Goal: Task Accomplishment & Management: Manage account settings

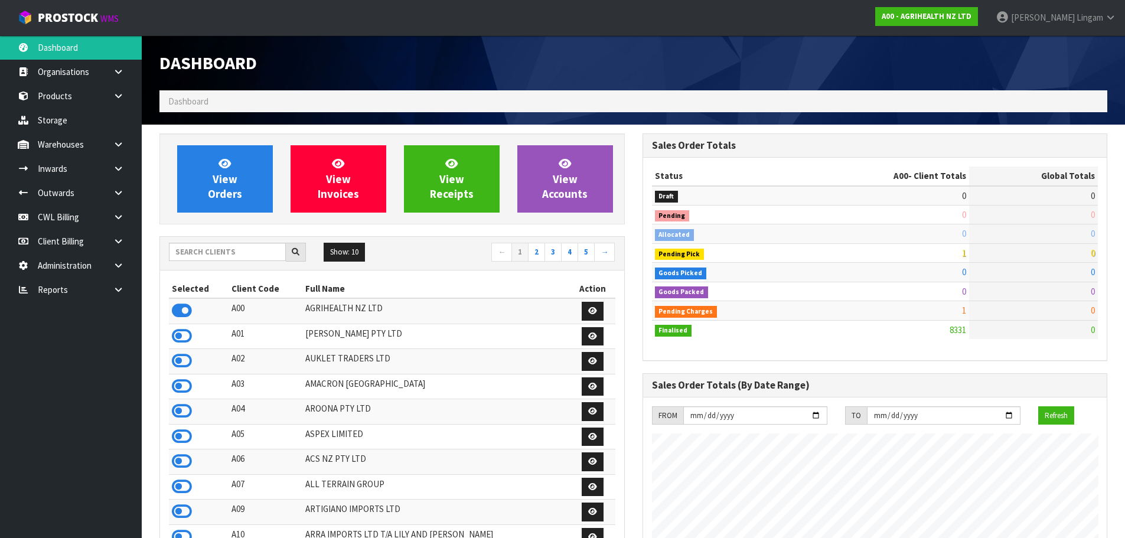
scroll to position [894, 482]
click at [120, 290] on icon at bounding box center [118, 289] width 11 height 9
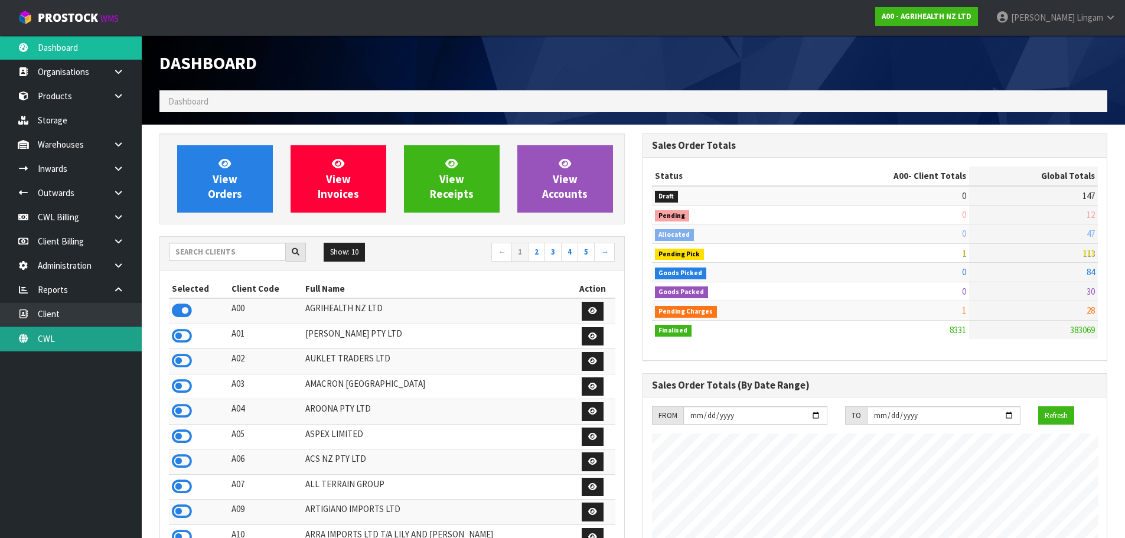
click at [108, 338] on link "CWL" at bounding box center [71, 338] width 142 height 24
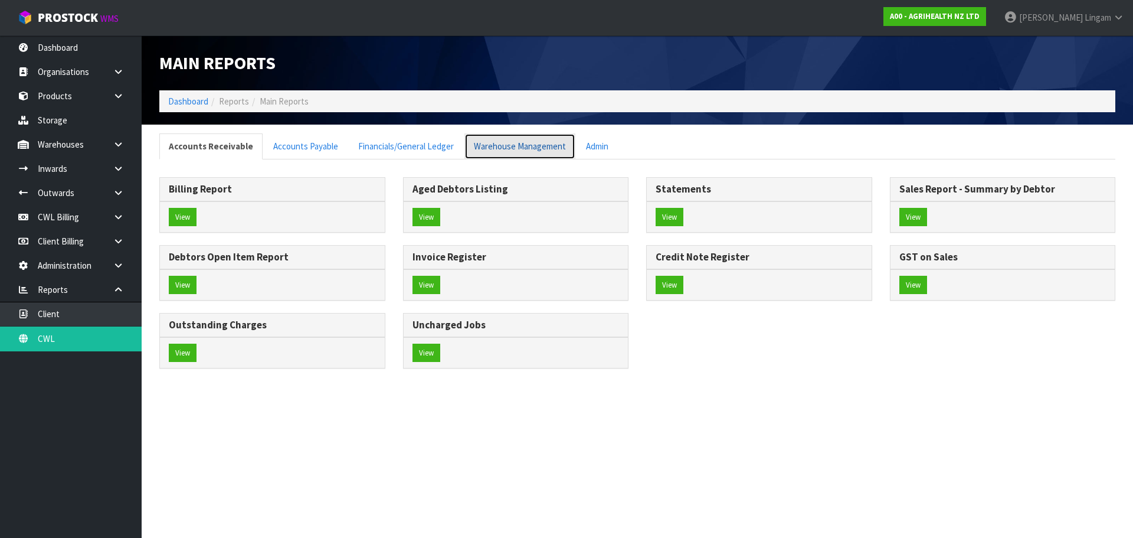
click at [548, 153] on link "Warehouse Management" at bounding box center [520, 145] width 111 height 25
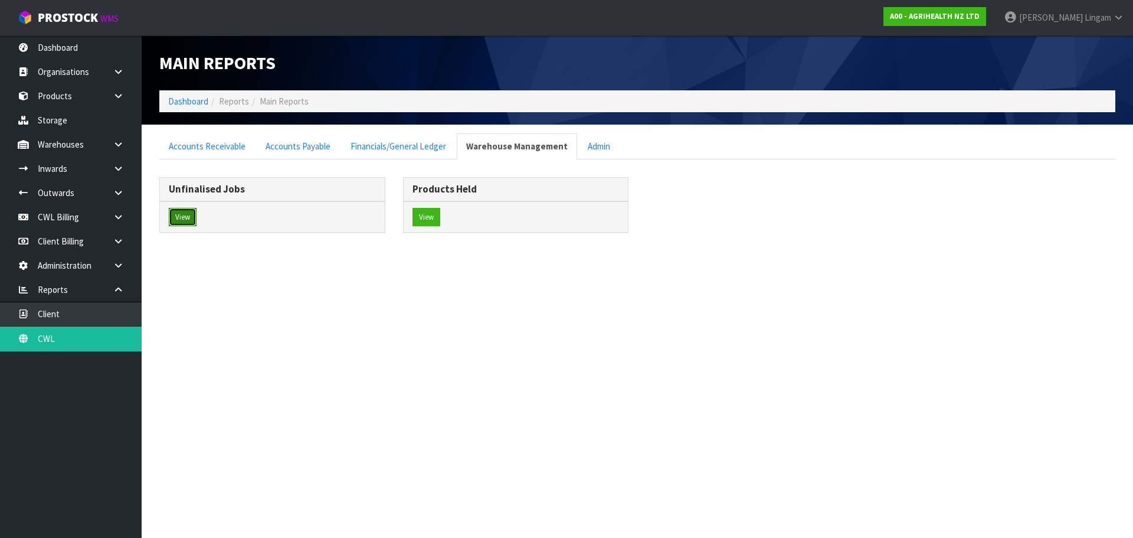
click at [179, 217] on button "View" at bounding box center [183, 217] width 28 height 19
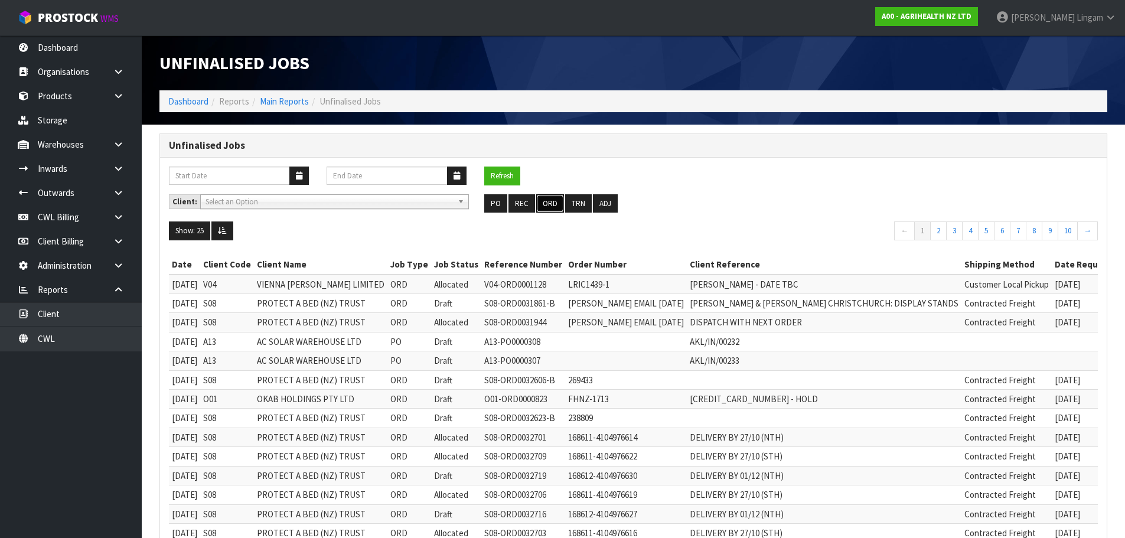
click at [556, 205] on button "ORD" at bounding box center [550, 203] width 28 height 19
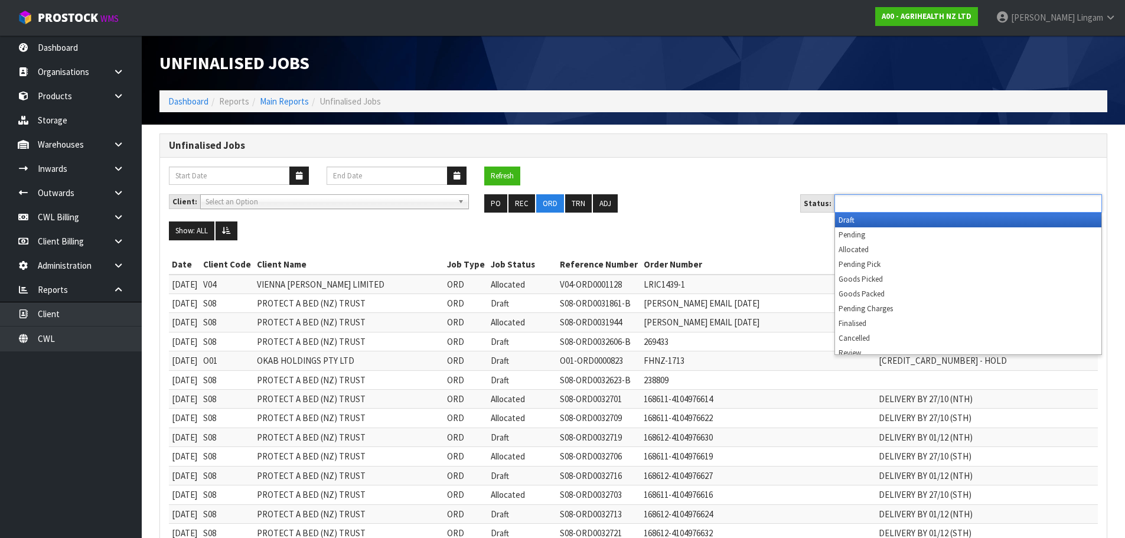
click at [920, 205] on input "text" at bounding box center [881, 203] width 87 height 15
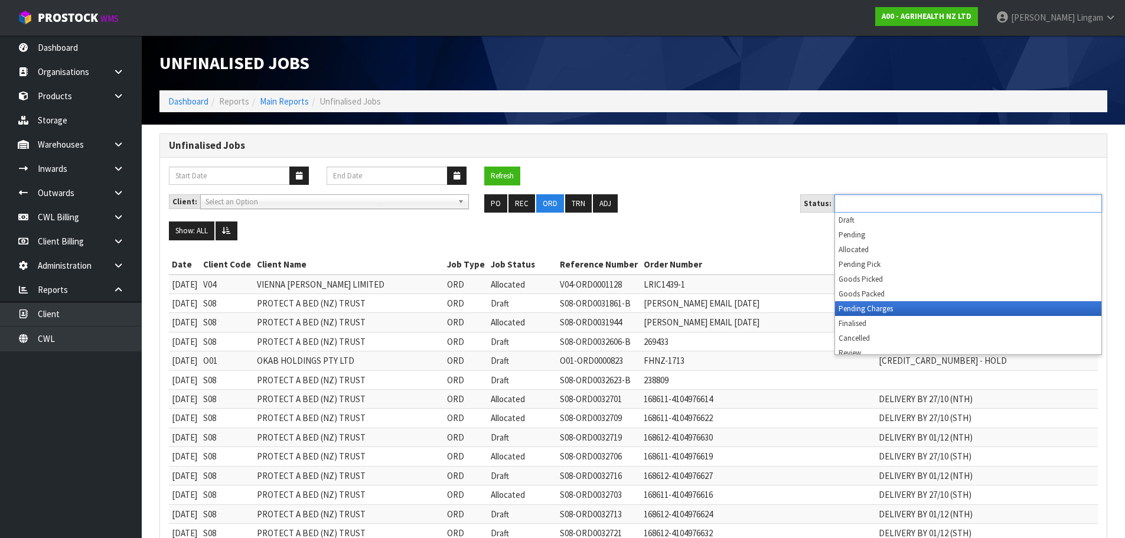
click at [927, 305] on li "Pending Charges" at bounding box center [968, 308] width 266 height 15
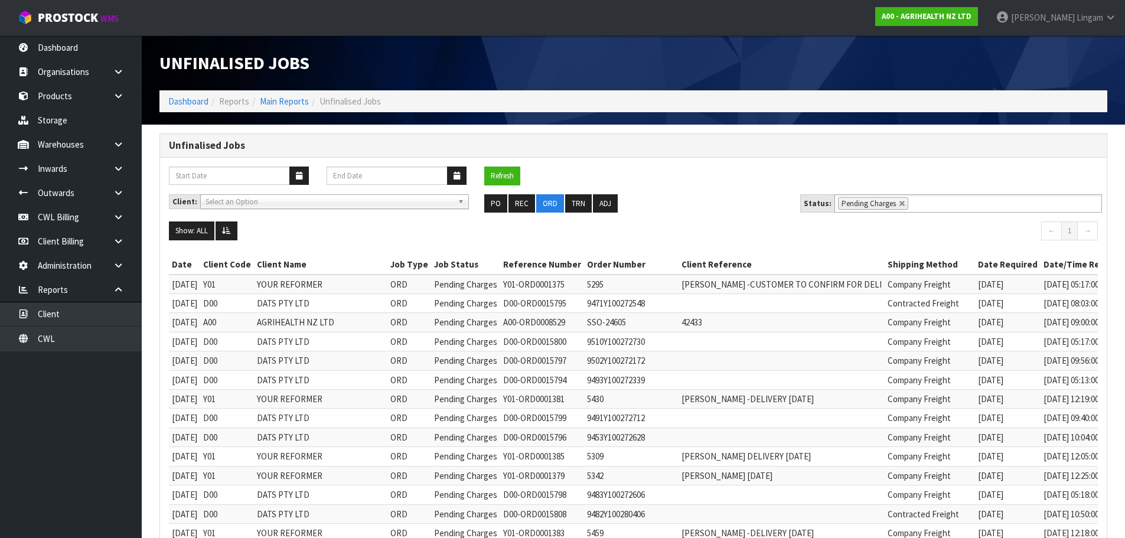
click at [725, 194] on ul "PO REC ORD TRN ADJ" at bounding box center [633, 203] width 298 height 19
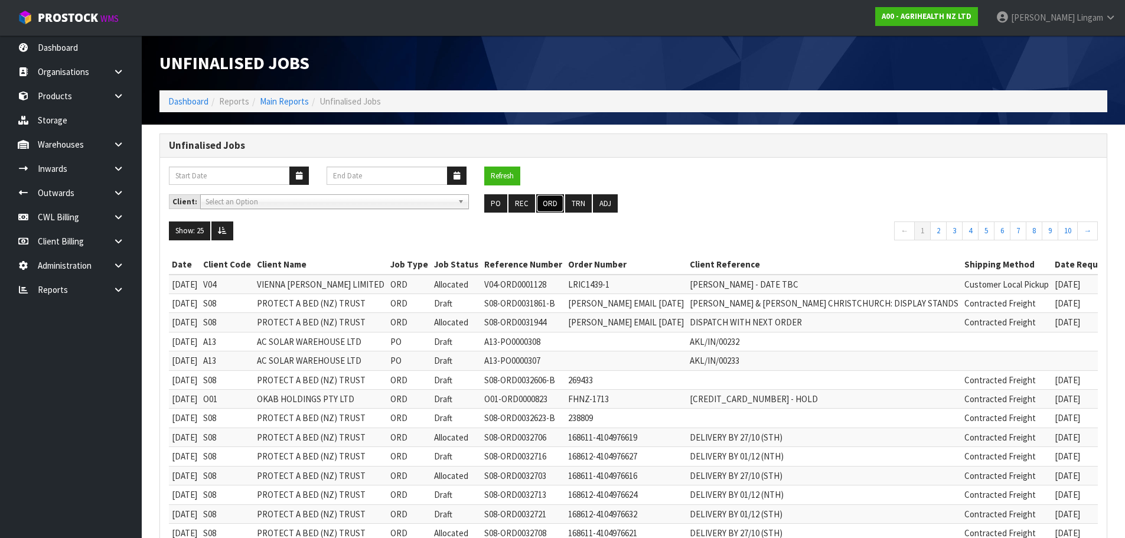
click at [546, 205] on button "ORD" at bounding box center [550, 203] width 28 height 19
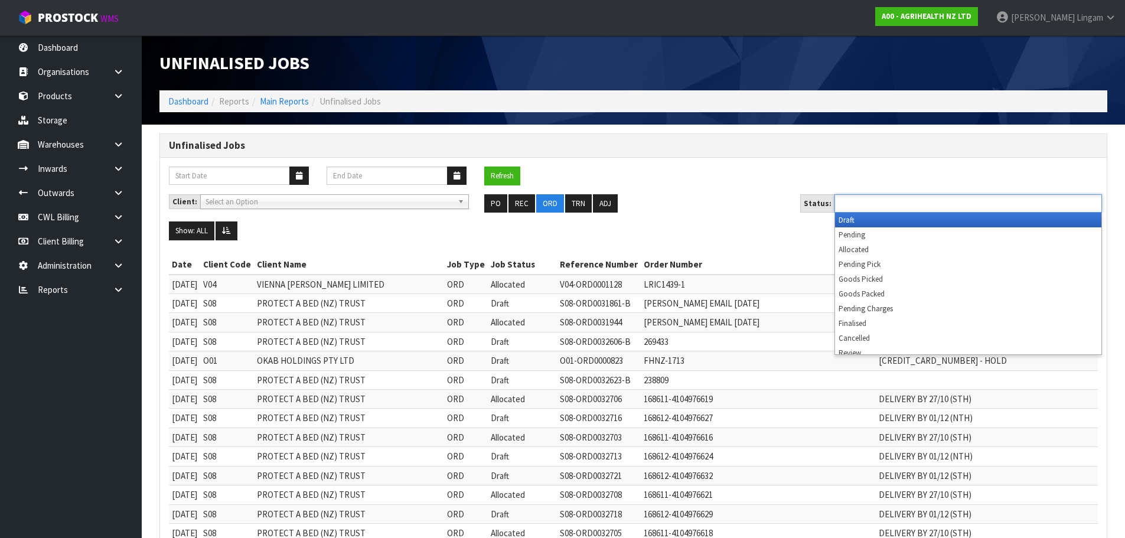
click at [929, 201] on ul at bounding box center [967, 203] width 267 height 18
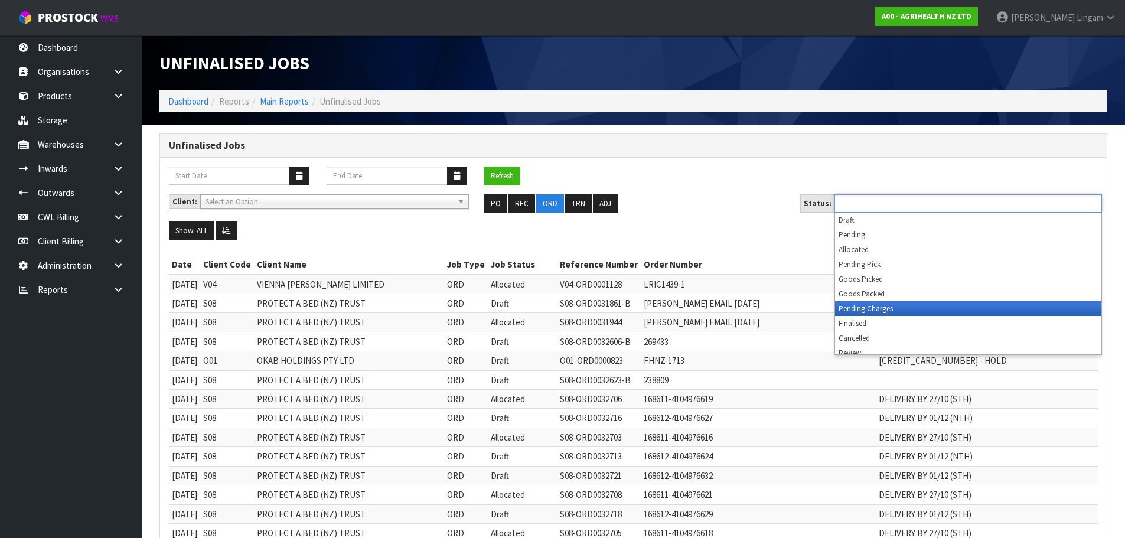
click at [917, 312] on li "Pending Charges" at bounding box center [968, 308] width 266 height 15
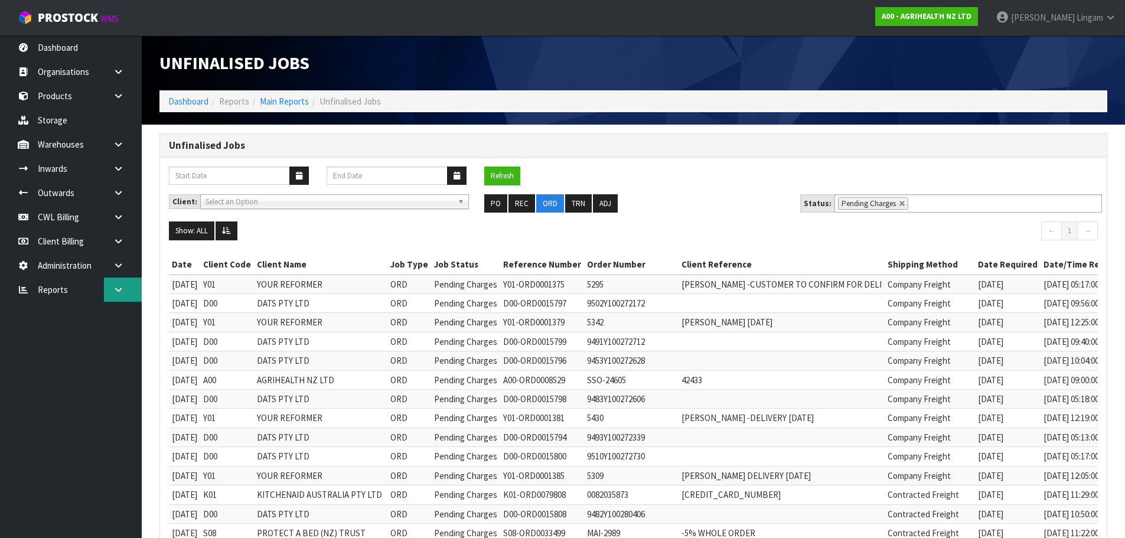
click at [113, 292] on icon at bounding box center [118, 289] width 11 height 9
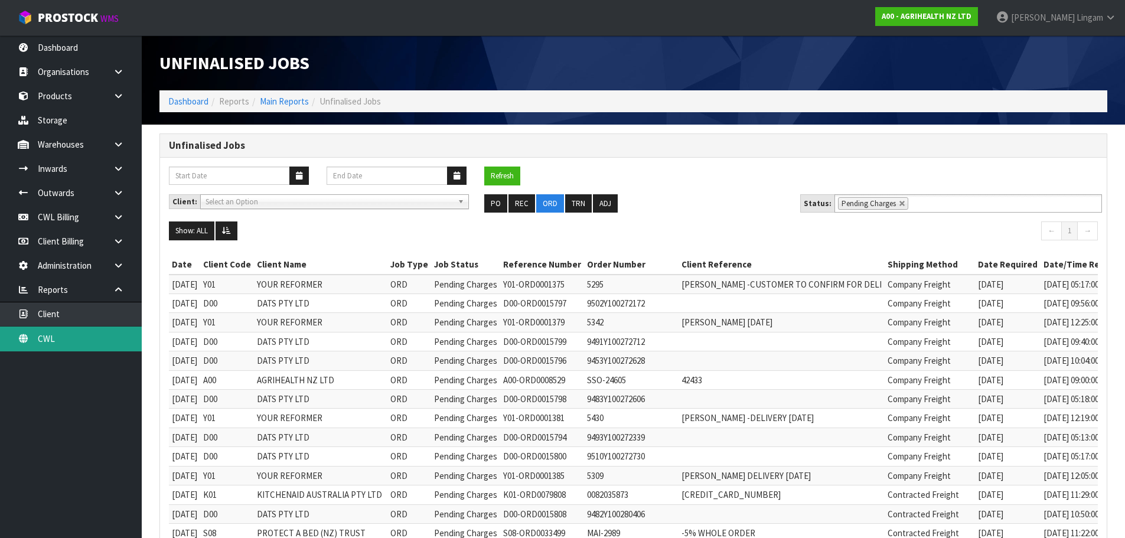
click at [98, 337] on link "CWL" at bounding box center [71, 338] width 142 height 24
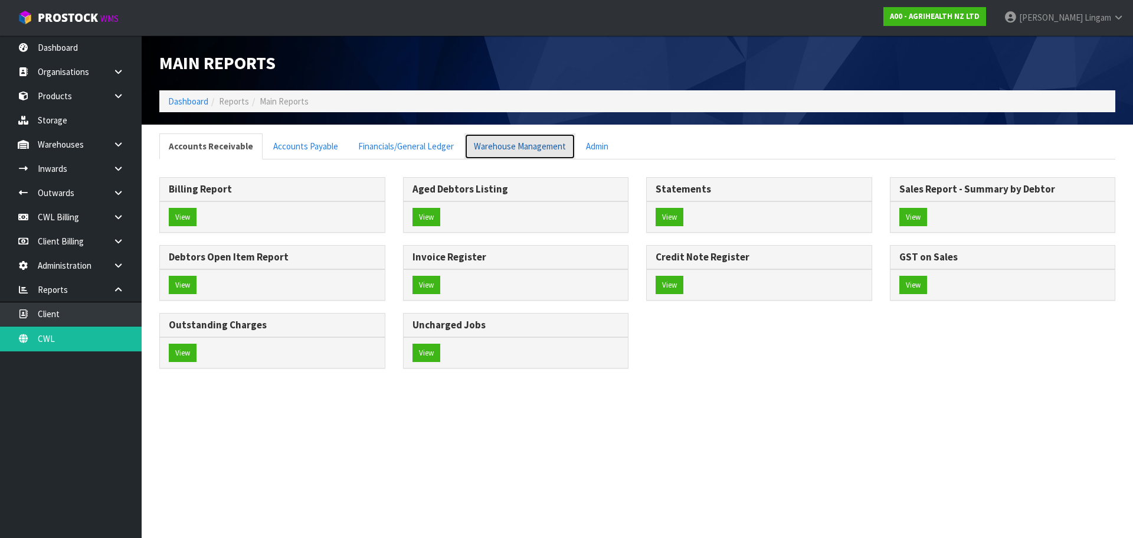
click at [501, 149] on link "Warehouse Management" at bounding box center [520, 145] width 111 height 25
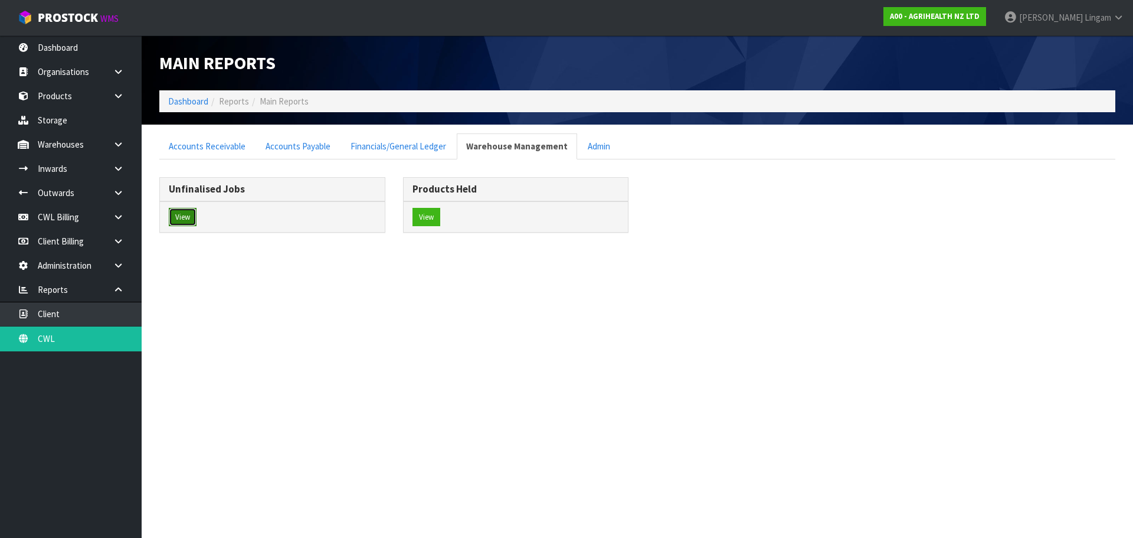
click at [186, 221] on button "View" at bounding box center [183, 217] width 28 height 19
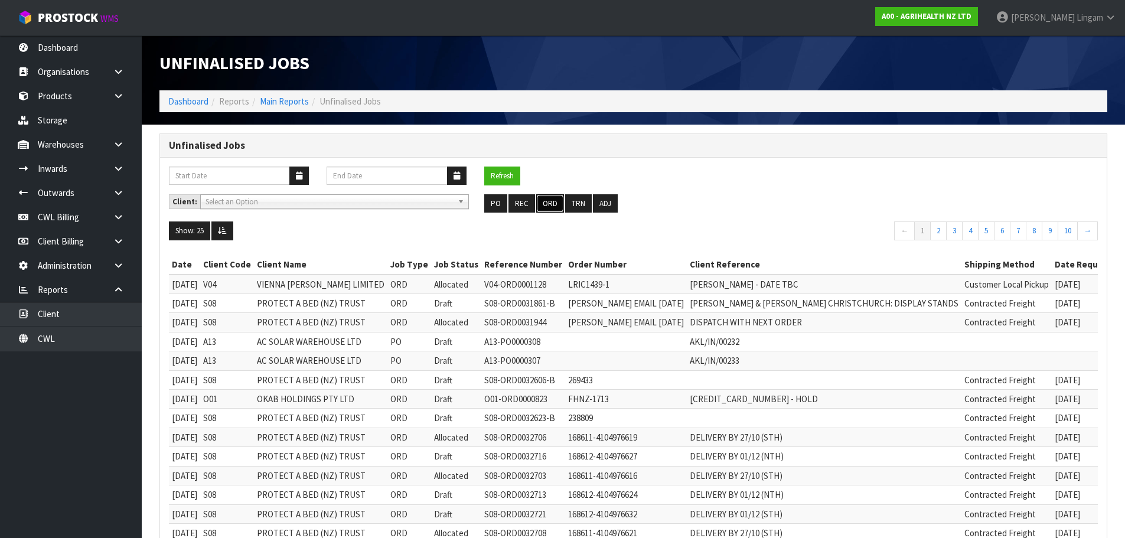
click at [554, 207] on button "ORD" at bounding box center [550, 203] width 28 height 19
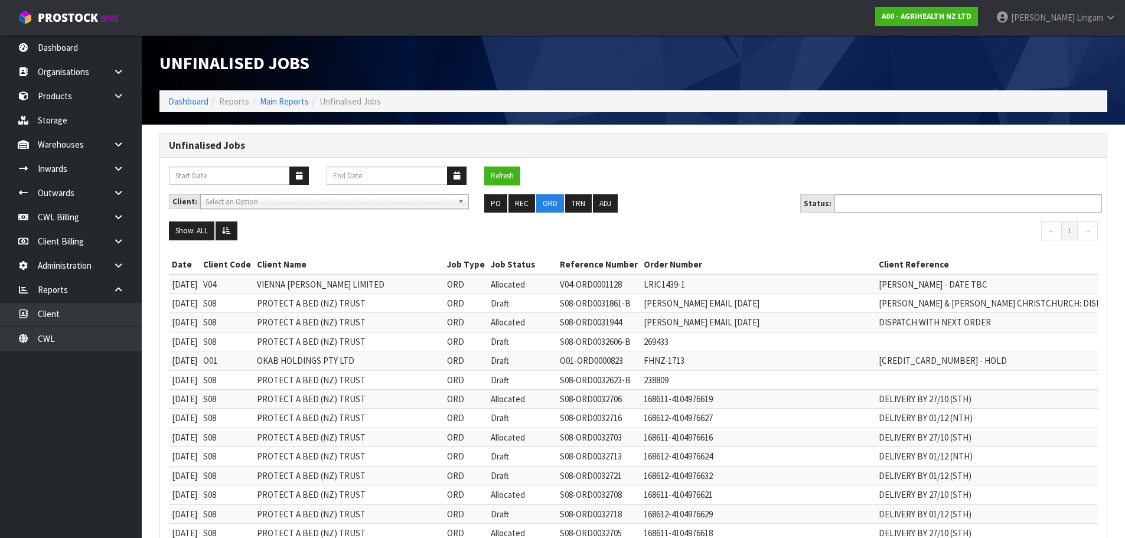
click at [922, 199] on ul at bounding box center [967, 203] width 267 height 18
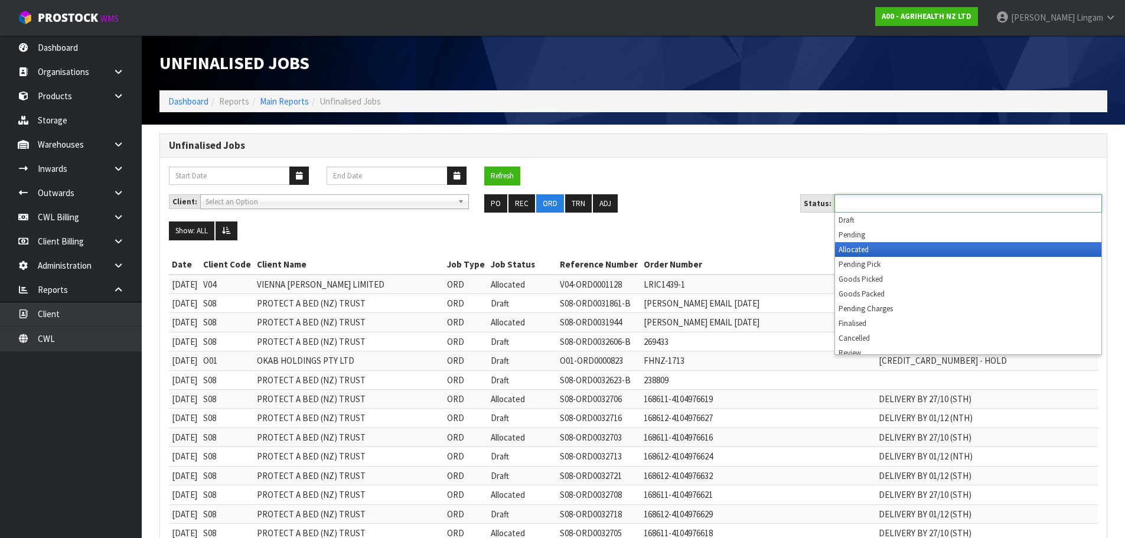
click at [854, 253] on li "Allocated" at bounding box center [968, 249] width 266 height 15
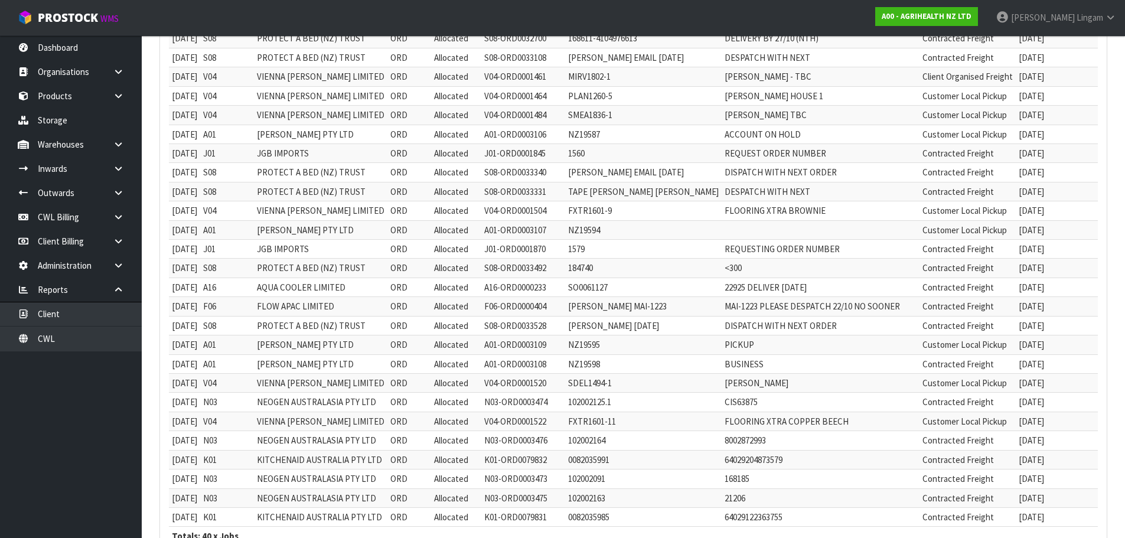
scroll to position [604, 0]
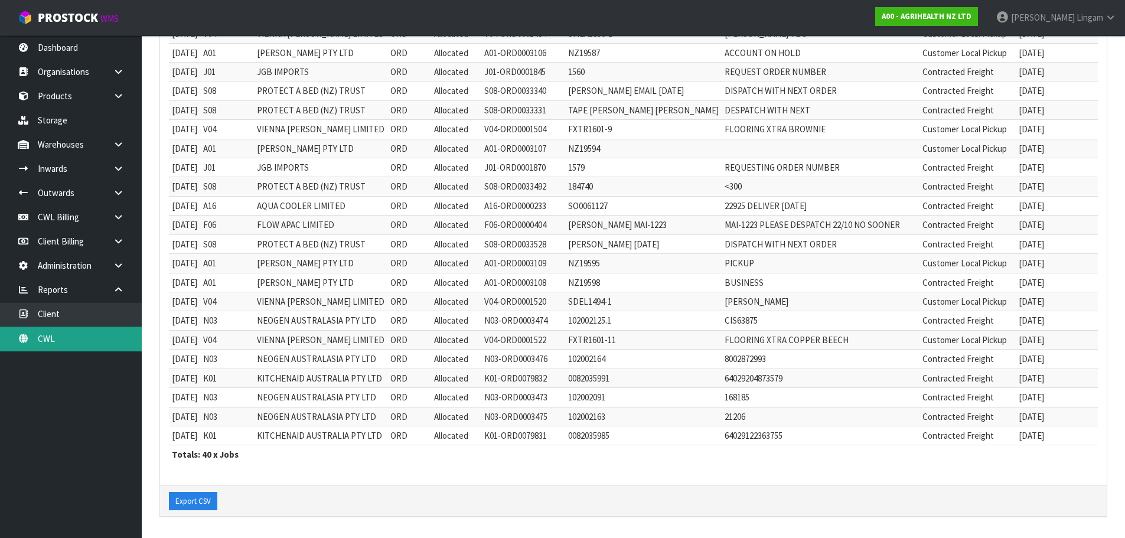
drag, startPoint x: 65, startPoint y: 335, endPoint x: 70, endPoint y: 327, distance: 9.8
click at [65, 335] on link "CWL" at bounding box center [71, 338] width 142 height 24
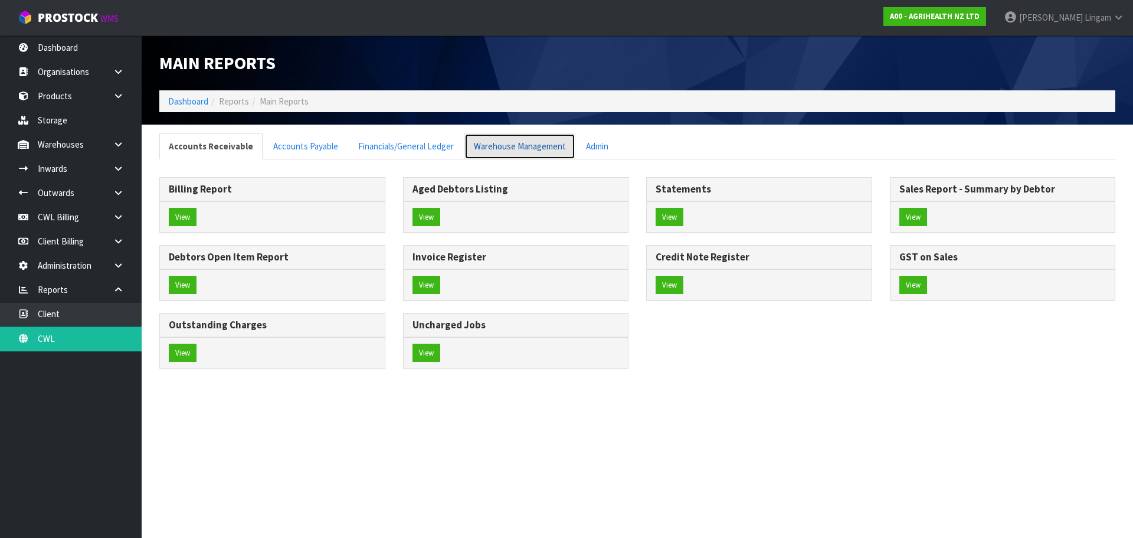
click at [525, 145] on link "Warehouse Management" at bounding box center [520, 145] width 111 height 25
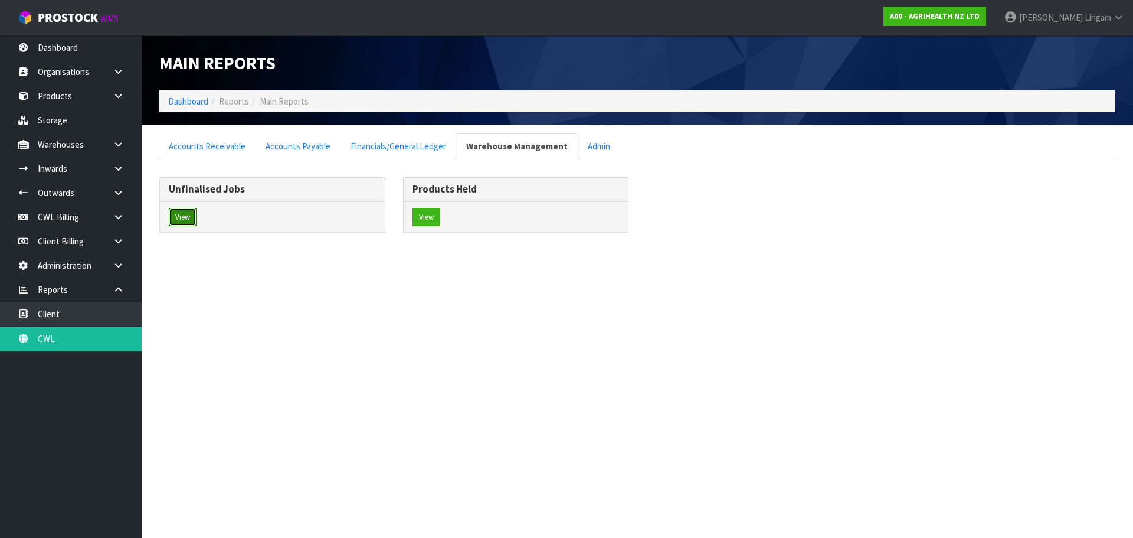
click at [186, 219] on button "View" at bounding box center [183, 217] width 28 height 19
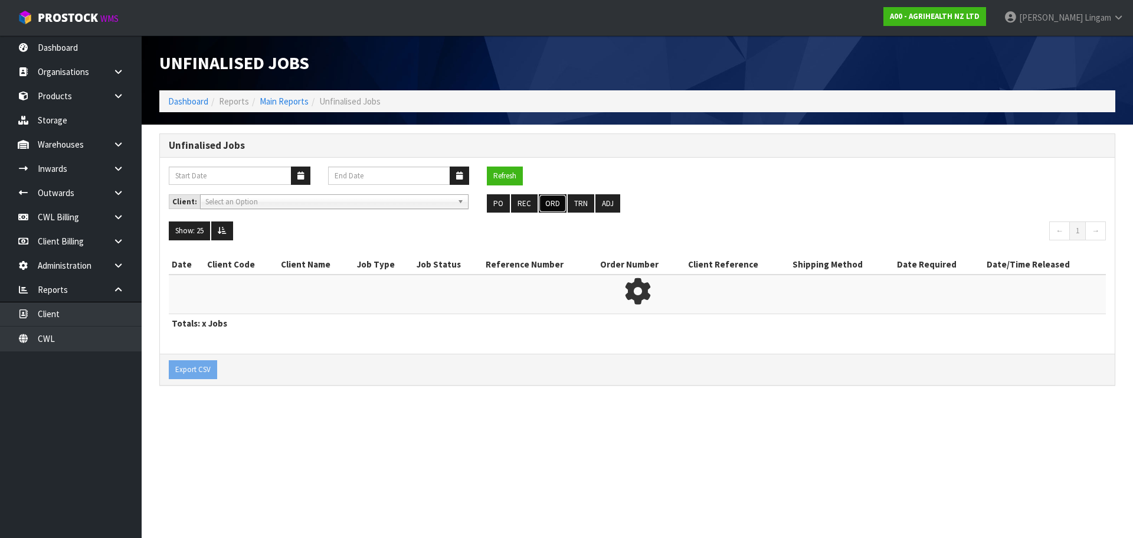
click at [554, 204] on button "ORD" at bounding box center [553, 203] width 28 height 19
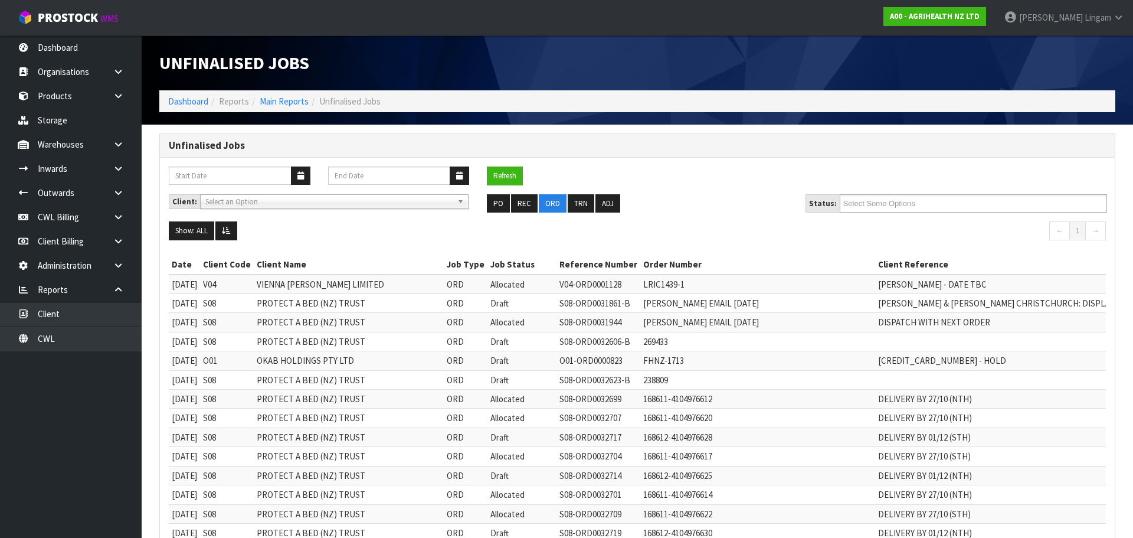
click at [910, 204] on input "Select Some Options" at bounding box center [887, 203] width 87 height 15
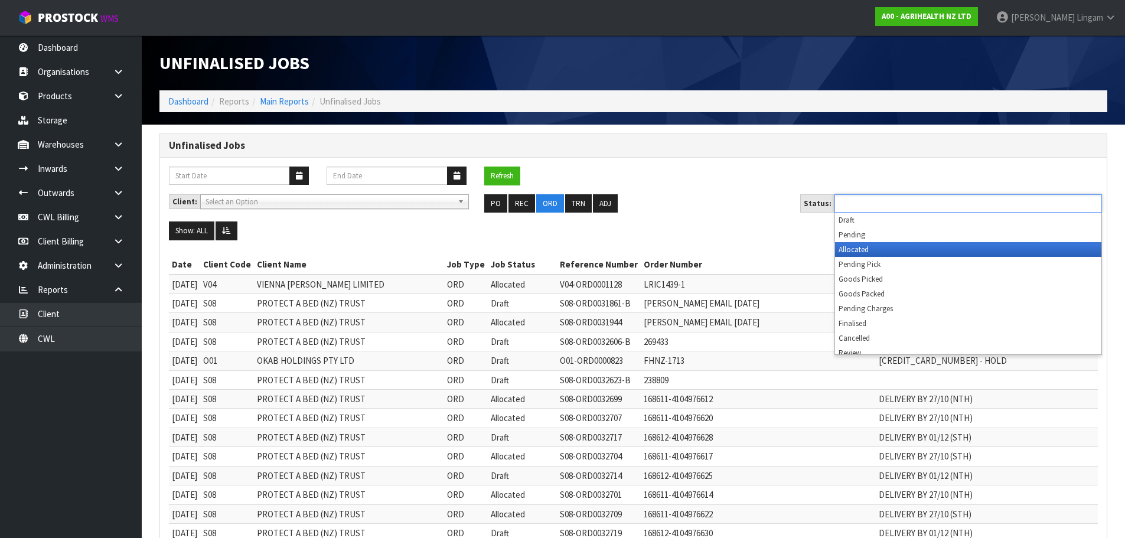
click at [907, 249] on li "Allocated" at bounding box center [968, 249] width 266 height 15
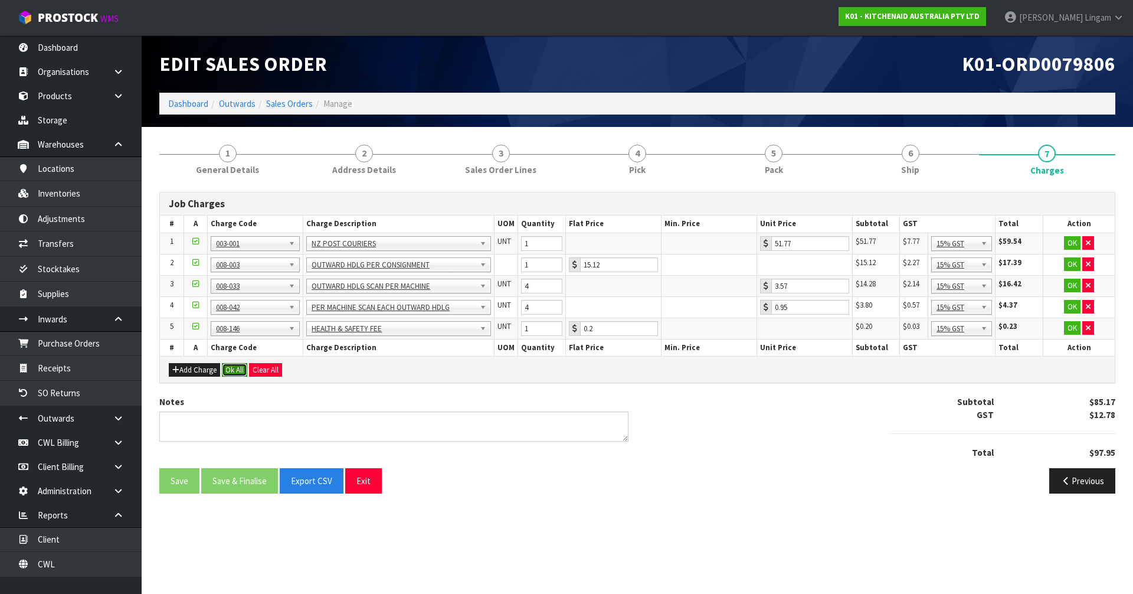
click at [234, 369] on button "Ok All" at bounding box center [234, 370] width 25 height 14
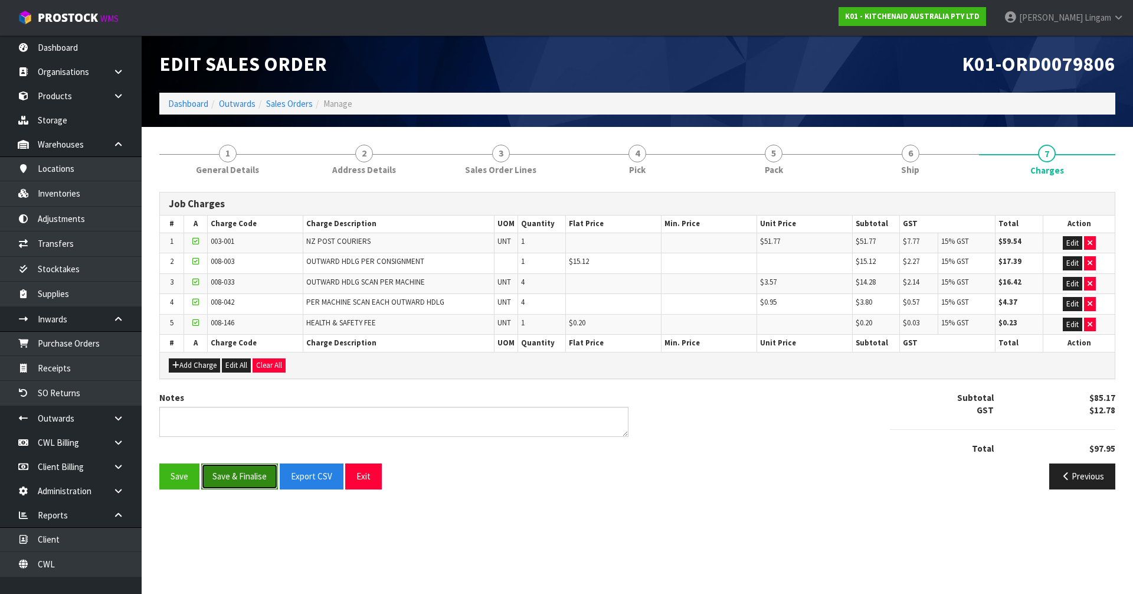
click at [241, 480] on button "Save & Finalise" at bounding box center [239, 475] width 77 height 25
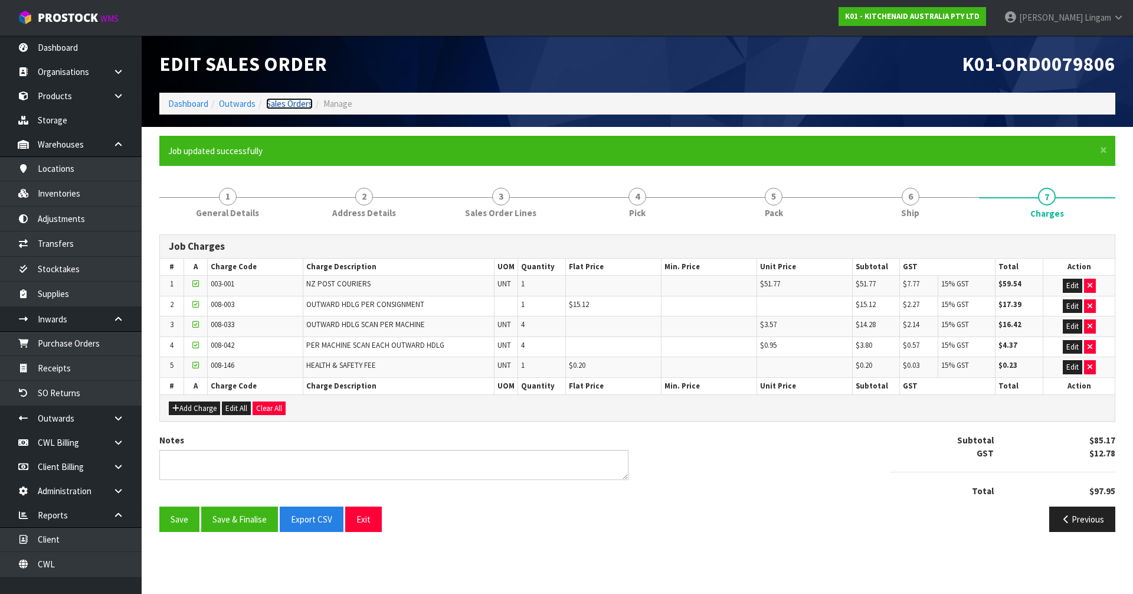
click at [304, 102] on link "Sales Orders" at bounding box center [289, 103] width 47 height 11
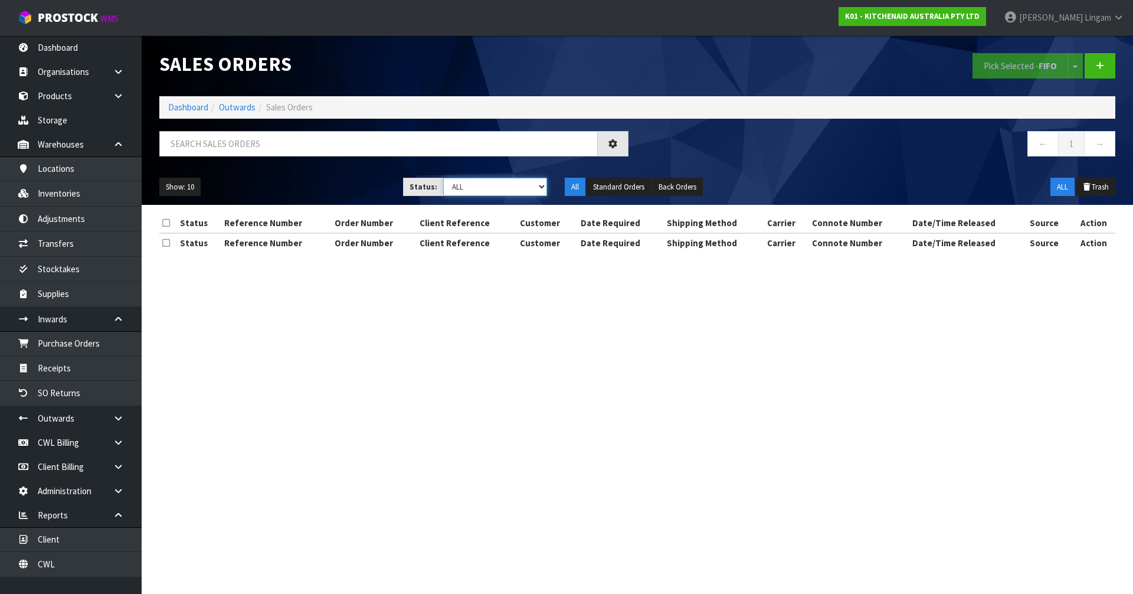
click at [531, 190] on select "Draft Pending Allocated Pending Pick Goods Picked Goods Packed Pending Charges …" at bounding box center [495, 187] width 104 height 18
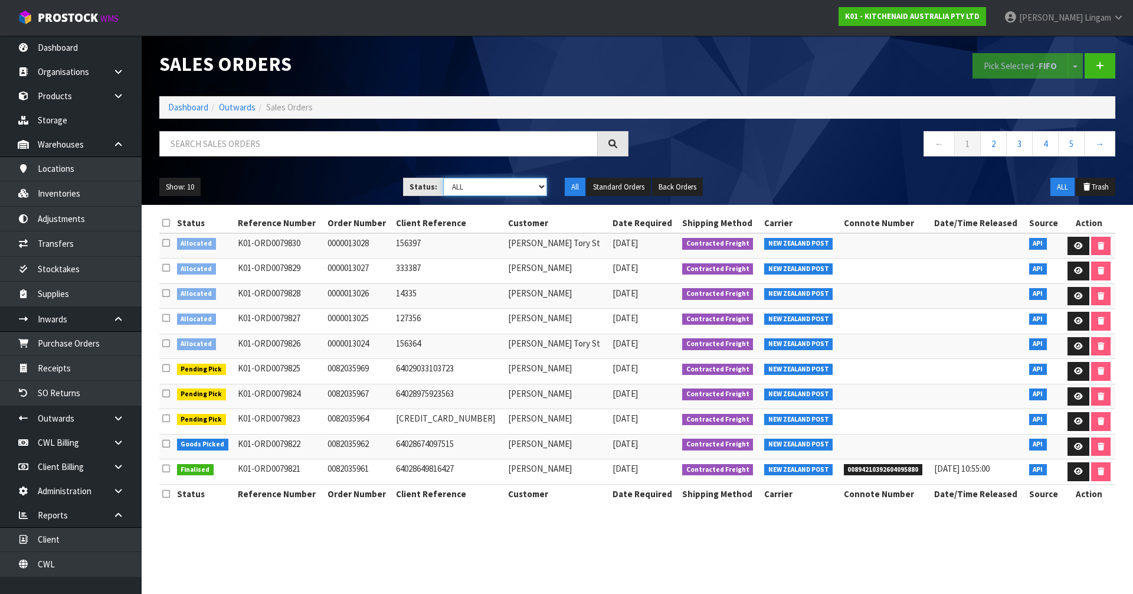
select select "string:6"
click at [443, 178] on select "Draft Pending Allocated Pending Pick Goods Picked Goods Packed Pending Charges …" at bounding box center [495, 187] width 104 height 18
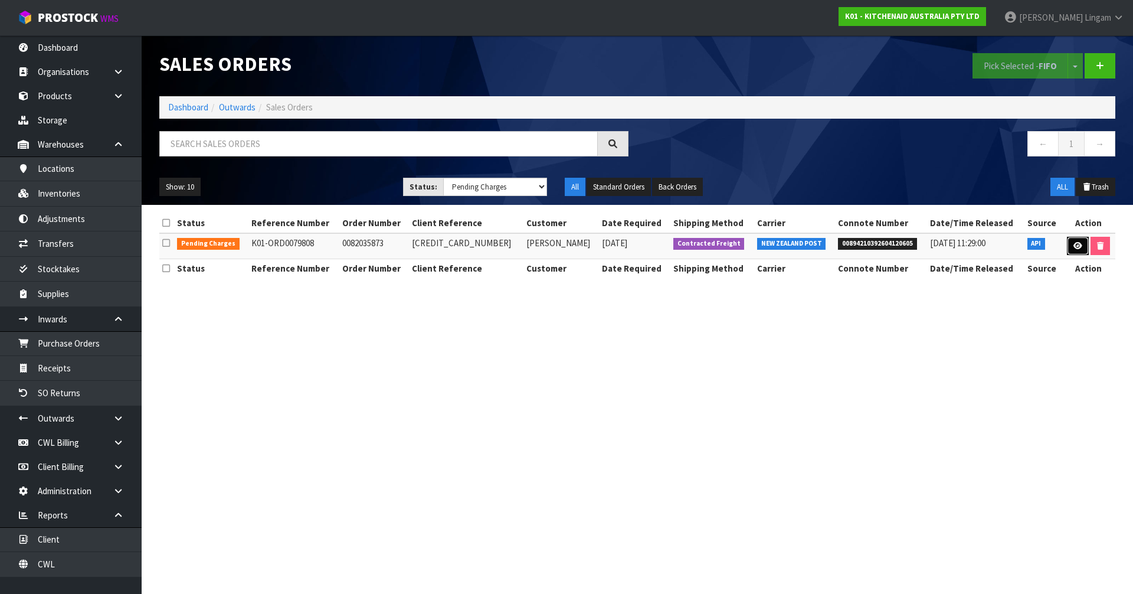
click at [1074, 246] on icon at bounding box center [1078, 246] width 9 height 8
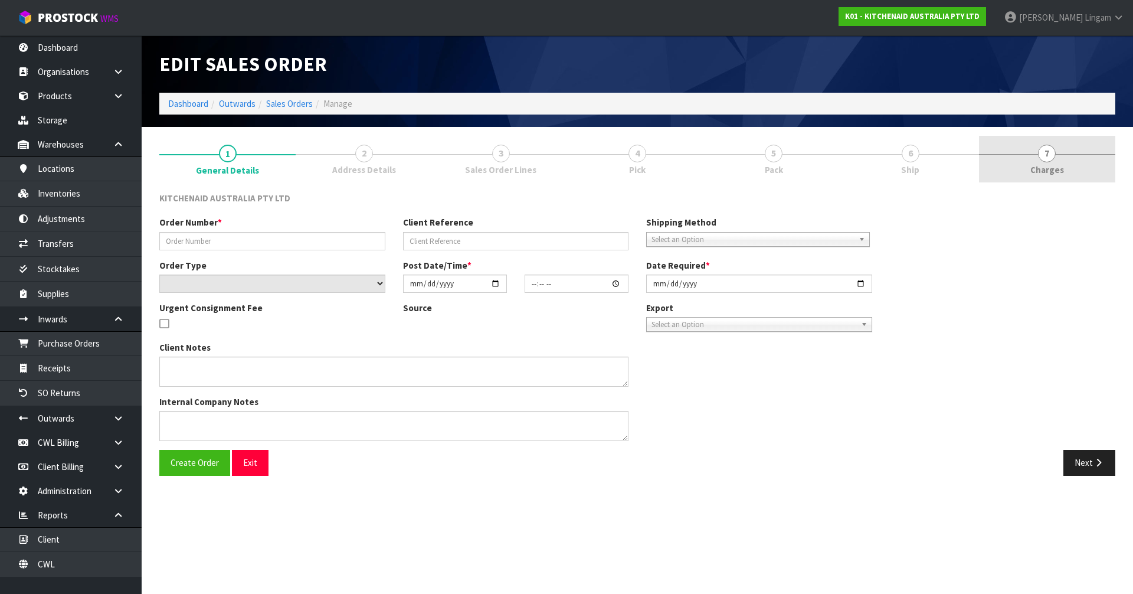
type input "0082035873"
type input "[CREDIT_CARD_NUMBER]"
select select "number:0"
type input "[DATE]"
type input "19:41:25.000"
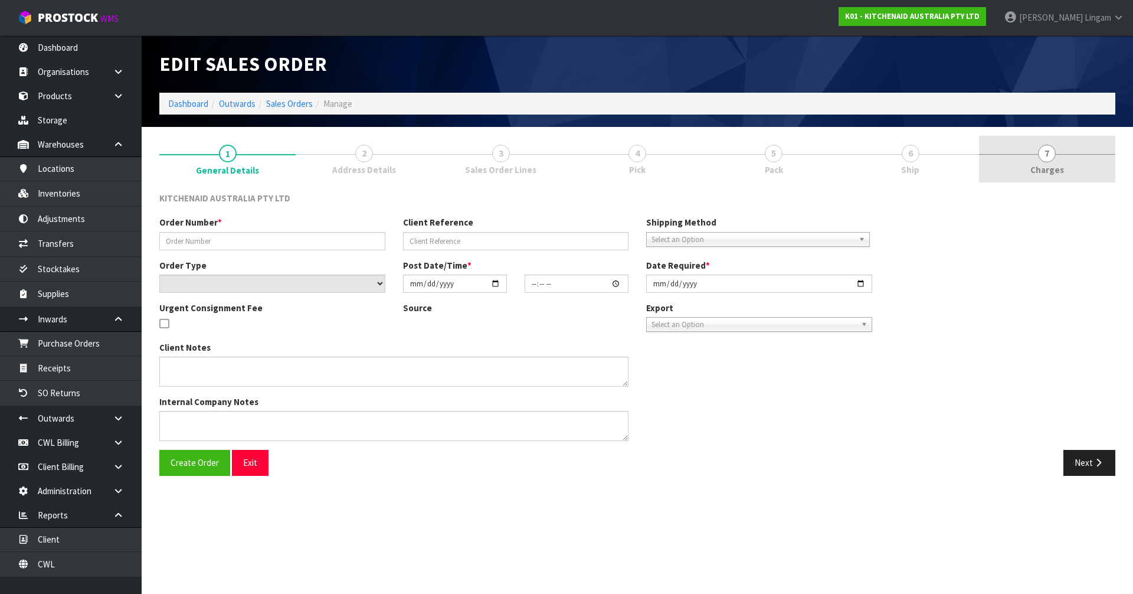
type input "2025-09-25"
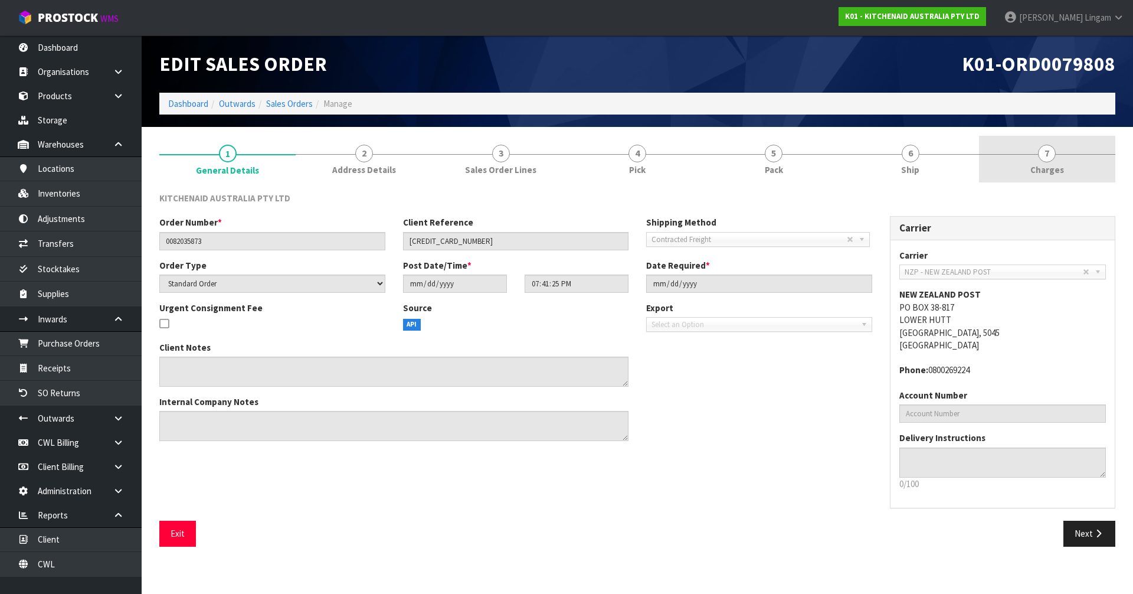
click at [1081, 163] on link "7 Charges" at bounding box center [1047, 159] width 136 height 47
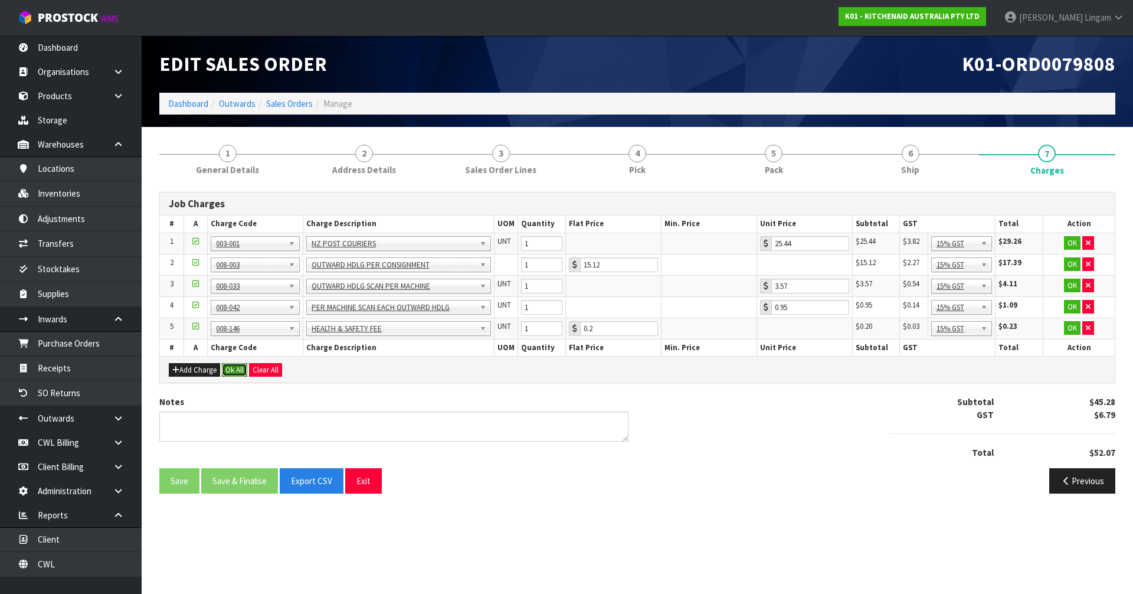
click at [237, 368] on button "Ok All" at bounding box center [234, 370] width 25 height 14
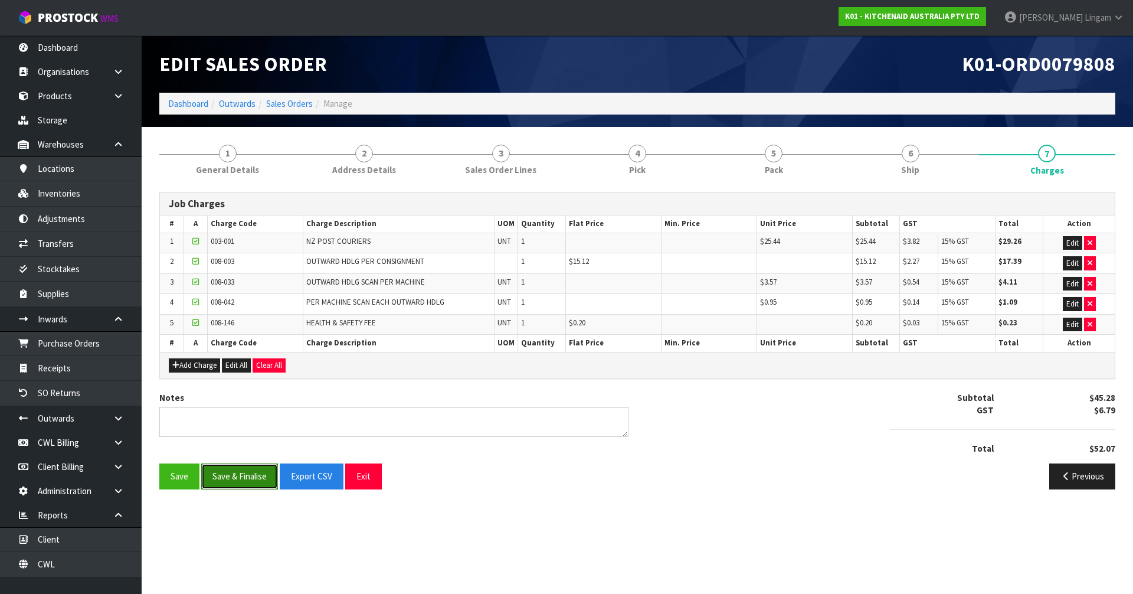
click at [252, 474] on button "Save & Finalise" at bounding box center [239, 475] width 77 height 25
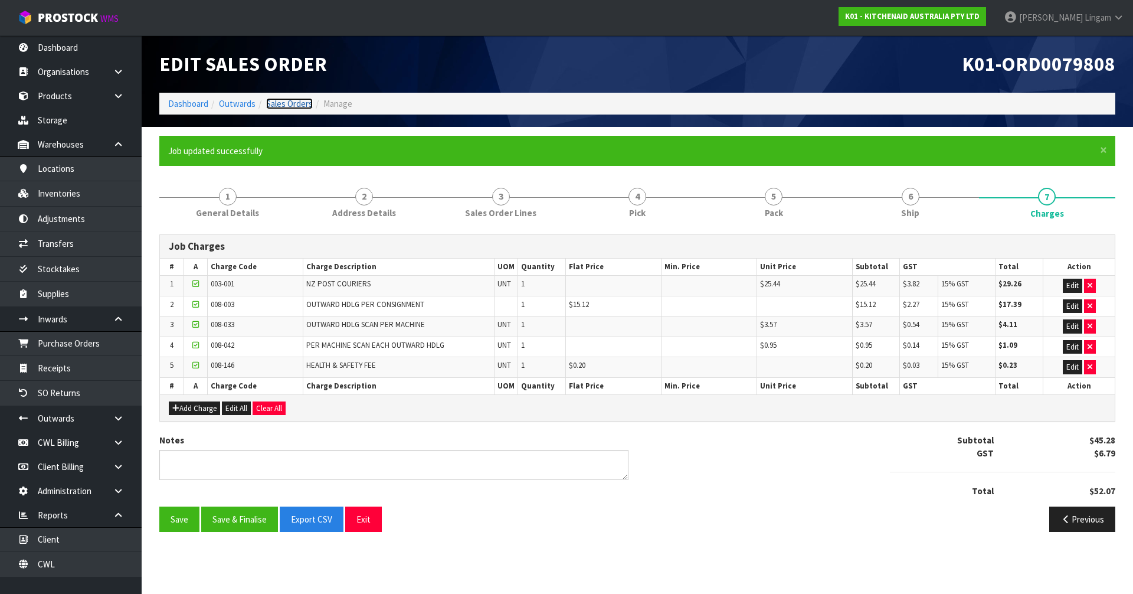
click at [302, 103] on link "Sales Orders" at bounding box center [289, 103] width 47 height 11
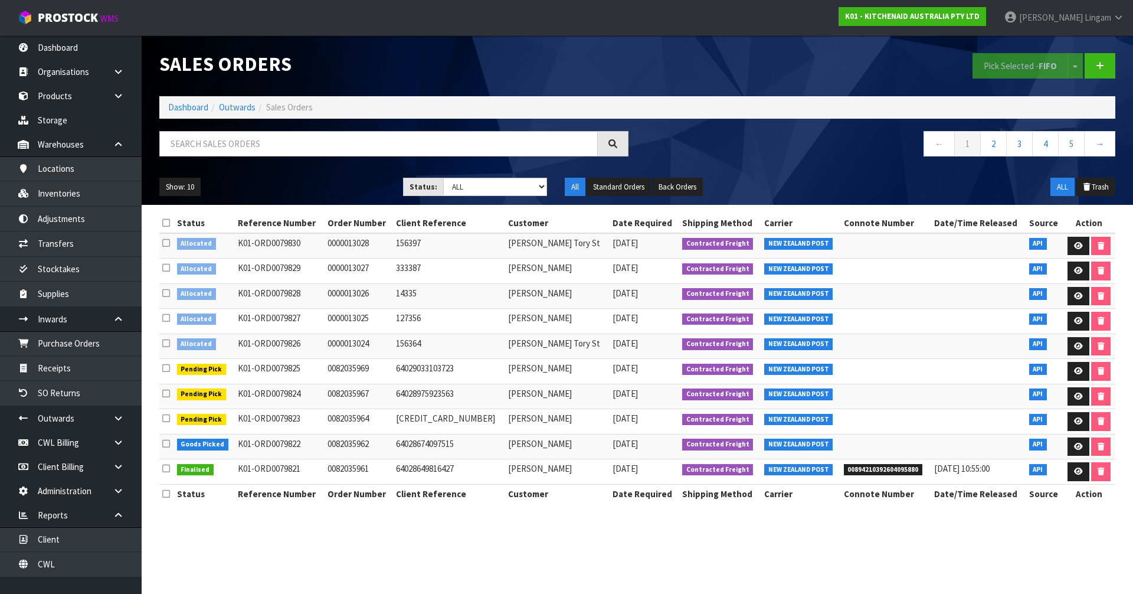
click at [166, 223] on icon at bounding box center [166, 222] width 8 height 9
click at [1015, 68] on button "Pick Selected - FIFO" at bounding box center [1021, 65] width 96 height 25
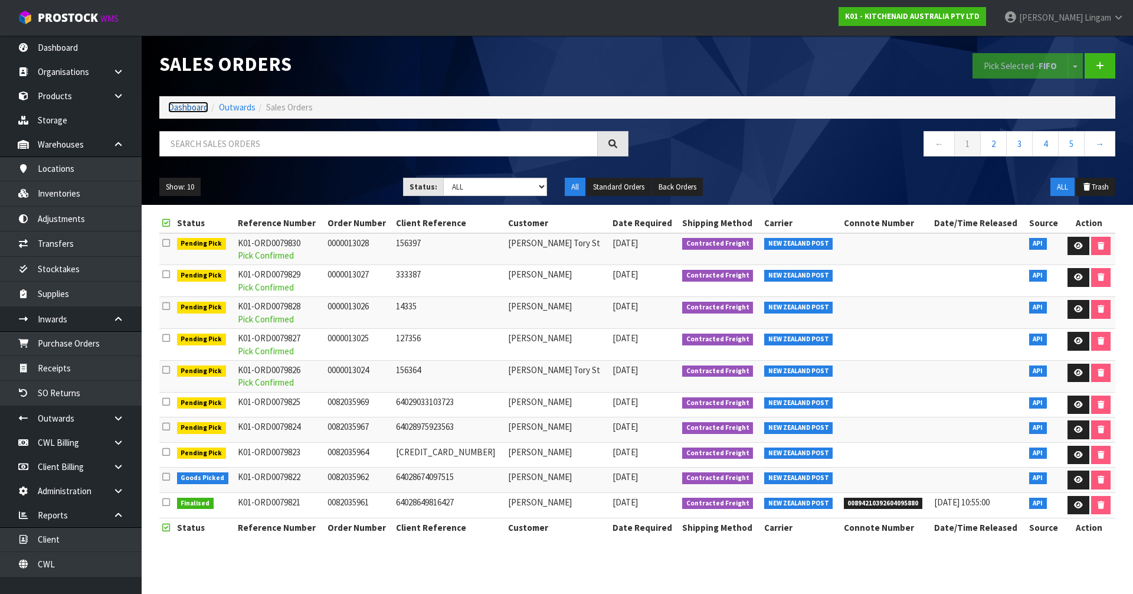
click at [194, 104] on link "Dashboard" at bounding box center [188, 107] width 40 height 11
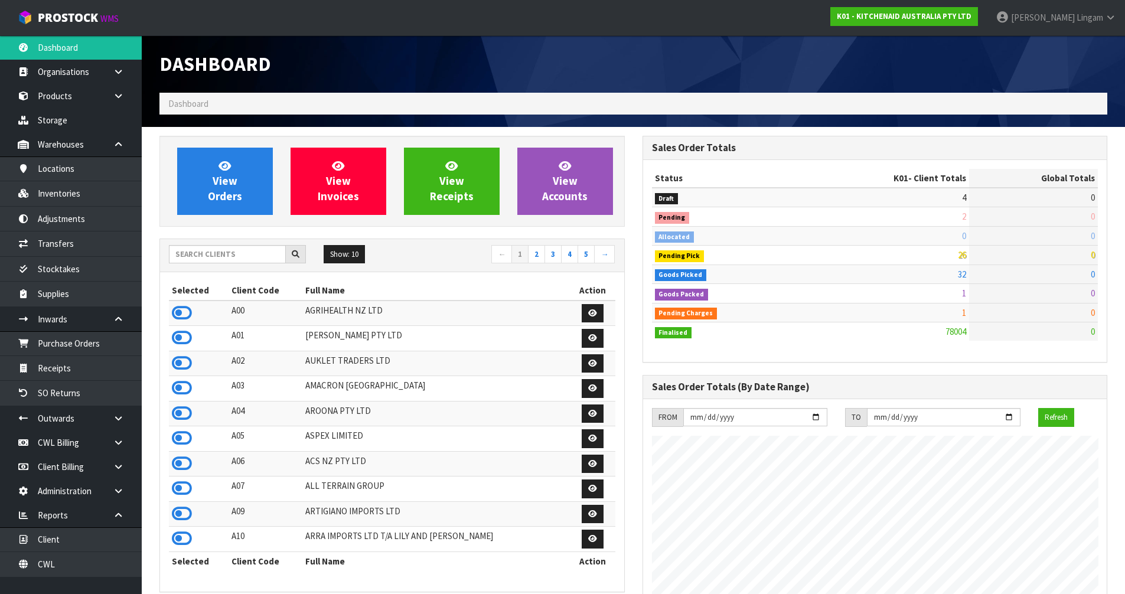
scroll to position [894, 482]
click at [236, 201] on span "View Orders" at bounding box center [225, 181] width 34 height 44
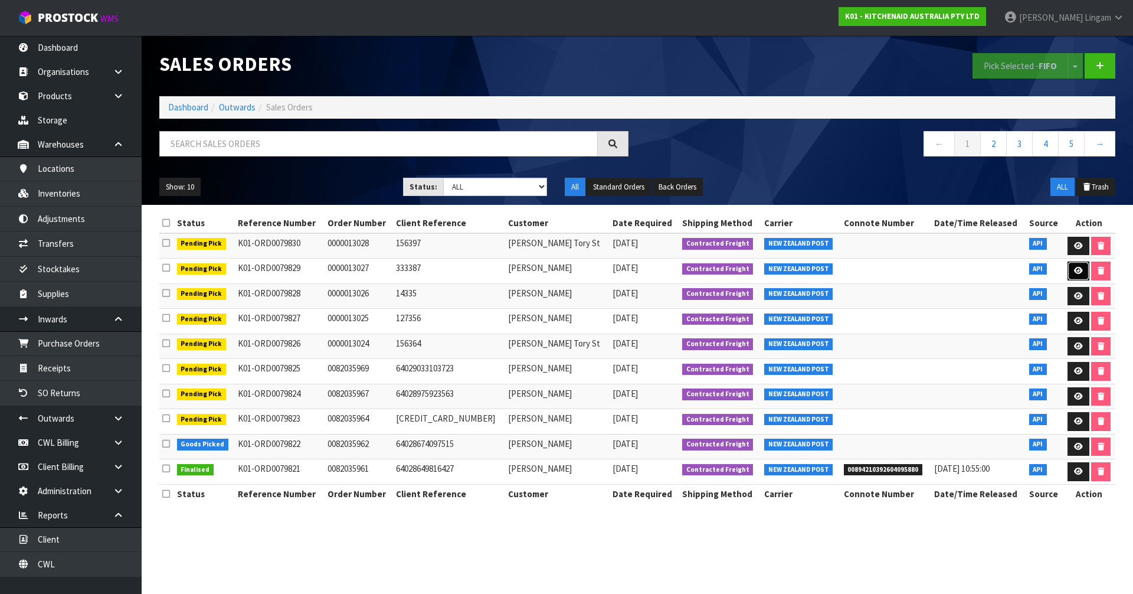
click at [1074, 270] on icon at bounding box center [1078, 271] width 9 height 8
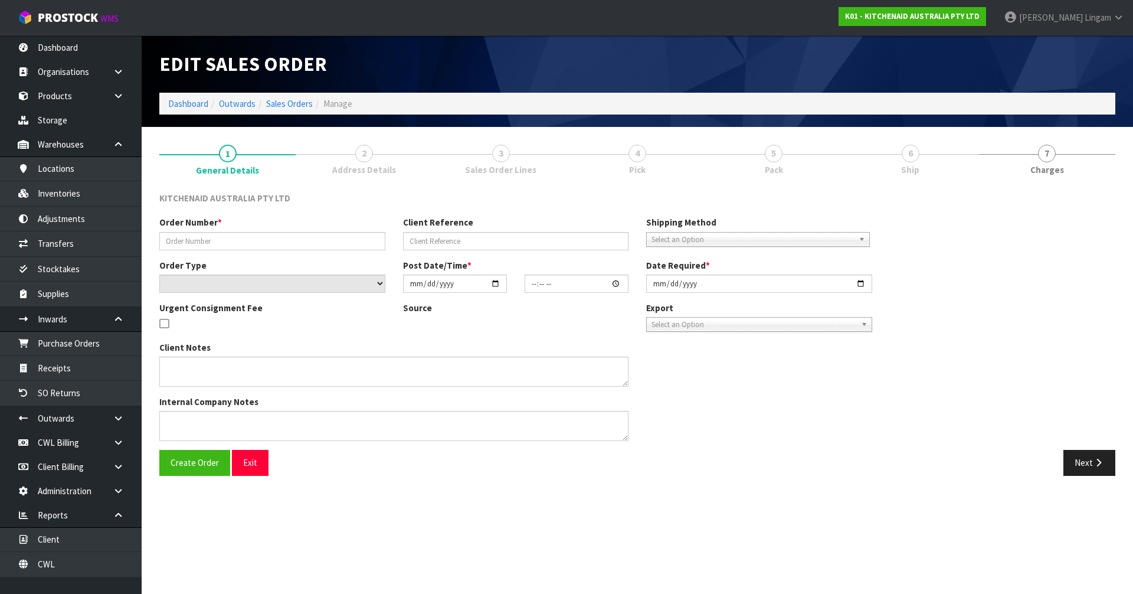
type input "0000013027"
type input "333387"
select select "number:0"
type input "2025-09-26"
type input "11:33:06.000"
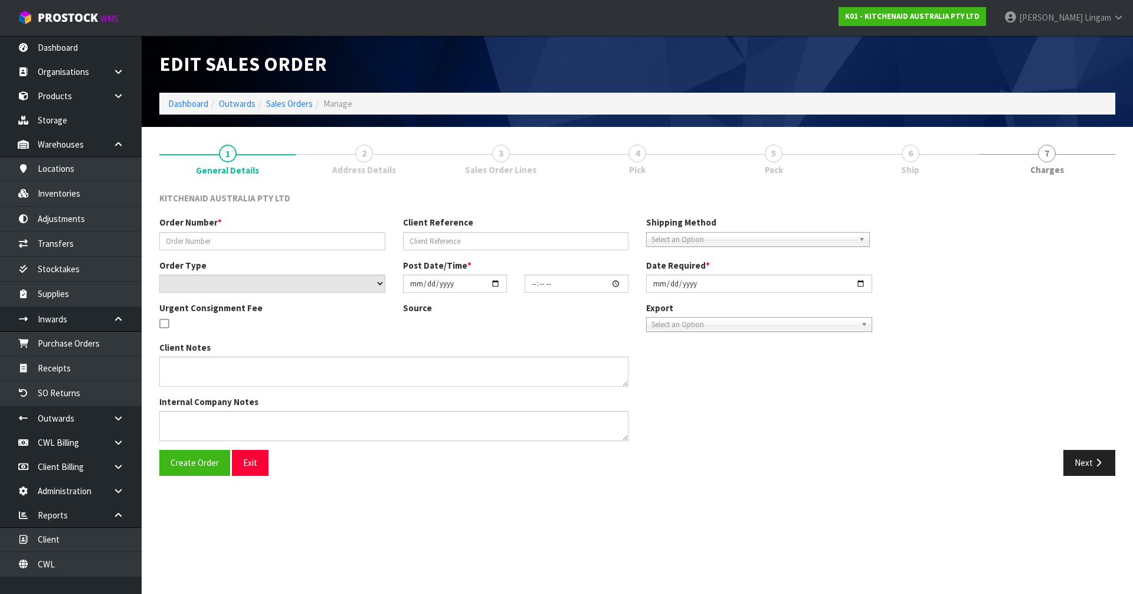
type input "2025-09-26"
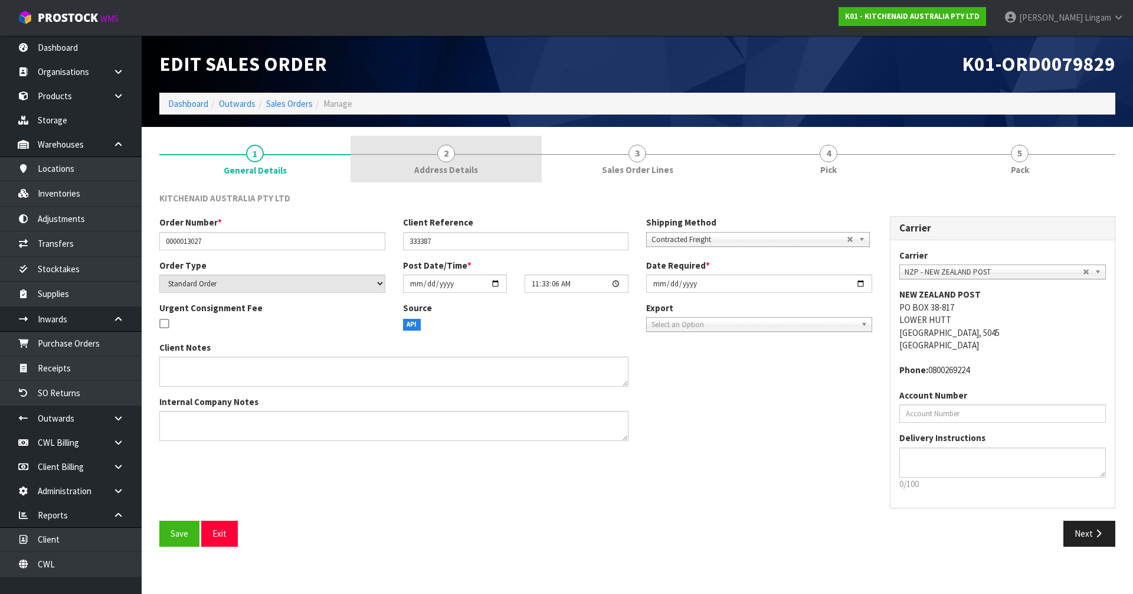
click at [496, 171] on link "2 Address Details" at bounding box center [446, 159] width 191 height 47
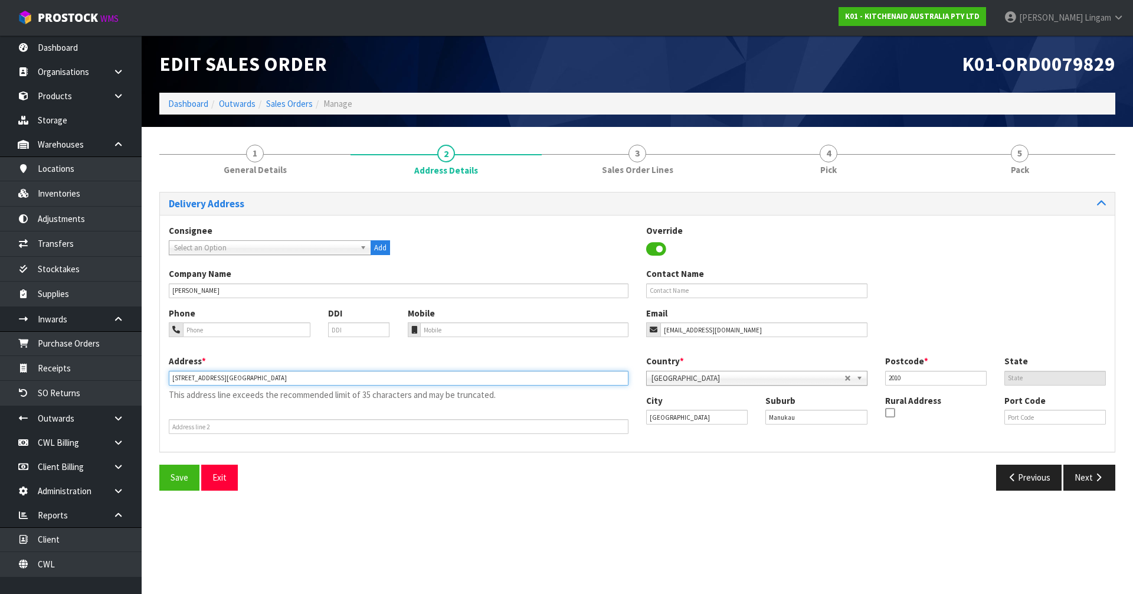
drag, startPoint x: 306, startPoint y: 376, endPoint x: 232, endPoint y: 383, distance: 74.7
click at [234, 382] on input "8/72 Cavendish Drive, Warehouse Supa Centre" at bounding box center [399, 378] width 460 height 15
type input "8/72 CAVENDISH DRIVE,"
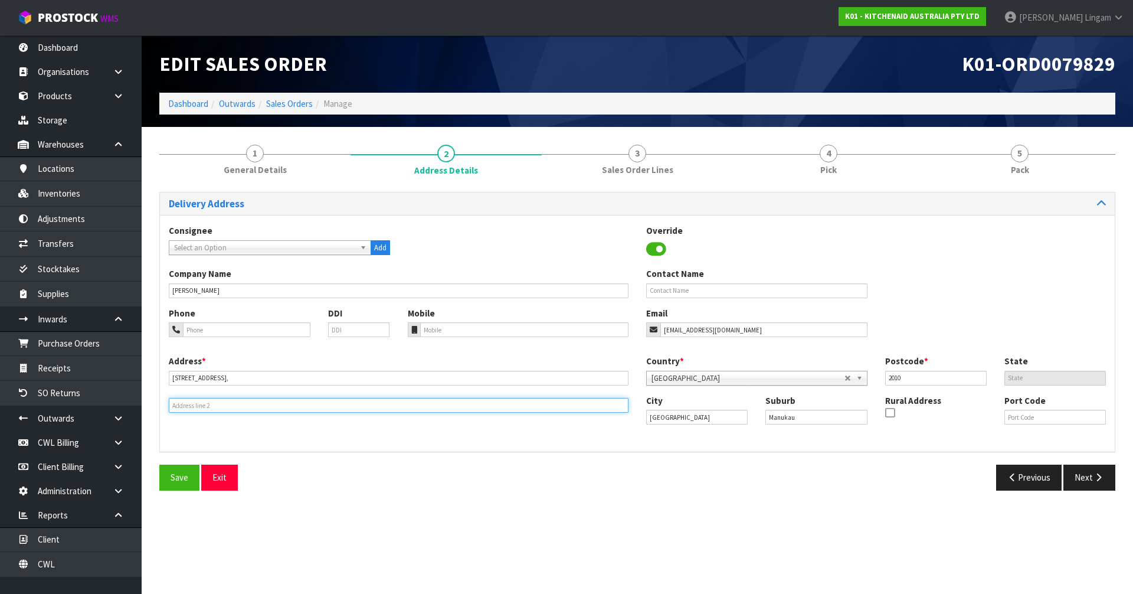
click at [181, 407] on input "text" at bounding box center [399, 405] width 460 height 15
paste input "WAREHOUSE SUPA CENTRE"
type input "WAREHOUSE SUPA CENTRE"
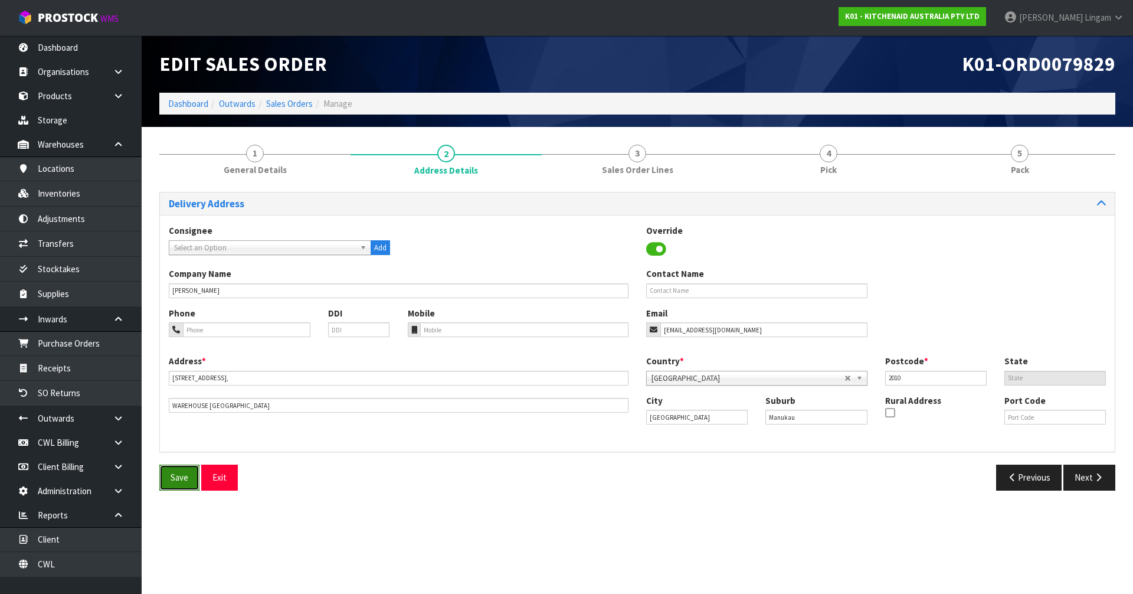
click at [180, 470] on button "Save" at bounding box center [179, 477] width 40 height 25
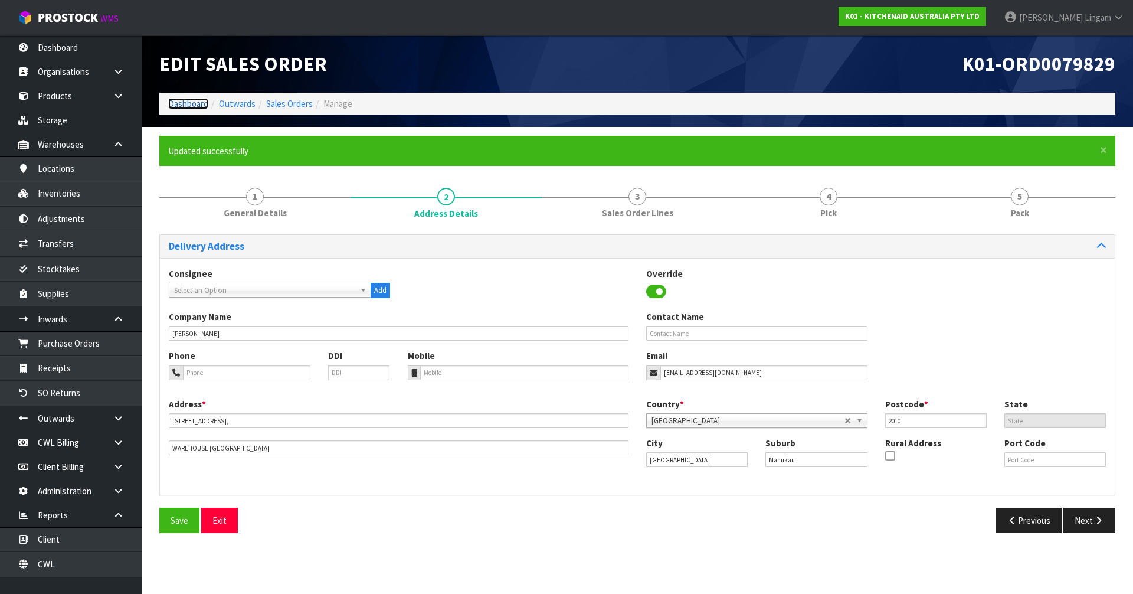
click at [185, 106] on link "Dashboard" at bounding box center [188, 103] width 40 height 11
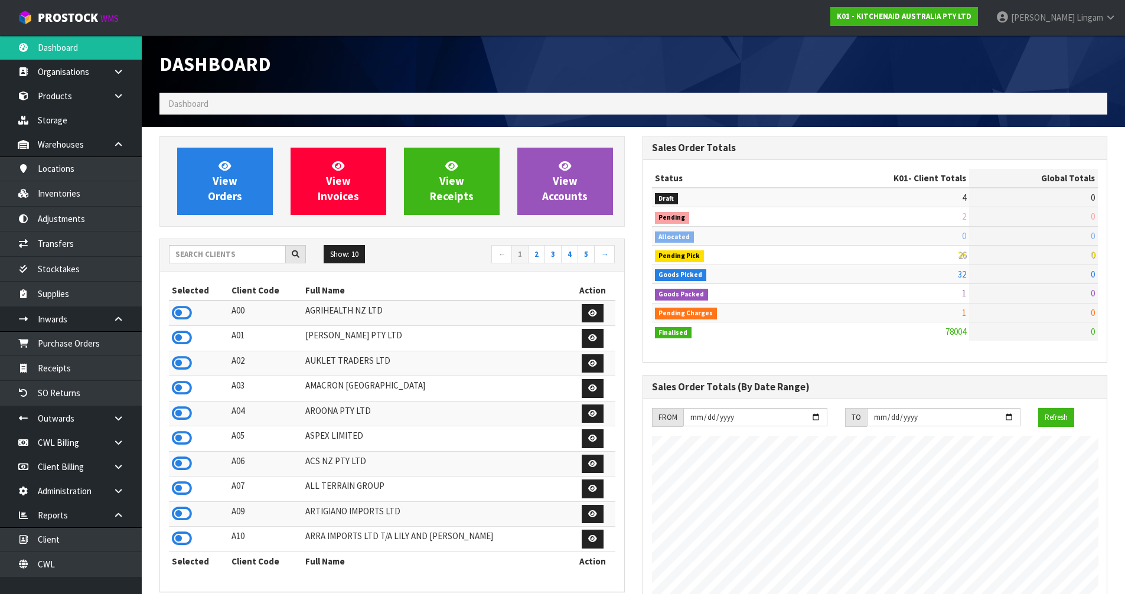
scroll to position [894, 482]
click at [229, 185] on span "View Orders" at bounding box center [225, 181] width 34 height 44
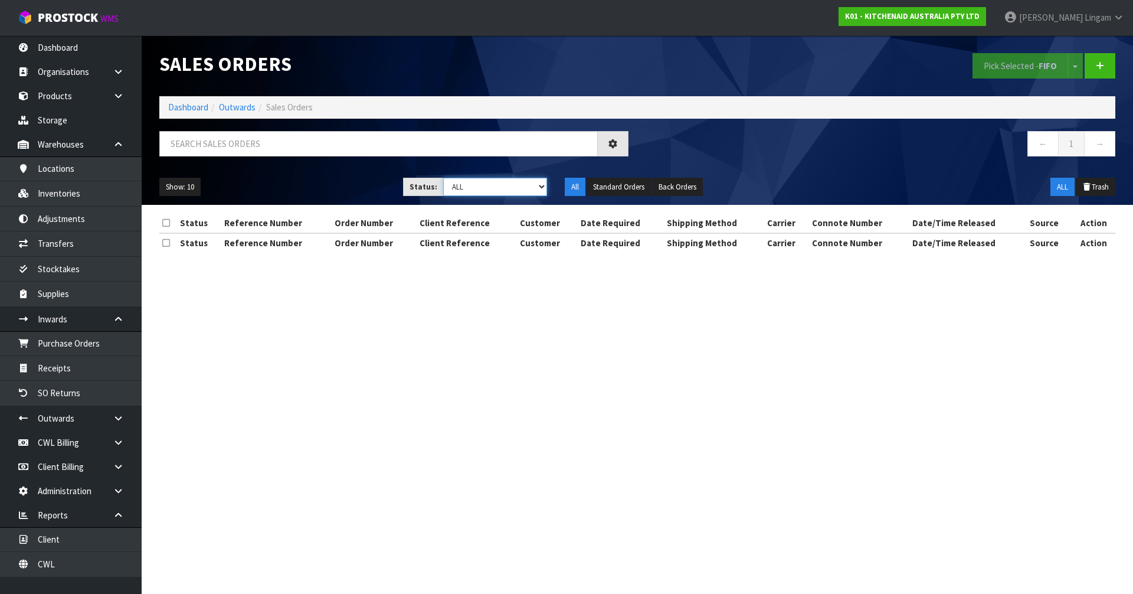
click at [518, 183] on select "Draft Pending Allocated Pending Pick Goods Picked Goods Packed Pending Charges …" at bounding box center [495, 187] width 104 height 18
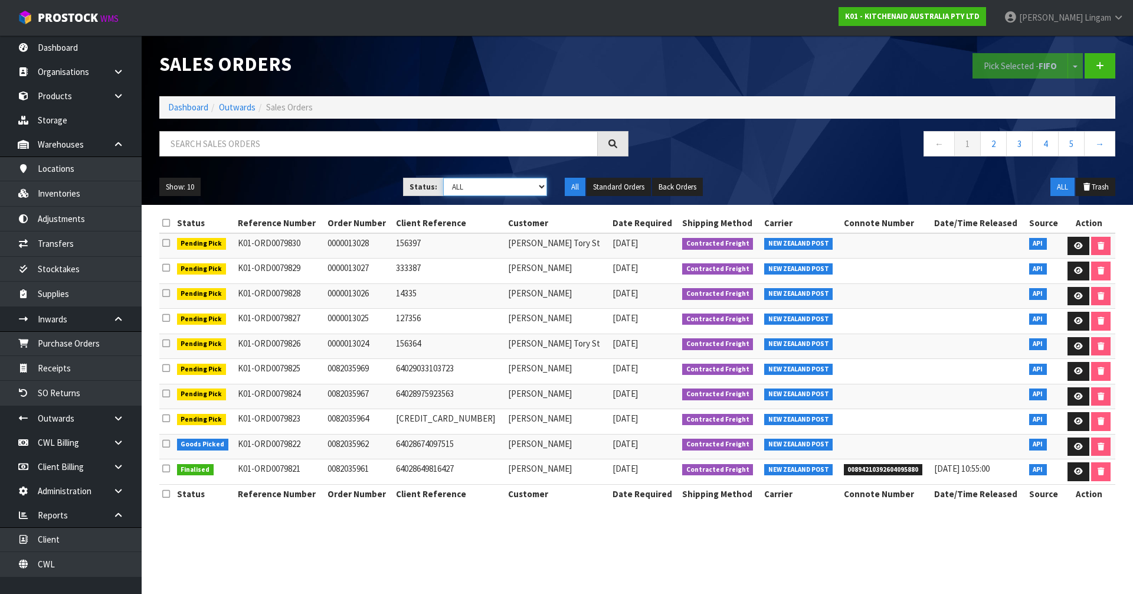
select select "string:6"
click at [443, 178] on select "Draft Pending Allocated Pending Pick Goods Picked Goods Packed Pending Charges …" at bounding box center [495, 187] width 104 height 18
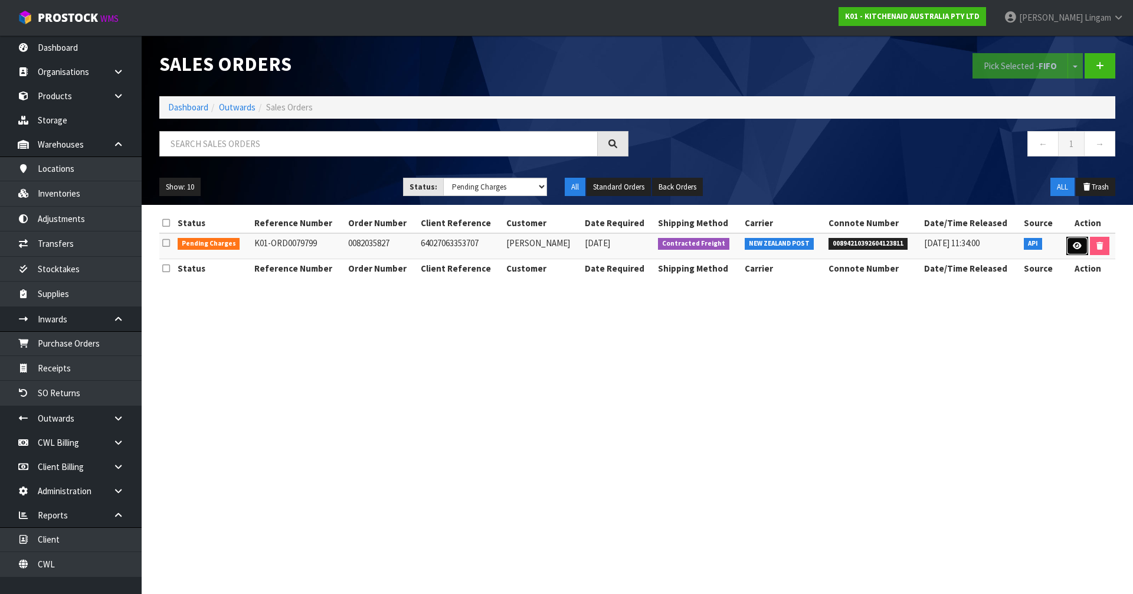
click at [1070, 242] on link at bounding box center [1078, 246] width 22 height 19
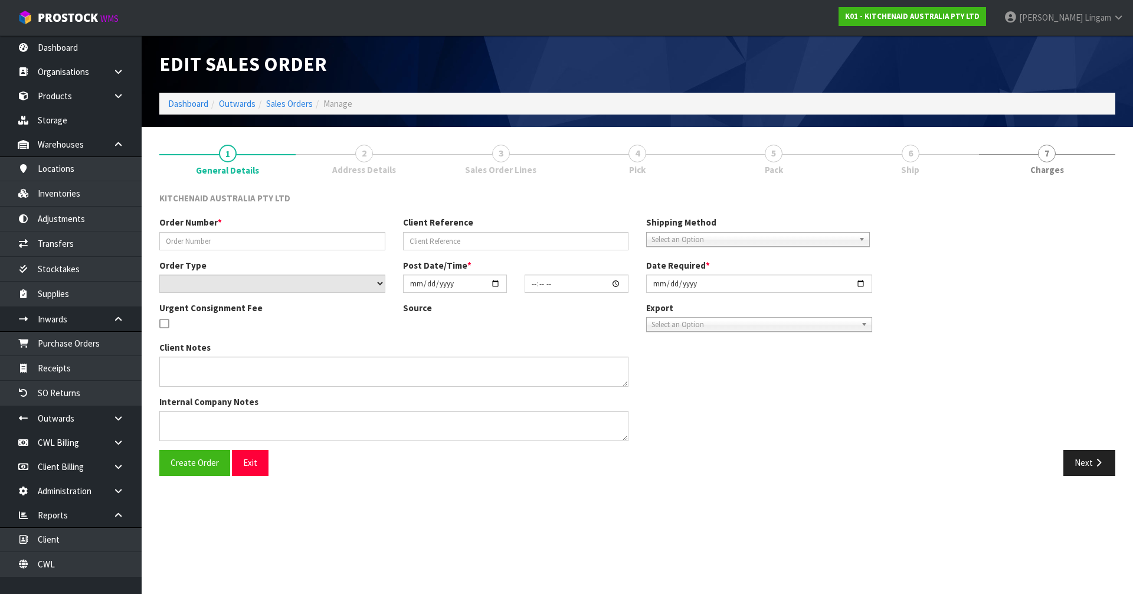
type input "0082035827"
type input "64027063353707"
select select "number:0"
type input "2025-09-25"
type input "17:40:41.000"
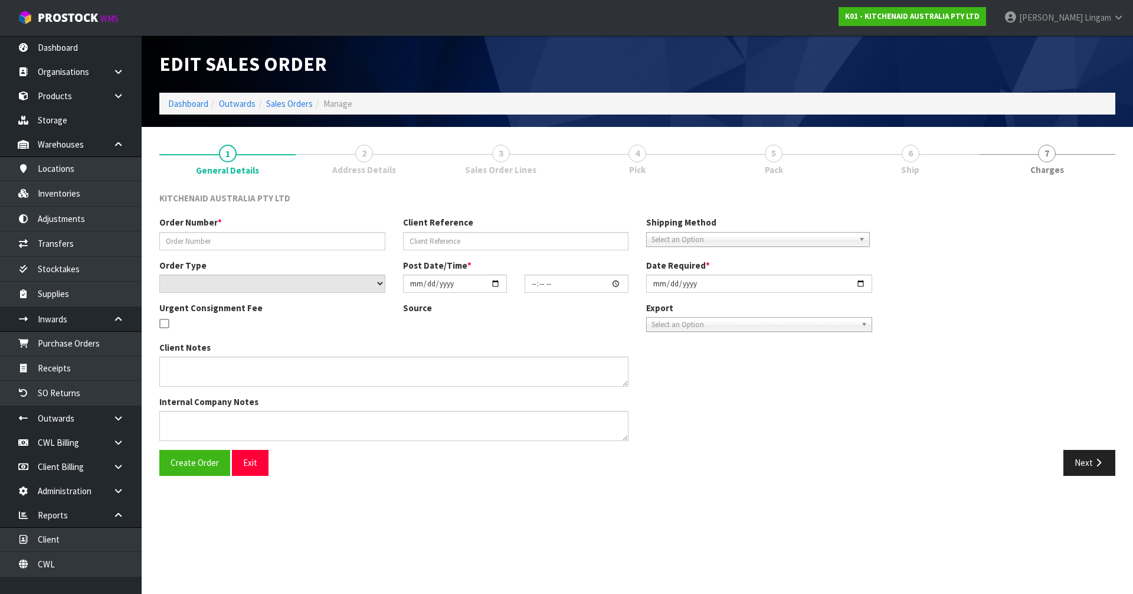
type input "2025-09-25"
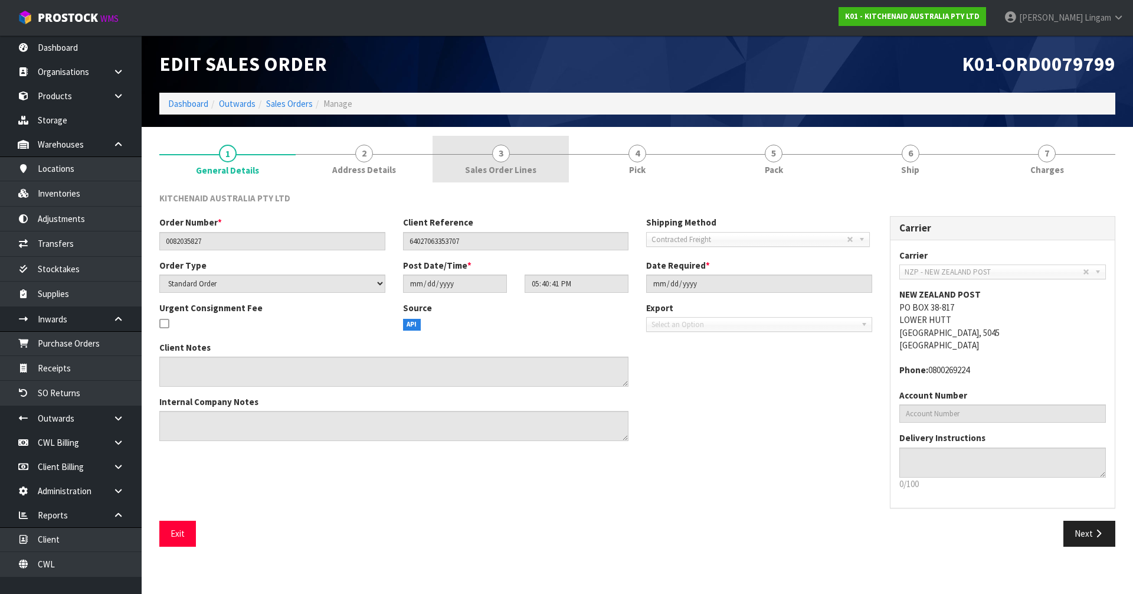
click at [554, 173] on link "3 Sales Order Lines" at bounding box center [501, 159] width 136 height 47
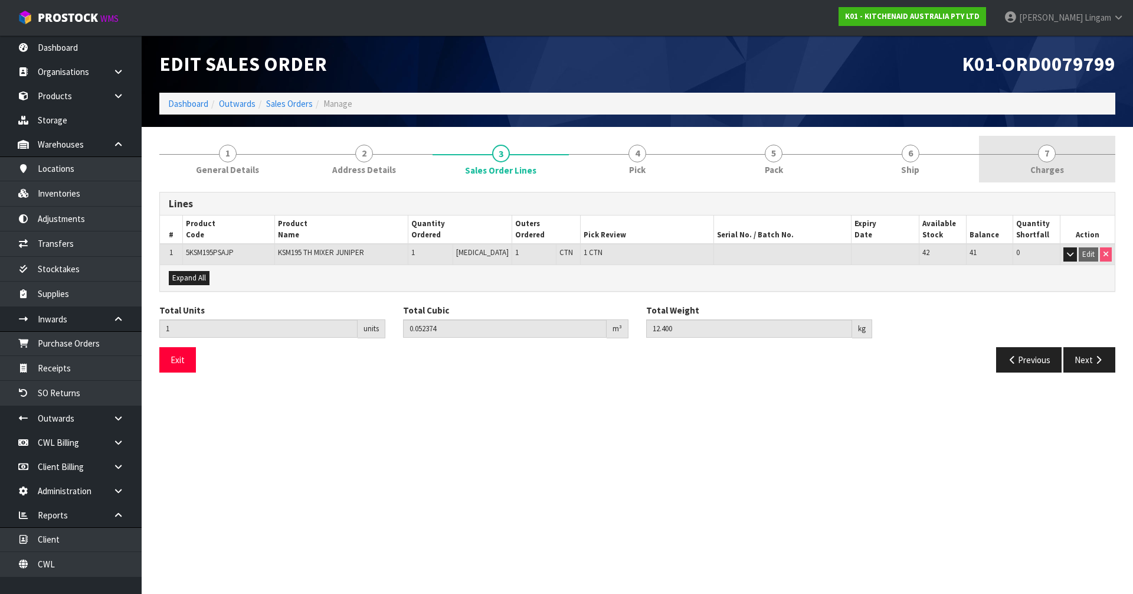
click at [1081, 166] on link "7 Charges" at bounding box center [1047, 159] width 136 height 47
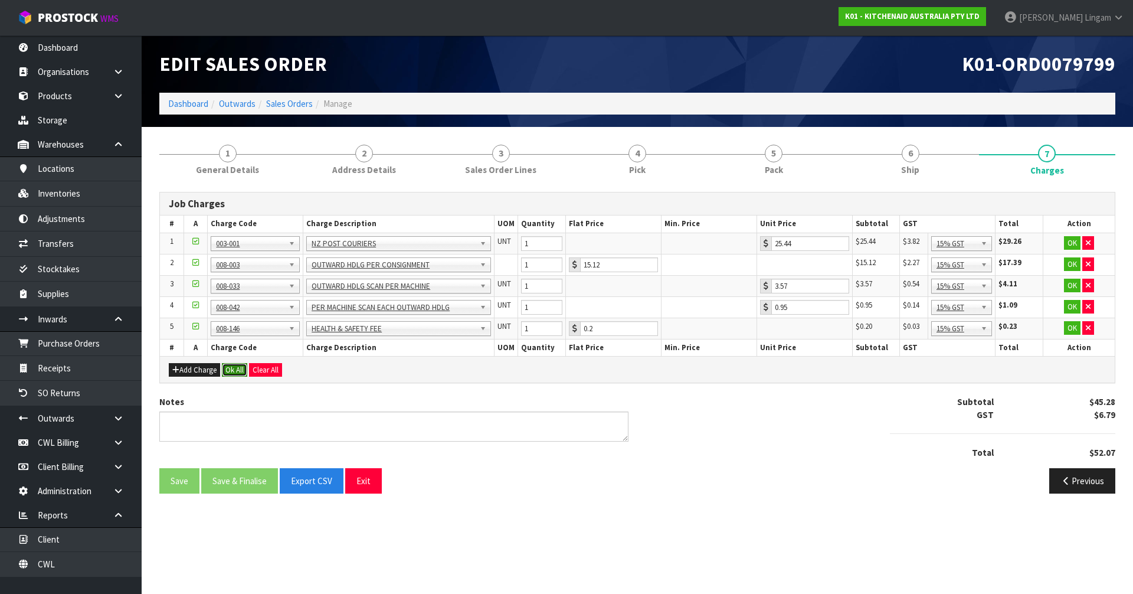
click at [239, 365] on button "Ok All" at bounding box center [234, 370] width 25 height 14
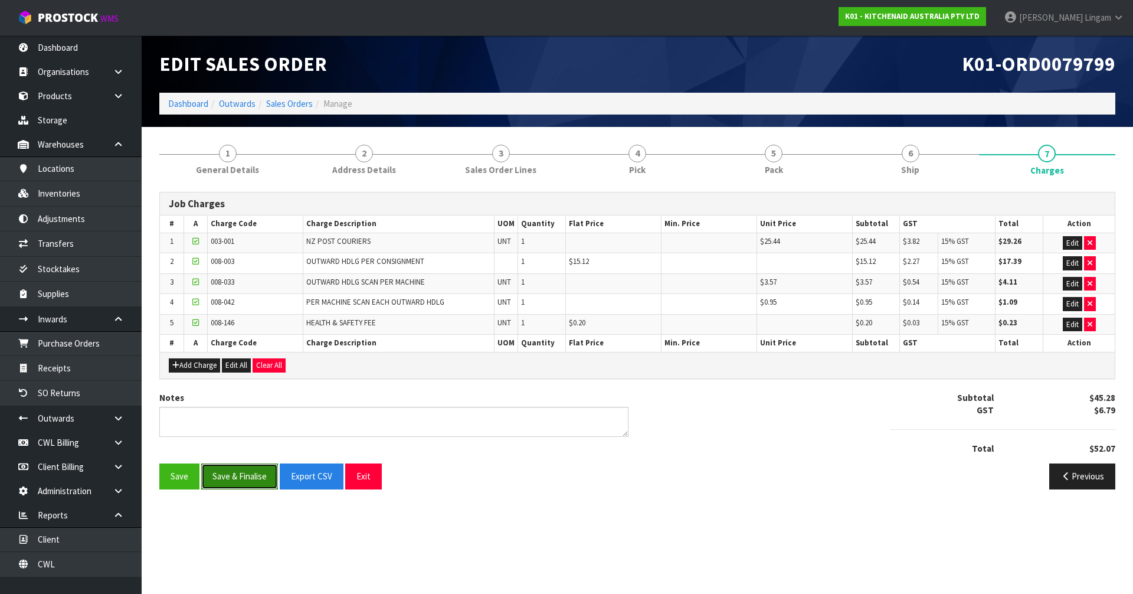
click at [252, 475] on button "Save & Finalise" at bounding box center [239, 475] width 77 height 25
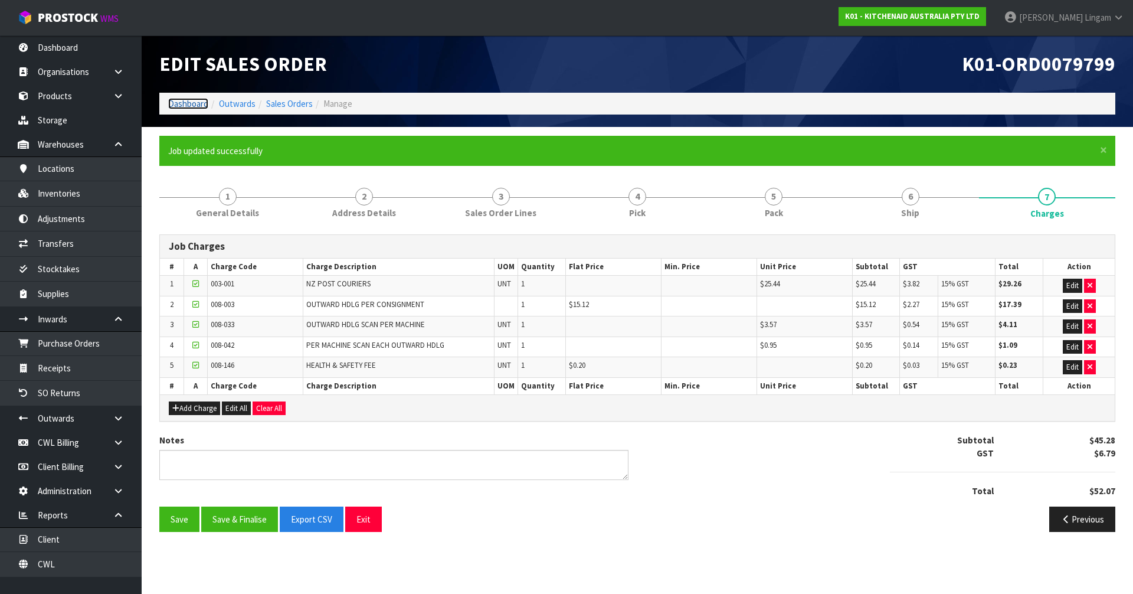
click at [185, 103] on link "Dashboard" at bounding box center [188, 103] width 40 height 11
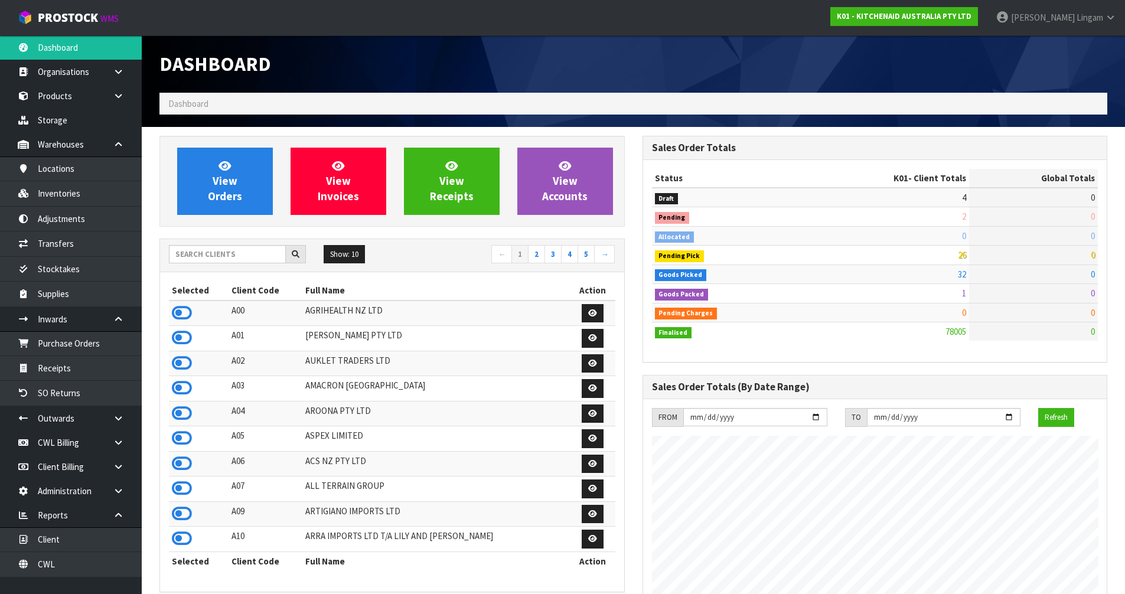
scroll to position [894, 482]
click at [221, 253] on input "text" at bounding box center [227, 254] width 117 height 18
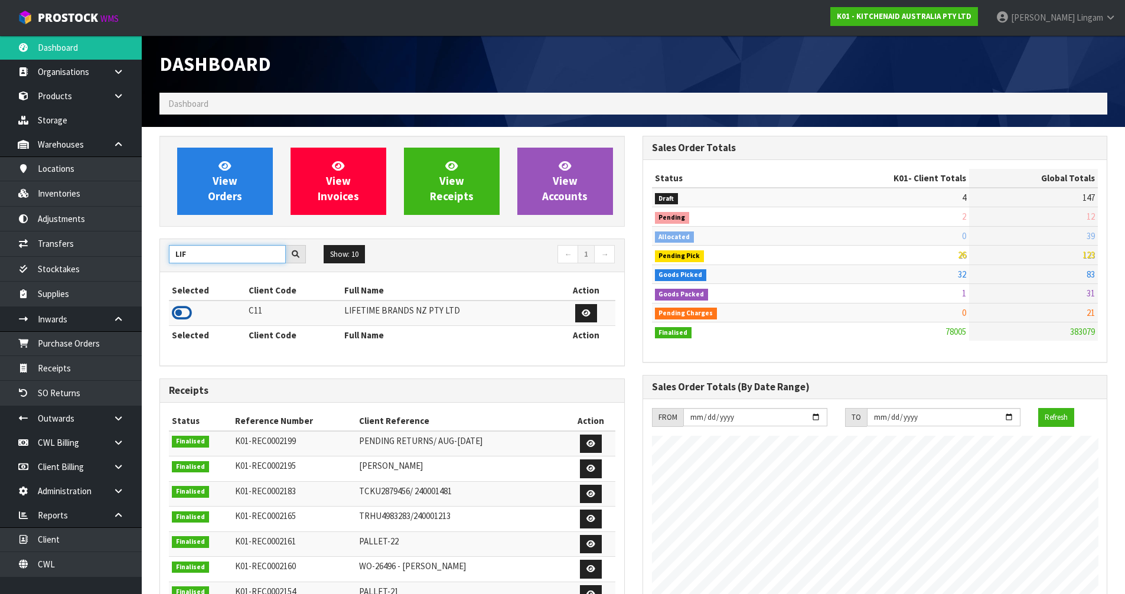
type input "LIF"
click at [178, 315] on icon at bounding box center [182, 313] width 20 height 18
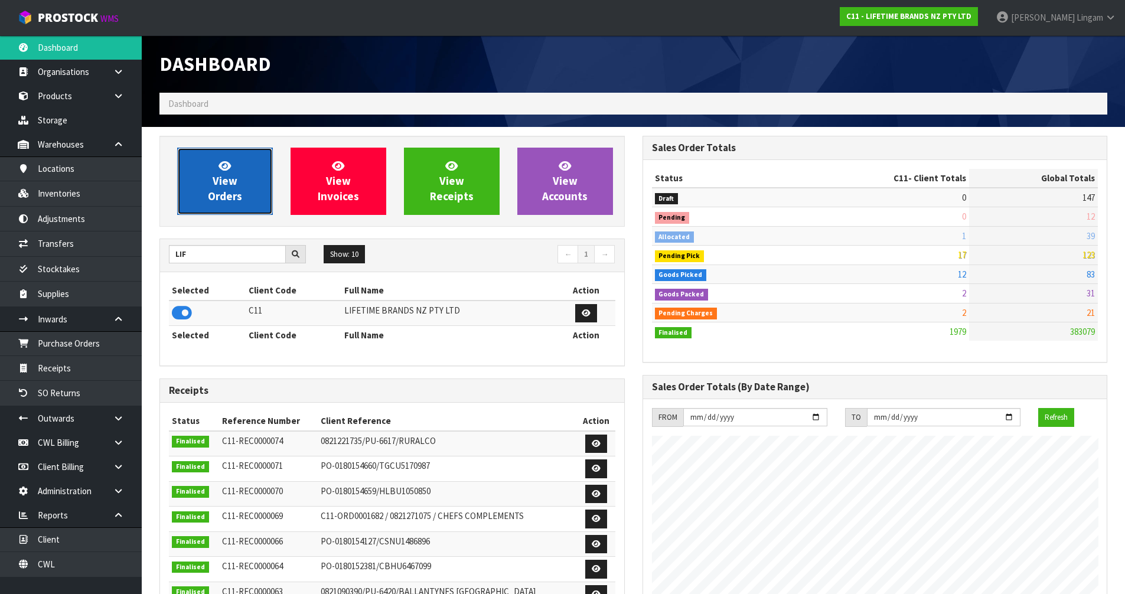
click at [227, 203] on link "View Orders" at bounding box center [225, 181] width 96 height 67
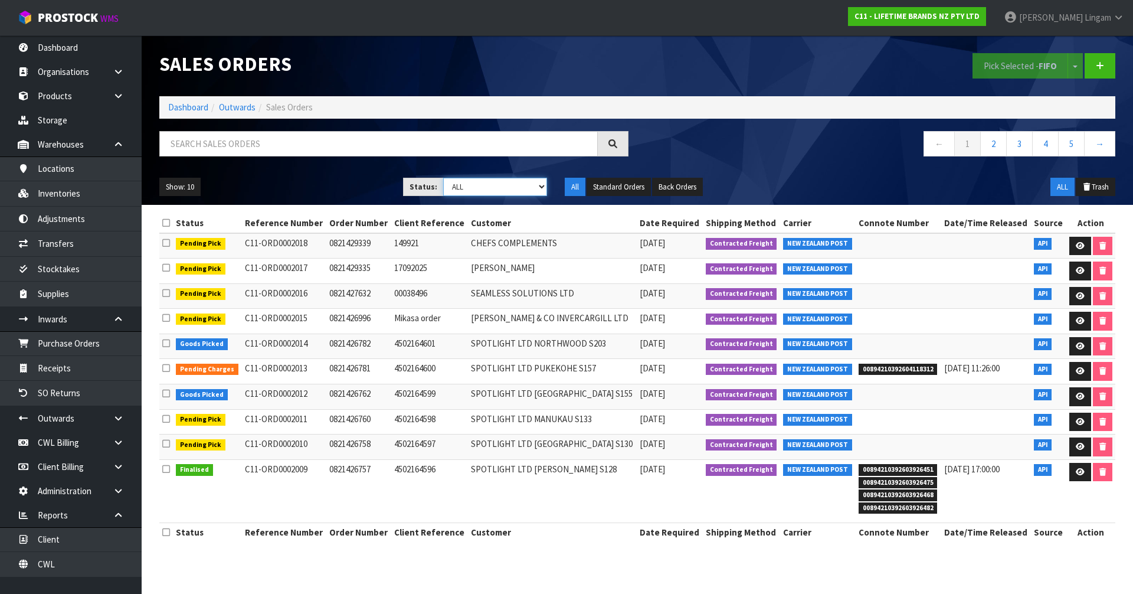
drag, startPoint x: 502, startPoint y: 184, endPoint x: 496, endPoint y: 194, distance: 11.6
click at [502, 184] on select "Draft Pending Allocated Pending Pick Goods Picked Goods Packed Pending Charges …" at bounding box center [495, 187] width 104 height 18
select select "string:6"
click at [443, 178] on select "Draft Pending Allocated Pending Pick Goods Picked Goods Packed Pending Charges …" at bounding box center [495, 187] width 104 height 18
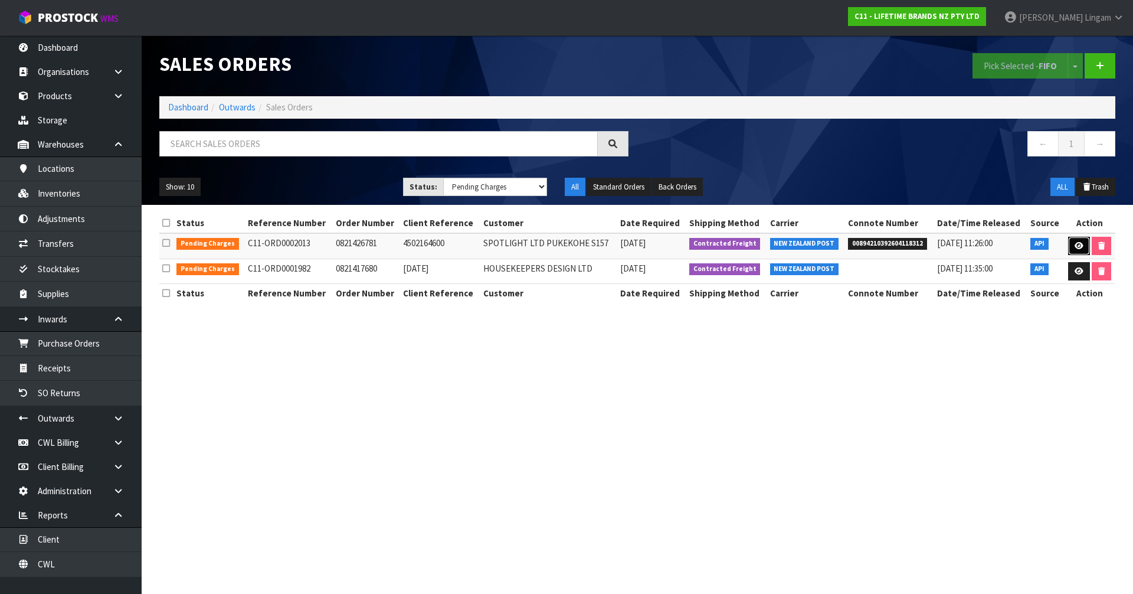
click at [1082, 246] on icon at bounding box center [1079, 246] width 9 height 8
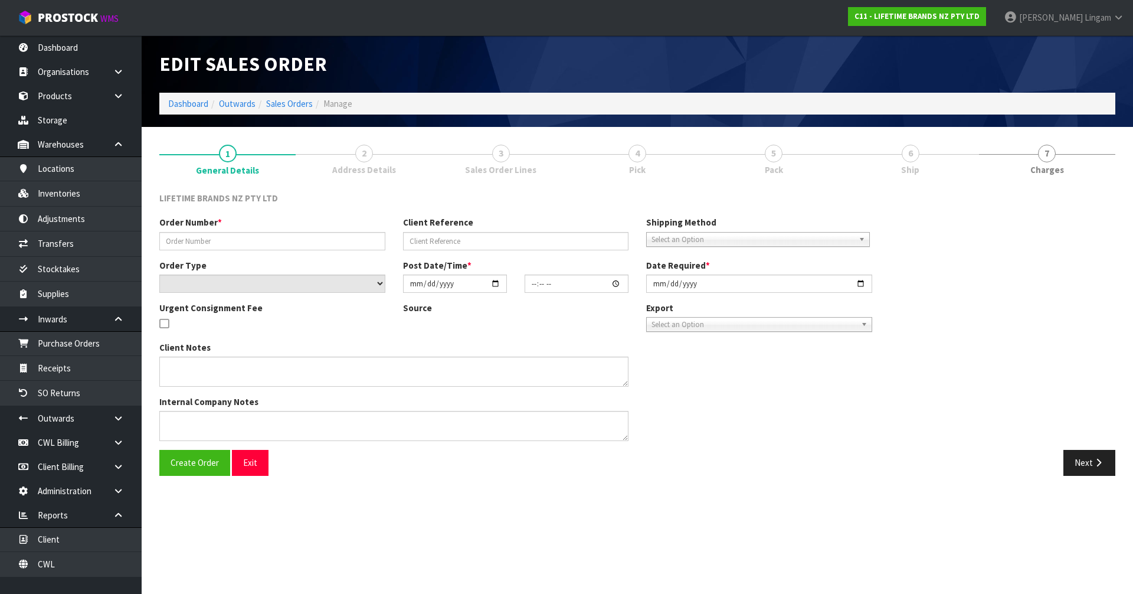
type input "0821426781"
type input "4502164600"
select select "number:0"
type input "2025-09-25"
type input "10:24:19.000"
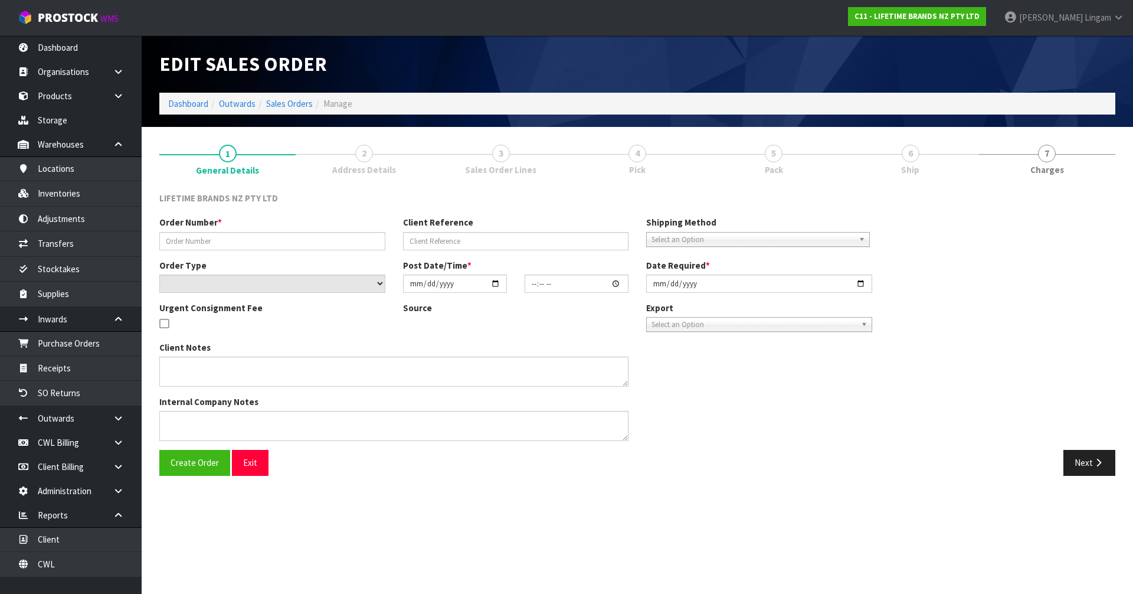
type input "2025-09-25"
type textarea "PLEASE DESPATCH THIS TODAY-URGENT"
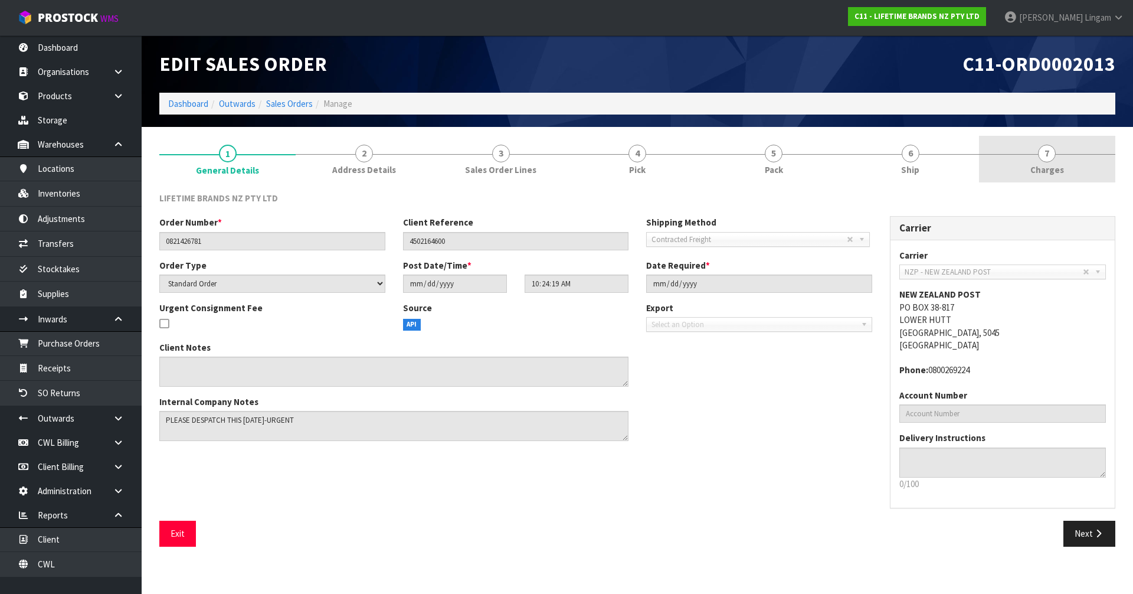
click at [1084, 170] on link "7 Charges" at bounding box center [1047, 159] width 136 height 47
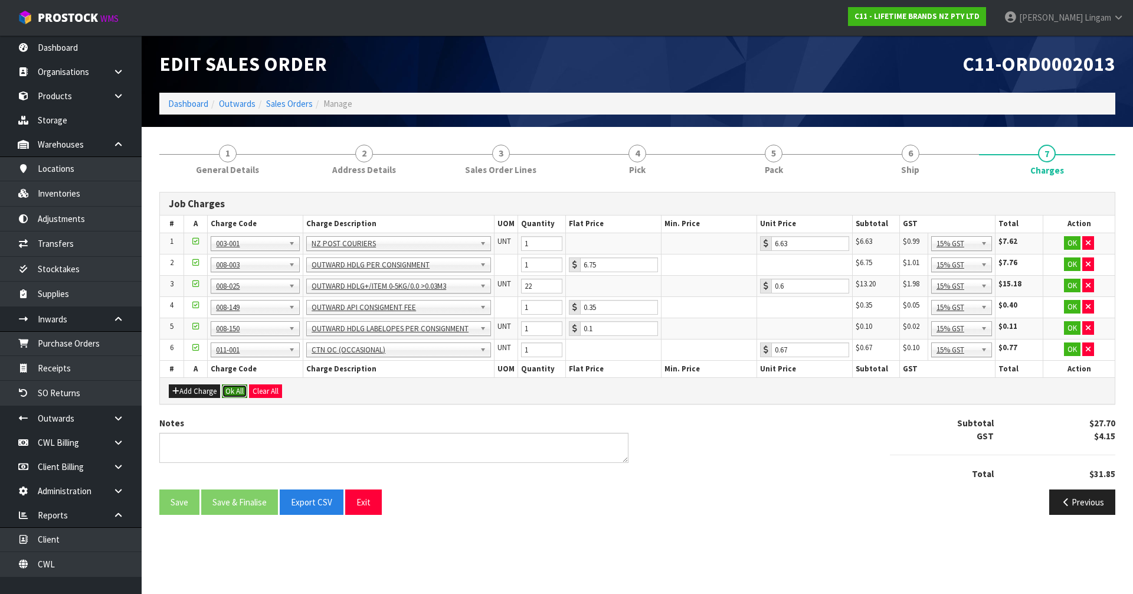
click at [233, 388] on button "Ok All" at bounding box center [234, 391] width 25 height 14
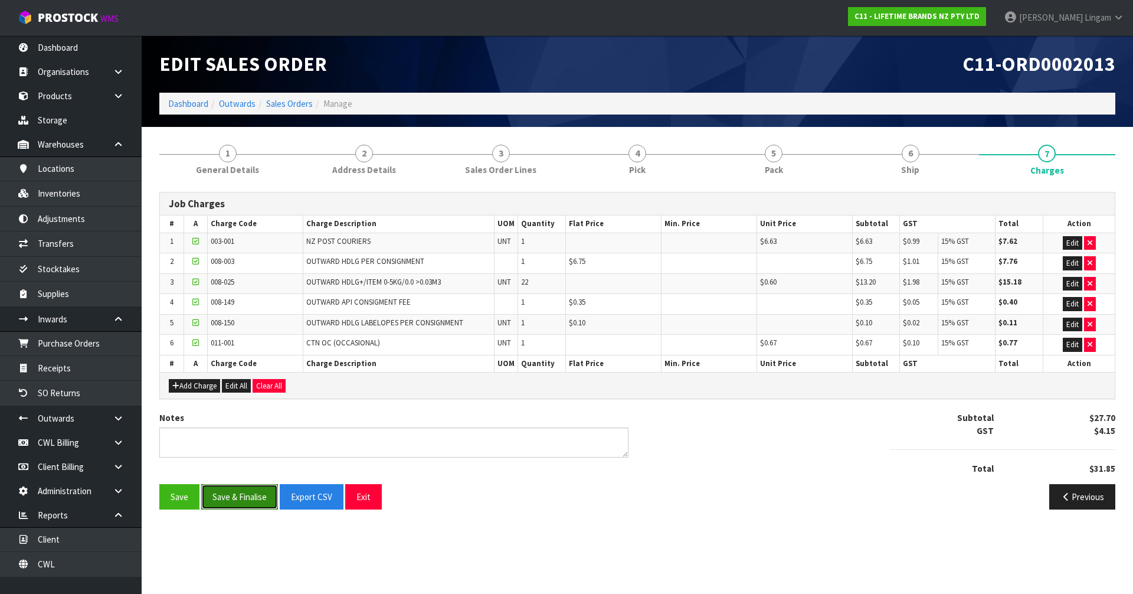
click at [237, 504] on button "Save & Finalise" at bounding box center [239, 496] width 77 height 25
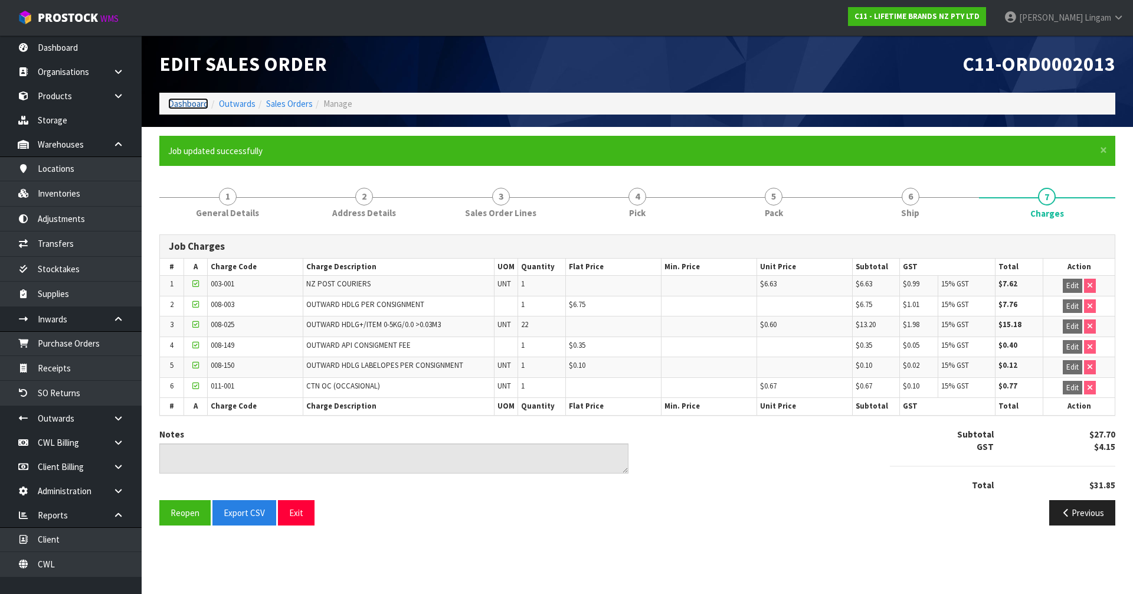
click at [194, 105] on link "Dashboard" at bounding box center [188, 103] width 40 height 11
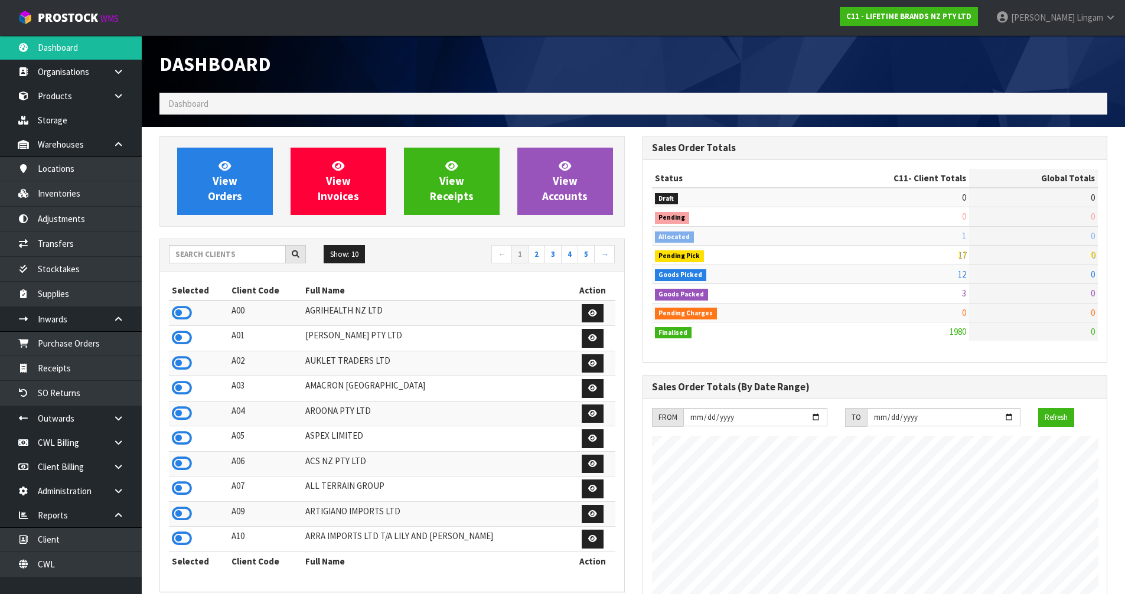
scroll to position [894, 482]
click at [228, 249] on input "text" at bounding box center [227, 254] width 117 height 18
click at [240, 200] on span "View Orders" at bounding box center [225, 181] width 34 height 44
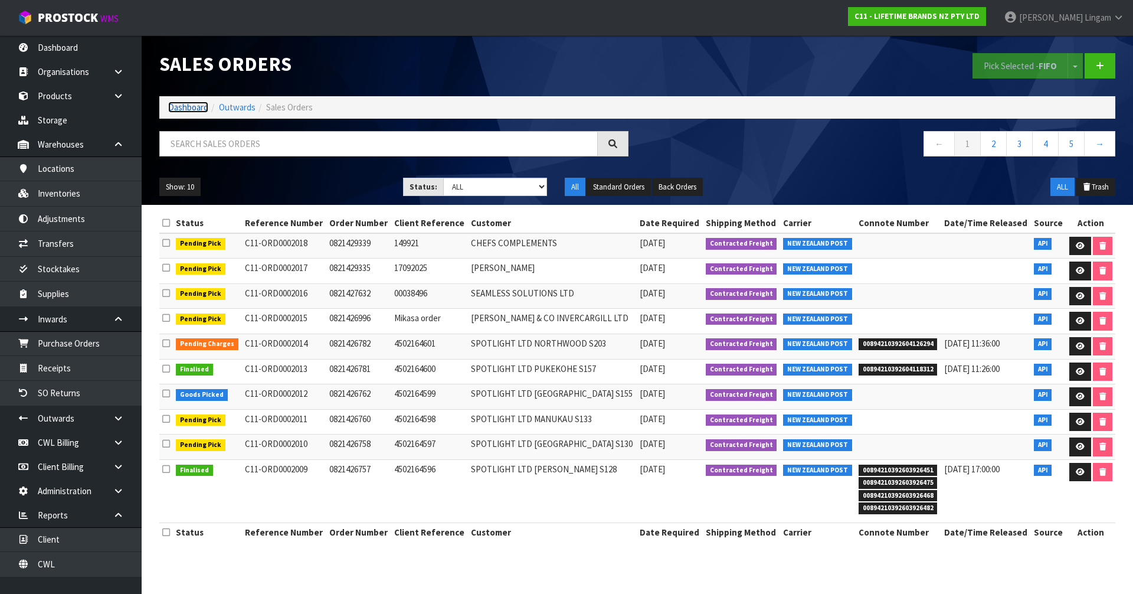
click at [187, 109] on link "Dashboard" at bounding box center [188, 107] width 40 height 11
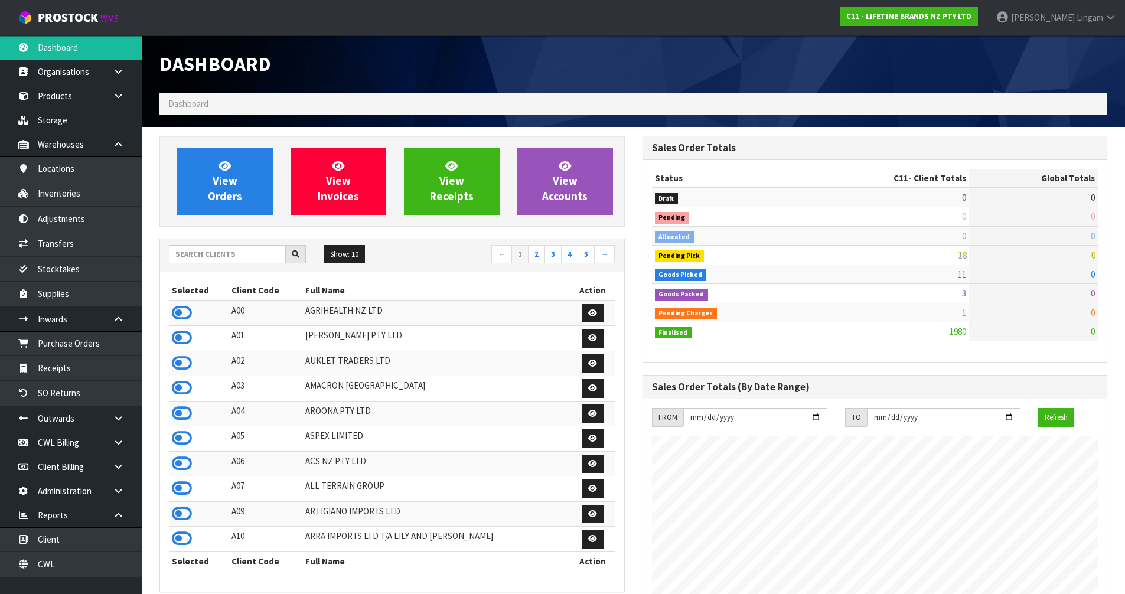
scroll to position [894, 482]
click at [251, 257] on input "text" at bounding box center [227, 254] width 117 height 18
click at [260, 262] on input "text" at bounding box center [227, 254] width 117 height 18
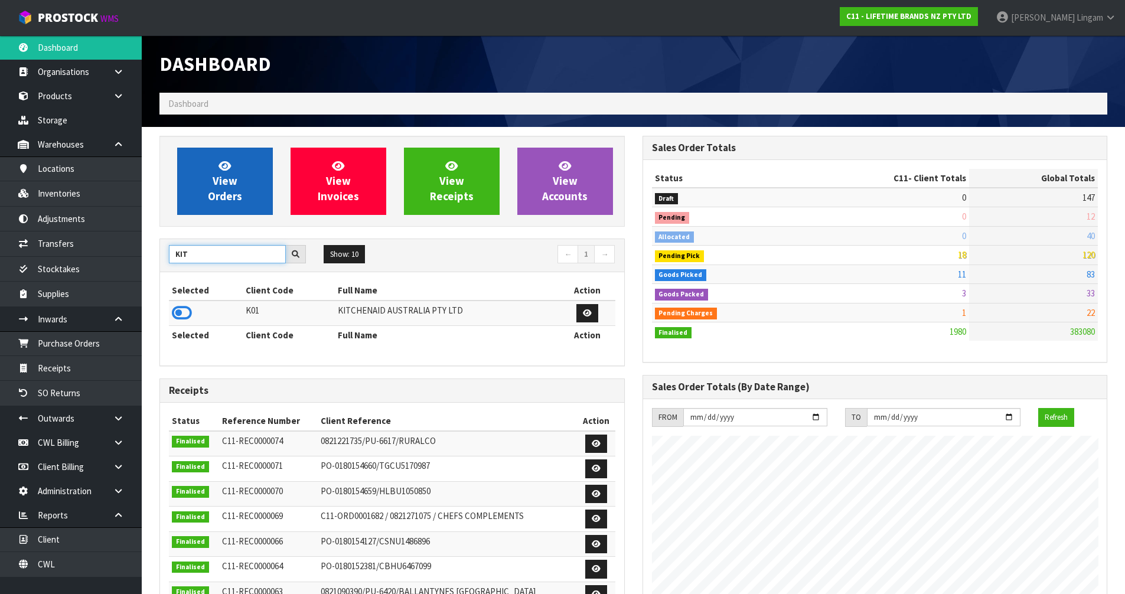
type input "KIT"
click at [241, 194] on span "View Orders" at bounding box center [225, 181] width 34 height 44
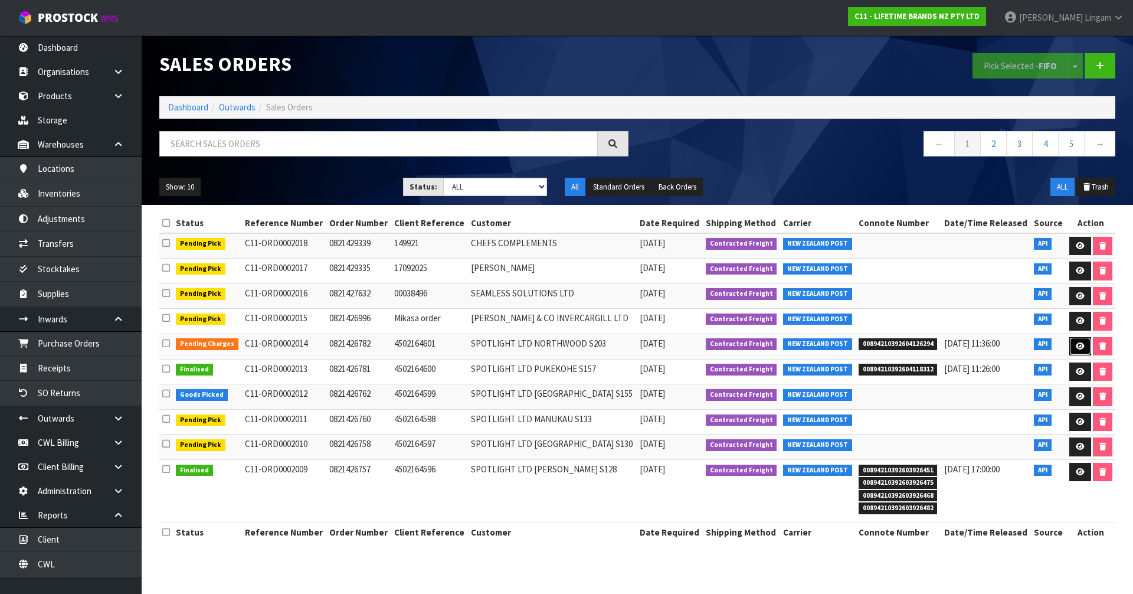
click at [1074, 345] on link at bounding box center [1081, 346] width 22 height 19
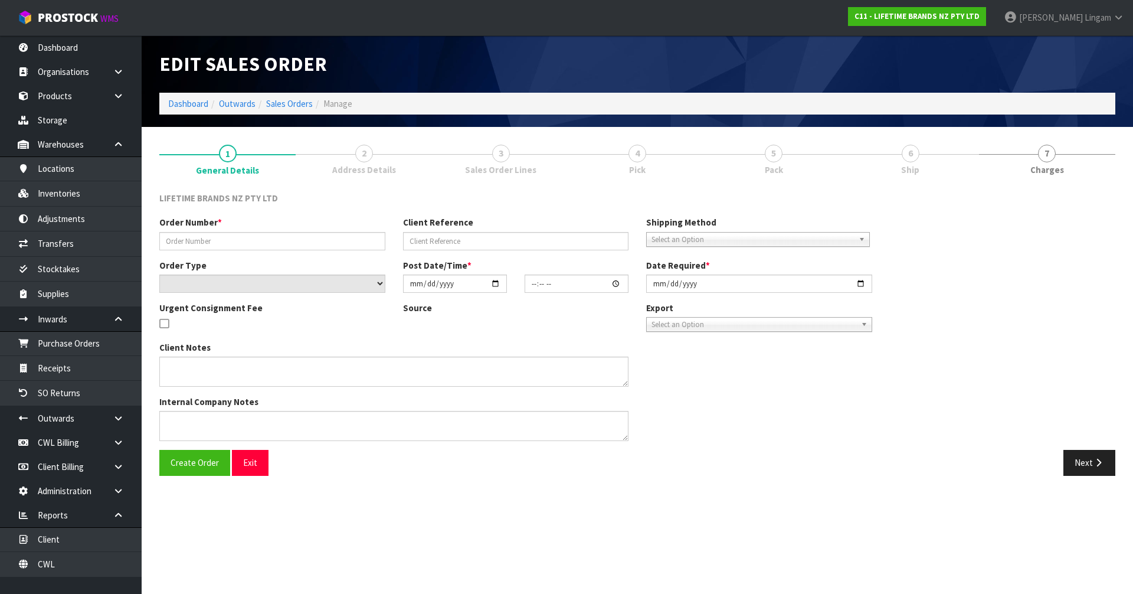
type input "0821426782"
type input "4502164601"
select select "number:0"
type input "2025-09-25"
type input "10:29:22.000"
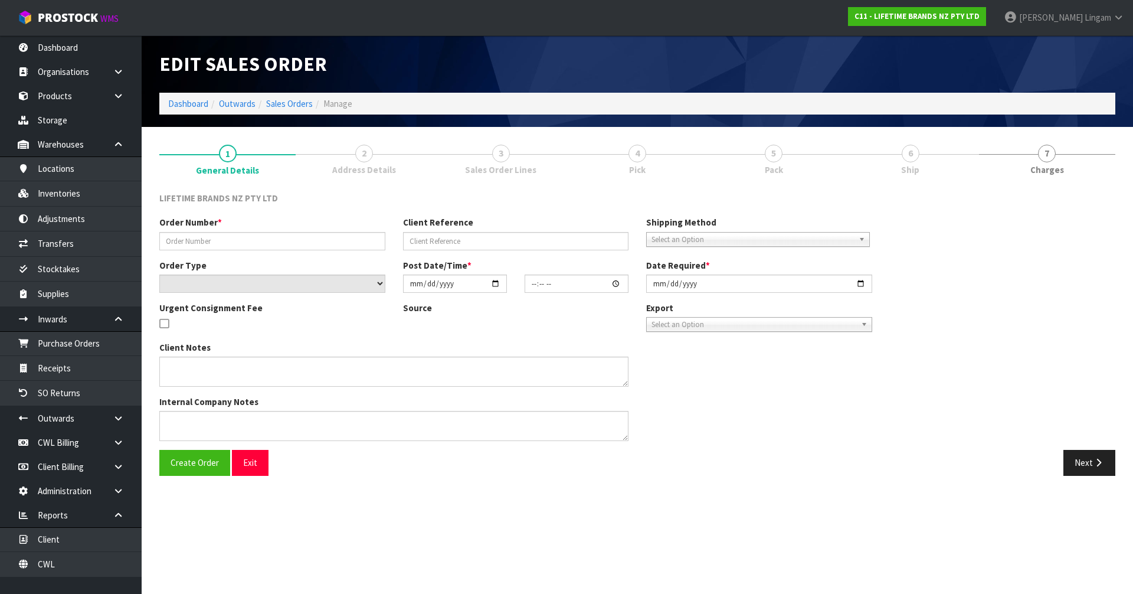
type input "2025-09-25"
type textarea "PLEASE DISPATCH THIS TODAY-URGENT"
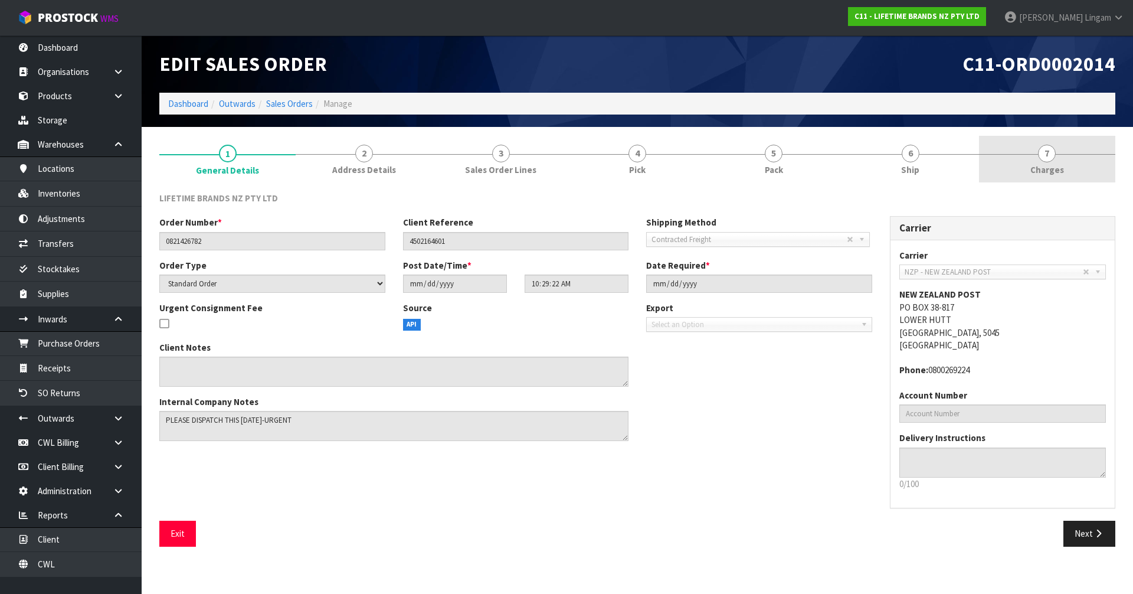
click at [1095, 165] on link "7 Charges" at bounding box center [1047, 159] width 136 height 47
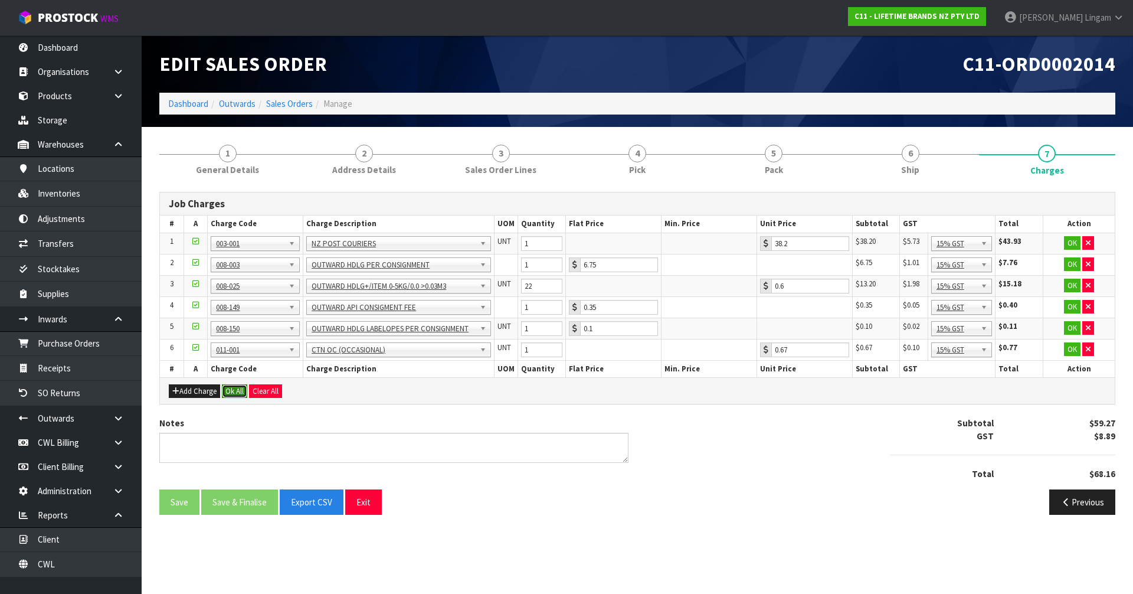
click at [233, 391] on button "Ok All" at bounding box center [234, 391] width 25 height 14
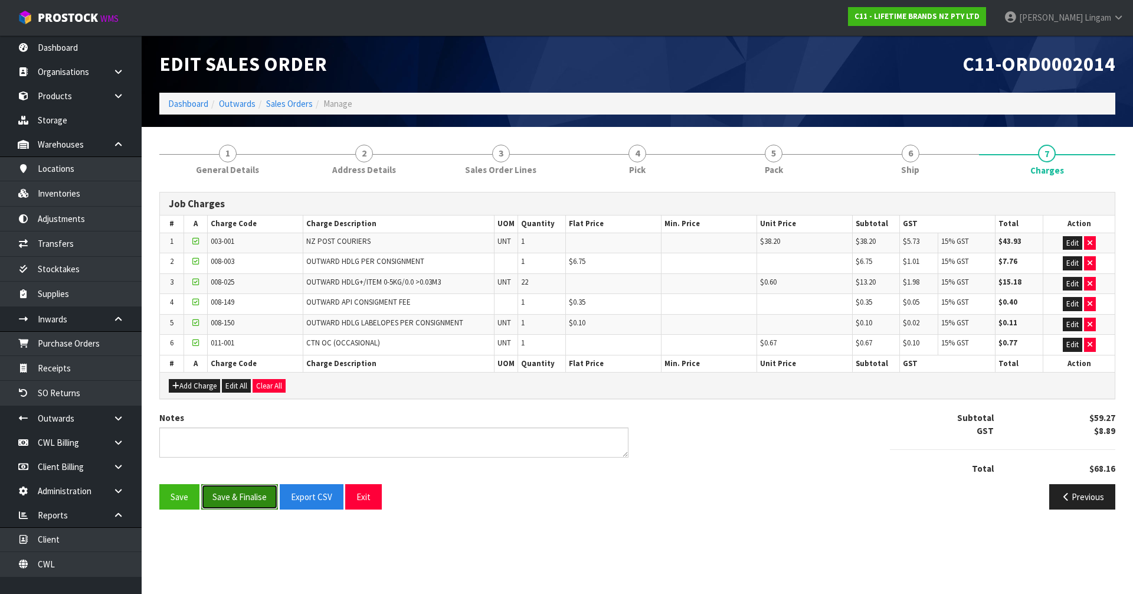
click at [242, 503] on button "Save & Finalise" at bounding box center [239, 496] width 77 height 25
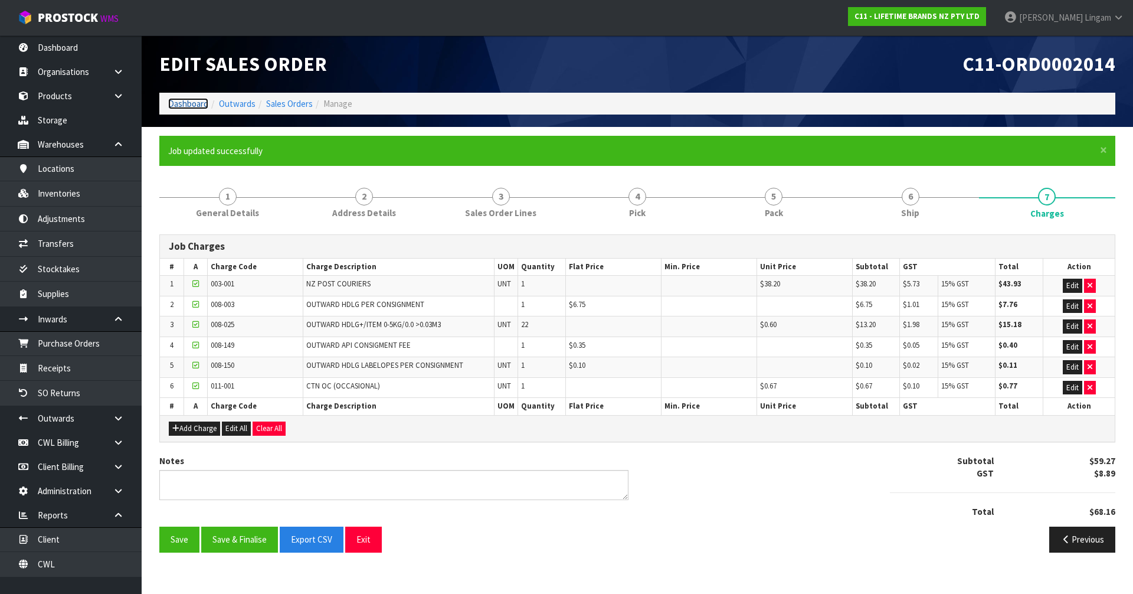
click at [188, 102] on link "Dashboard" at bounding box center [188, 103] width 40 height 11
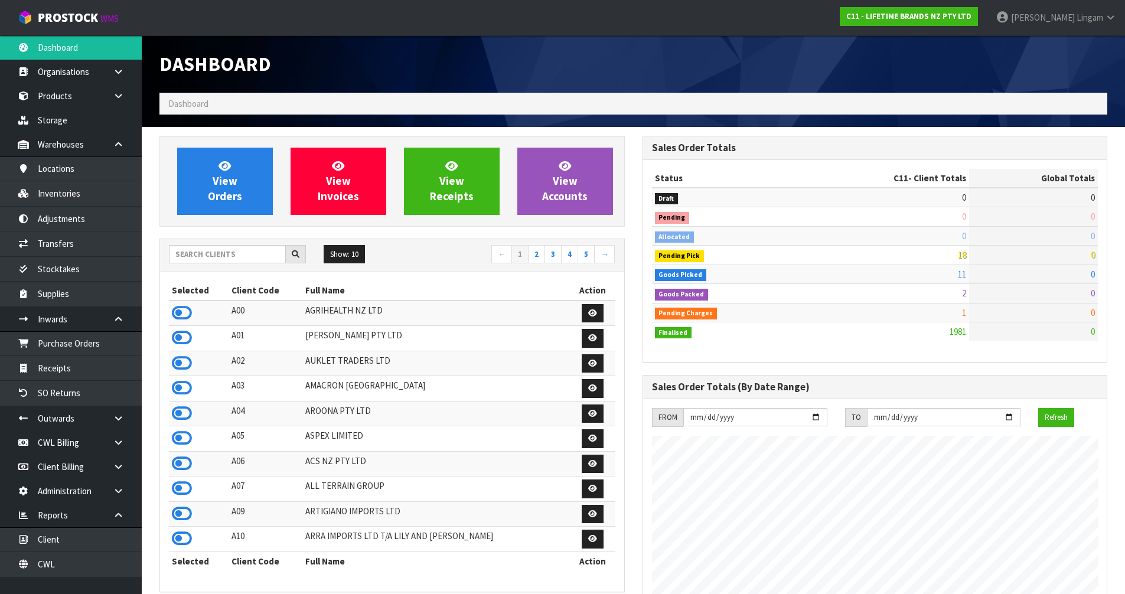
scroll to position [894, 482]
click at [225, 175] on span "View Orders" at bounding box center [225, 181] width 34 height 44
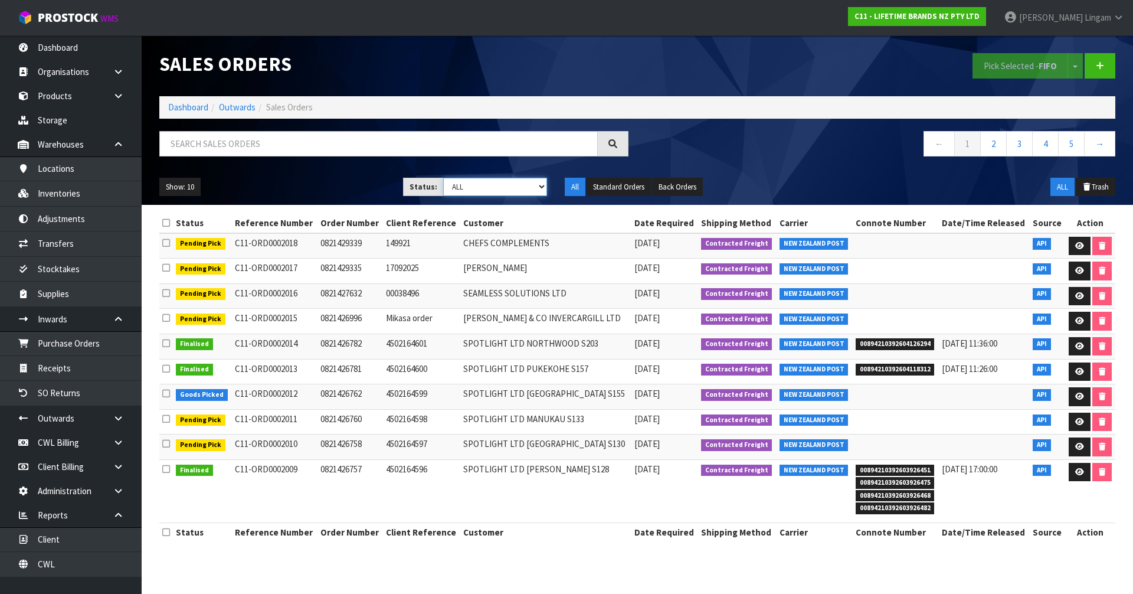
drag, startPoint x: 509, startPoint y: 188, endPoint x: 507, endPoint y: 194, distance: 7.1
click at [509, 188] on select "Draft Pending Allocated Pending Pick Goods Picked Goods Packed Pending Charges …" at bounding box center [495, 187] width 104 height 18
select select "string:6"
click at [443, 178] on select "Draft Pending Allocated Pending Pick Goods Picked Goods Packed Pending Charges …" at bounding box center [495, 187] width 104 height 18
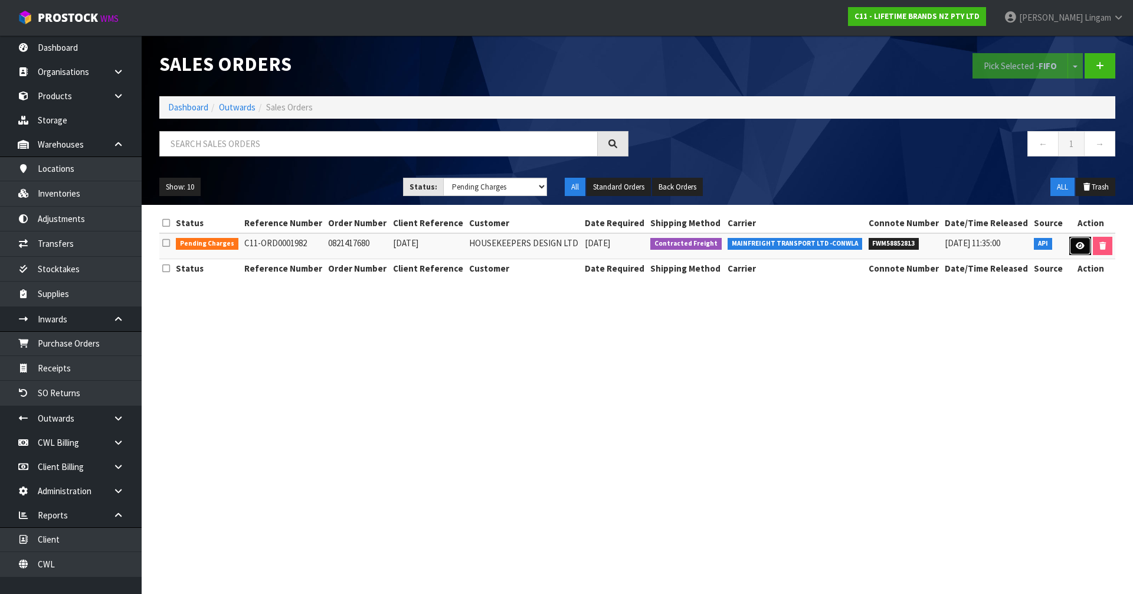
click at [1078, 242] on icon at bounding box center [1080, 246] width 9 height 8
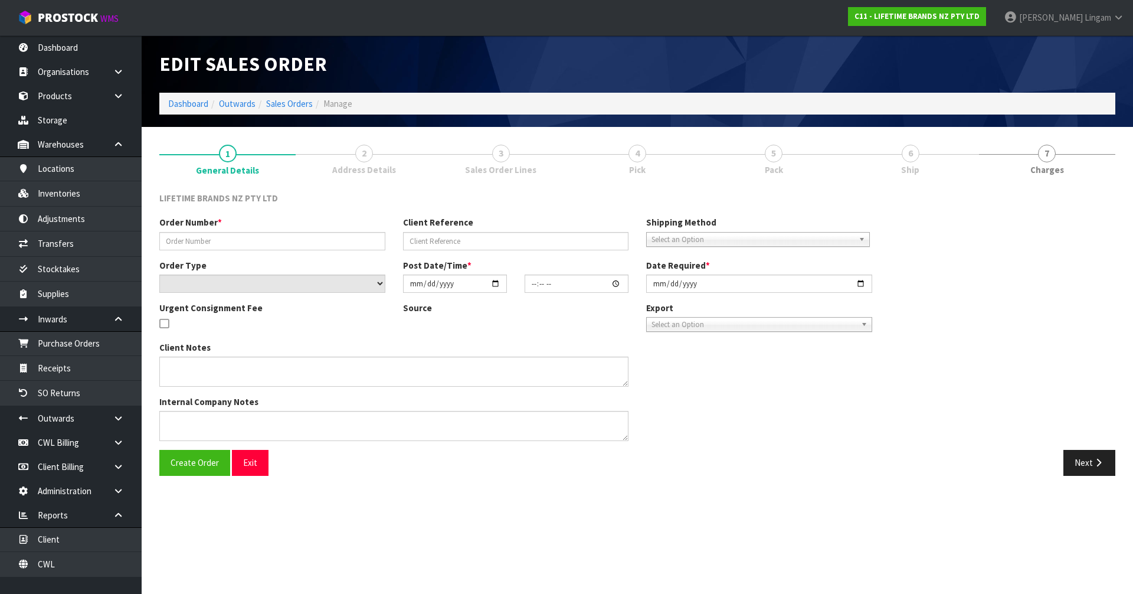
type input "0821417680"
type input "23.09.25"
select select "number:0"
type input "2025-09-23"
type input "10:14:23.000"
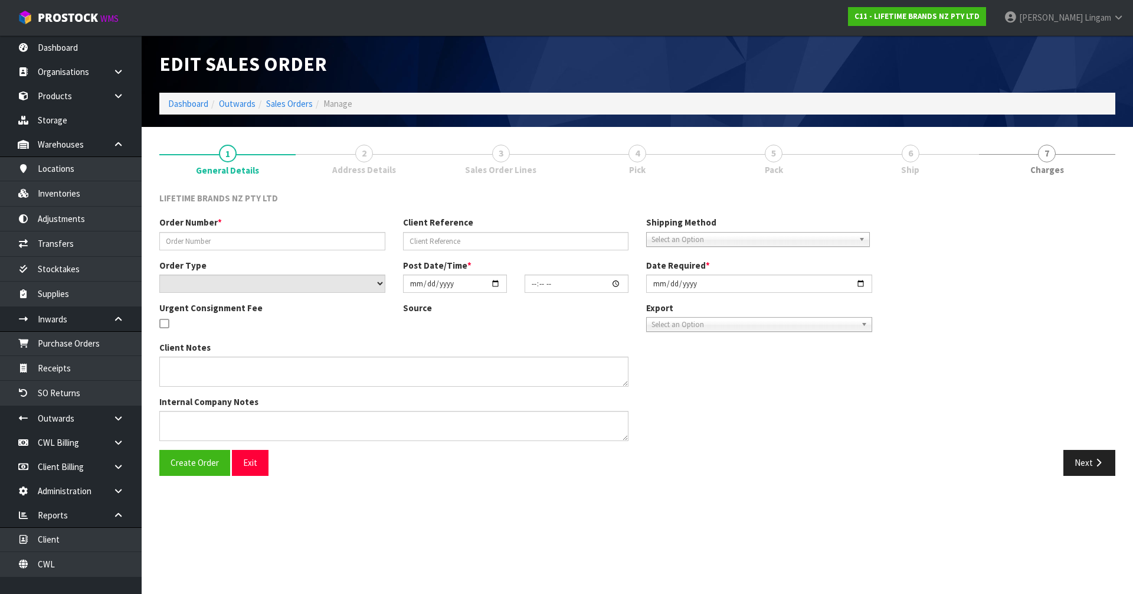
type input "2025-09-23"
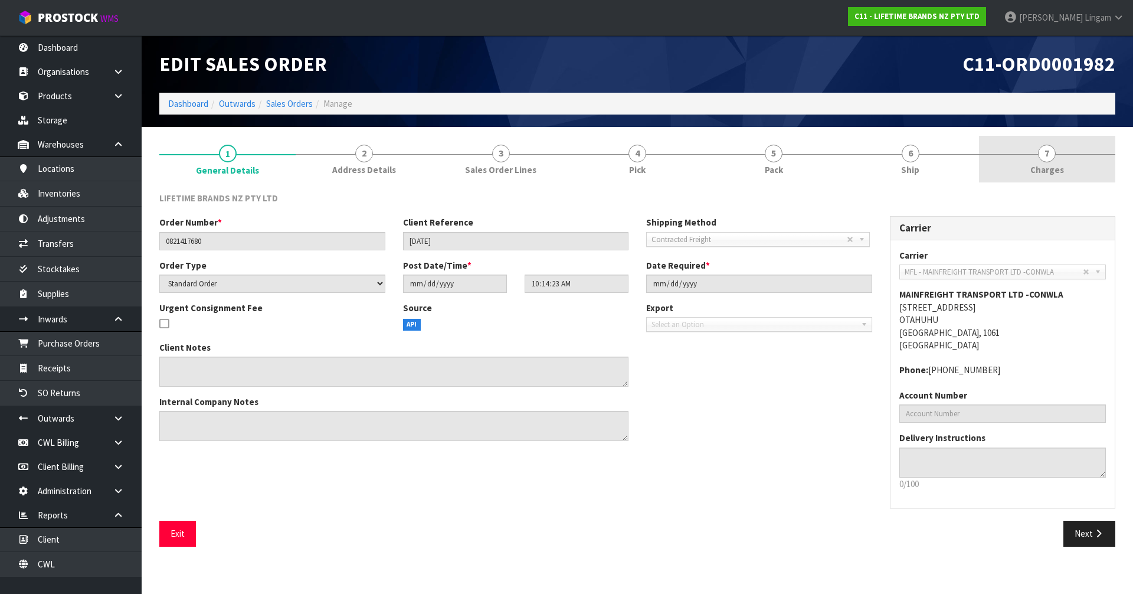
click at [1085, 174] on link "7 Charges" at bounding box center [1047, 159] width 136 height 47
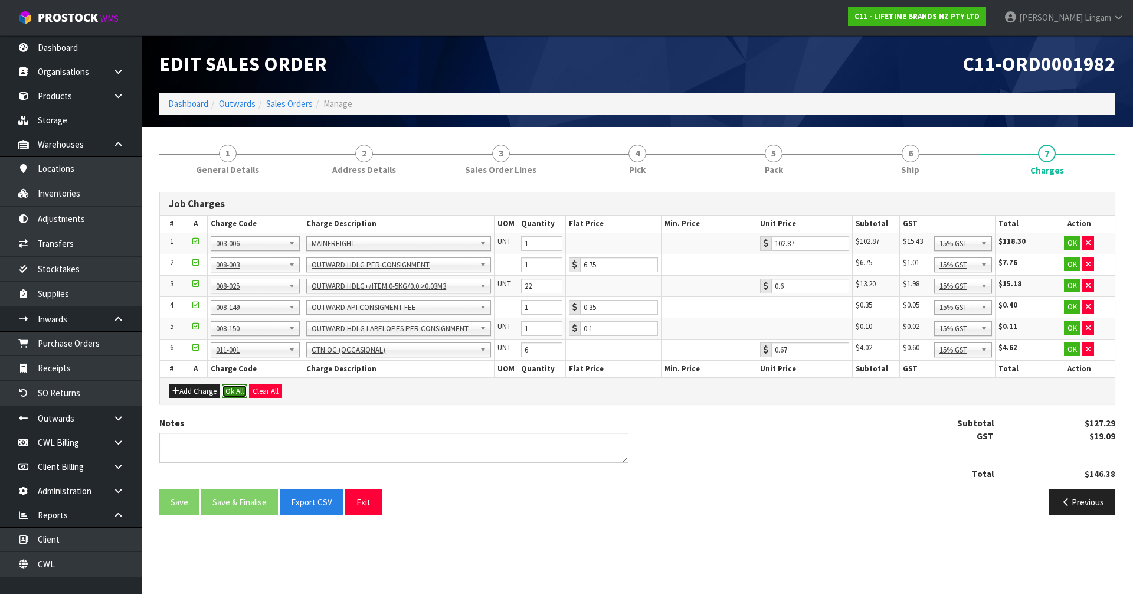
click at [230, 394] on button "Ok All" at bounding box center [234, 391] width 25 height 14
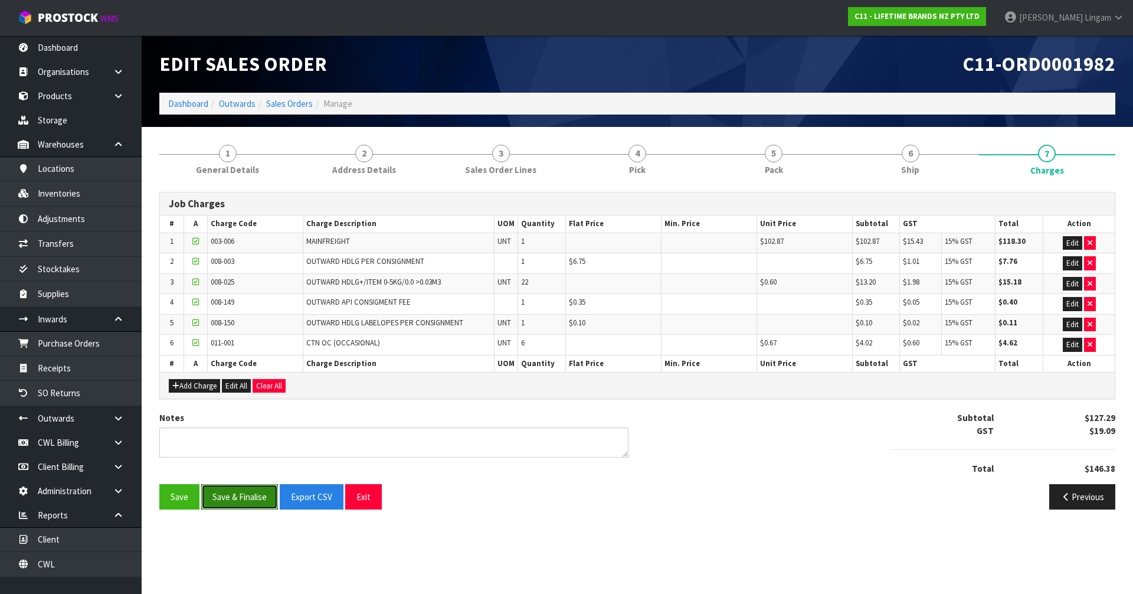
click at [247, 494] on button "Save & Finalise" at bounding box center [239, 496] width 77 height 25
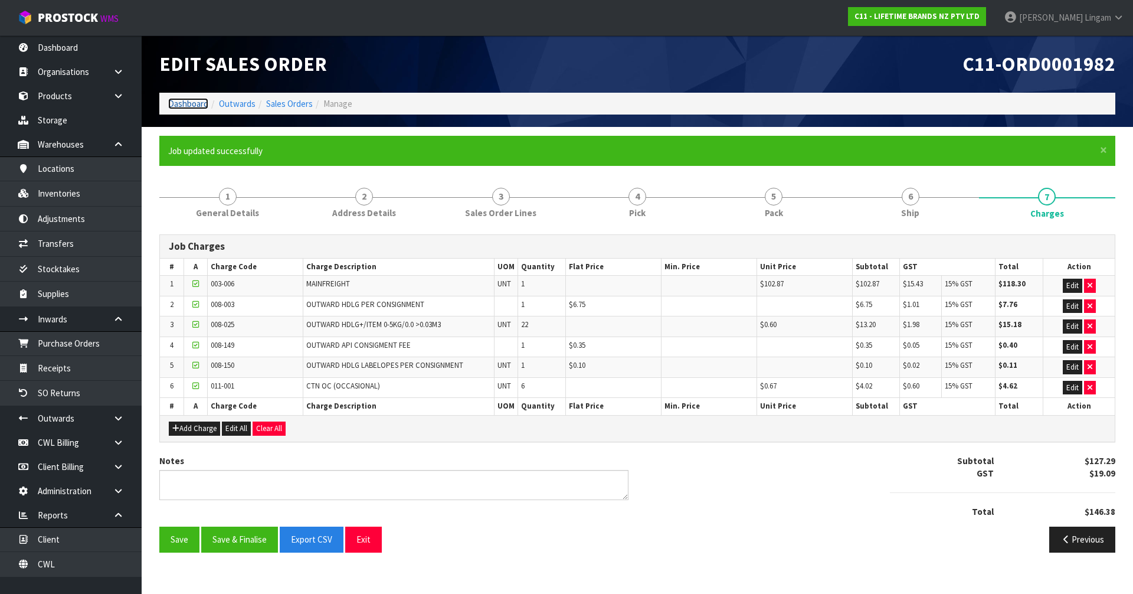
click at [180, 102] on link "Dashboard" at bounding box center [188, 103] width 40 height 11
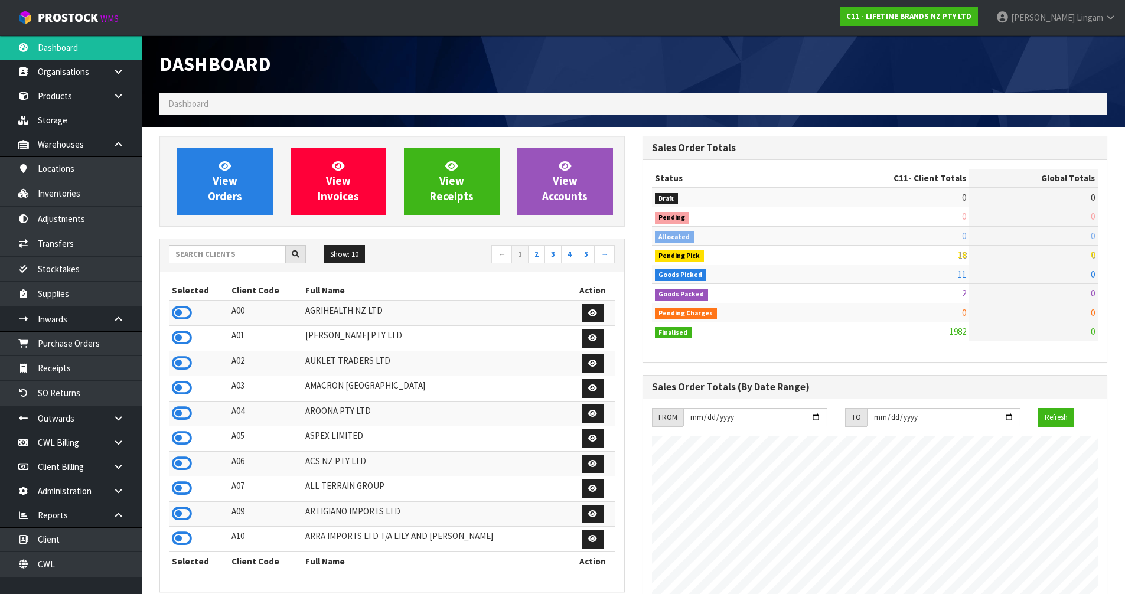
scroll to position [894, 482]
click at [207, 257] on input "text" at bounding box center [227, 254] width 117 height 18
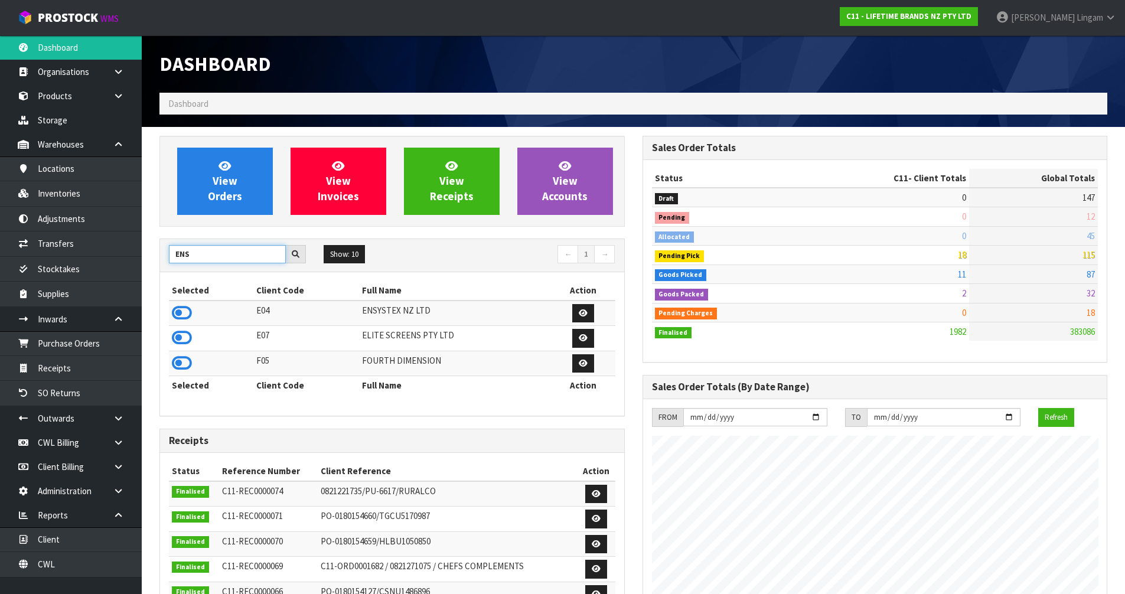
type input "ENS"
click at [183, 313] on icon at bounding box center [182, 313] width 20 height 18
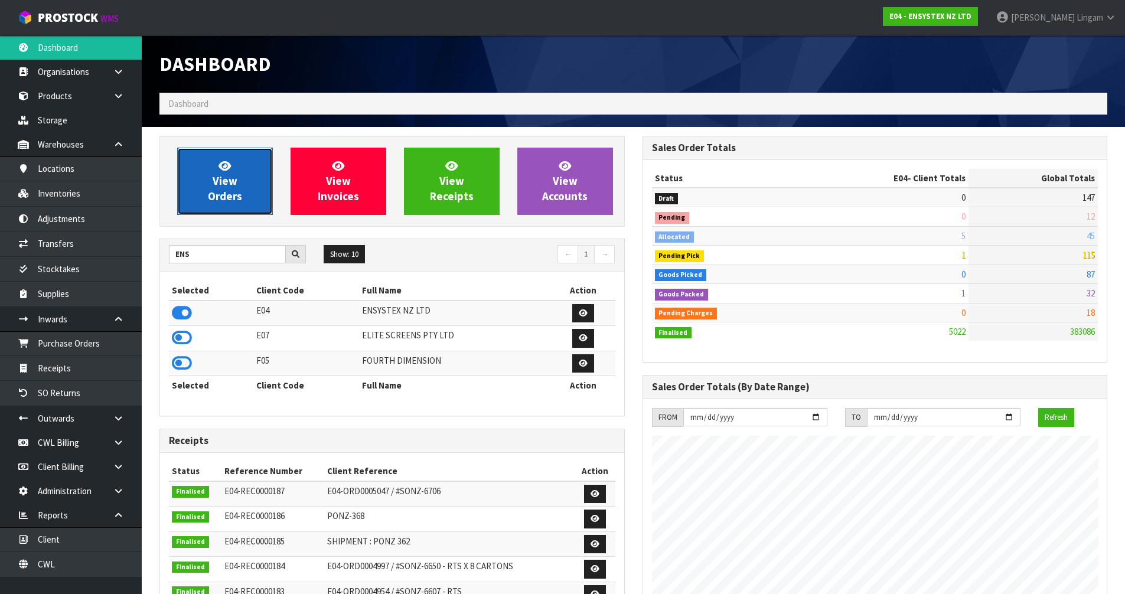
click at [239, 200] on span "View Orders" at bounding box center [225, 181] width 34 height 44
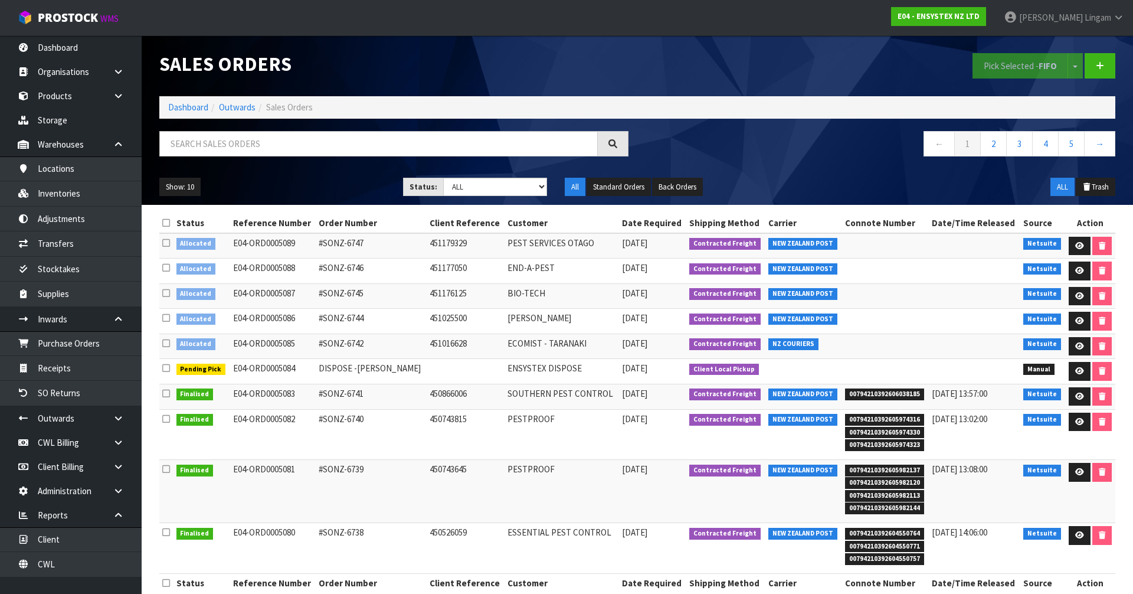
click at [166, 221] on icon at bounding box center [166, 222] width 8 height 9
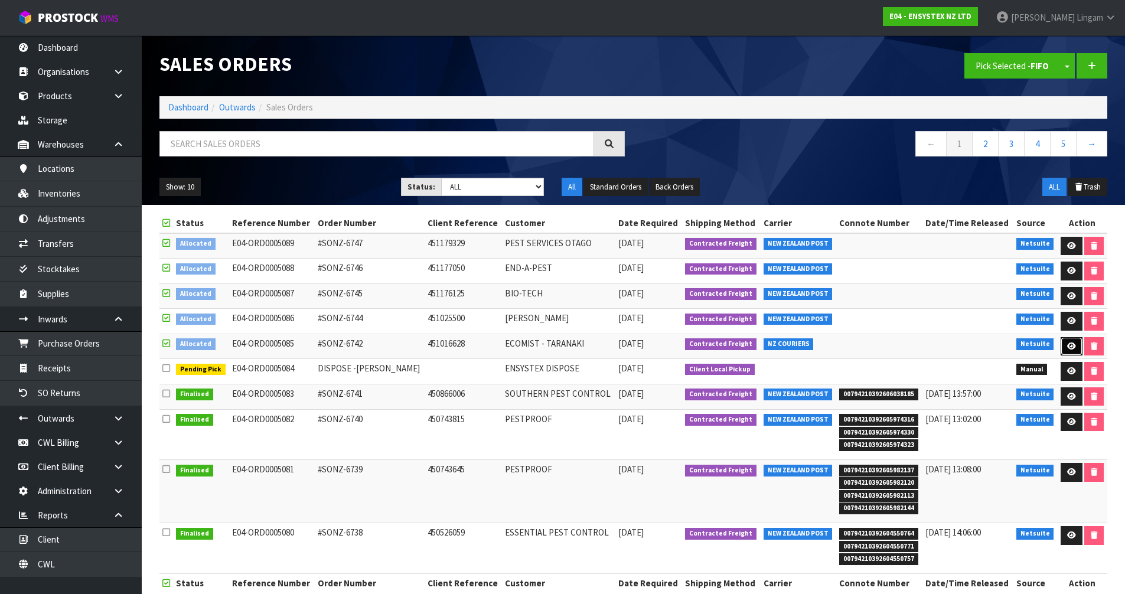
click at [1067, 348] on icon at bounding box center [1071, 346] width 9 height 8
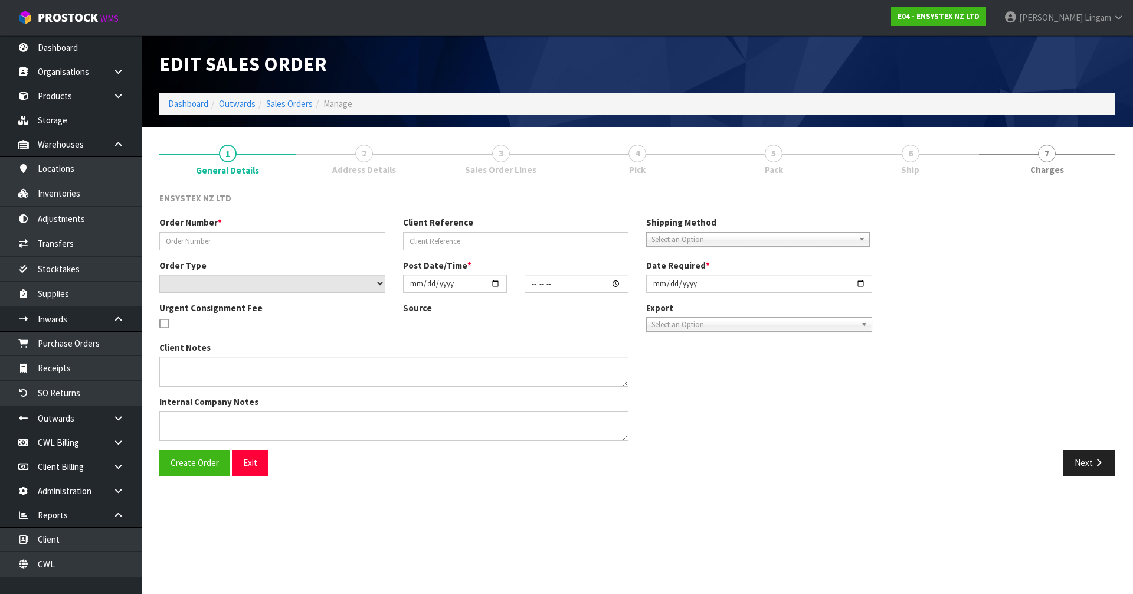
type input "#SONZ-6742"
type input "451016628"
select select "number:0"
type input "2025-09-26"
type input "11:45:17.000"
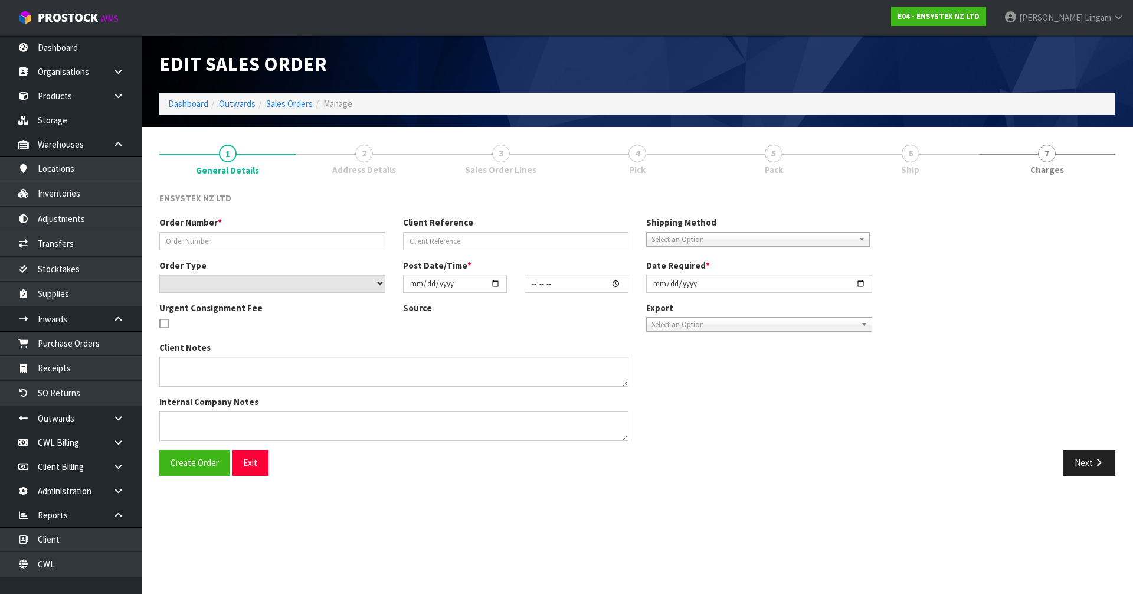
type input "2025-09-26"
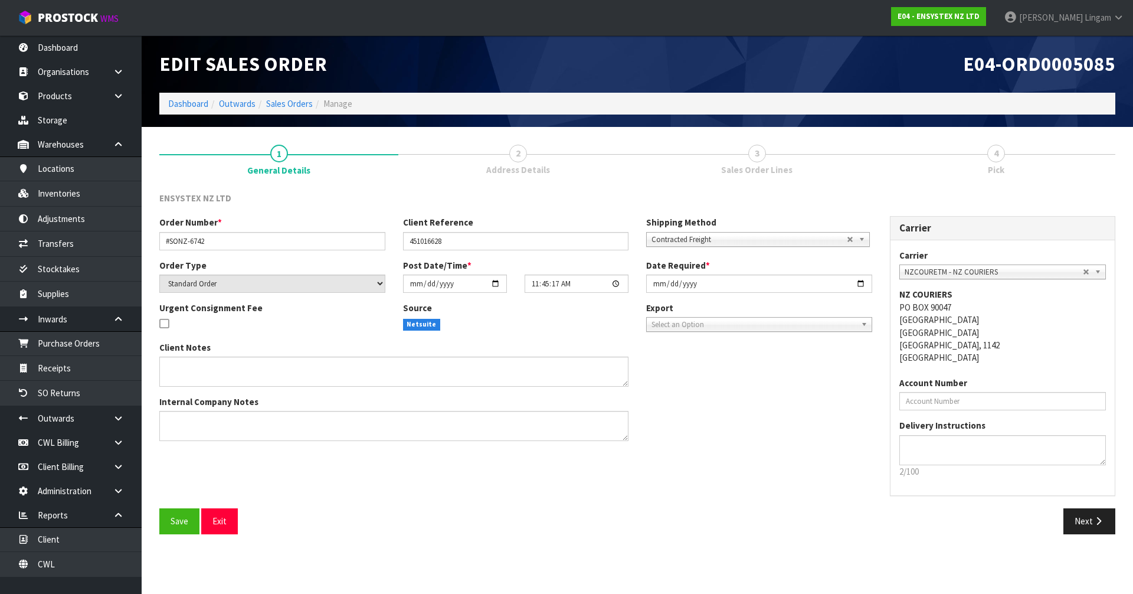
click at [544, 167] on span "Address Details" at bounding box center [518, 170] width 64 height 12
click at [1084, 520] on button "Next" at bounding box center [1090, 520] width 52 height 25
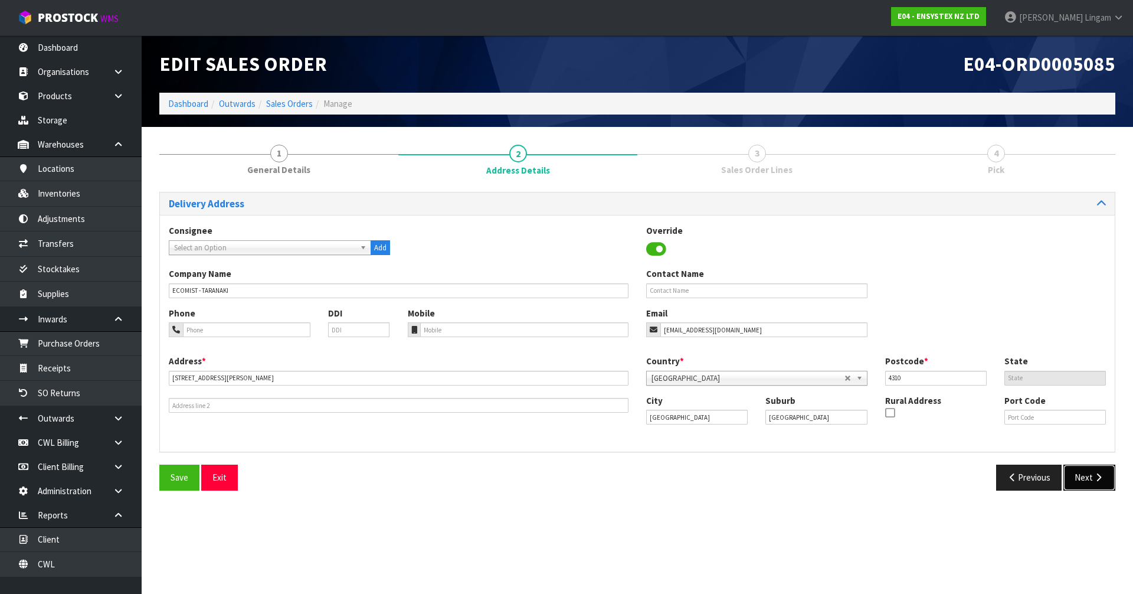
click at [1082, 472] on button "Next" at bounding box center [1090, 477] width 52 height 25
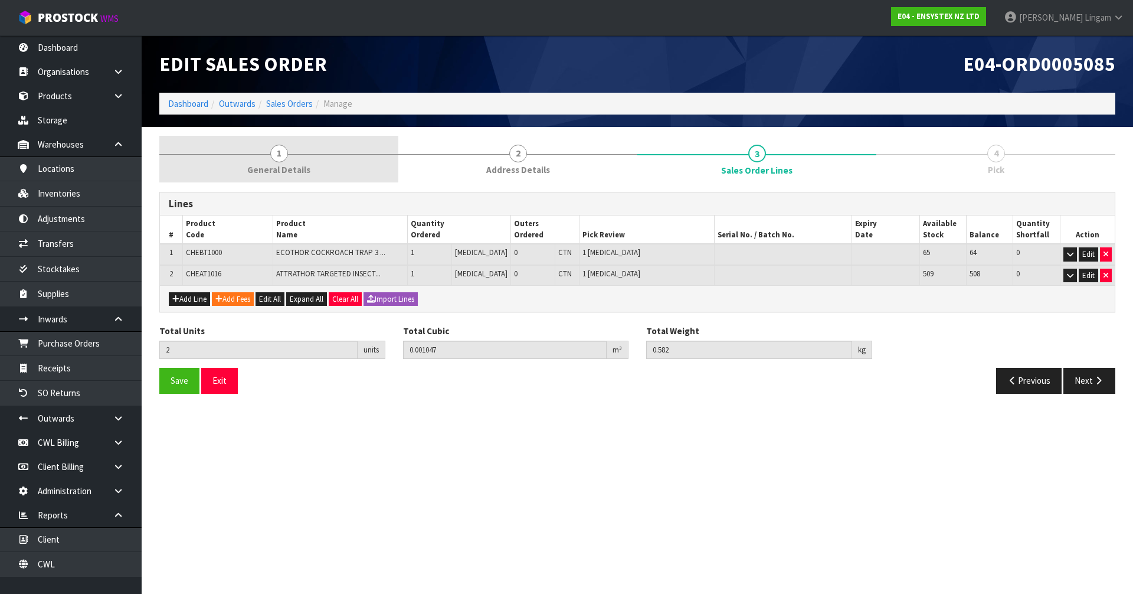
click at [312, 168] on link "1 General Details" at bounding box center [278, 159] width 239 height 47
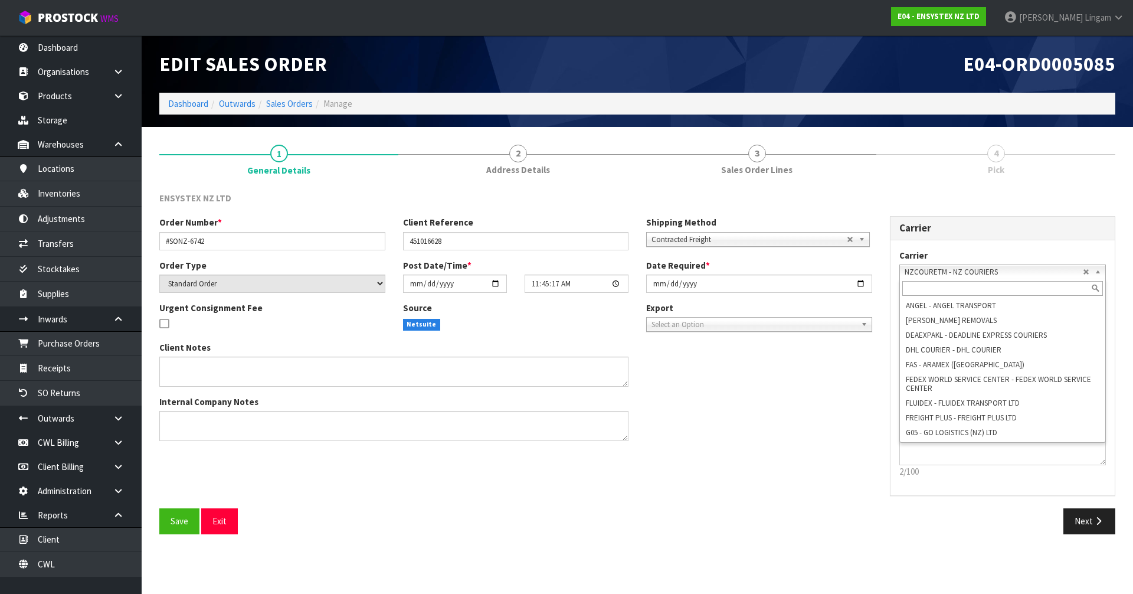
scroll to position [97, 0]
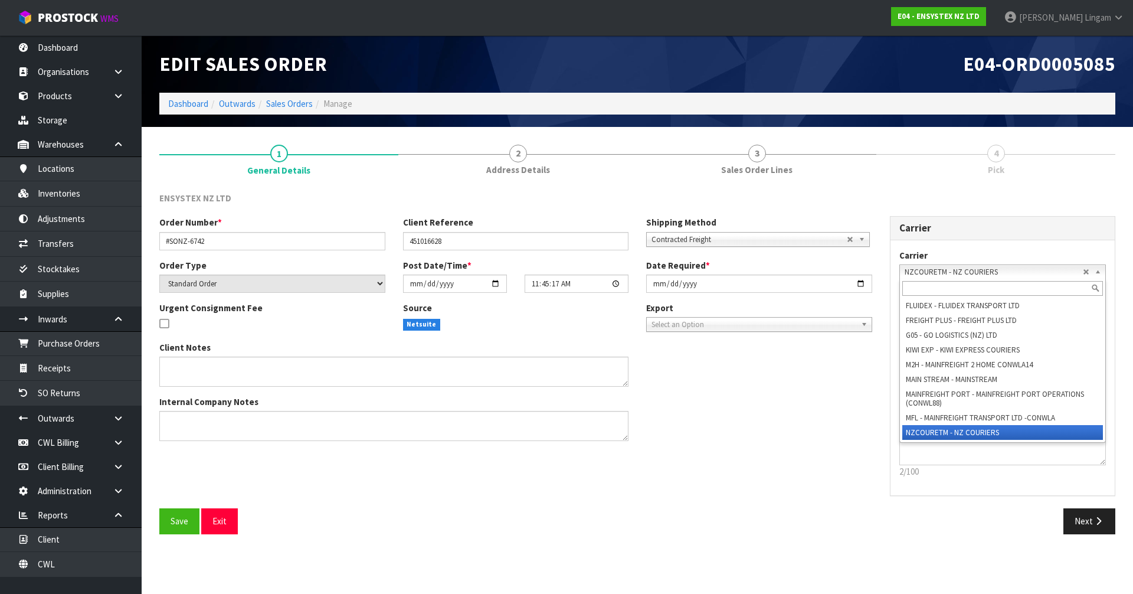
click at [965, 274] on span "NZCOURETM - NZ COURIERS" at bounding box center [994, 272] width 179 height 14
click at [945, 288] on input "text" at bounding box center [1003, 288] width 201 height 15
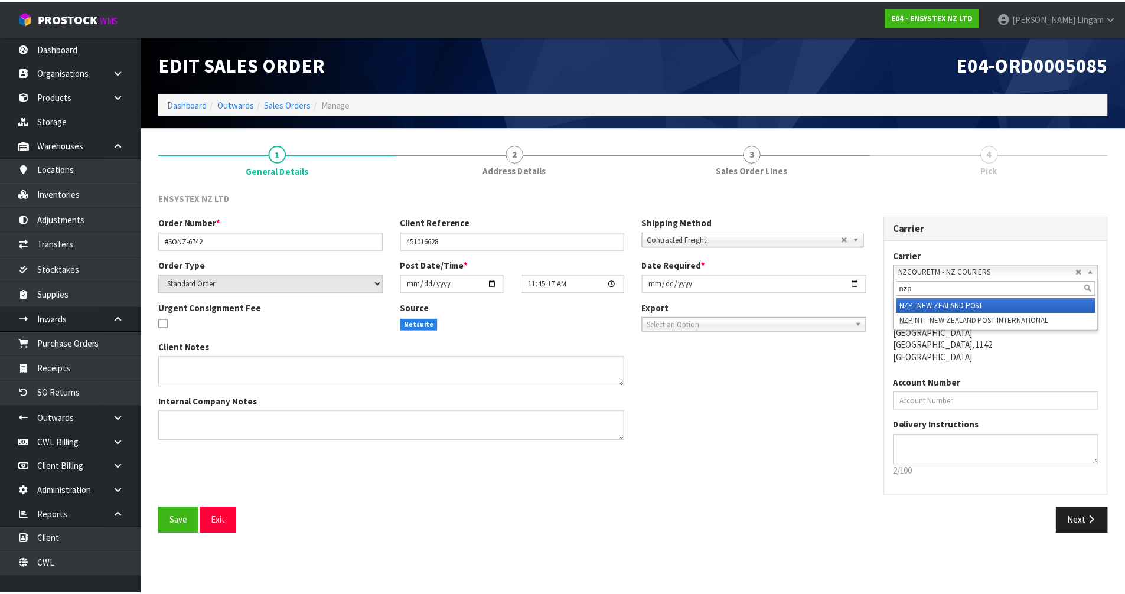
scroll to position [0, 0]
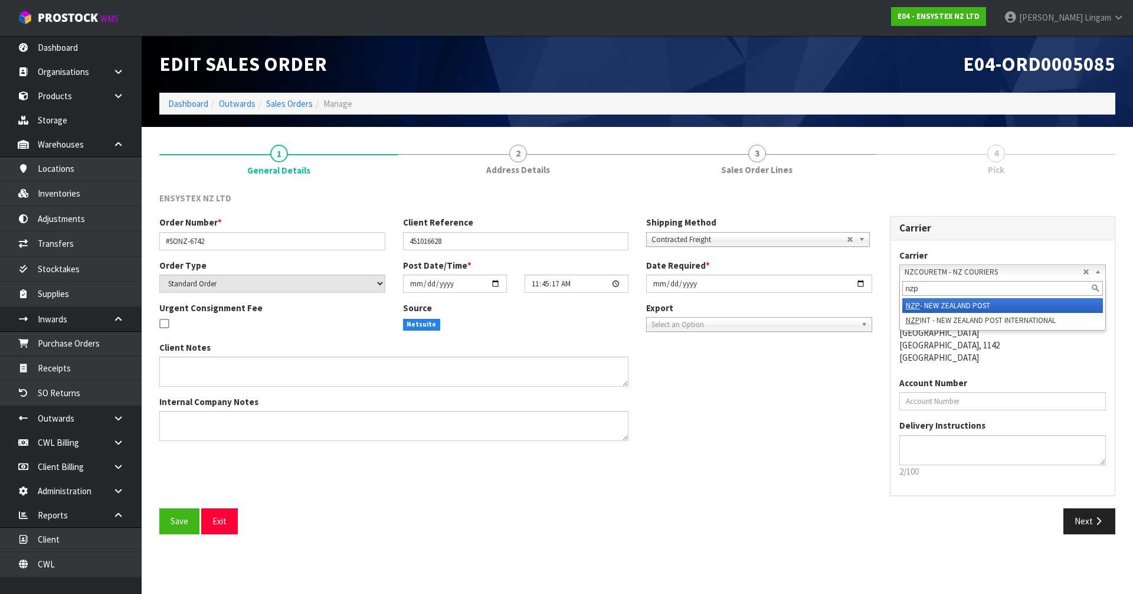
type input "nzp"
drag, startPoint x: 947, startPoint y: 308, endPoint x: 271, endPoint y: 515, distance: 707.0
click at [948, 308] on li "NZP - NEW ZEALAND POST" at bounding box center [1003, 305] width 201 height 15
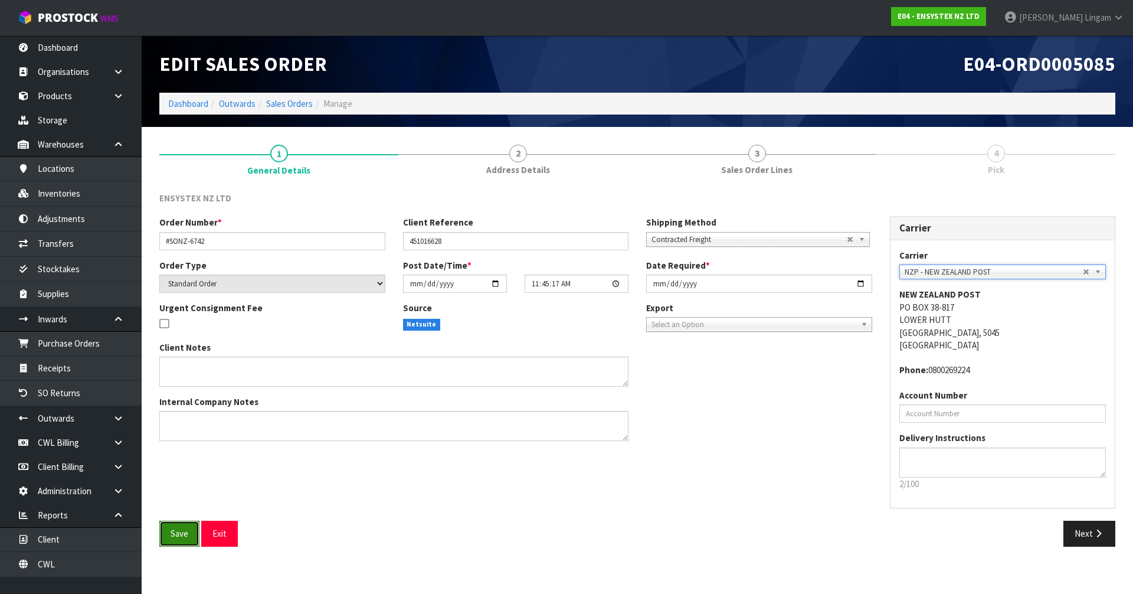
click at [178, 530] on span "Save" at bounding box center [180, 533] width 18 height 11
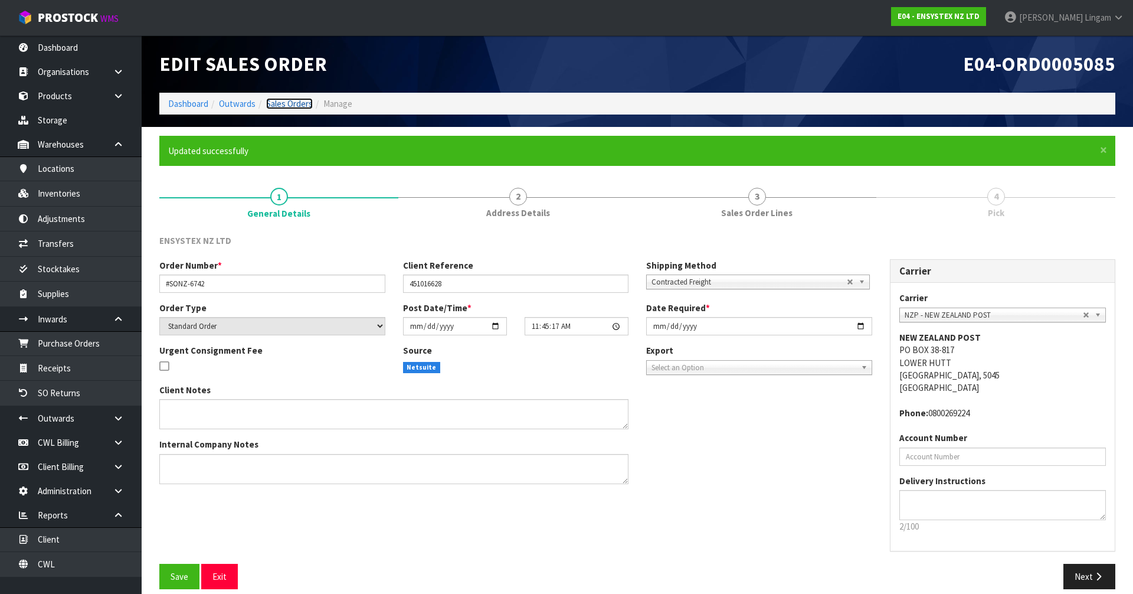
click at [302, 103] on link "Sales Orders" at bounding box center [289, 103] width 47 height 11
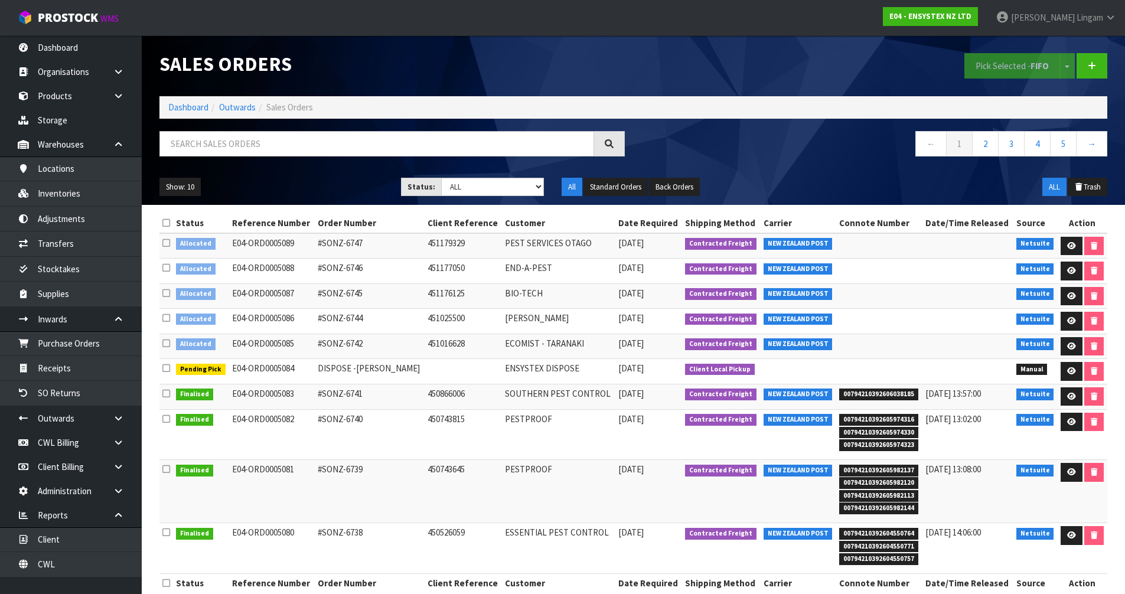
click at [165, 221] on icon at bounding box center [166, 222] width 8 height 9
click at [989, 61] on button "Pick Selected - FIFO" at bounding box center [1012, 65] width 96 height 25
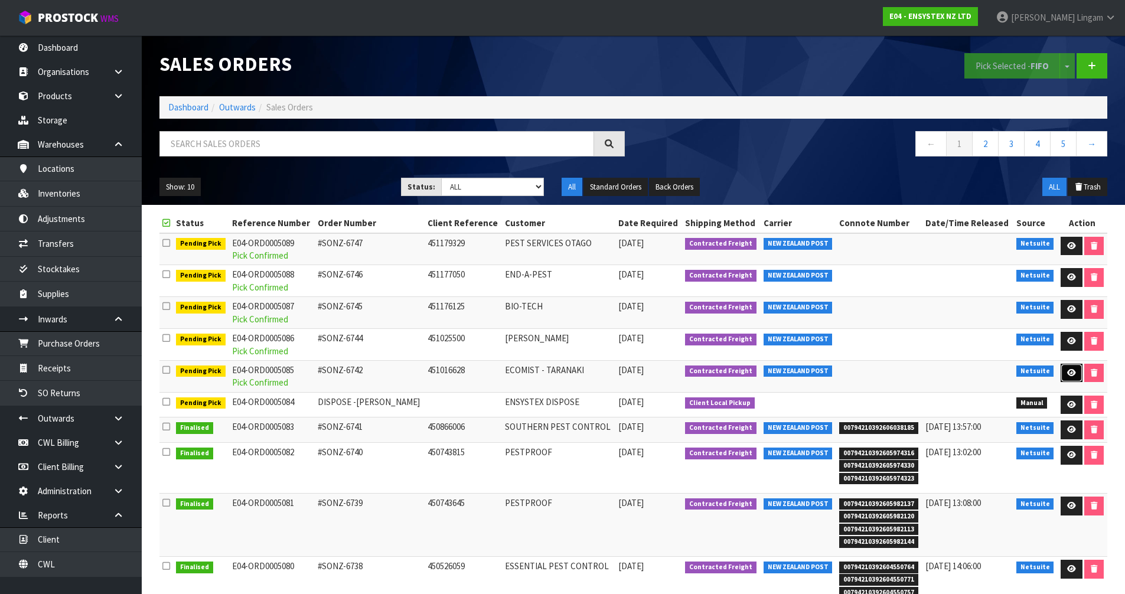
click at [1069, 372] on icon at bounding box center [1071, 373] width 9 height 8
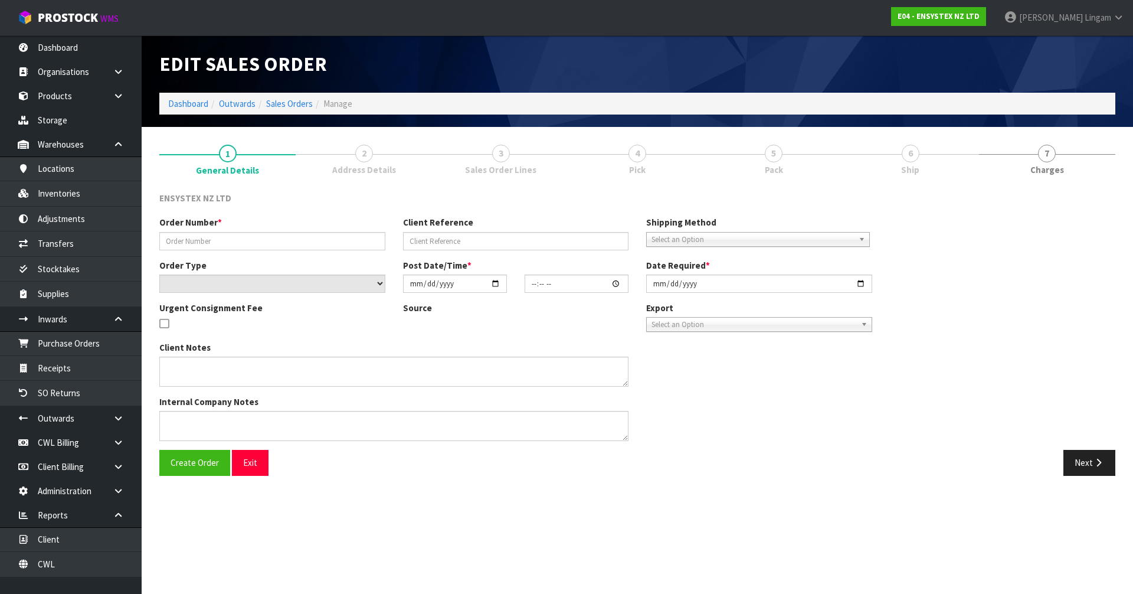
type input "#SONZ-6742"
type input "451016628"
select select "number:0"
type input "2025-09-26"
type input "11:45:17.000"
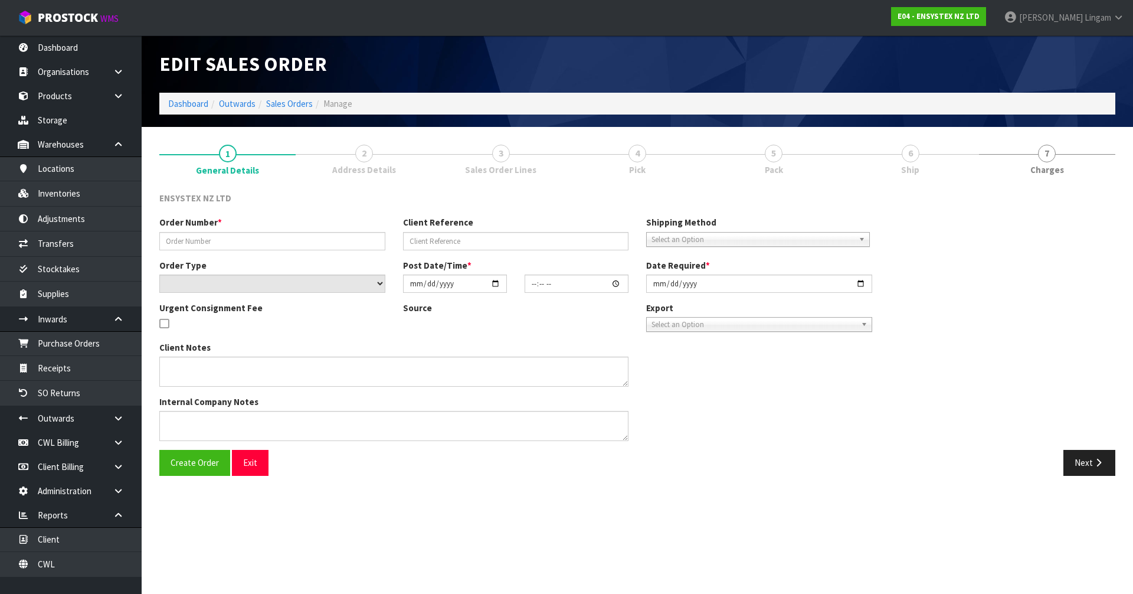
type input "2025-09-26"
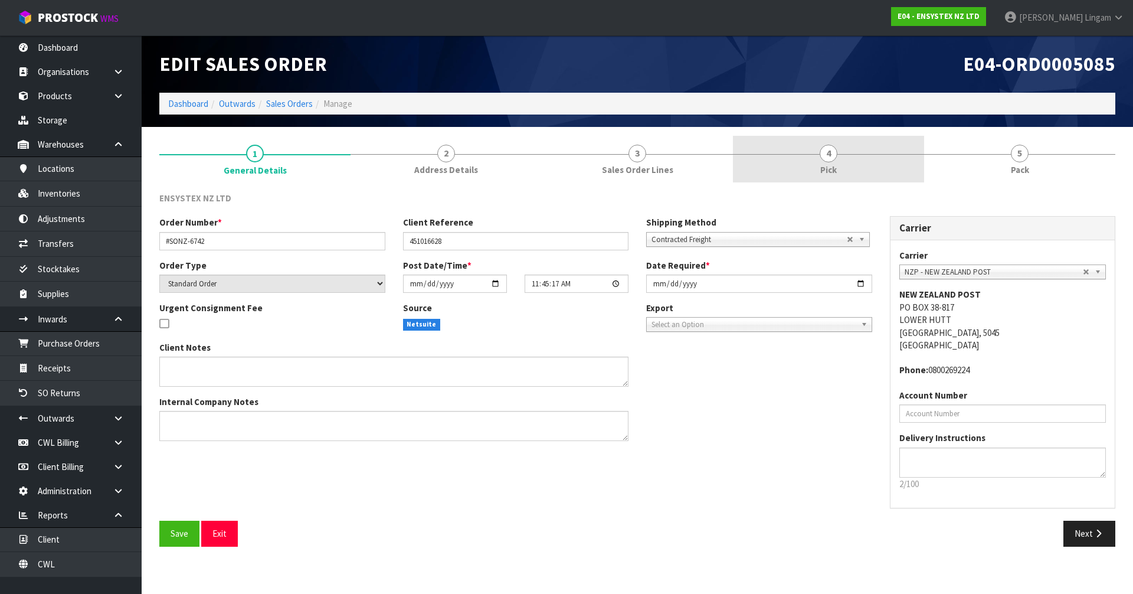
click at [815, 171] on link "4 Pick" at bounding box center [828, 159] width 191 height 47
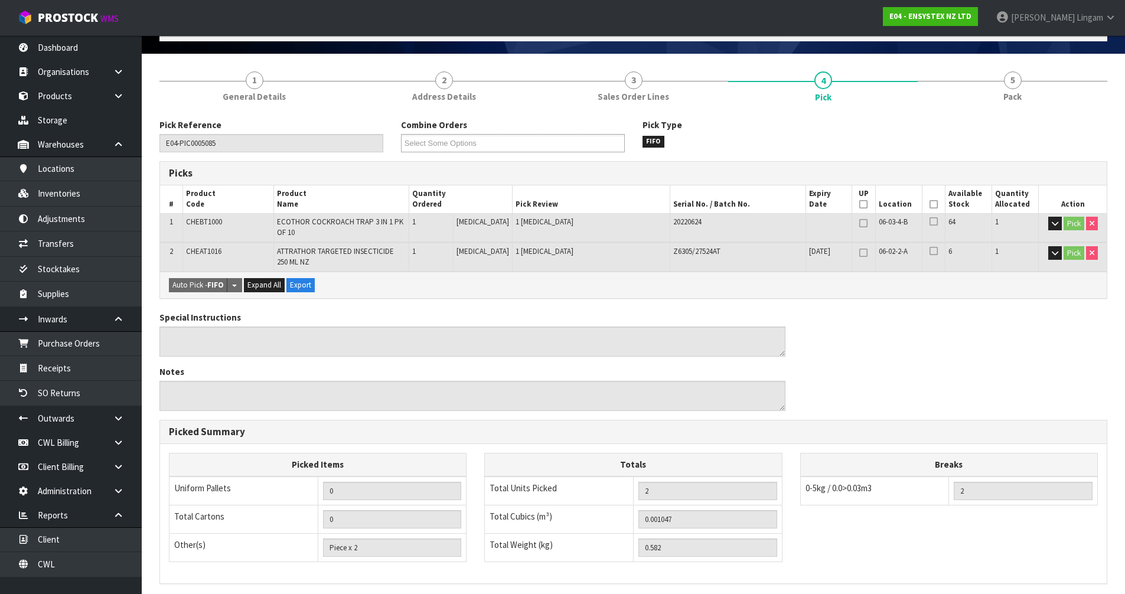
scroll to position [225, 0]
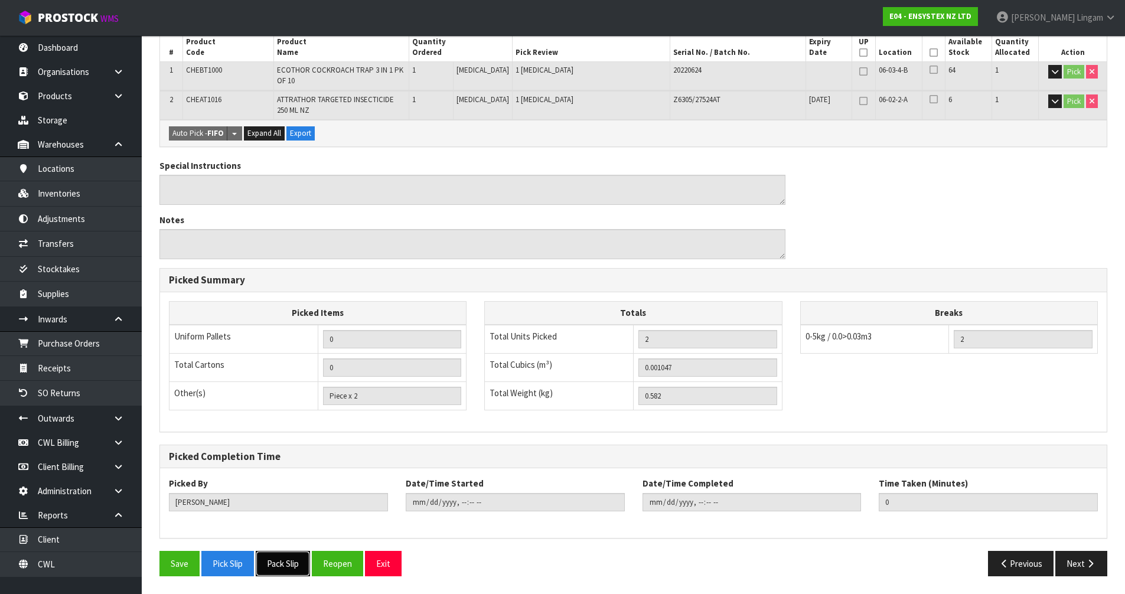
click at [286, 567] on button "Pack Slip" at bounding box center [283, 563] width 54 height 25
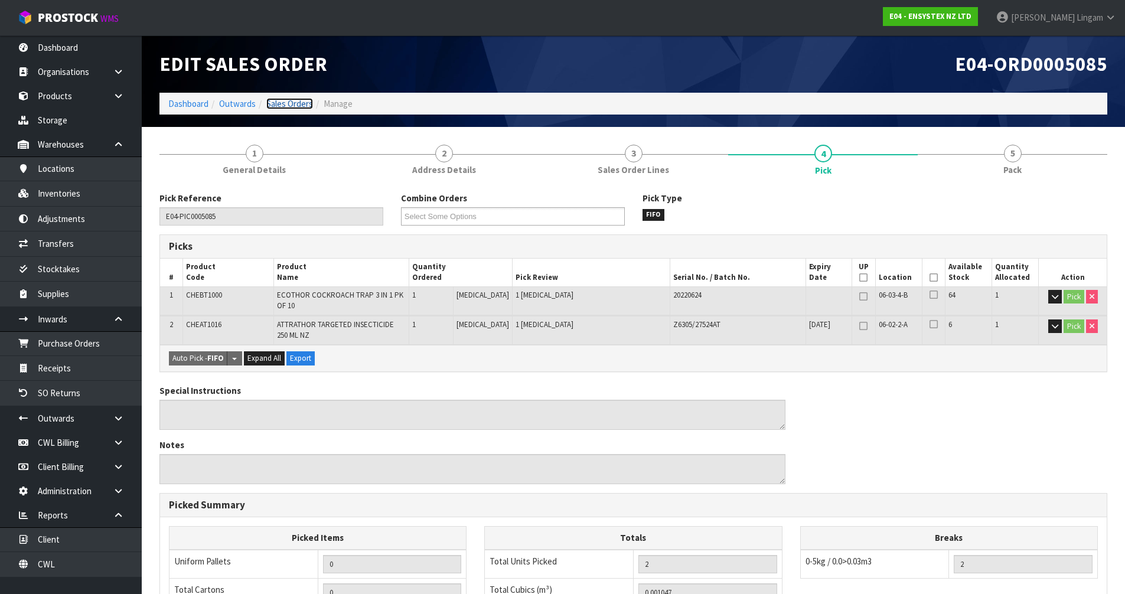
click at [296, 104] on link "Sales Orders" at bounding box center [289, 103] width 47 height 11
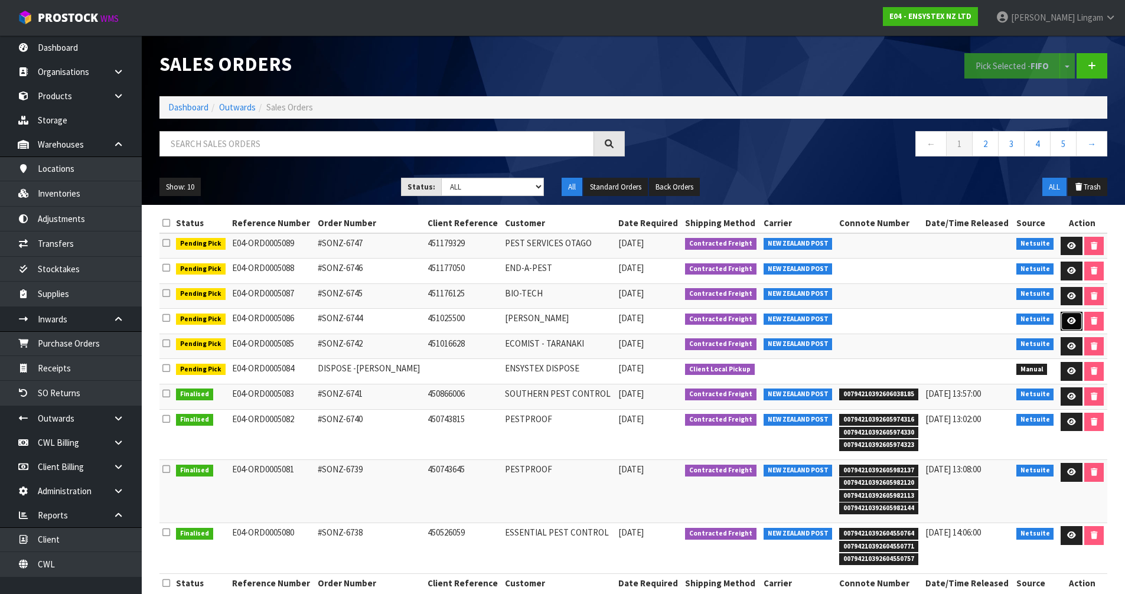
click at [1061, 320] on link at bounding box center [1071, 321] width 22 height 19
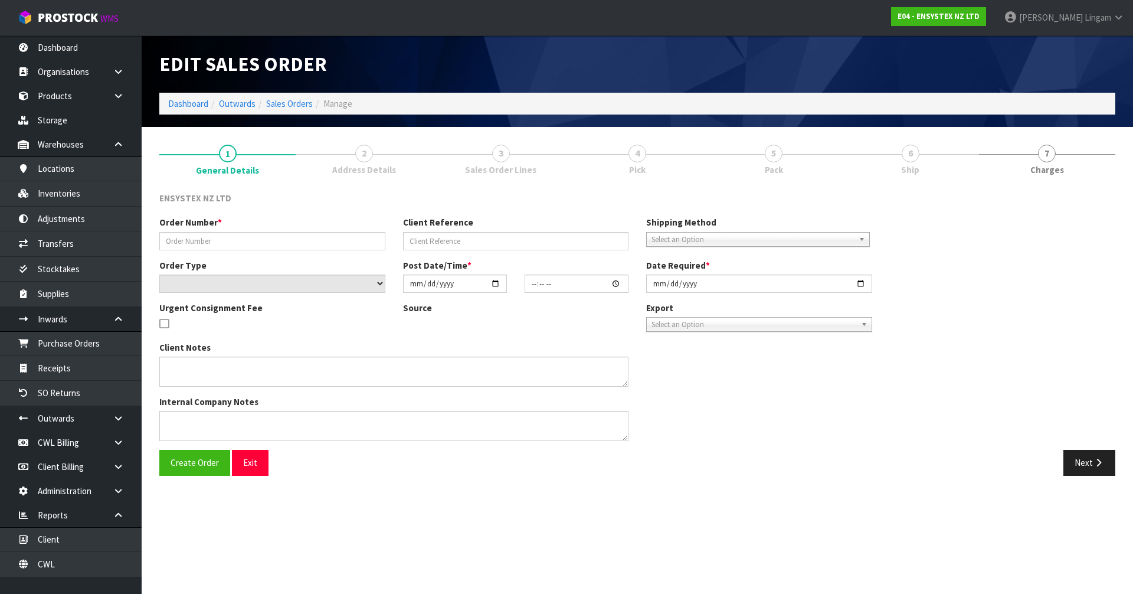
type input "#SONZ-6744"
type input "451025500"
select select "number:0"
type input "2025-09-26"
type input "11:45:23.000"
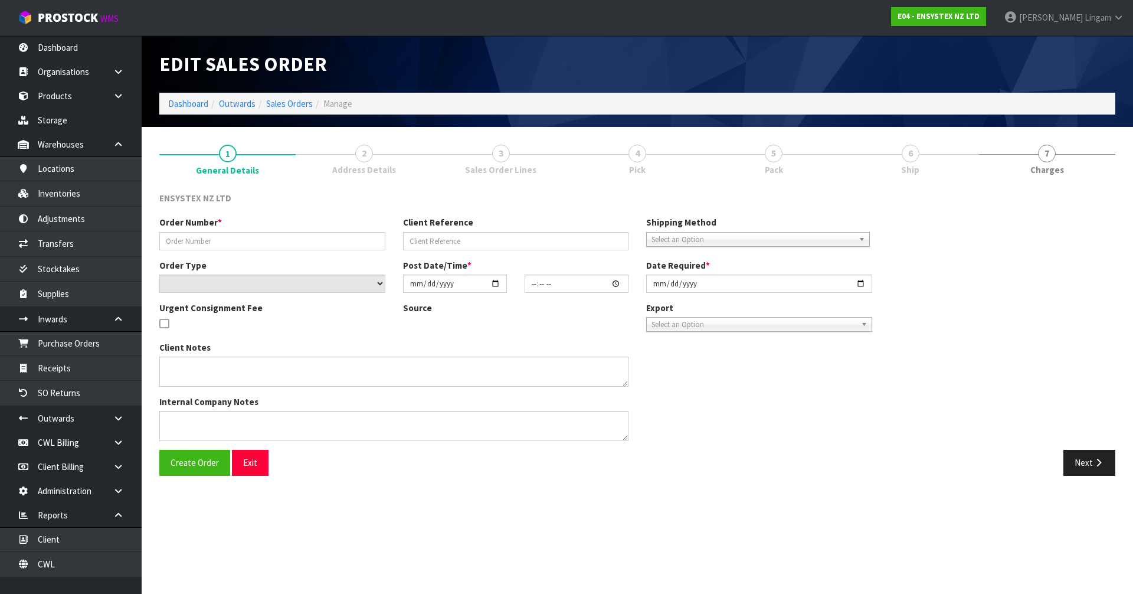
type input "2025-09-26"
type textarea "Daniel 027-5914224 for contact"
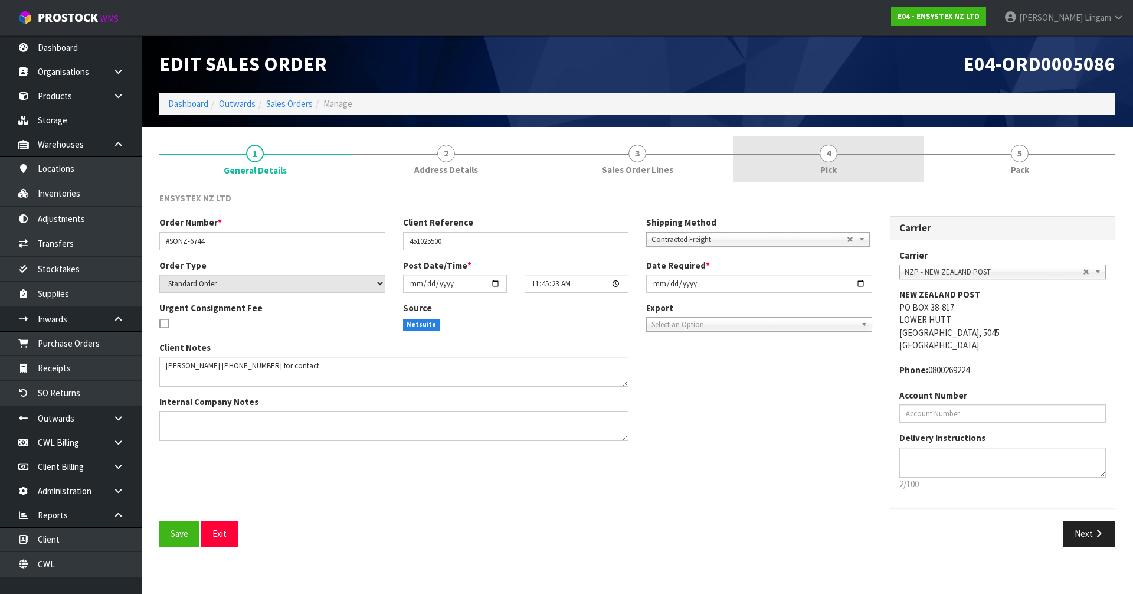
click at [855, 168] on link "4 Pick" at bounding box center [828, 159] width 191 height 47
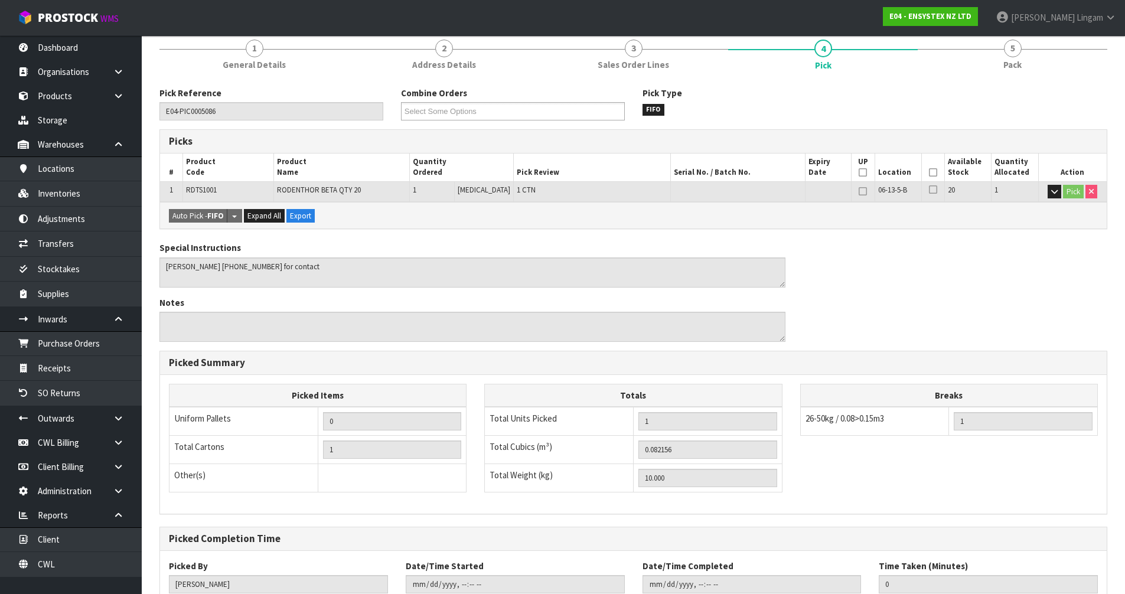
scroll to position [188, 0]
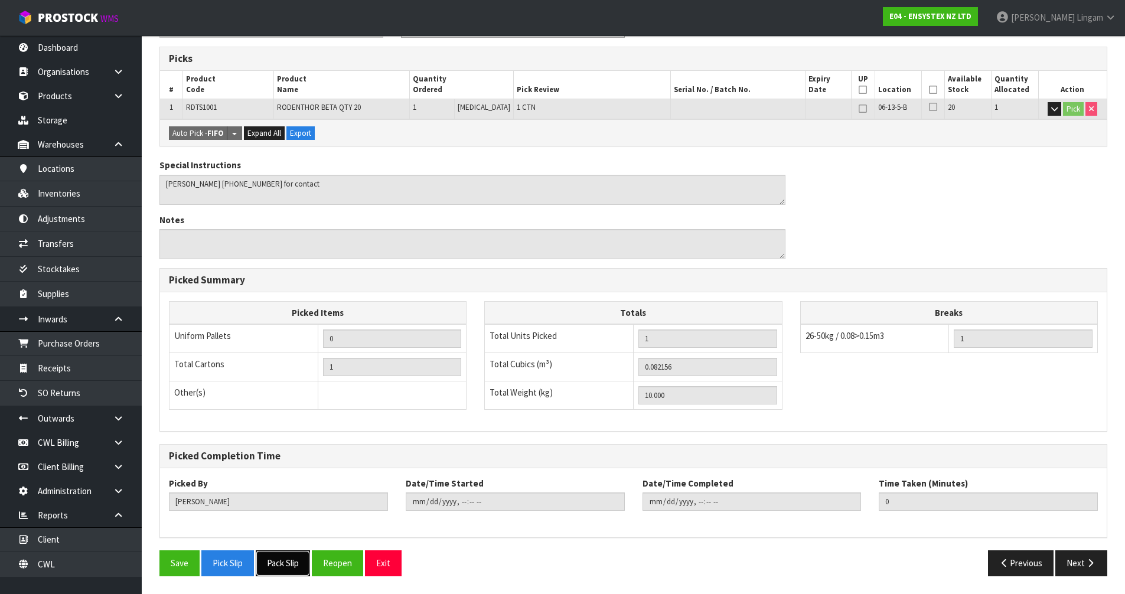
drag, startPoint x: 275, startPoint y: 558, endPoint x: 311, endPoint y: 534, distance: 43.9
click at [275, 558] on button "Pack Slip" at bounding box center [283, 562] width 54 height 25
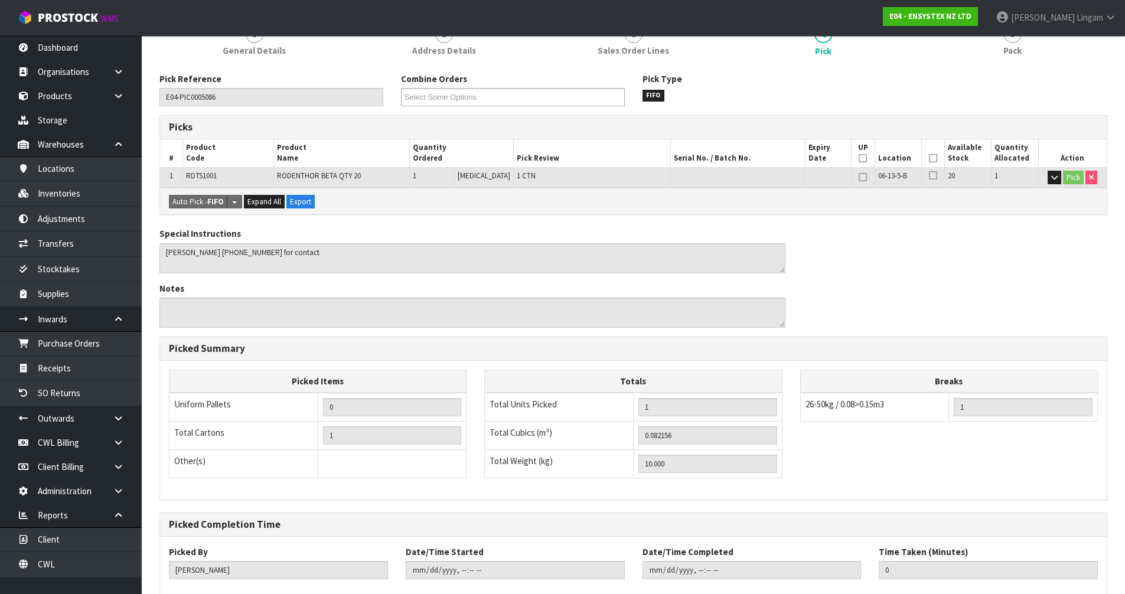
scroll to position [0, 0]
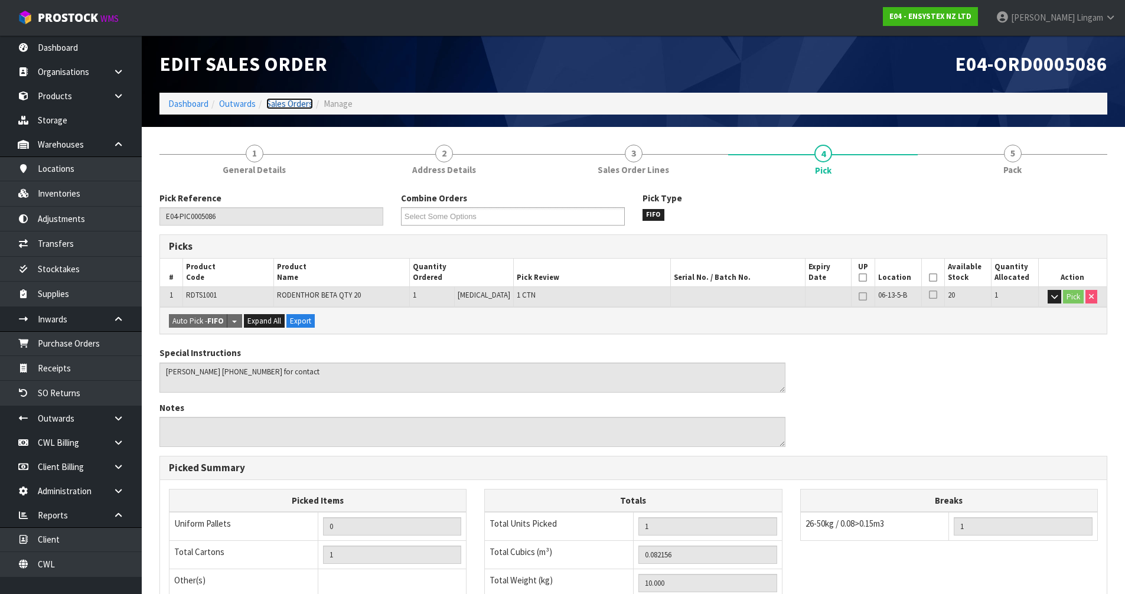
click at [300, 102] on link "Sales Orders" at bounding box center [289, 103] width 47 height 11
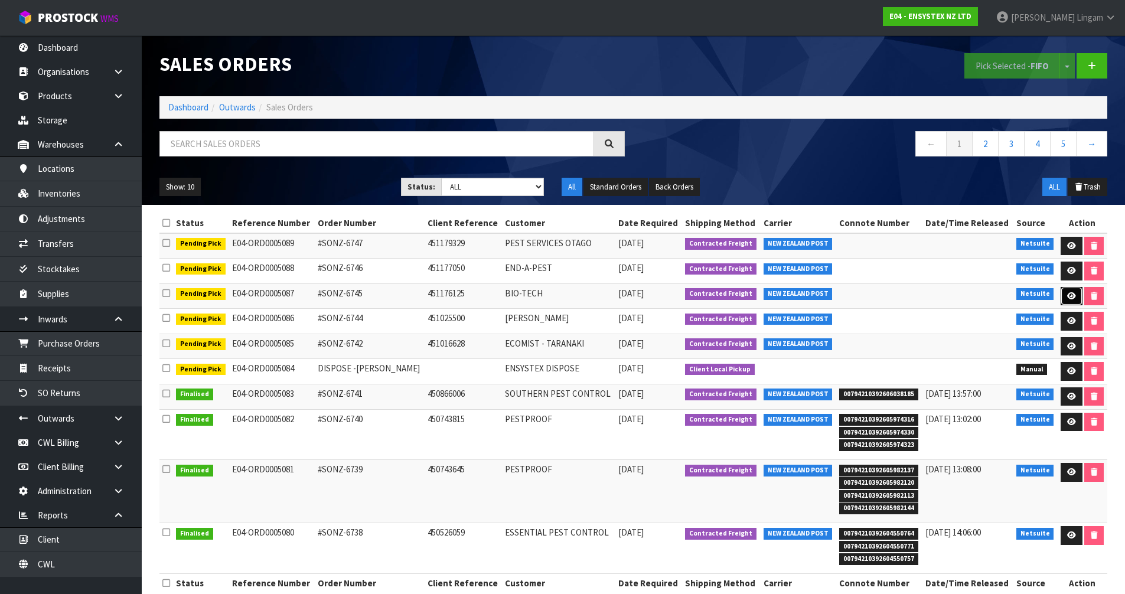
click at [1071, 296] on icon at bounding box center [1071, 296] width 9 height 8
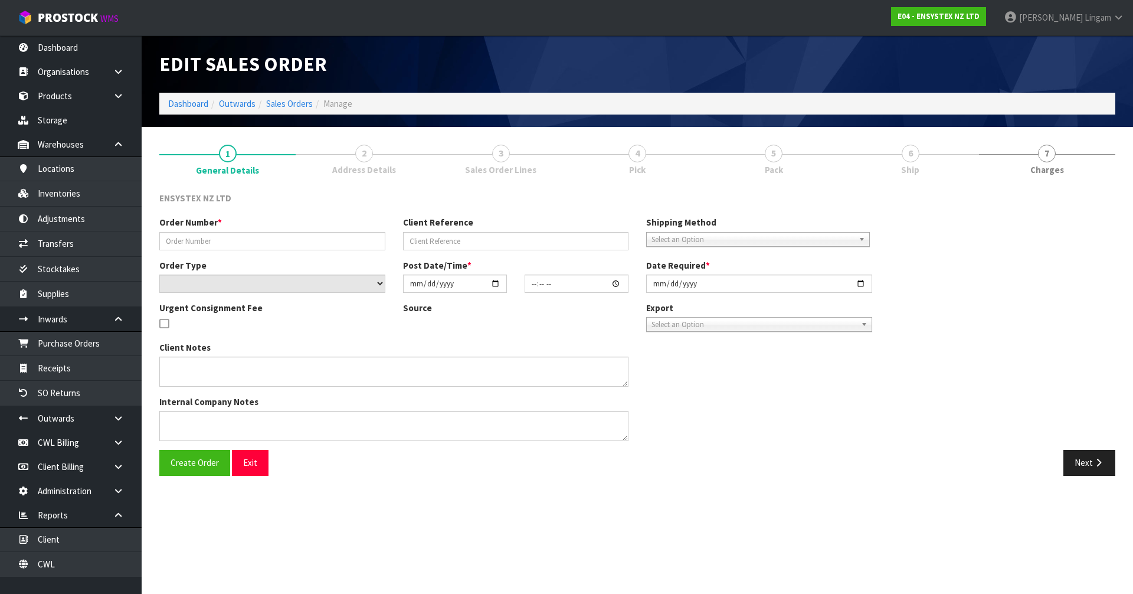
type input "#SONZ-6745"
type input "451176125"
select select "number:0"
type input "2025-09-26"
type input "11:45:25.000"
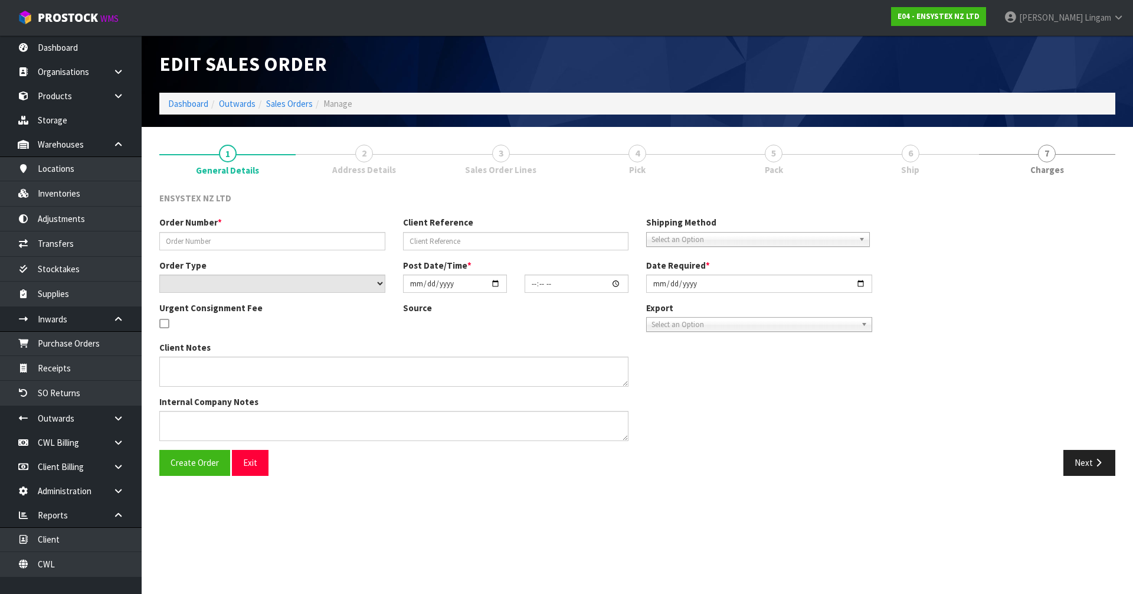
type input "2025-09-26"
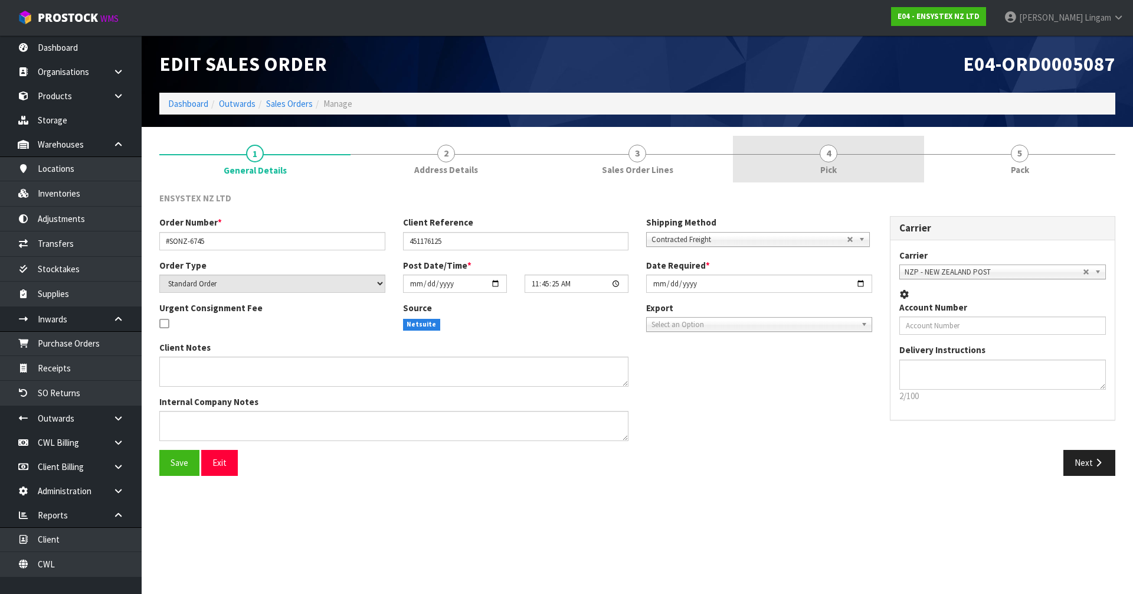
click at [872, 167] on link "4 Pick" at bounding box center [828, 159] width 191 height 47
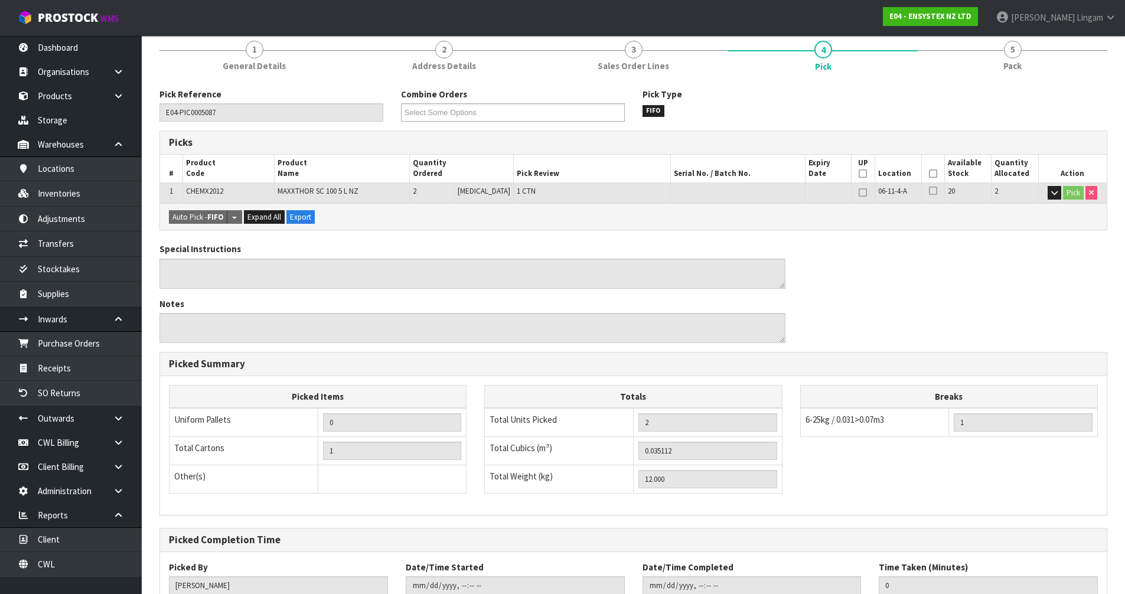
scroll to position [188, 0]
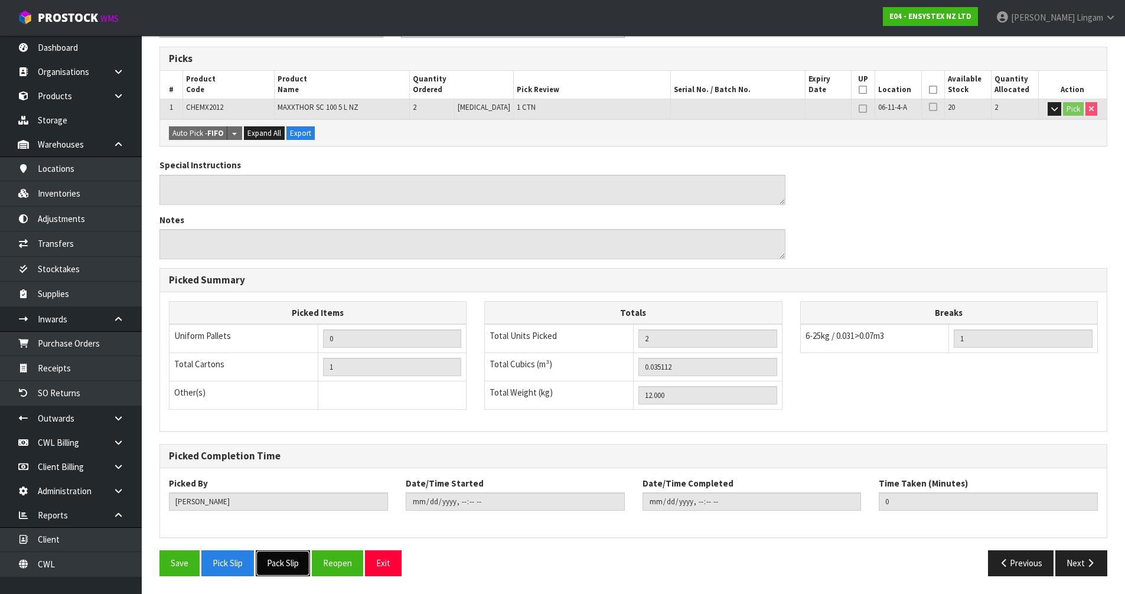
drag, startPoint x: 275, startPoint y: 565, endPoint x: 313, endPoint y: 546, distance: 42.8
click at [275, 565] on button "Pack Slip" at bounding box center [283, 562] width 54 height 25
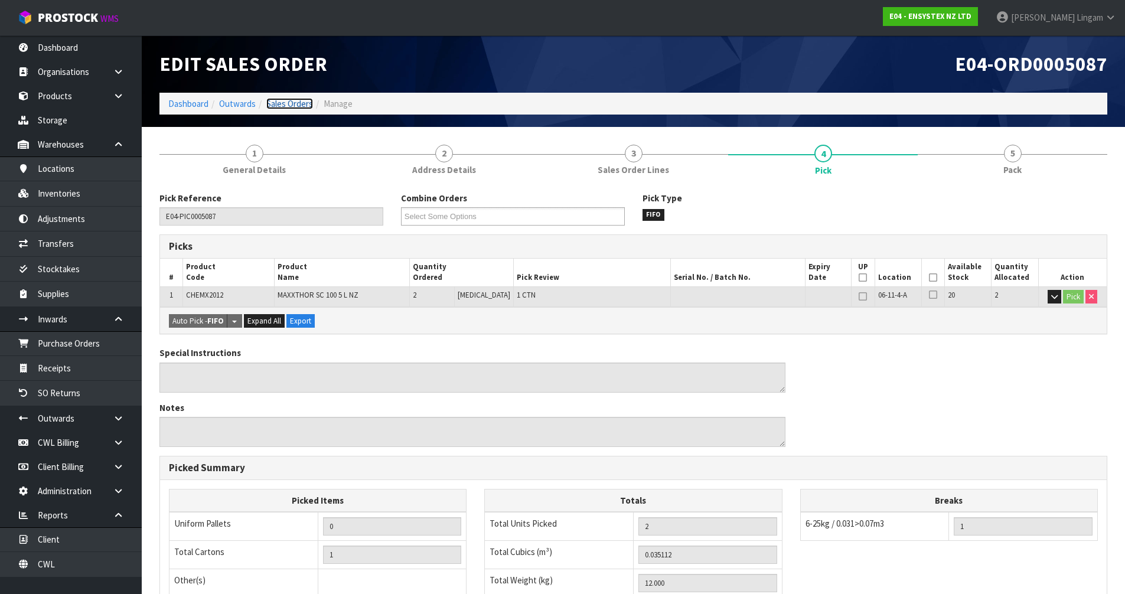
click at [300, 104] on link "Sales Orders" at bounding box center [289, 103] width 47 height 11
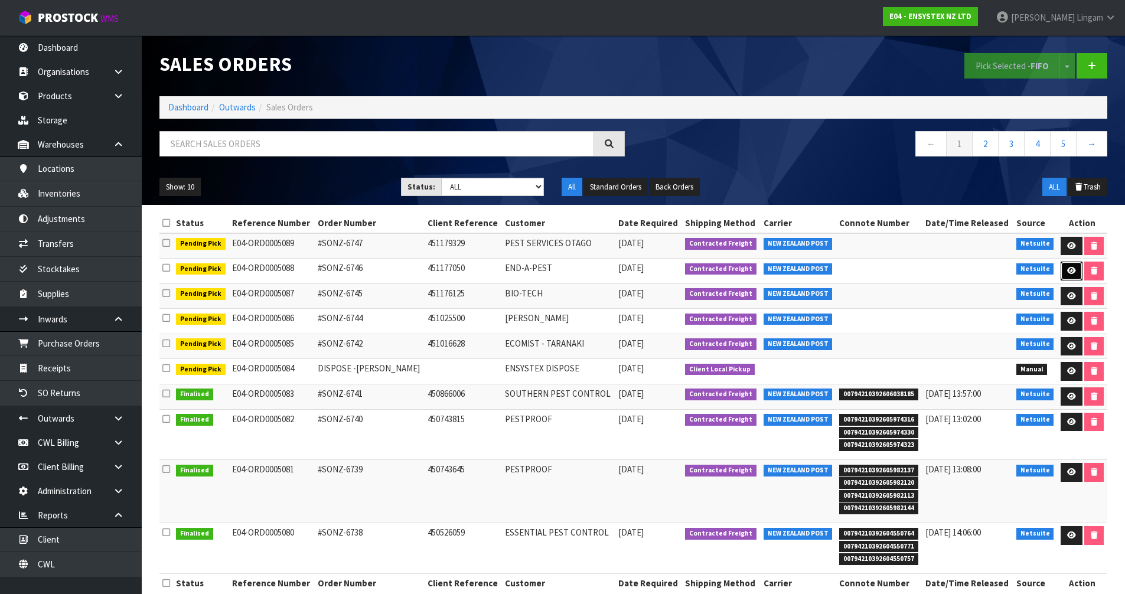
click at [1072, 271] on icon at bounding box center [1071, 271] width 9 height 8
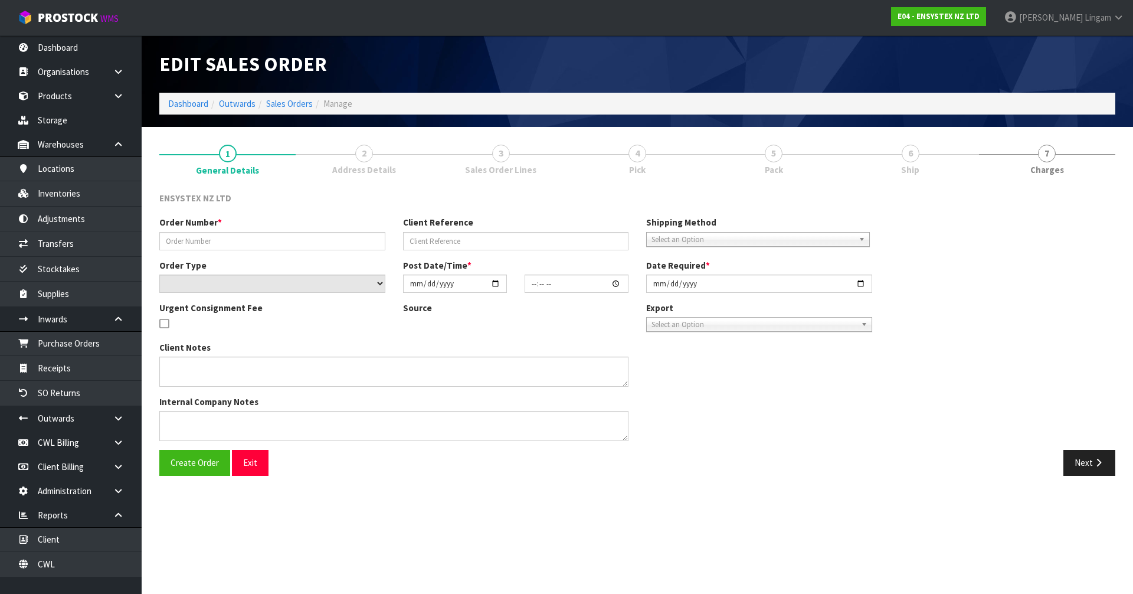
type input "#SONZ-6746"
type input "451177050"
select select "number:0"
type input "2025-09-26"
type input "11:45:27.000"
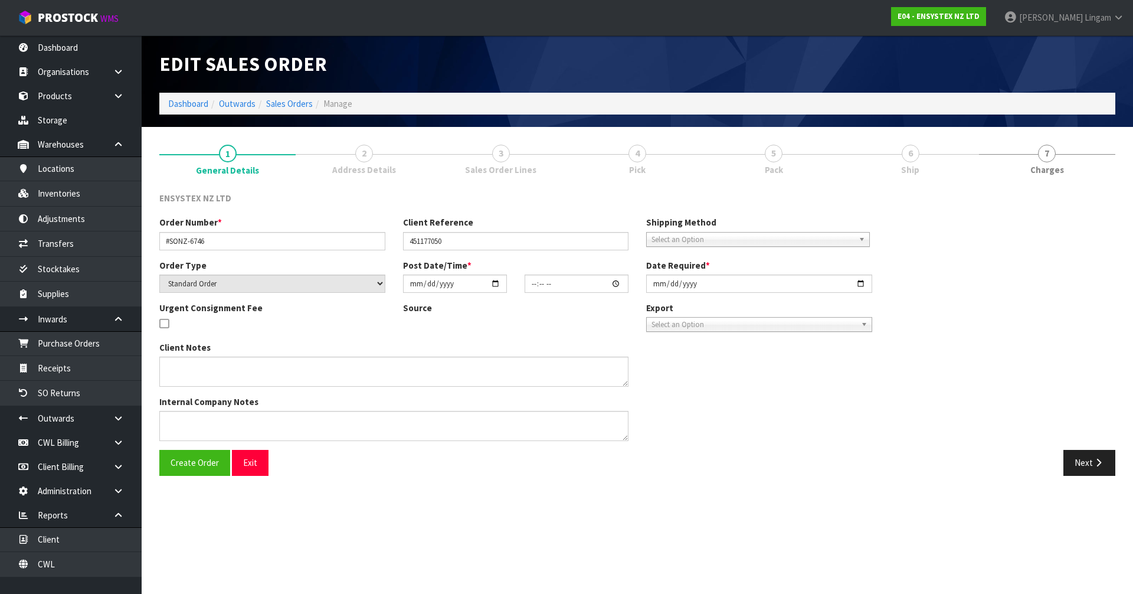
type input "2025-09-26"
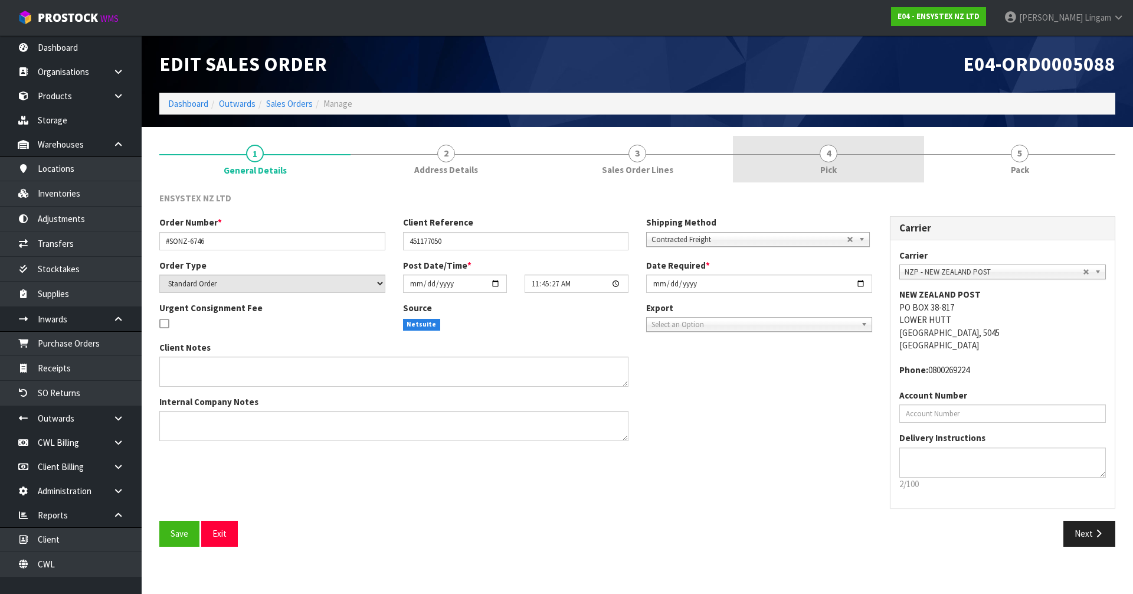
click at [821, 165] on span "Pick" at bounding box center [829, 170] width 17 height 12
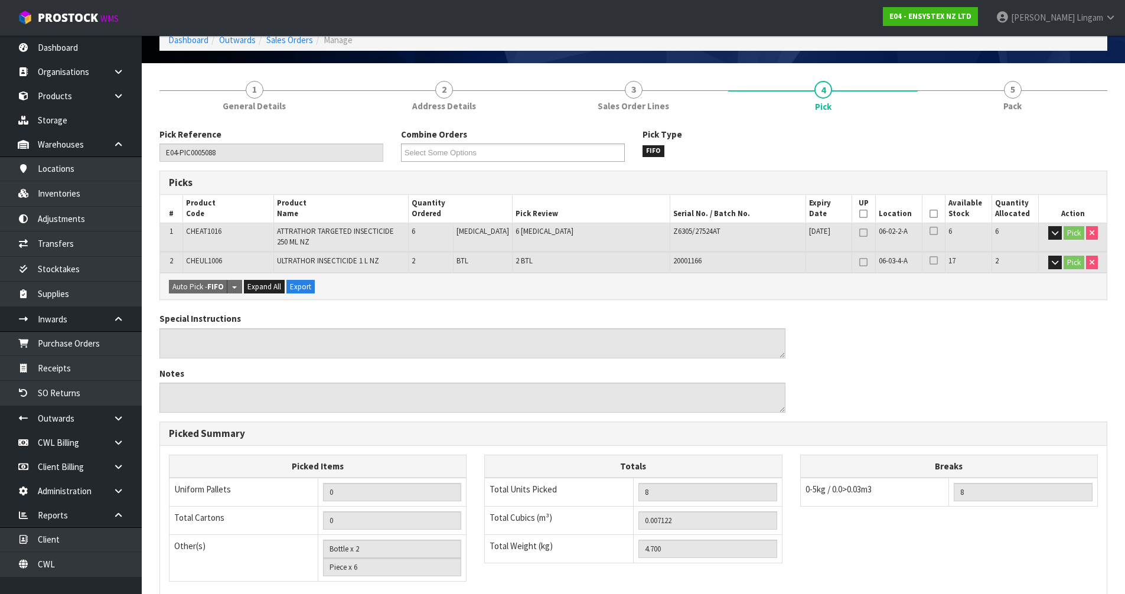
scroll to position [236, 0]
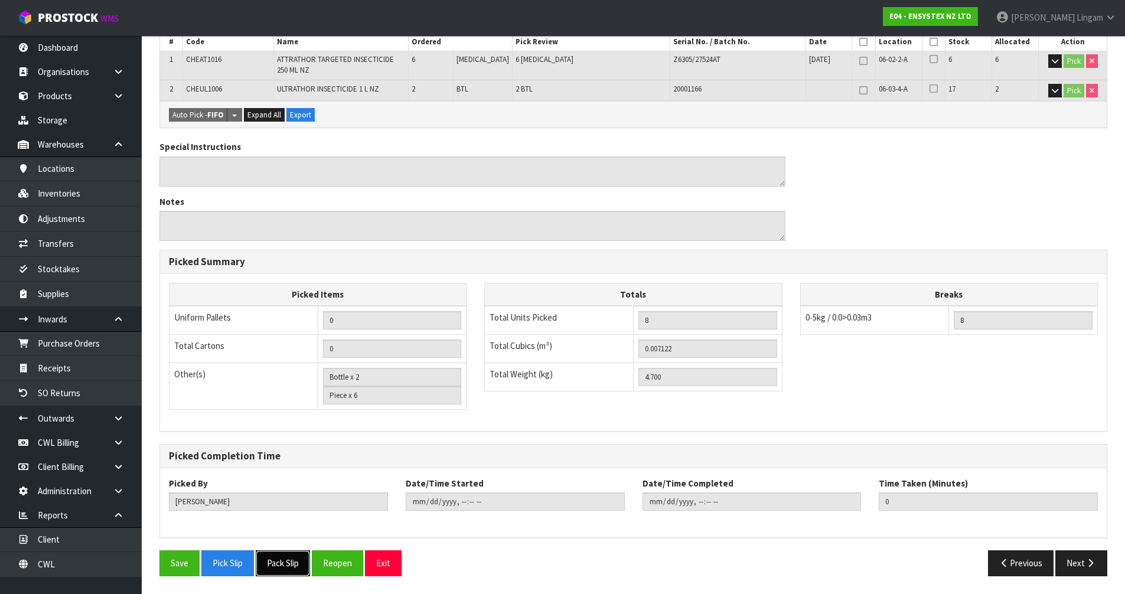
click at [296, 558] on button "Pack Slip" at bounding box center [283, 562] width 54 height 25
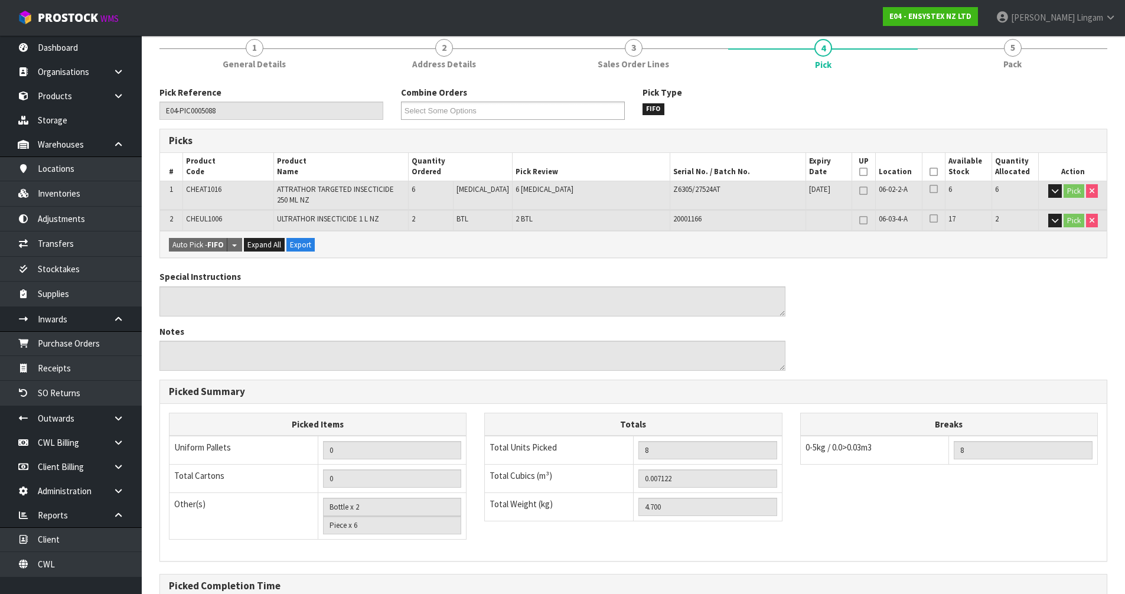
scroll to position [0, 0]
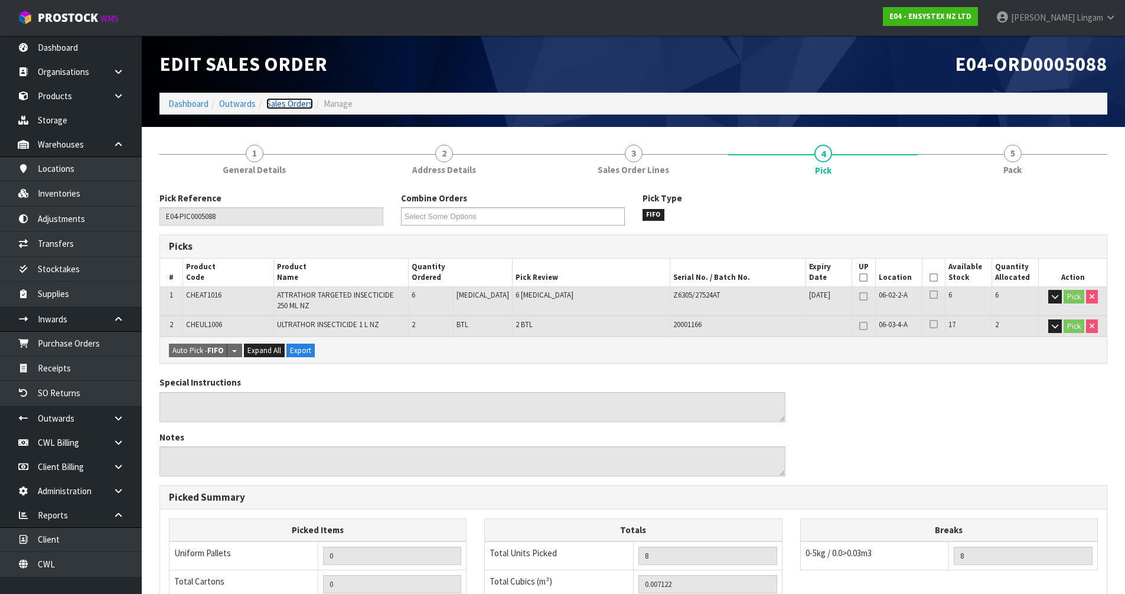
click at [299, 102] on link "Sales Orders" at bounding box center [289, 103] width 47 height 11
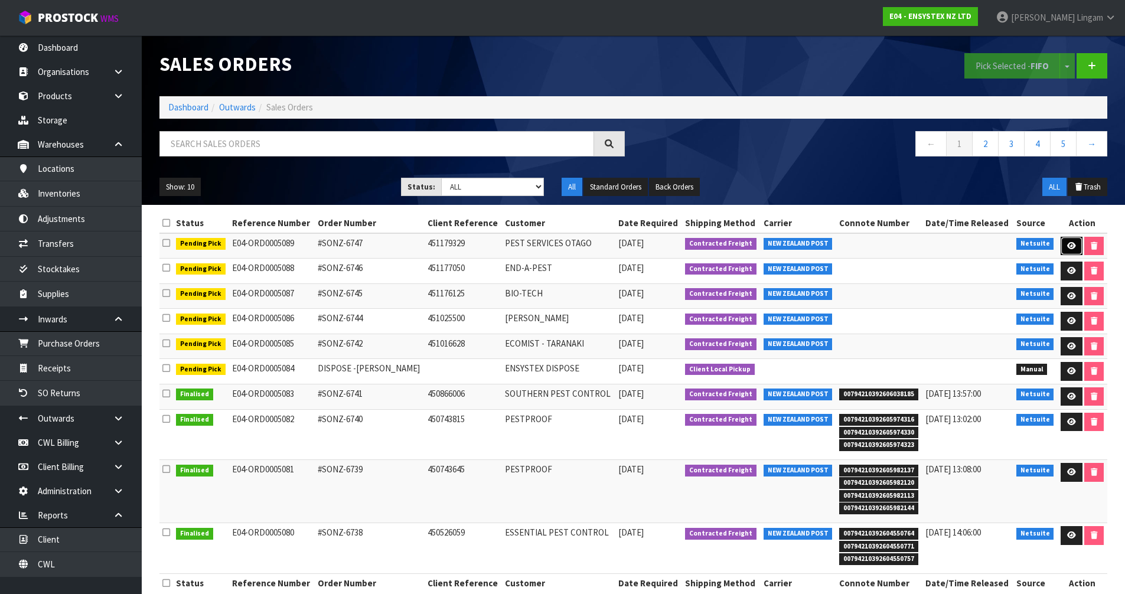
click at [1067, 244] on icon at bounding box center [1071, 246] width 9 height 8
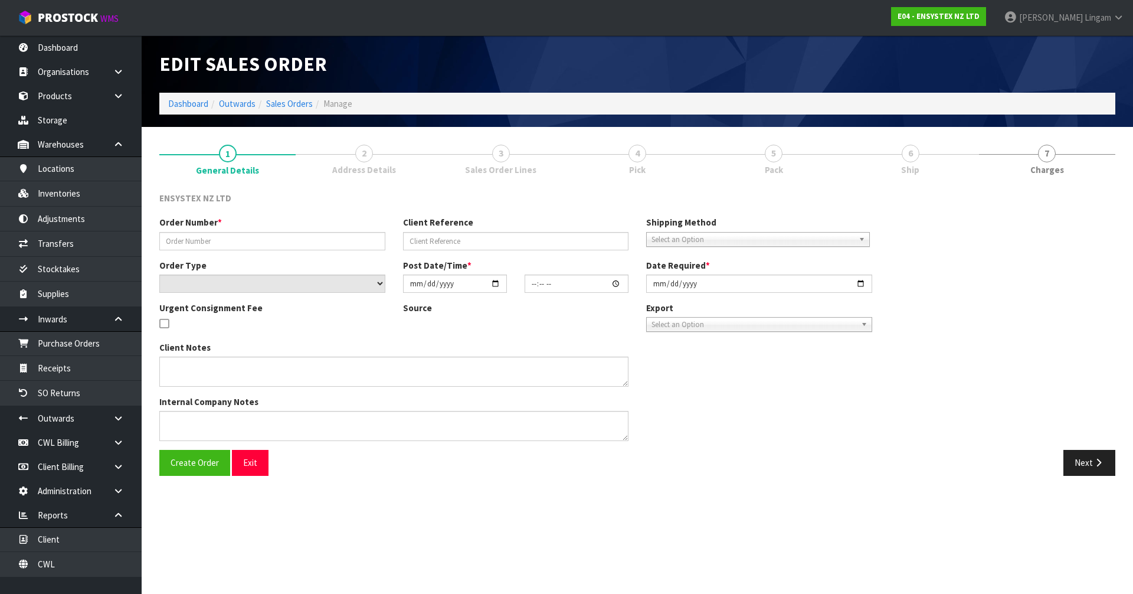
type input "#SONZ-6747"
type input "451179329"
select select "number:0"
type input "2025-09-26"
type input "11:45:29.000"
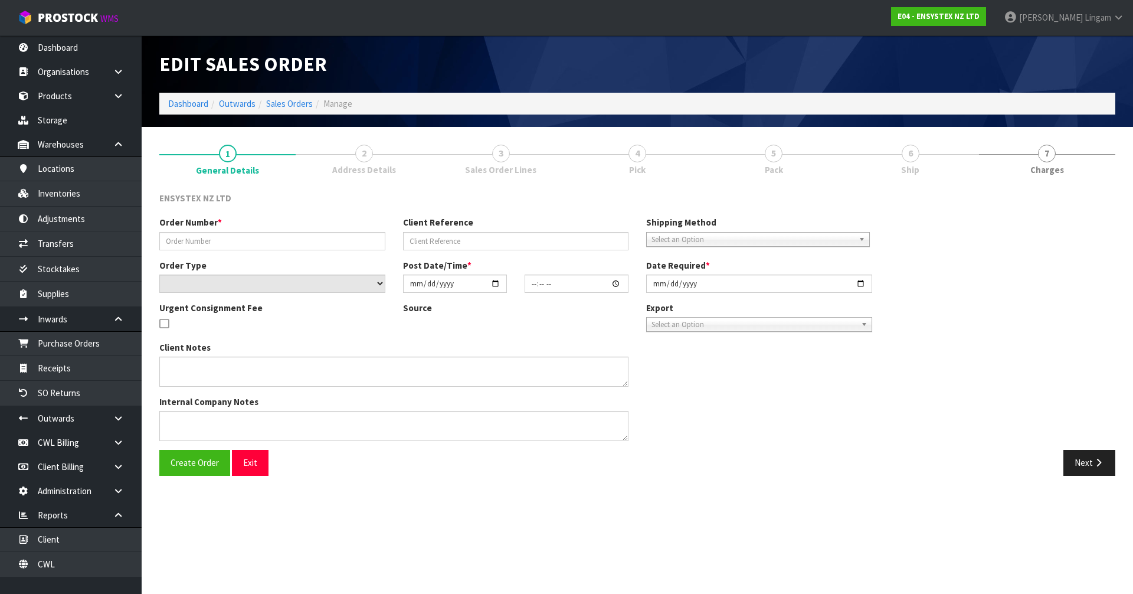
type input "2025-09-26"
type textarea "Please send today"
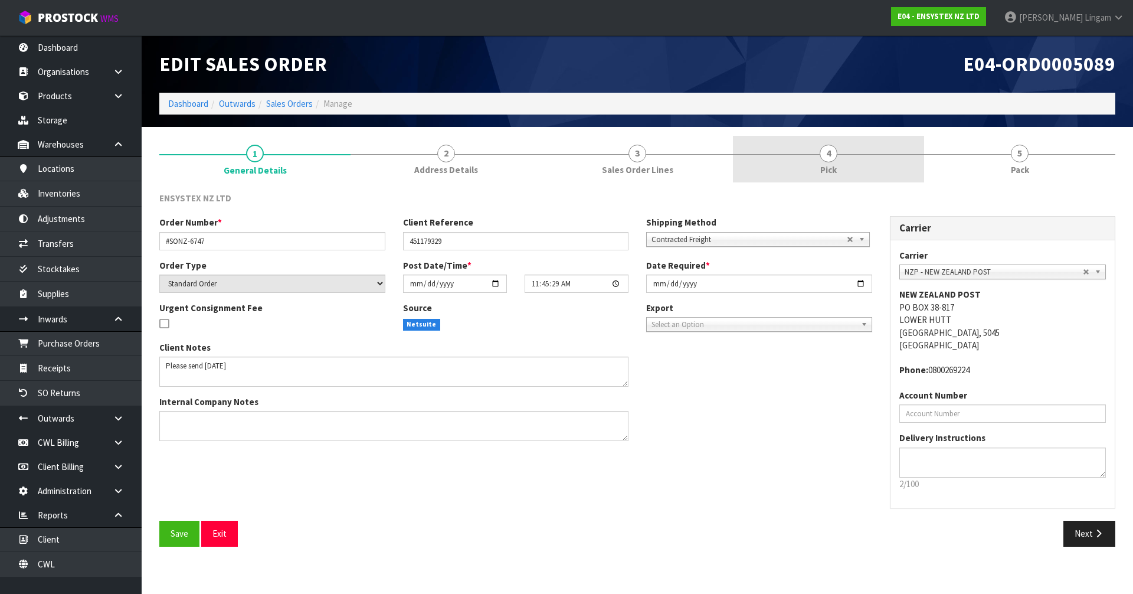
click at [845, 164] on link "4 Pick" at bounding box center [828, 159] width 191 height 47
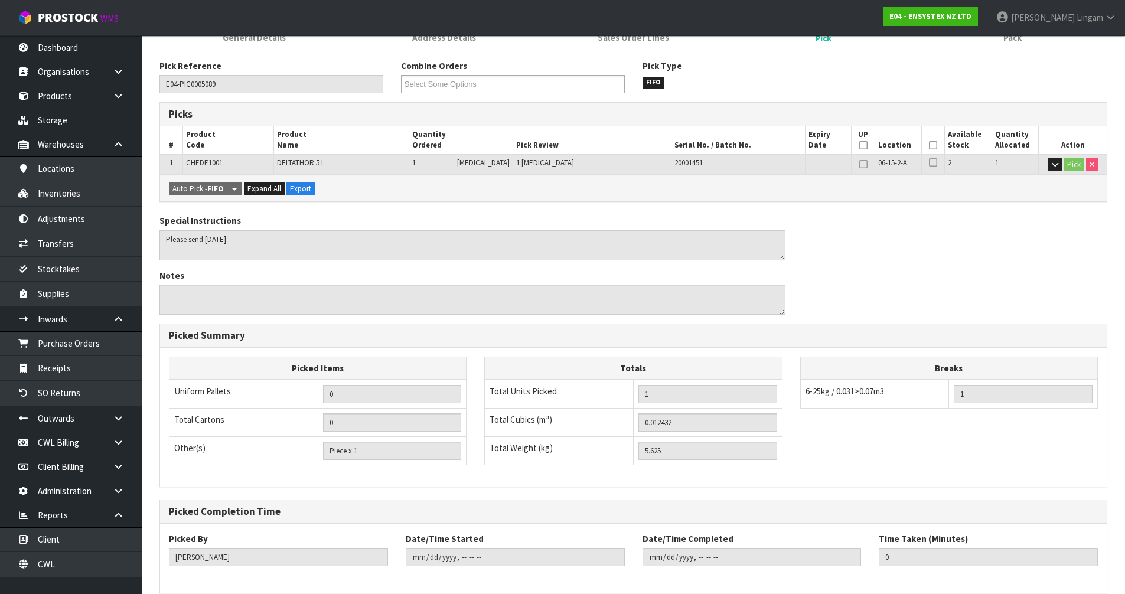
scroll to position [188, 0]
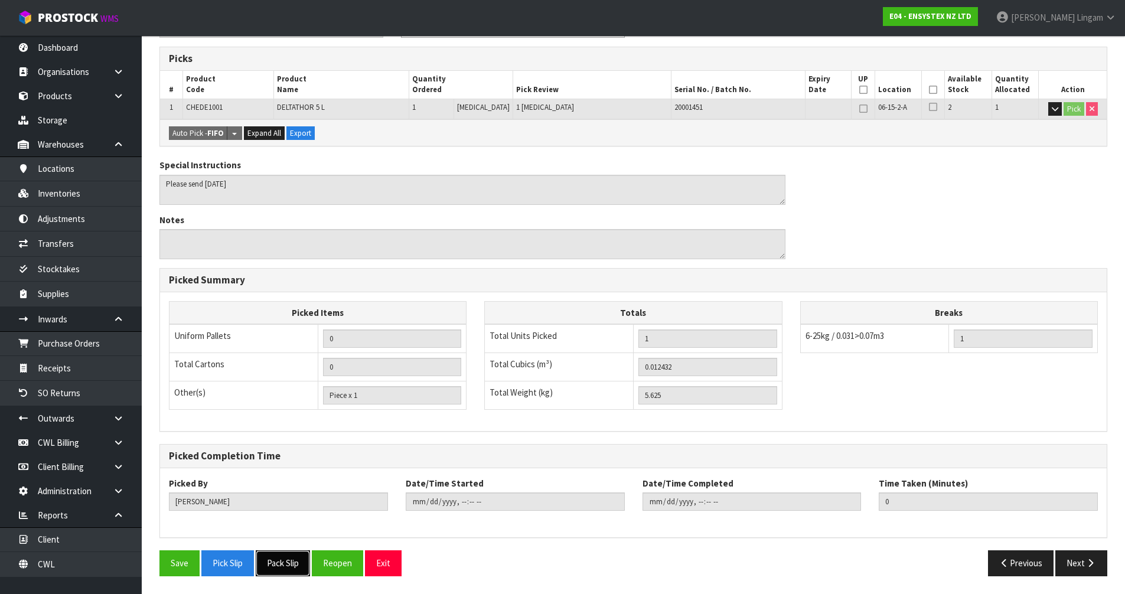
drag, startPoint x: 290, startPoint y: 565, endPoint x: 541, endPoint y: 424, distance: 287.3
click at [290, 565] on button "Pack Slip" at bounding box center [283, 562] width 54 height 25
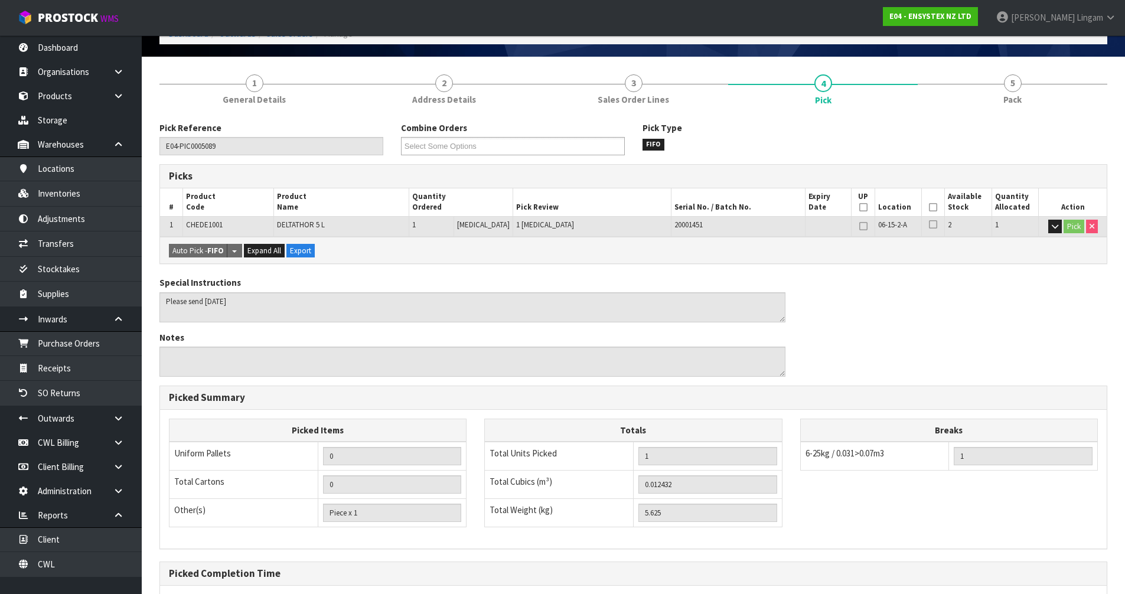
scroll to position [0, 0]
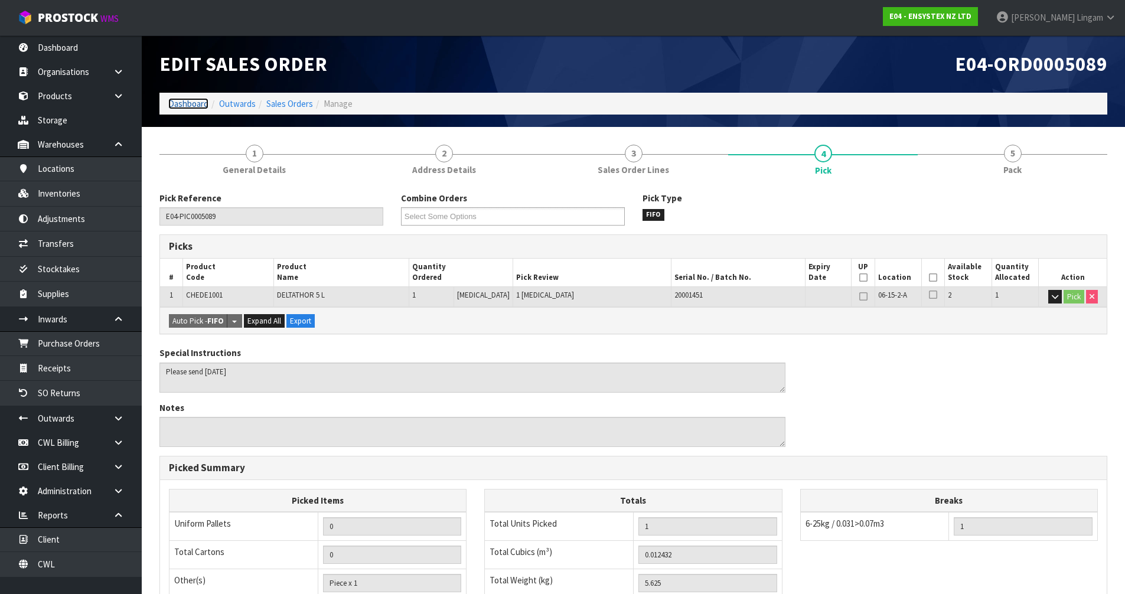
click at [191, 102] on link "Dashboard" at bounding box center [188, 103] width 40 height 11
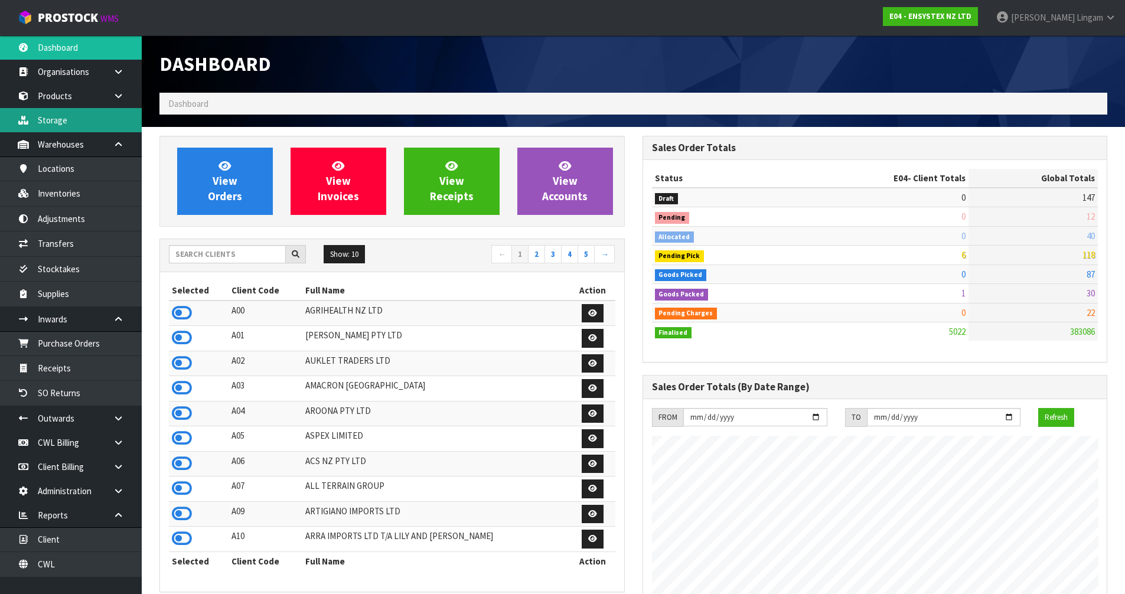
scroll to position [894, 482]
drag, startPoint x: 218, startPoint y: 259, endPoint x: 213, endPoint y: 257, distance: 6.4
click at [217, 259] on input "text" at bounding box center [227, 254] width 117 height 18
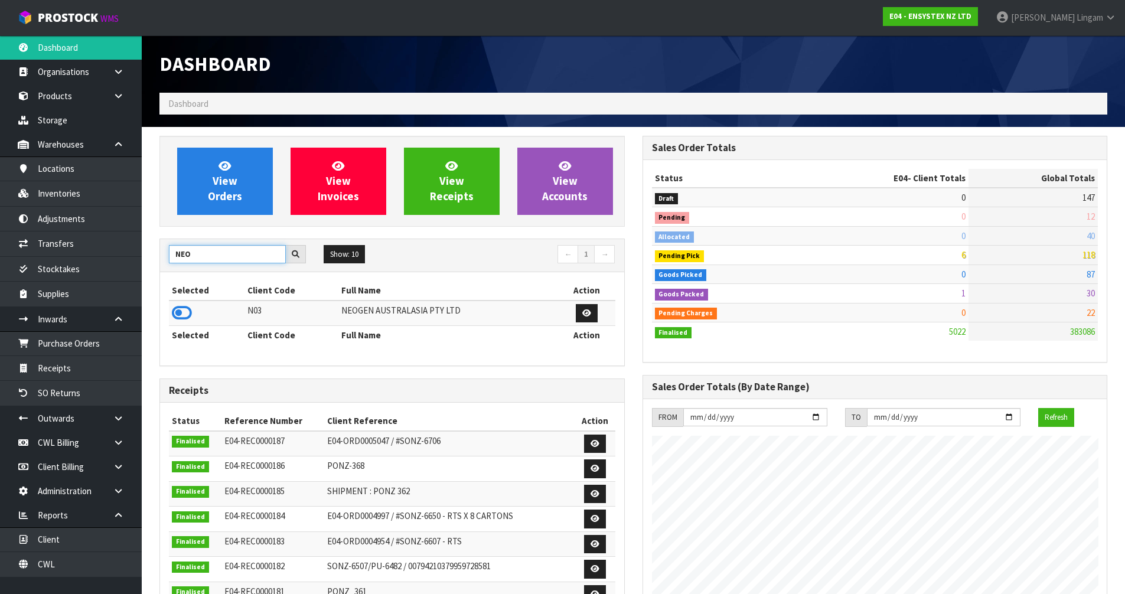
type input "NEO"
click at [181, 312] on icon at bounding box center [182, 313] width 20 height 18
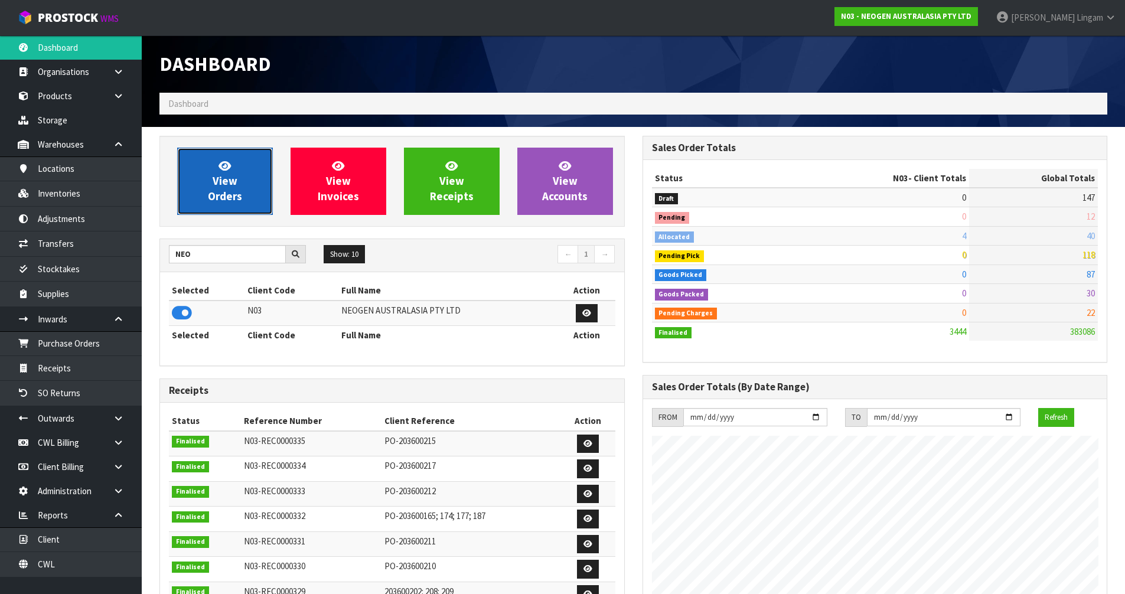
click at [218, 197] on span "View Orders" at bounding box center [225, 181] width 34 height 44
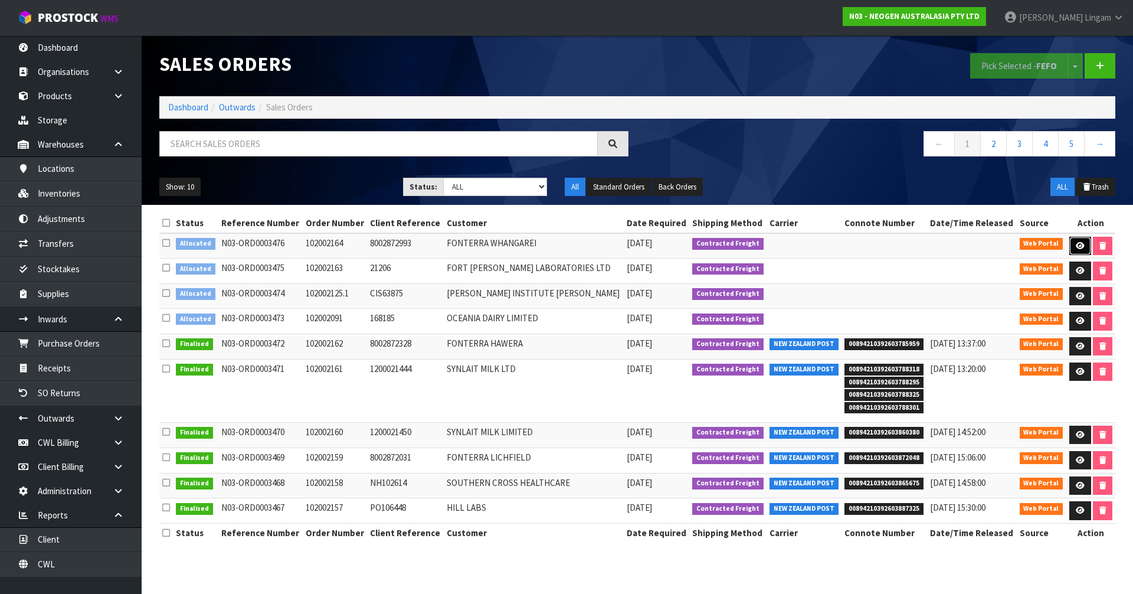
click at [1080, 249] on icon at bounding box center [1080, 246] width 9 height 8
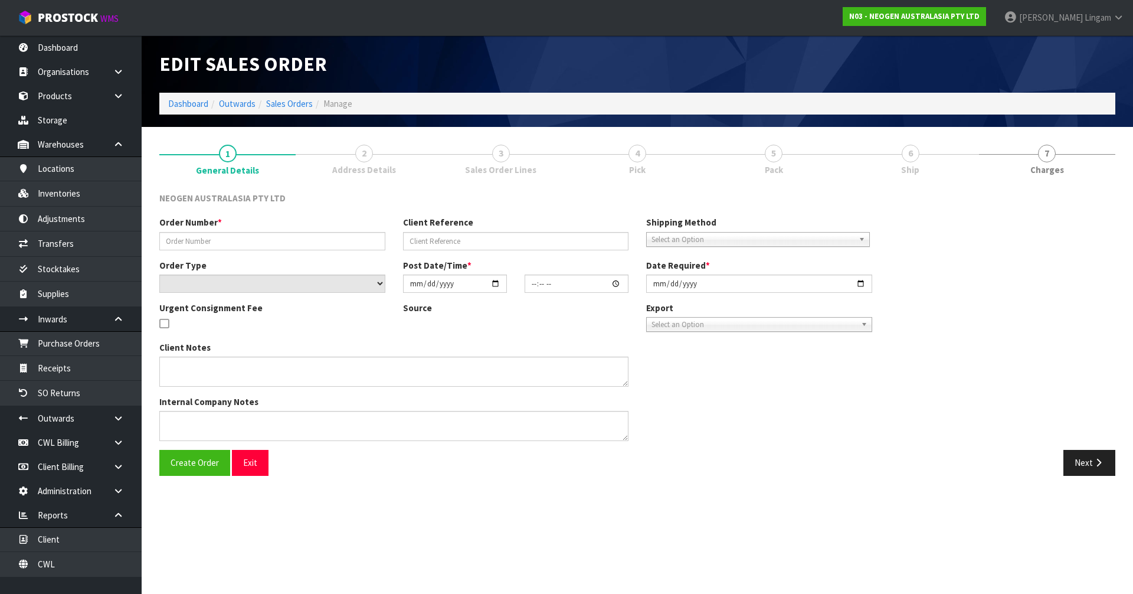
type input "102002164"
type input "8002872993"
select select "number:0"
type input "2025-09-26"
type input "10:41:00.000"
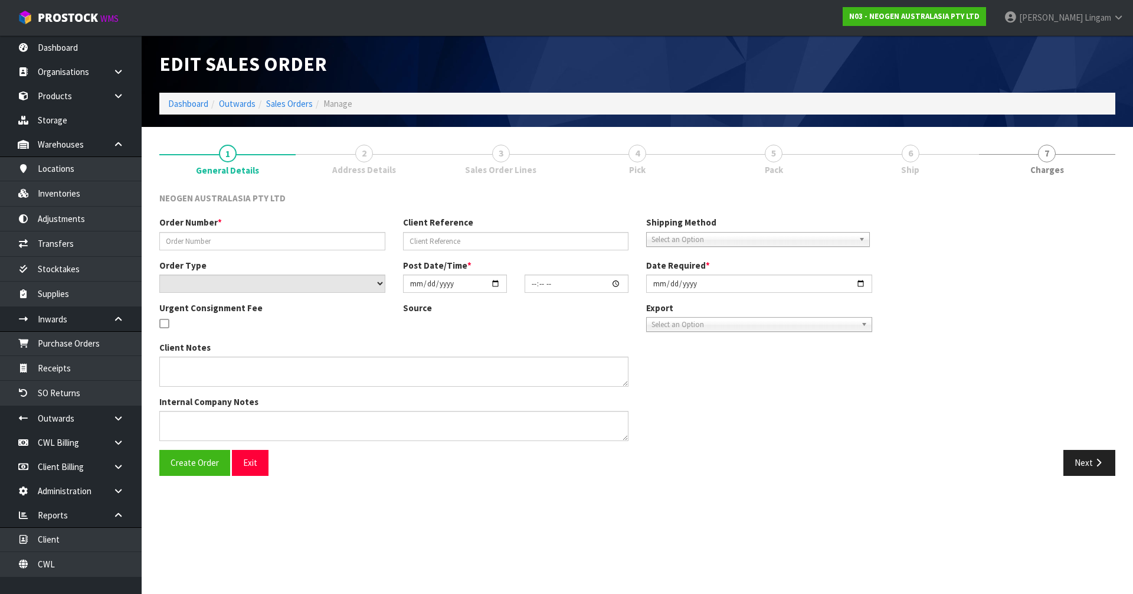
type input "2025-09-29"
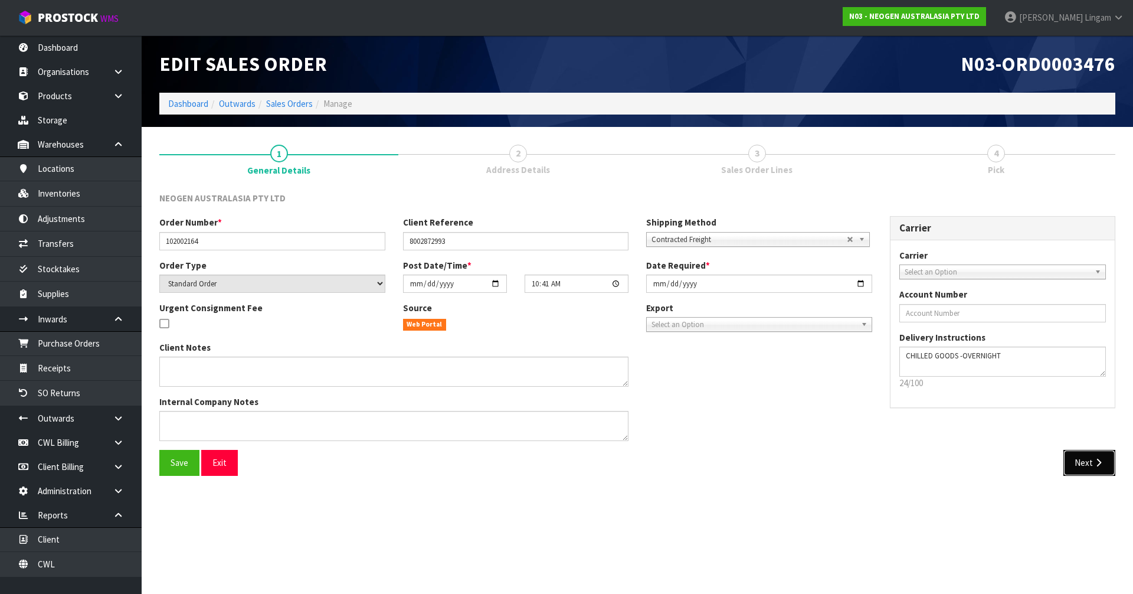
click at [1097, 462] on icon "button" at bounding box center [1098, 462] width 11 height 9
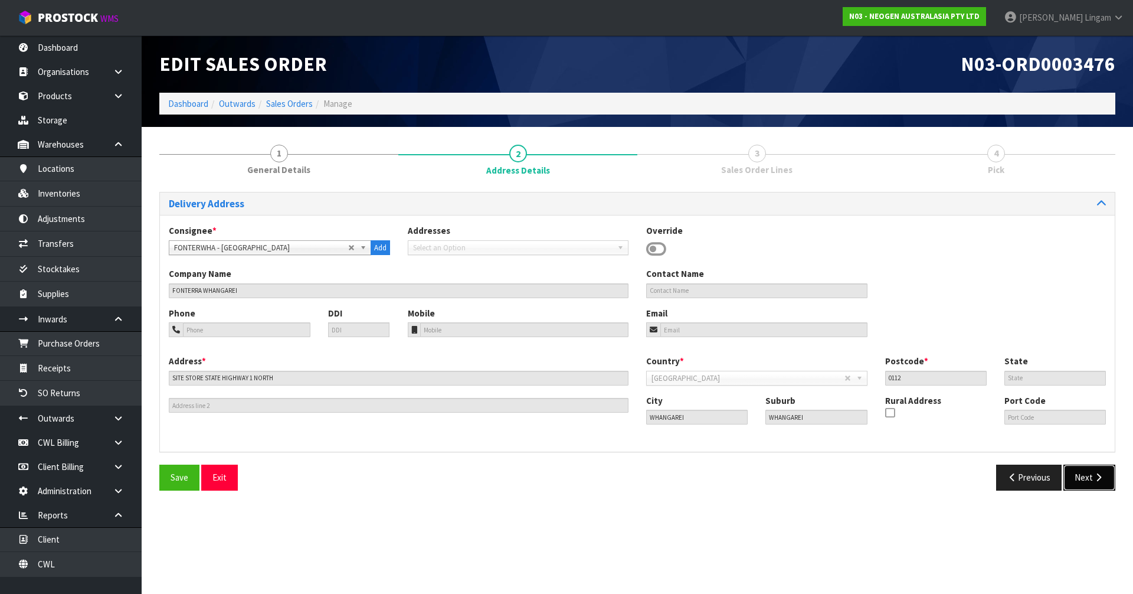
click at [1089, 478] on button "Next" at bounding box center [1090, 477] width 52 height 25
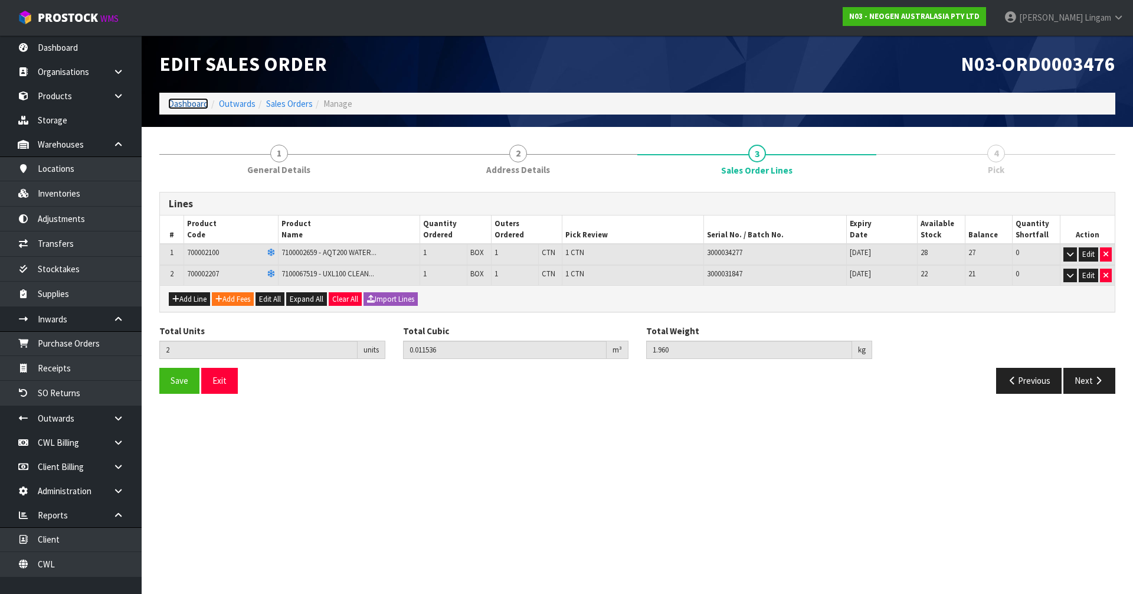
click at [185, 102] on link "Dashboard" at bounding box center [188, 103] width 40 height 11
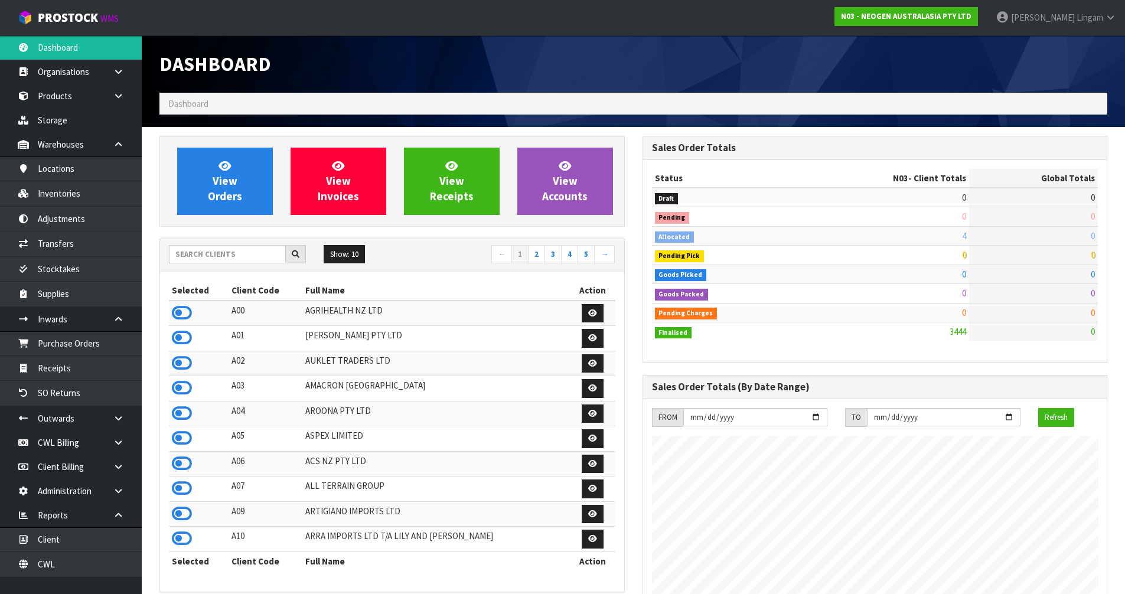
scroll to position [894, 482]
click at [237, 253] on input "text" at bounding box center [227, 254] width 117 height 18
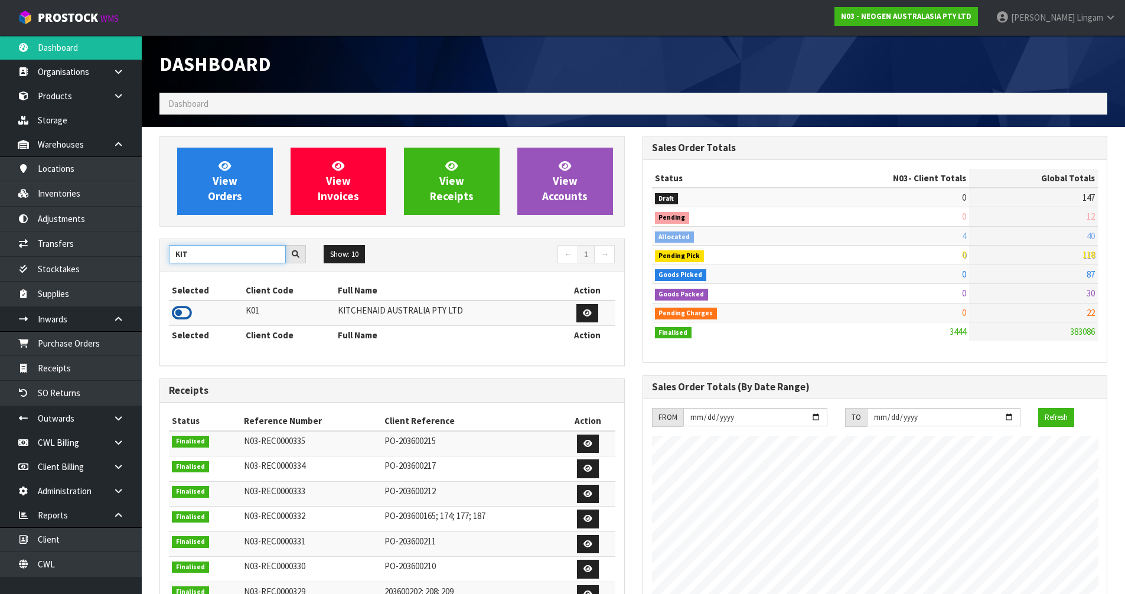
type input "KIT"
drag, startPoint x: 181, startPoint y: 311, endPoint x: 204, endPoint y: 263, distance: 52.5
click at [181, 309] on icon at bounding box center [182, 313] width 20 height 18
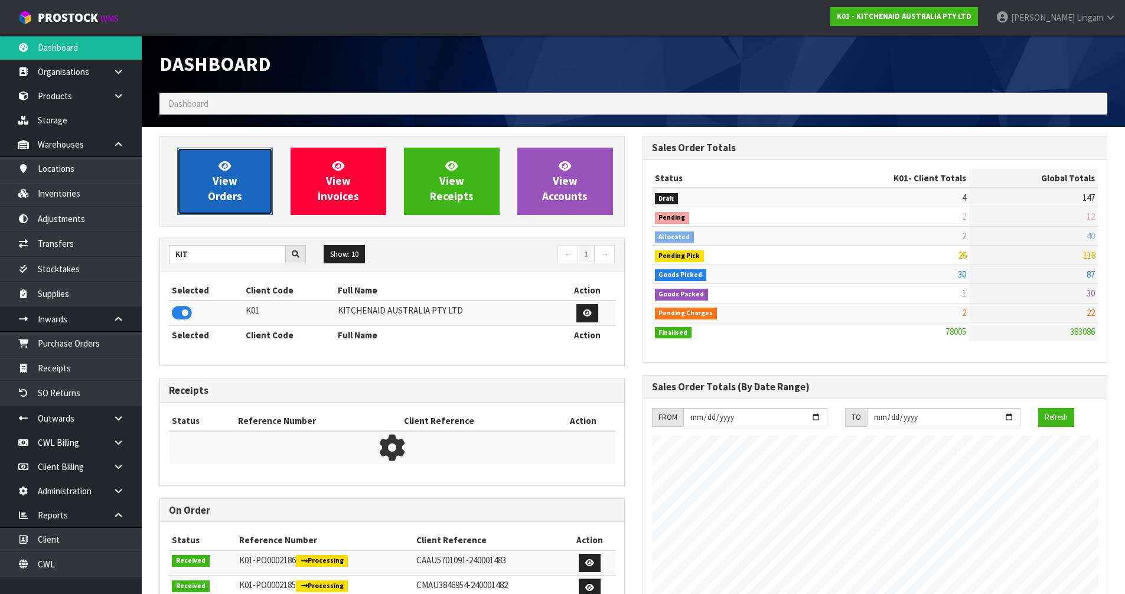
click at [223, 193] on span "View Orders" at bounding box center [225, 181] width 34 height 44
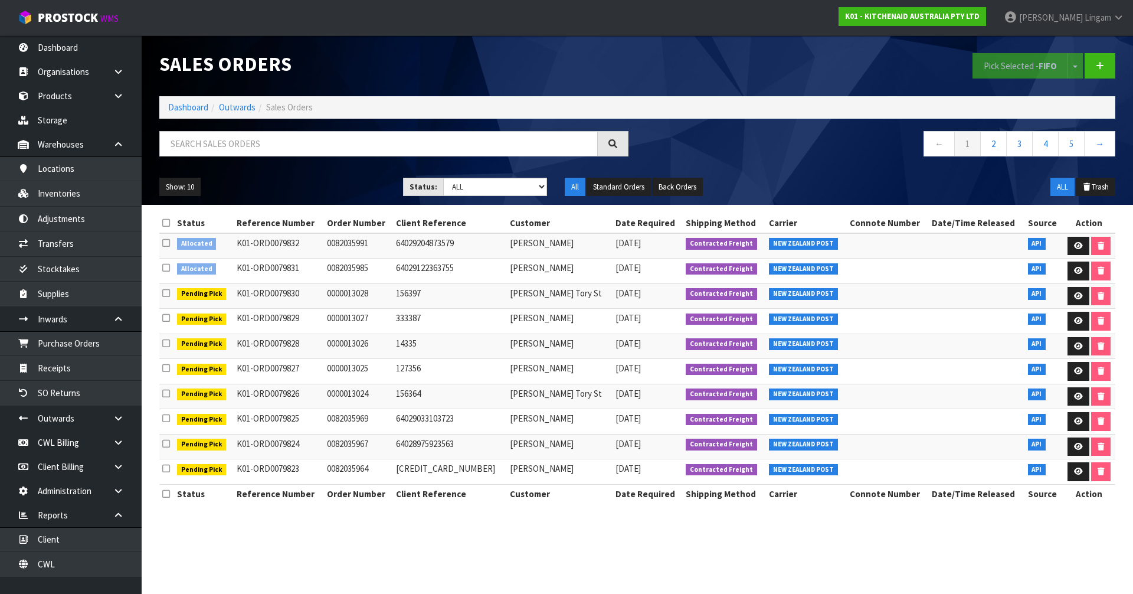
click at [165, 220] on icon at bounding box center [166, 222] width 8 height 9
click at [1027, 73] on button "Pick Selected - FIFO" at bounding box center [1021, 65] width 96 height 25
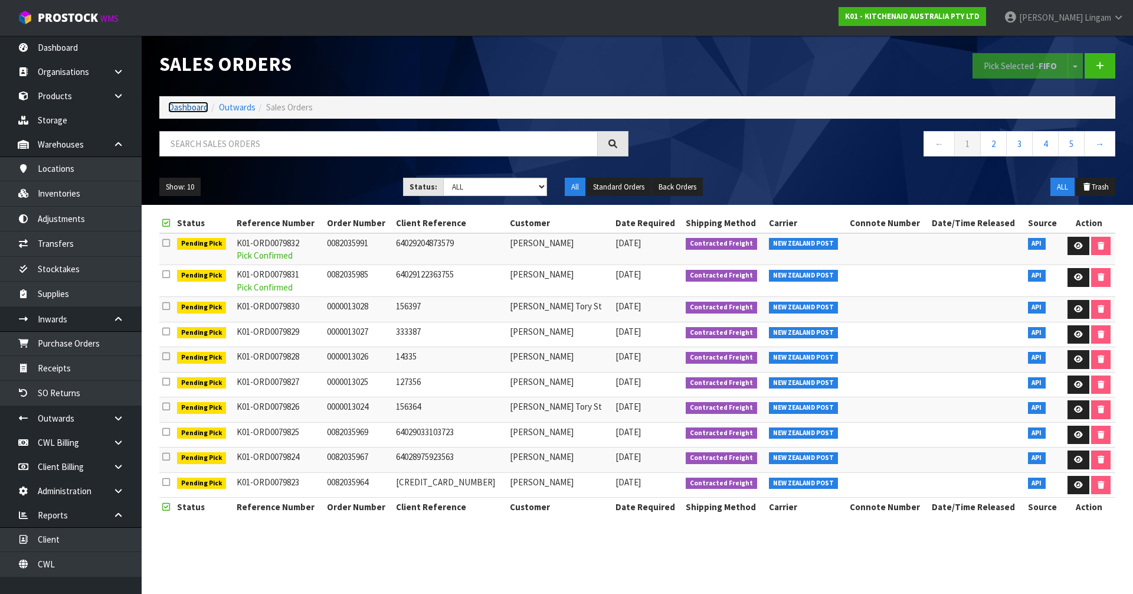
click at [199, 109] on link "Dashboard" at bounding box center [188, 107] width 40 height 11
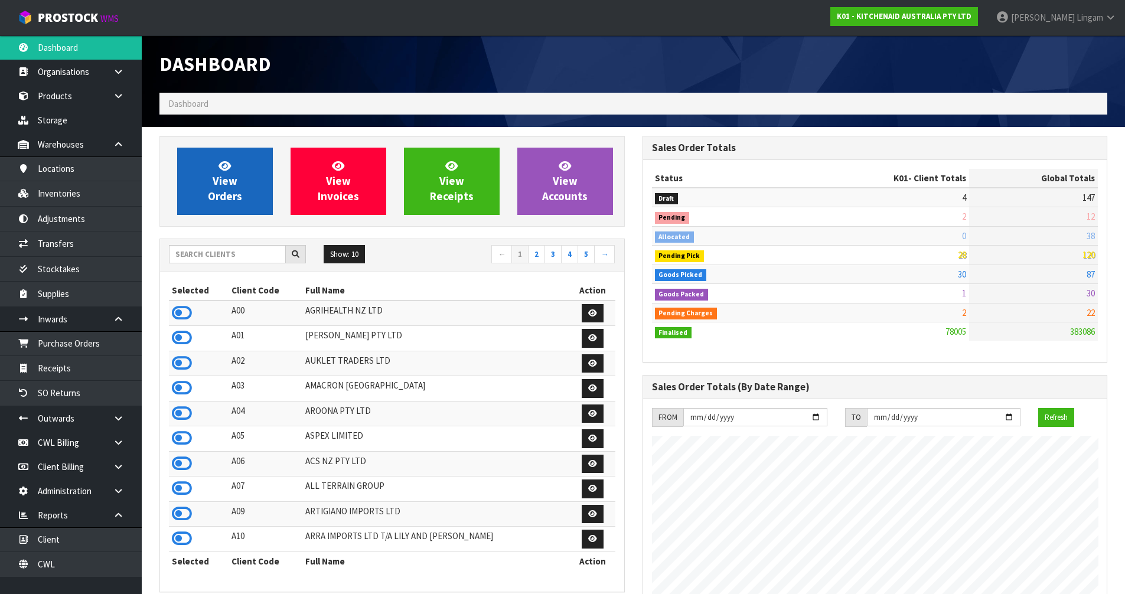
scroll to position [894, 482]
click at [231, 188] on link "View Orders" at bounding box center [225, 181] width 96 height 67
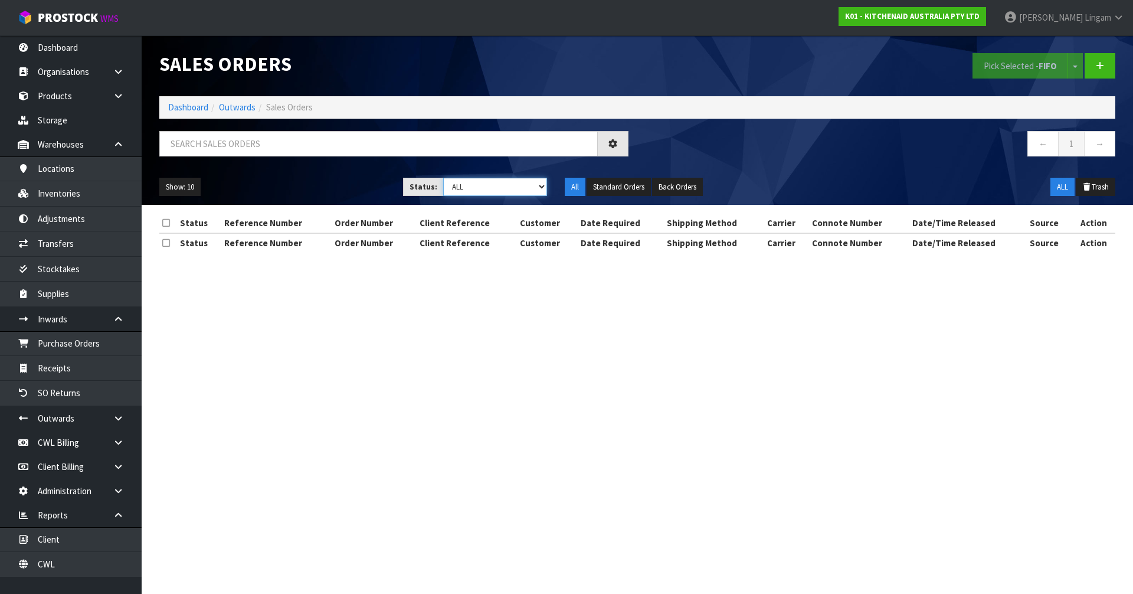
click at [516, 189] on select "Draft Pending Allocated Pending Pick Goods Picked Goods Packed Pending Charges …" at bounding box center [495, 187] width 104 height 18
click at [443, 178] on select "Draft Pending Allocated Pending Pick Goods Picked Goods Packed Pending Charges …" at bounding box center [495, 187] width 104 height 18
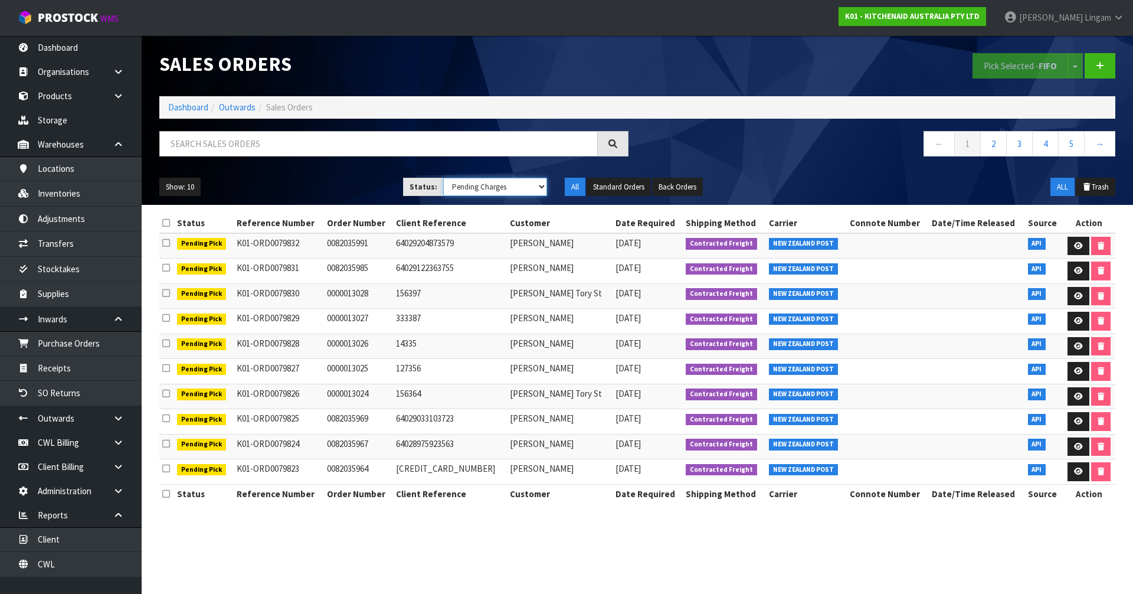
click at [527, 188] on select "Draft Pending Allocated Pending Pick Goods Picked Goods Packed Pending Charges …" at bounding box center [495, 187] width 104 height 18
click at [443, 178] on select "Draft Pending Allocated Pending Pick Goods Picked Goods Packed Pending Charges …" at bounding box center [495, 187] width 104 height 18
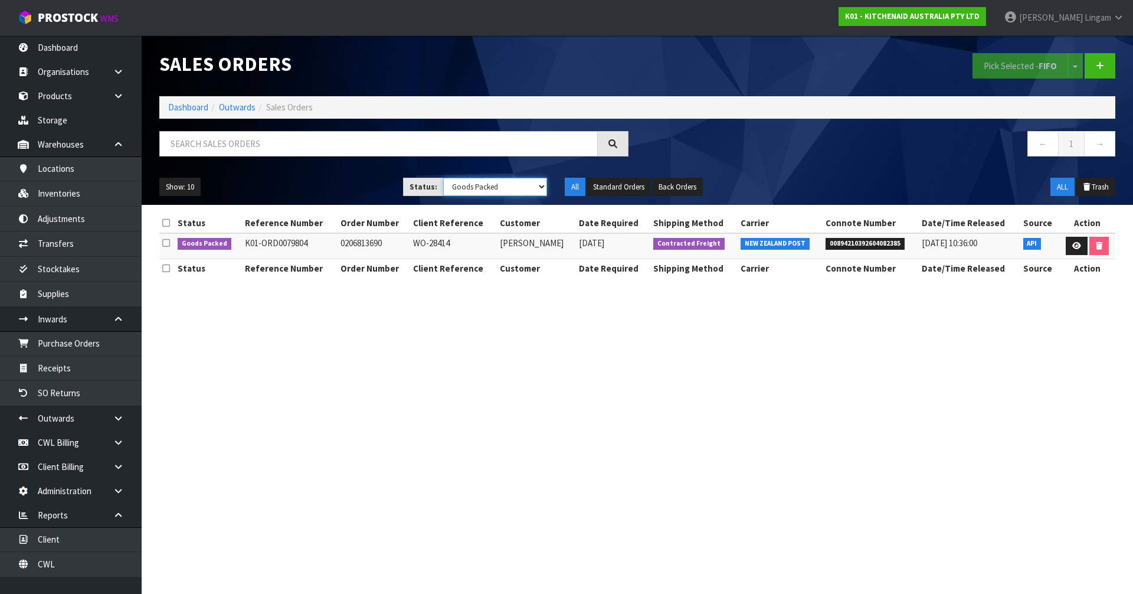
click at [504, 188] on select "Draft Pending Allocated Pending Pick Goods Picked Goods Packed Pending Charges …" at bounding box center [495, 187] width 104 height 18
select select "string:6"
click at [443, 178] on select "Draft Pending Allocated Pending Pick Goods Picked Goods Packed Pending Charges …" at bounding box center [495, 187] width 104 height 18
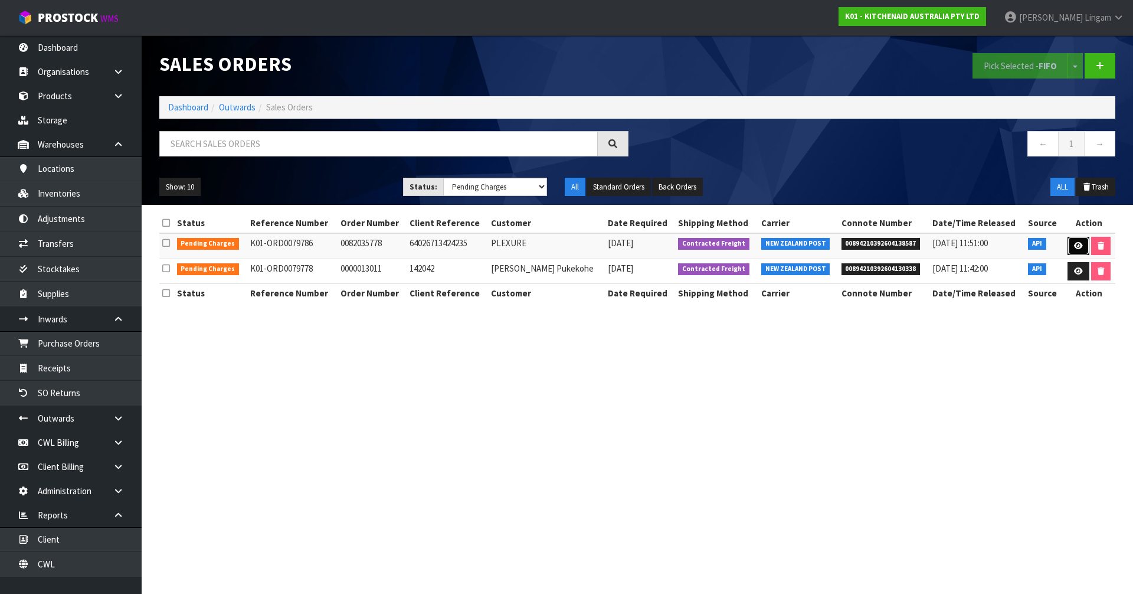
click at [1079, 244] on icon at bounding box center [1078, 246] width 9 height 8
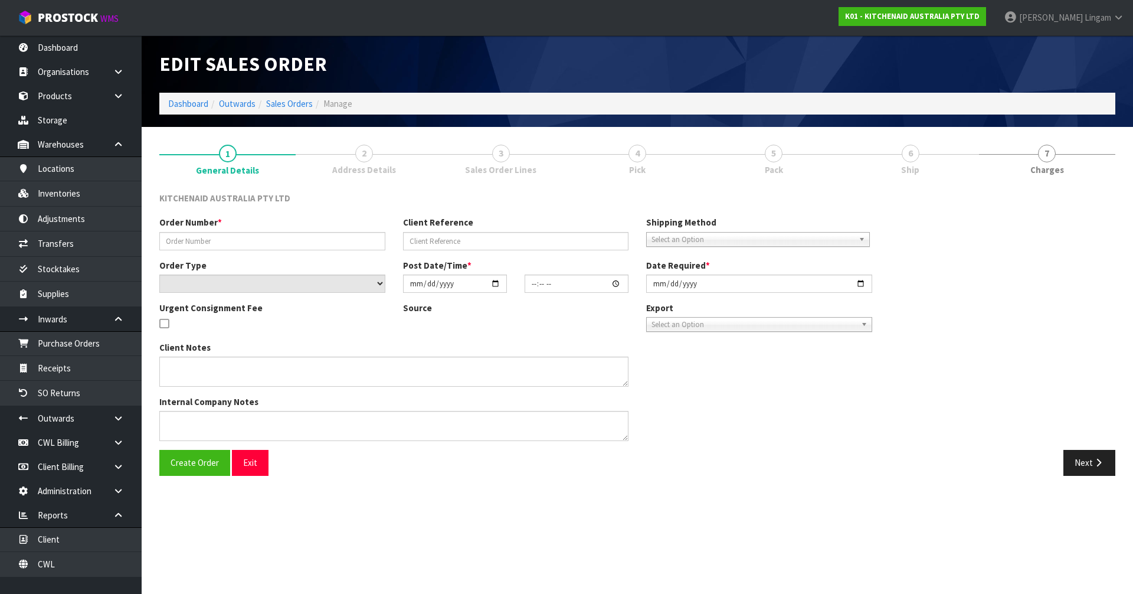
type input "0082035778"
type input "64026713424235"
select select "number:0"
type input "2025-09-25"
type input "13:40:42.000"
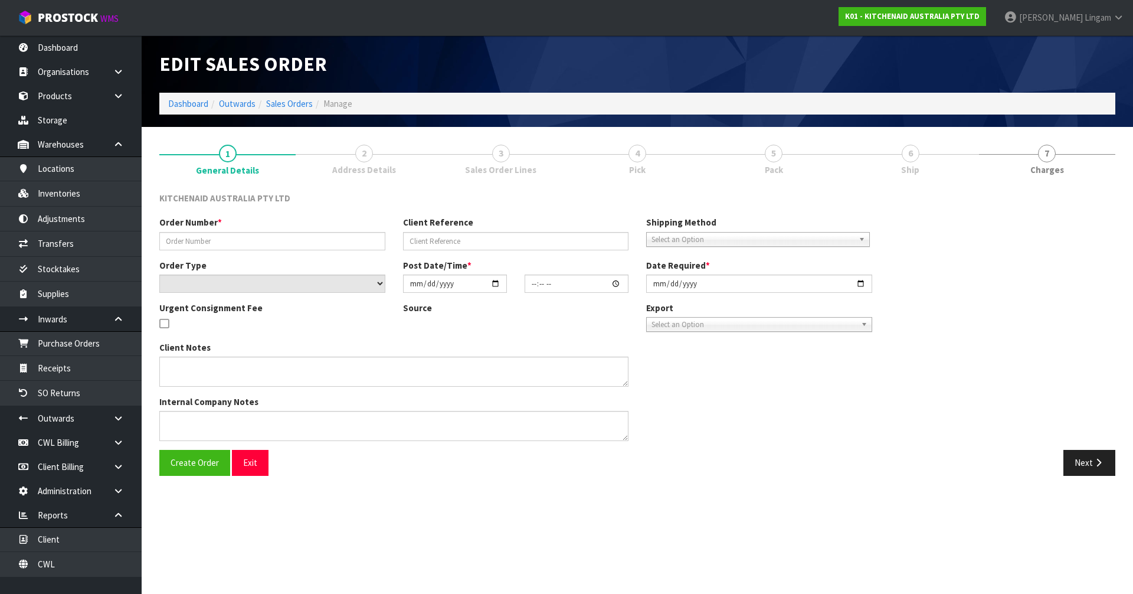
type input "2025-09-25"
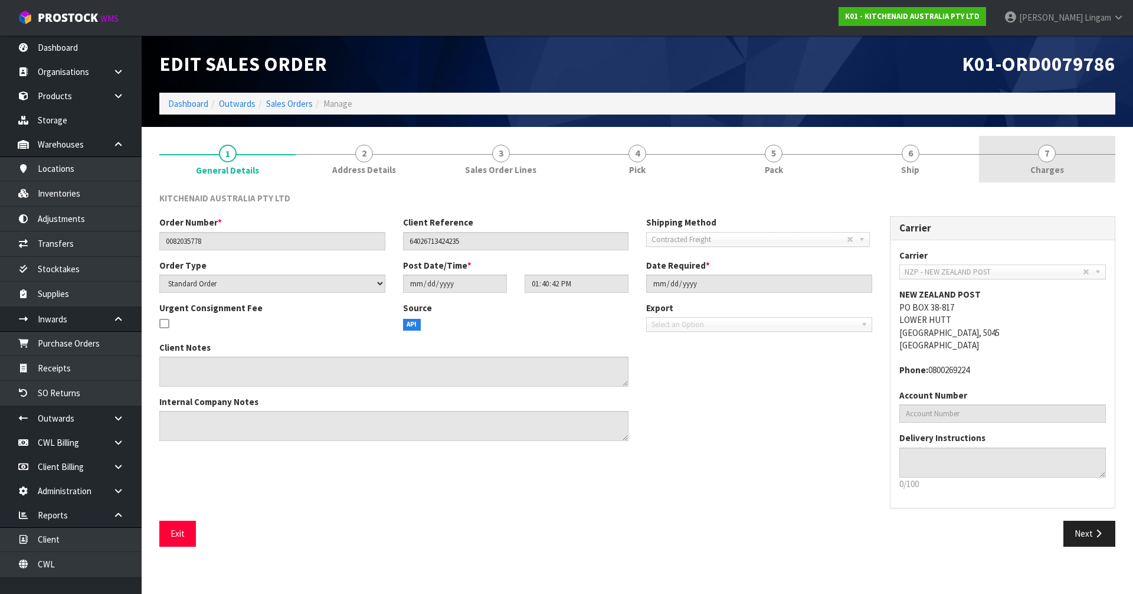
click at [1076, 171] on link "7 Charges" at bounding box center [1047, 159] width 136 height 47
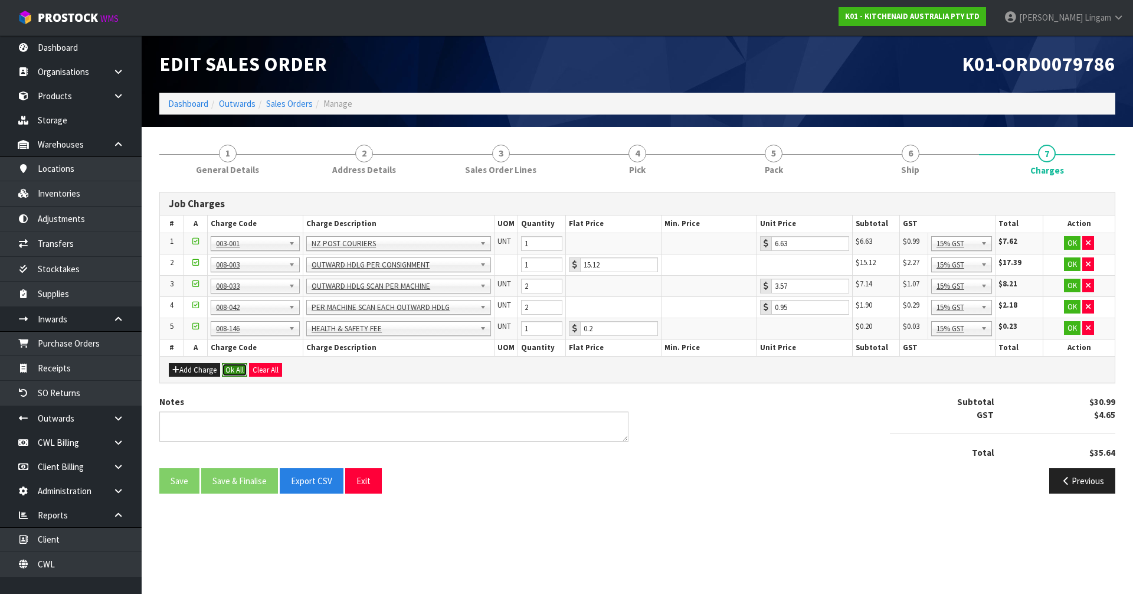
click at [237, 371] on button "Ok All" at bounding box center [234, 370] width 25 height 14
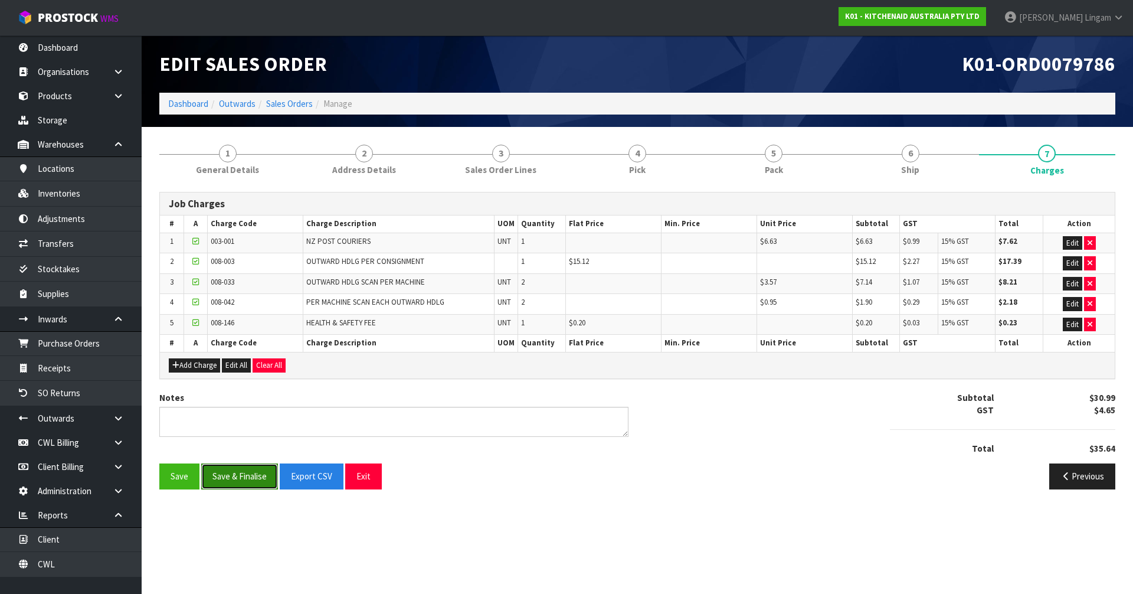
click at [251, 472] on button "Save & Finalise" at bounding box center [239, 475] width 77 height 25
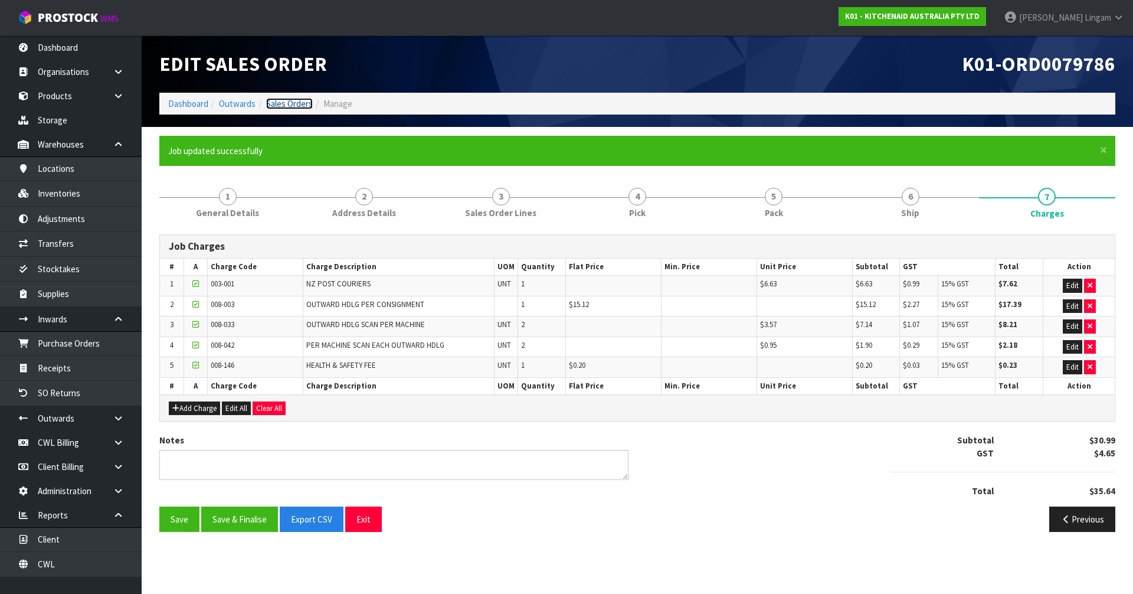
click at [297, 102] on link "Sales Orders" at bounding box center [289, 103] width 47 height 11
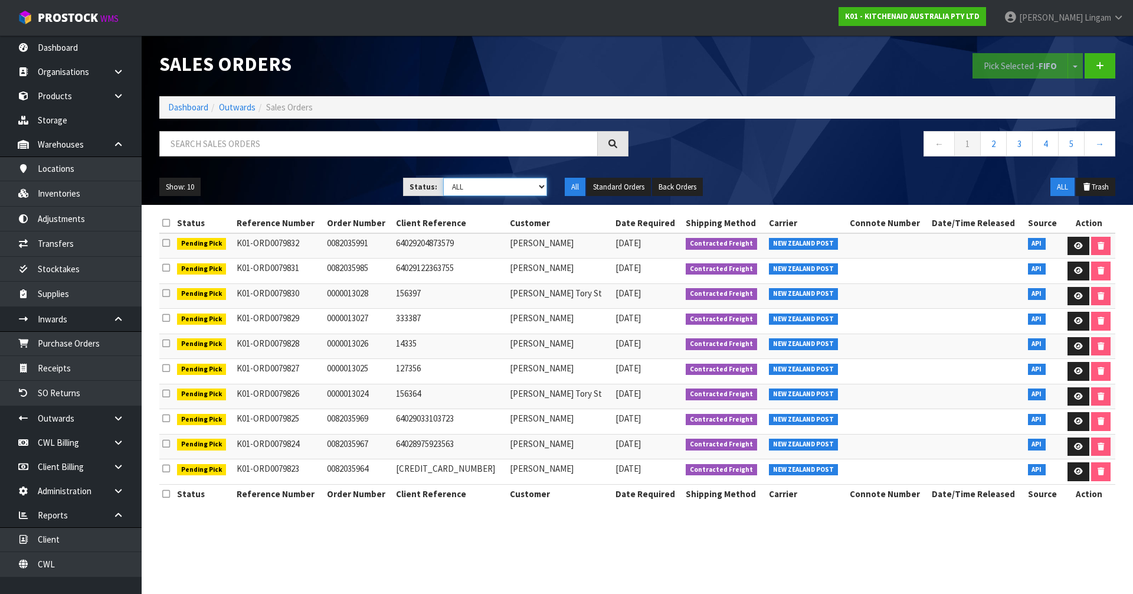
click at [535, 188] on select "Draft Pending Allocated Pending Pick Goods Picked Goods Packed Pending Charges …" at bounding box center [495, 187] width 104 height 18
select select "string:6"
click at [443, 178] on select "Draft Pending Allocated Pending Pick Goods Picked Goods Packed Pending Charges …" at bounding box center [495, 187] width 104 height 18
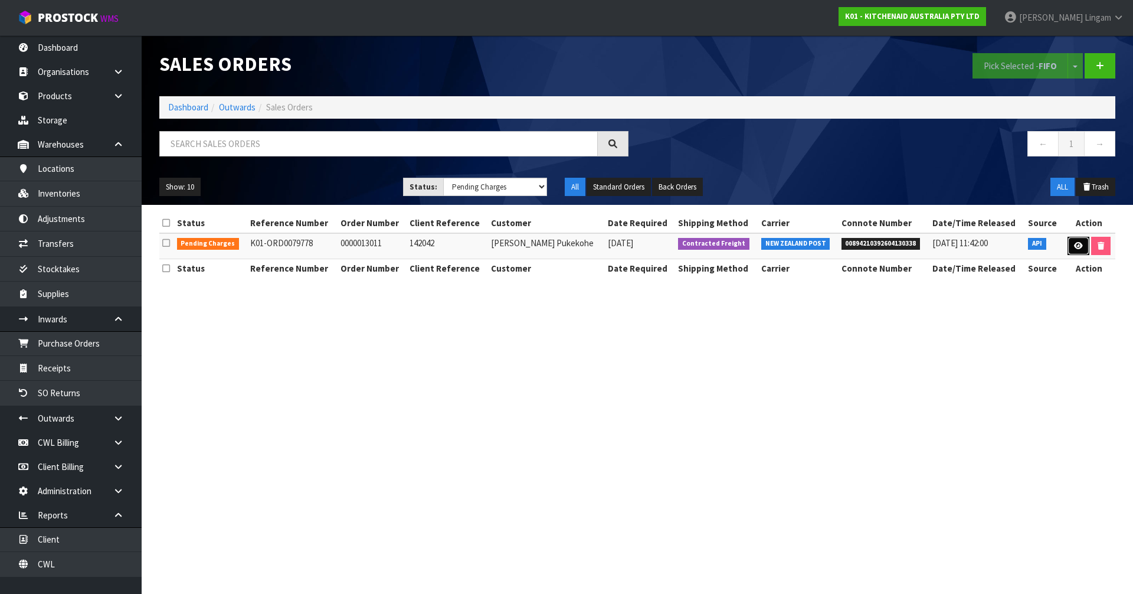
click at [1069, 242] on link at bounding box center [1079, 246] width 22 height 19
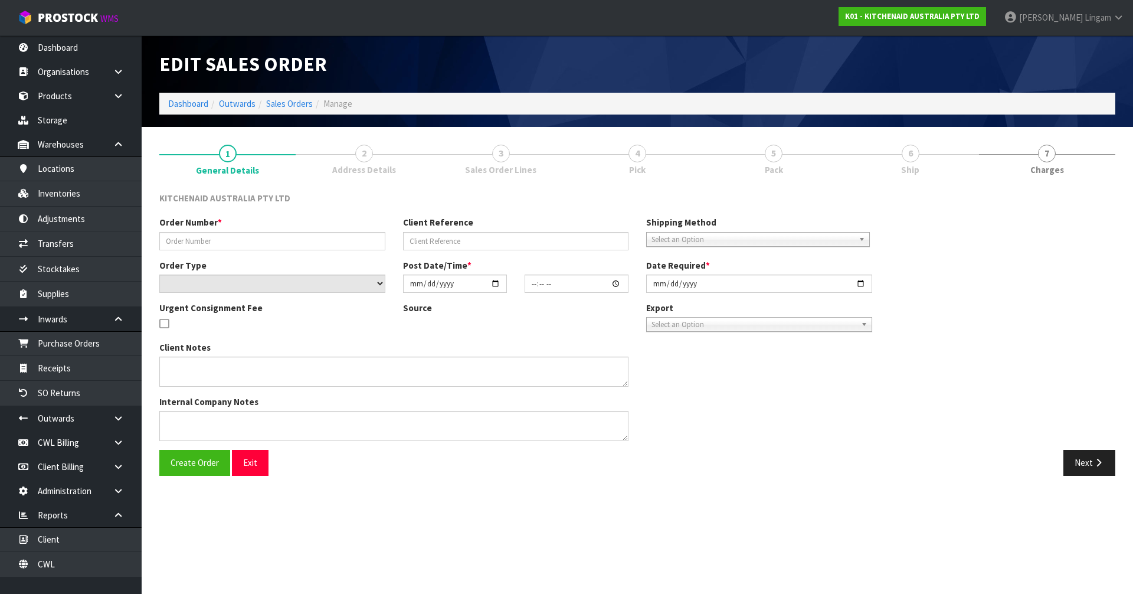
type input "0000013011"
type input "142042"
select select "number:0"
type input "2025-09-25"
type input "13:33:07.000"
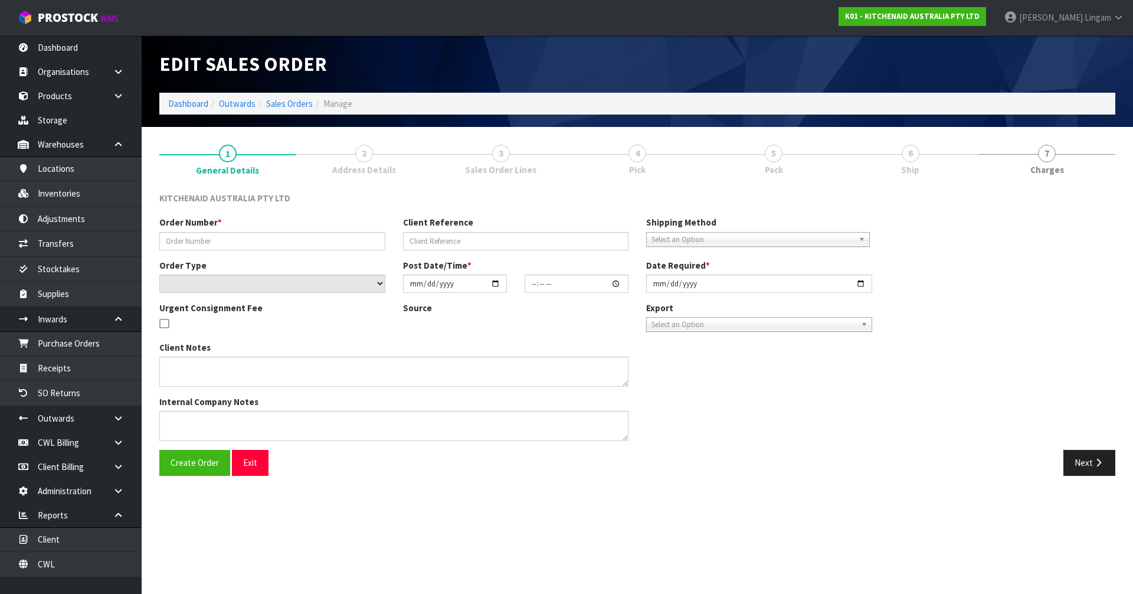
type input "2025-09-25"
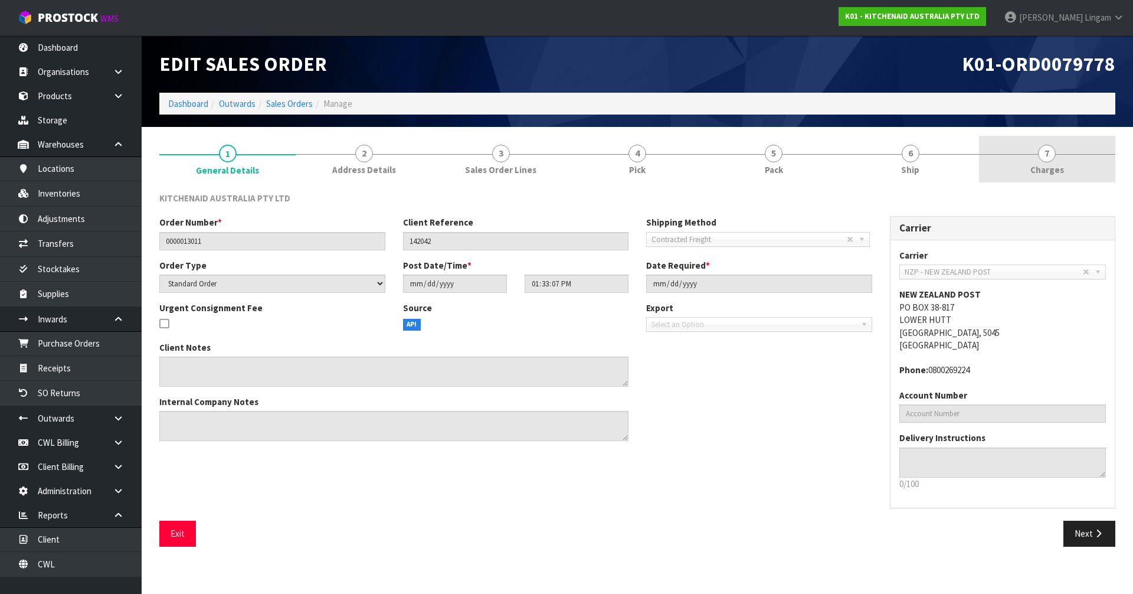
click at [1080, 164] on link "7 Charges" at bounding box center [1047, 159] width 136 height 47
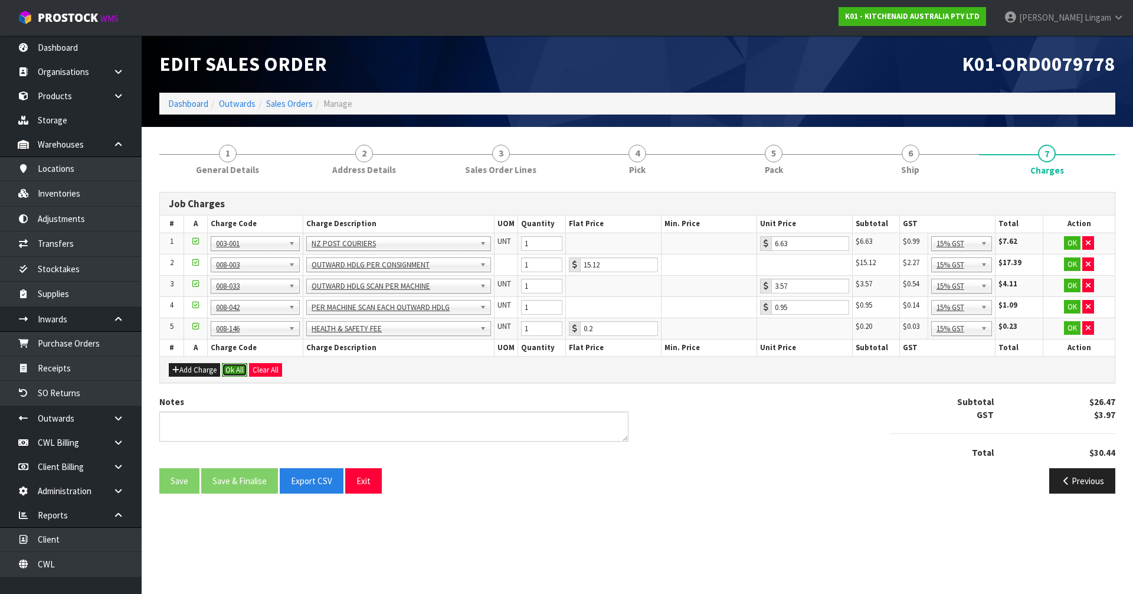
click at [236, 371] on button "Ok All" at bounding box center [234, 370] width 25 height 14
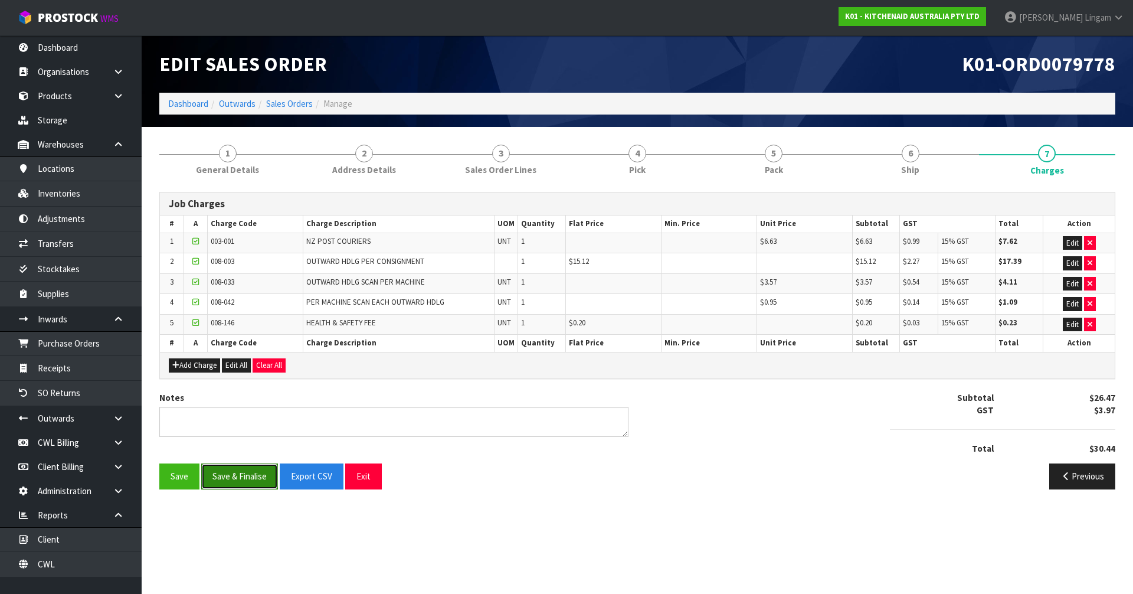
click at [247, 473] on button "Save & Finalise" at bounding box center [239, 475] width 77 height 25
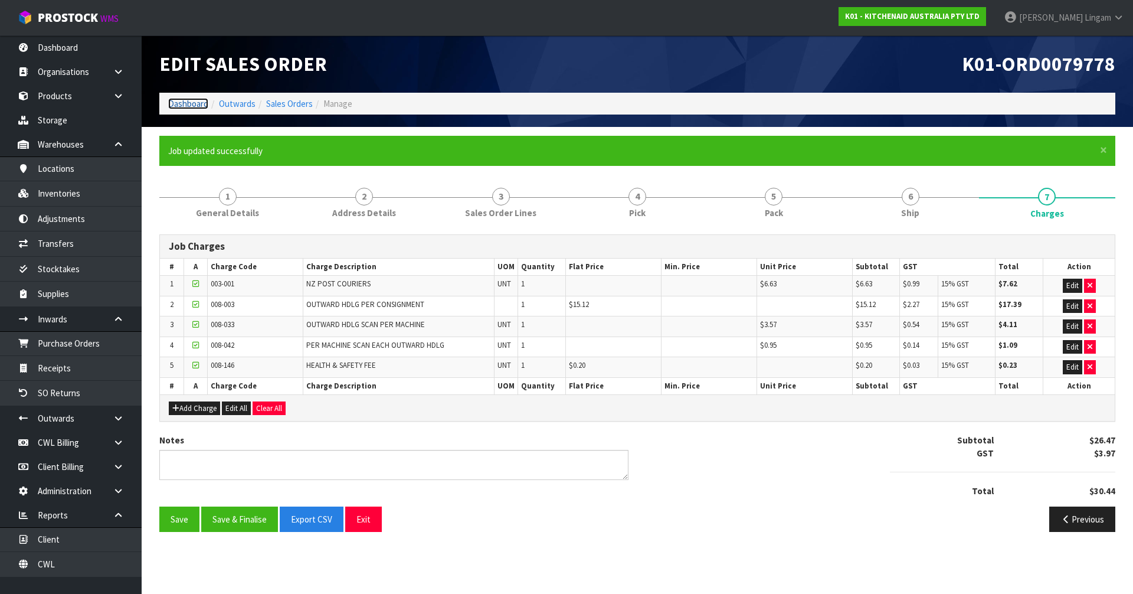
click at [190, 105] on link "Dashboard" at bounding box center [188, 103] width 40 height 11
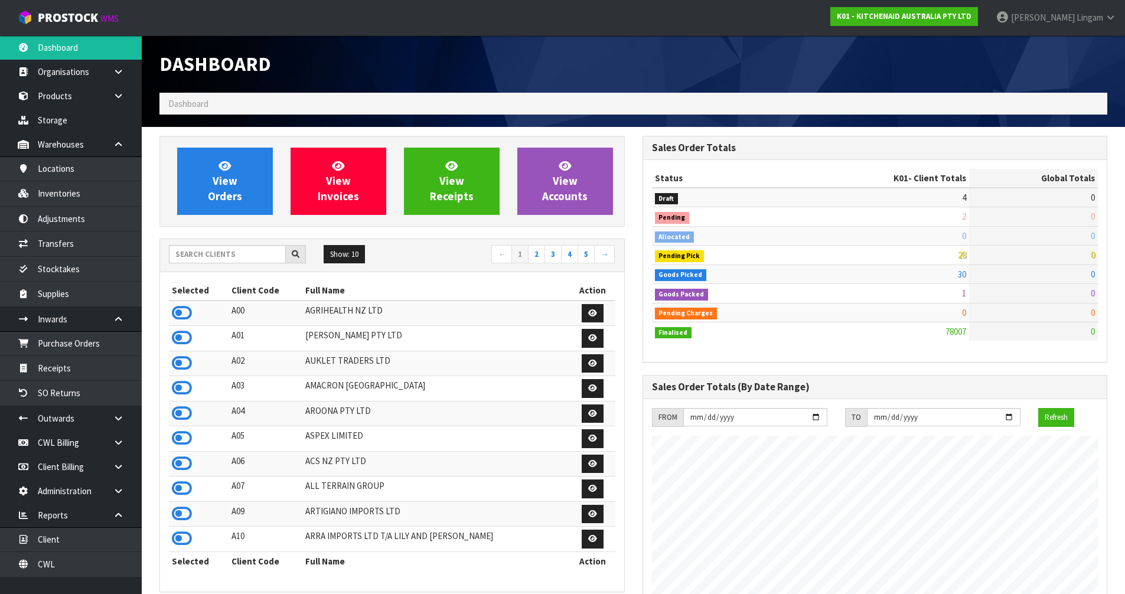
scroll to position [894, 482]
click at [234, 256] on input "text" at bounding box center [227, 254] width 117 height 18
drag, startPoint x: 538, startPoint y: 253, endPoint x: 488, endPoint y: 273, distance: 53.8
click at [538, 253] on link "2" at bounding box center [536, 254] width 17 height 19
click at [182, 361] on icon at bounding box center [182, 363] width 20 height 18
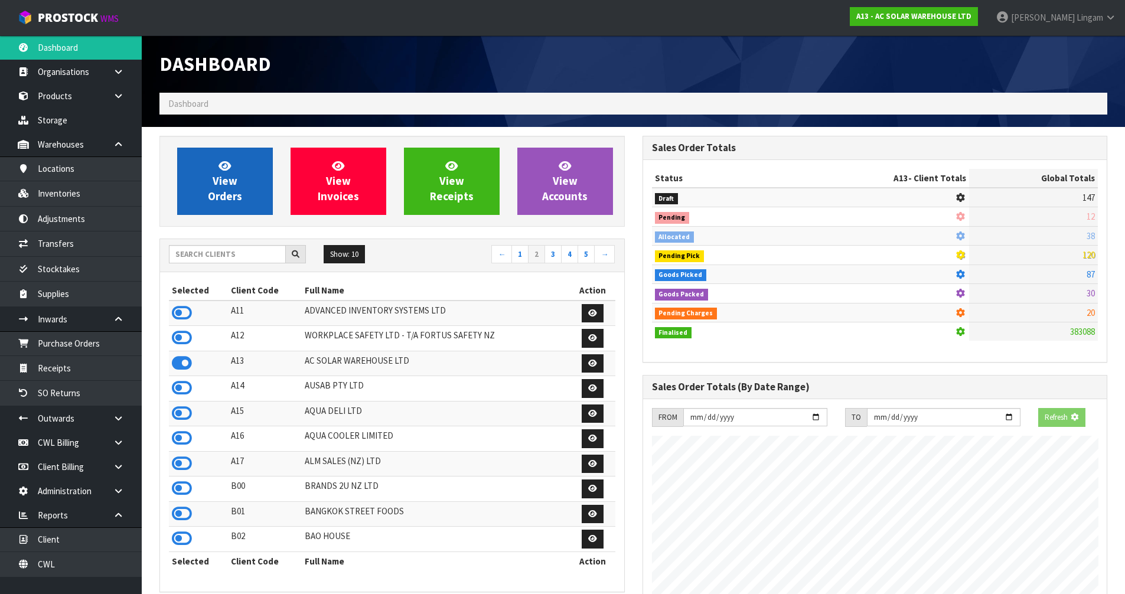
scroll to position [933, 482]
click at [241, 199] on link "View Orders" at bounding box center [225, 181] width 96 height 67
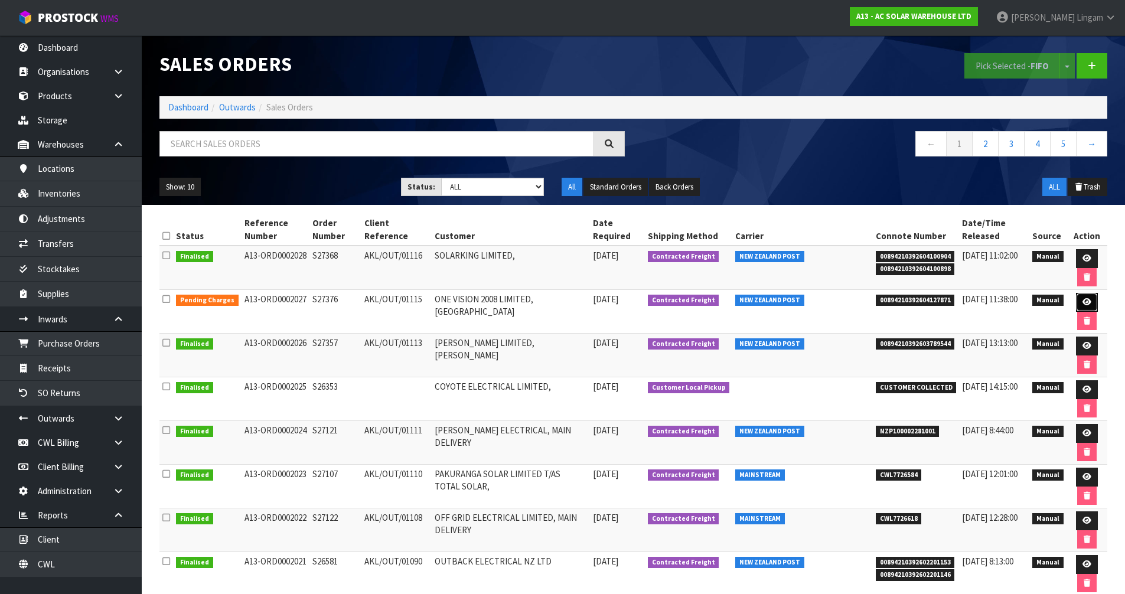
click at [1086, 303] on icon at bounding box center [1086, 302] width 9 height 8
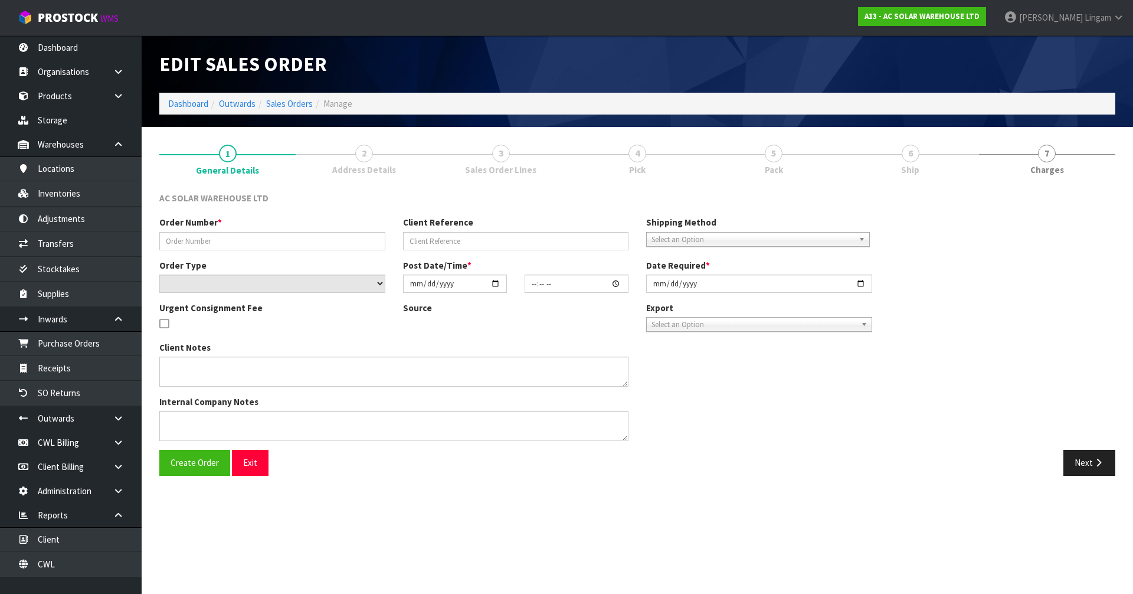
type input "S27376"
type input "AKL/OUT/01115"
select select "number:0"
type input "2025-09-25"
type input "16:31:00.000"
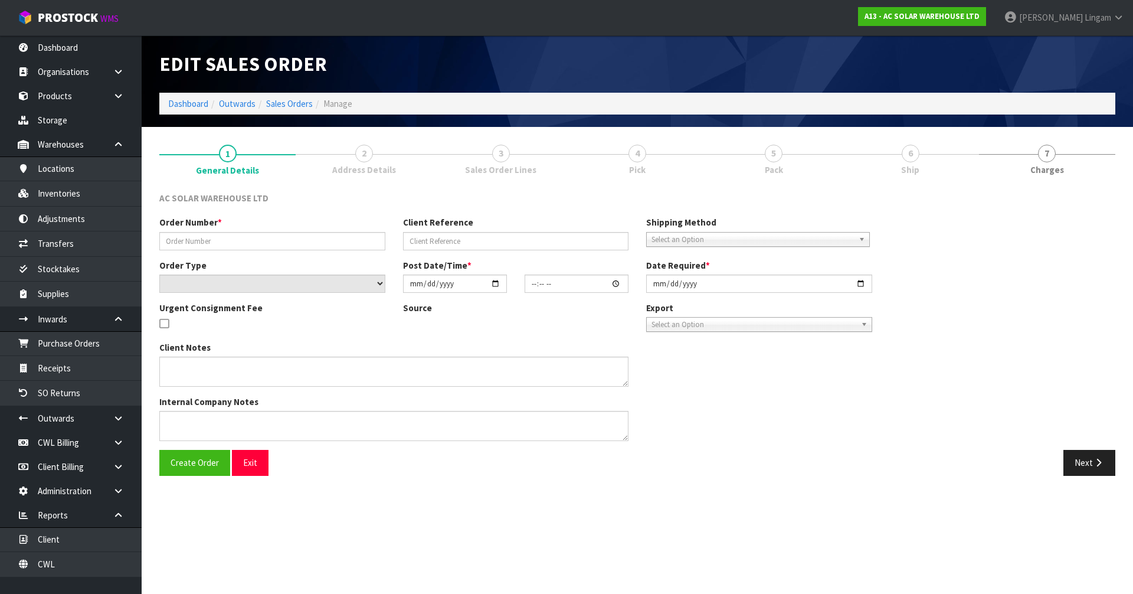
type input "2025-09-26"
type textarea "PACK TOGETHER AND SEND WITH NZ POST"
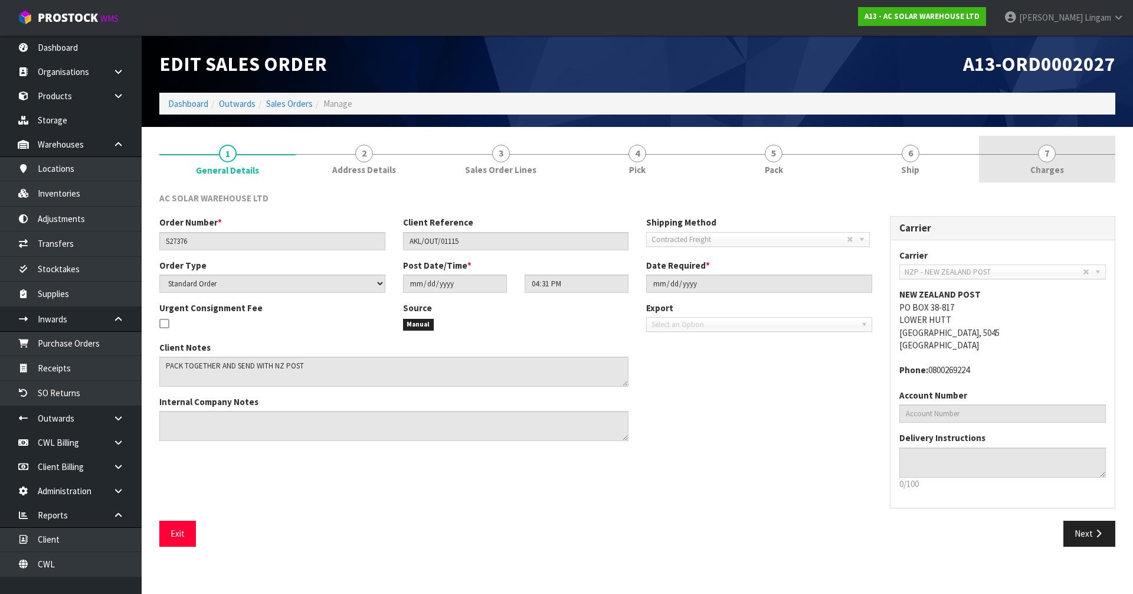
click at [1070, 172] on link "7 Charges" at bounding box center [1047, 159] width 136 height 47
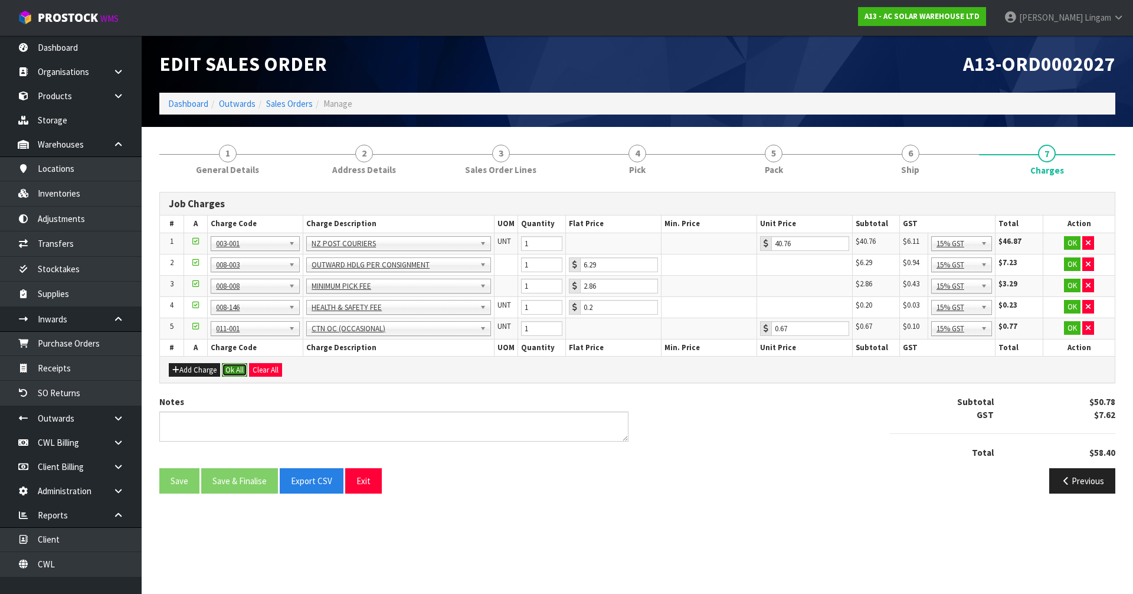
click at [239, 373] on button "Ok All" at bounding box center [234, 370] width 25 height 14
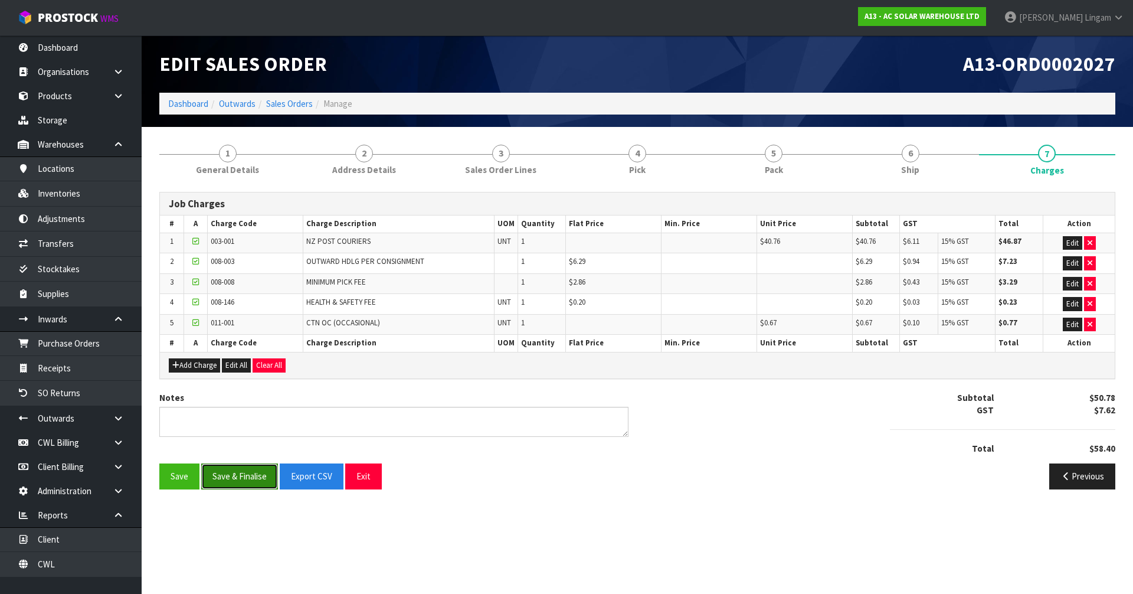
click at [251, 481] on button "Save & Finalise" at bounding box center [239, 475] width 77 height 25
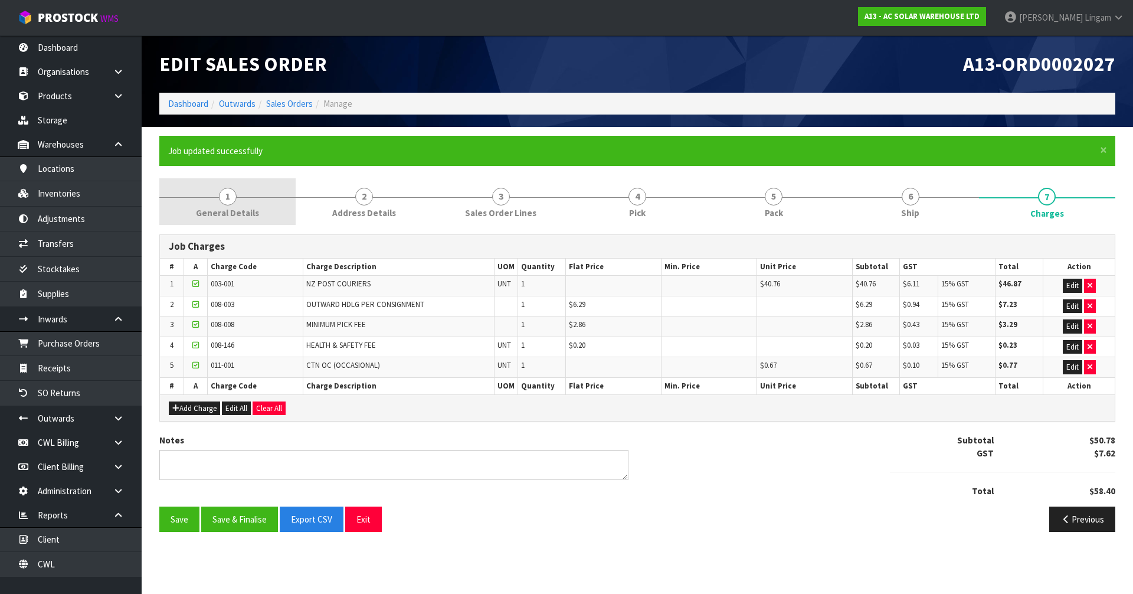
click at [260, 197] on link "1 General Details" at bounding box center [227, 201] width 136 height 47
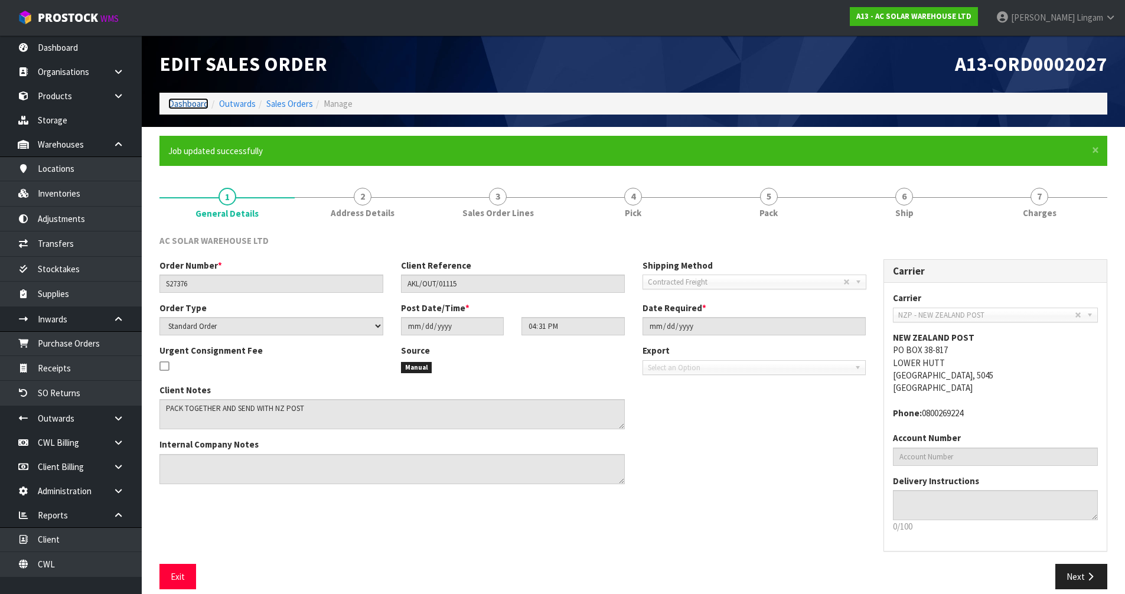
click at [192, 106] on link "Dashboard" at bounding box center [188, 103] width 40 height 11
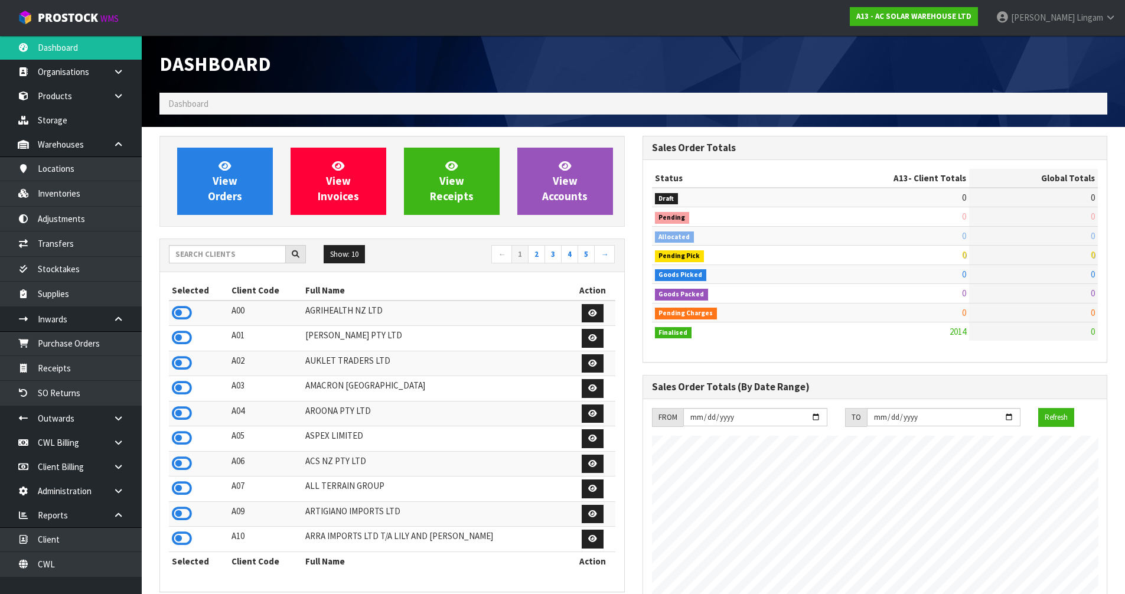
scroll to position [945, 482]
click at [237, 256] on input "text" at bounding box center [227, 254] width 117 height 18
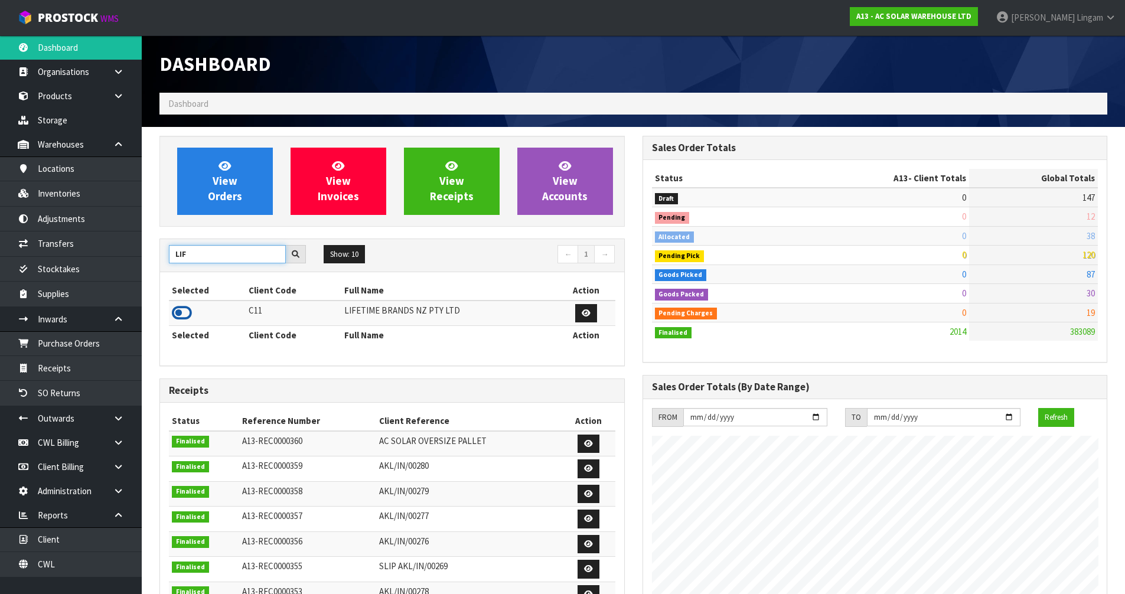
type input "LIF"
click at [177, 311] on icon at bounding box center [182, 313] width 20 height 18
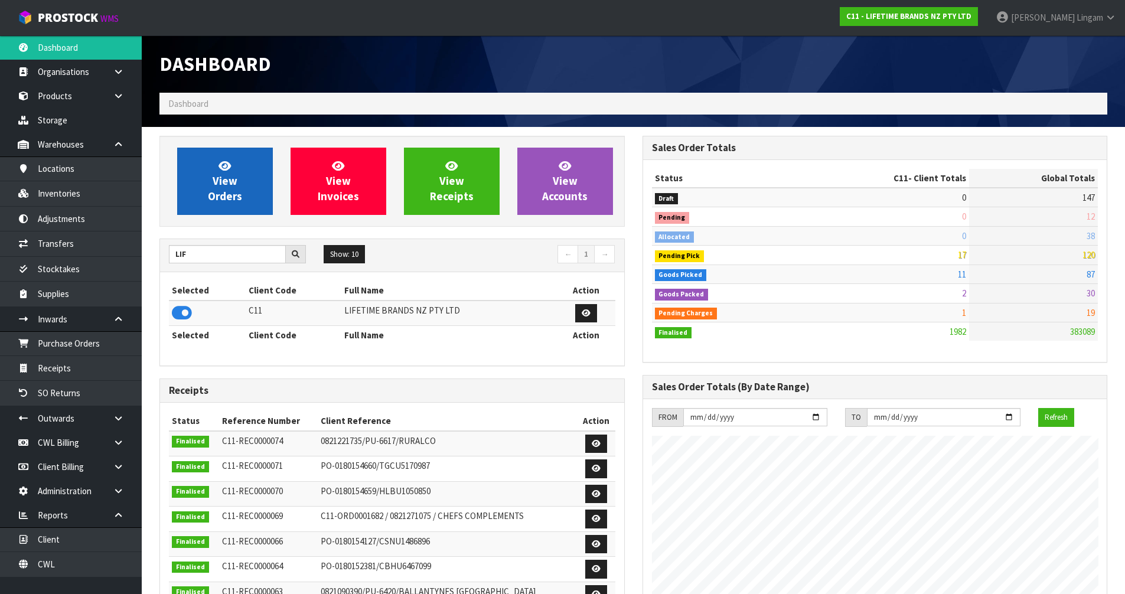
scroll to position [894, 482]
click at [214, 190] on span "View Orders" at bounding box center [225, 181] width 34 height 44
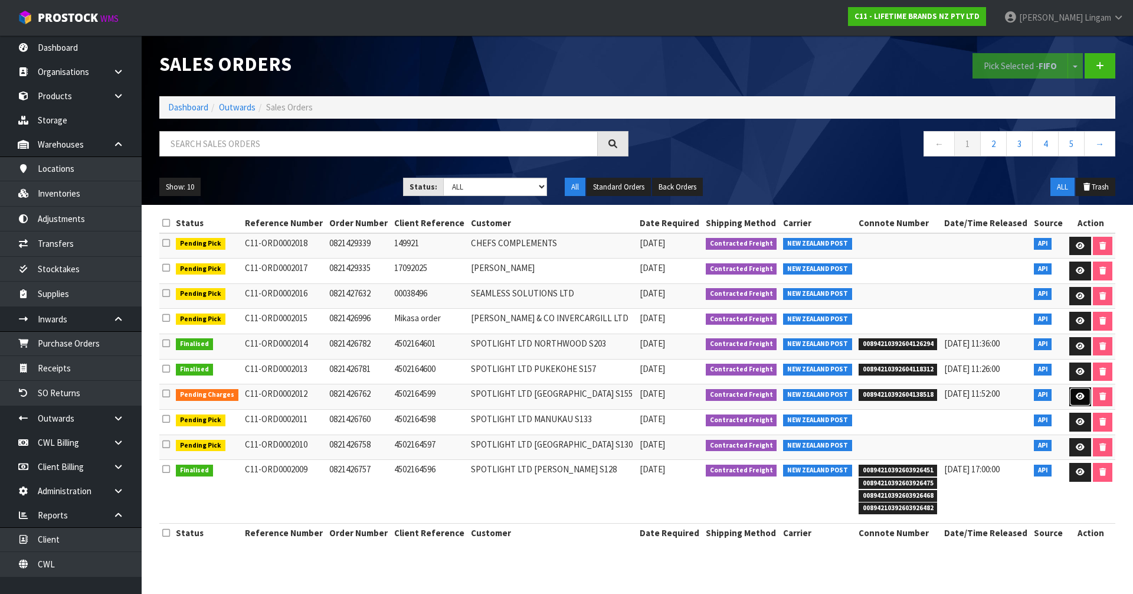
click at [1074, 391] on link at bounding box center [1081, 396] width 22 height 19
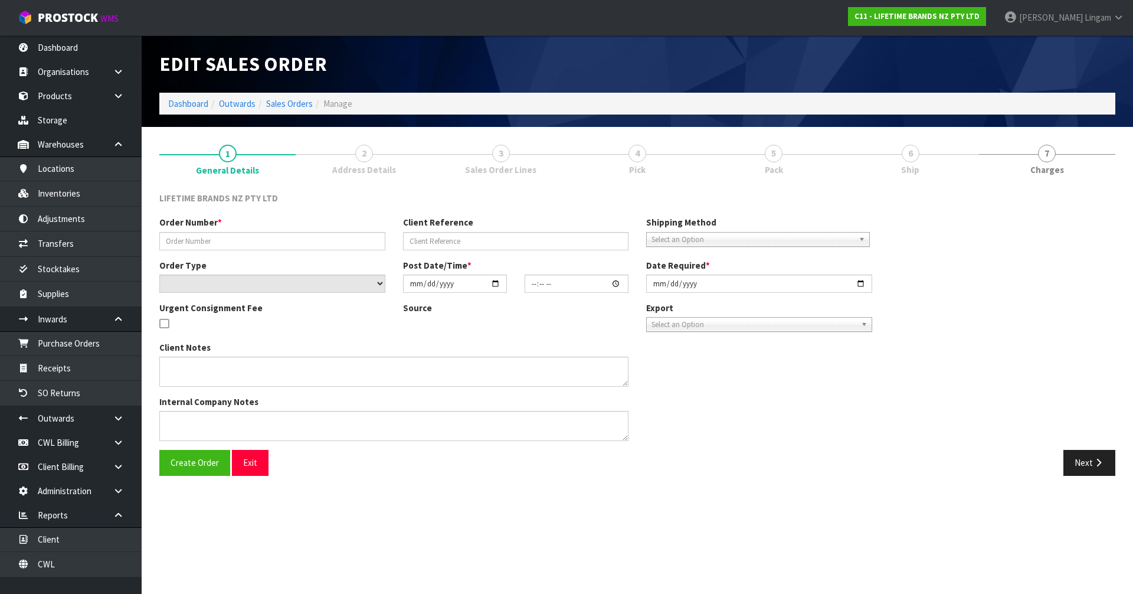
type input "0821426762"
type input "4502164599"
select select "number:0"
type input "2025-09-25"
type input "10:19:29.000"
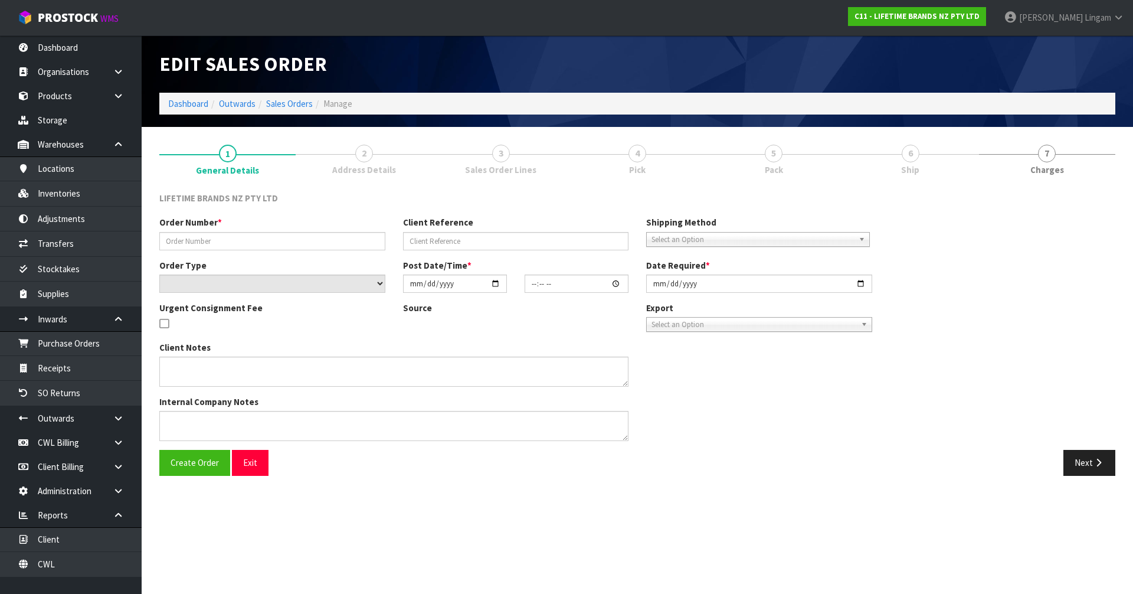
type input "2025-09-25"
type textarea "PLEASE DESPATCH TODAY-URGENT"
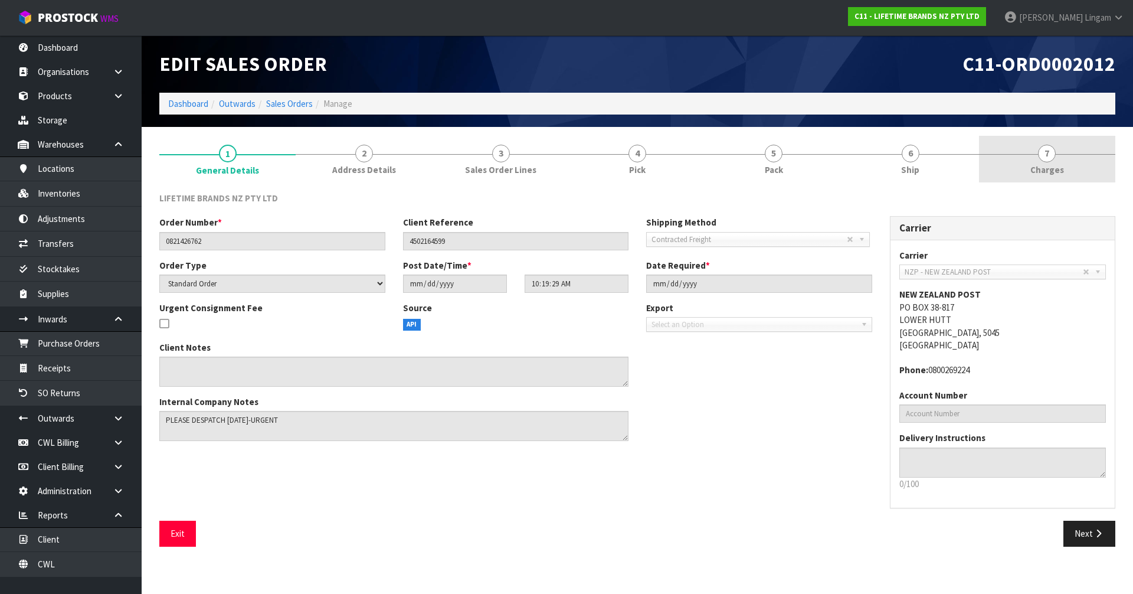
click at [1084, 164] on link "7 Charges" at bounding box center [1047, 159] width 136 height 47
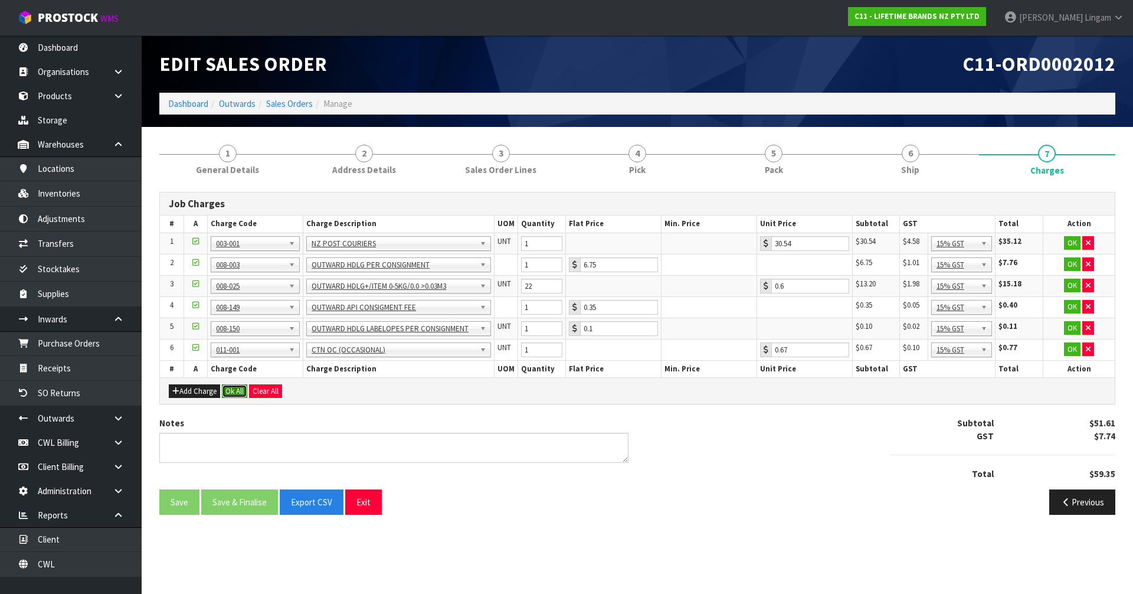
click at [234, 390] on button "Ok All" at bounding box center [234, 391] width 25 height 14
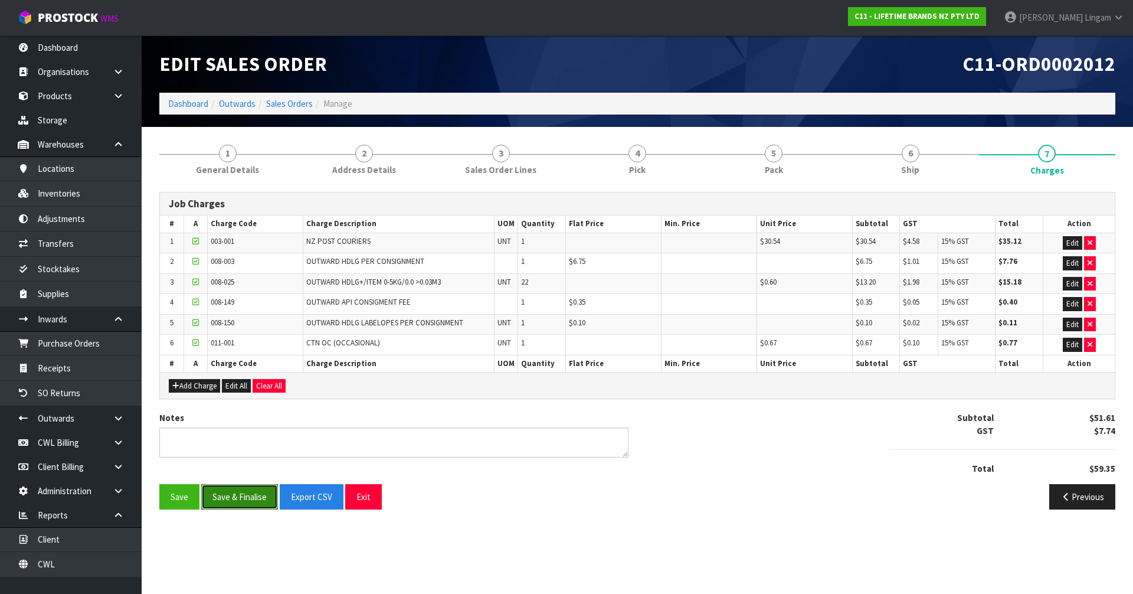
click at [239, 498] on button "Save & Finalise" at bounding box center [239, 496] width 77 height 25
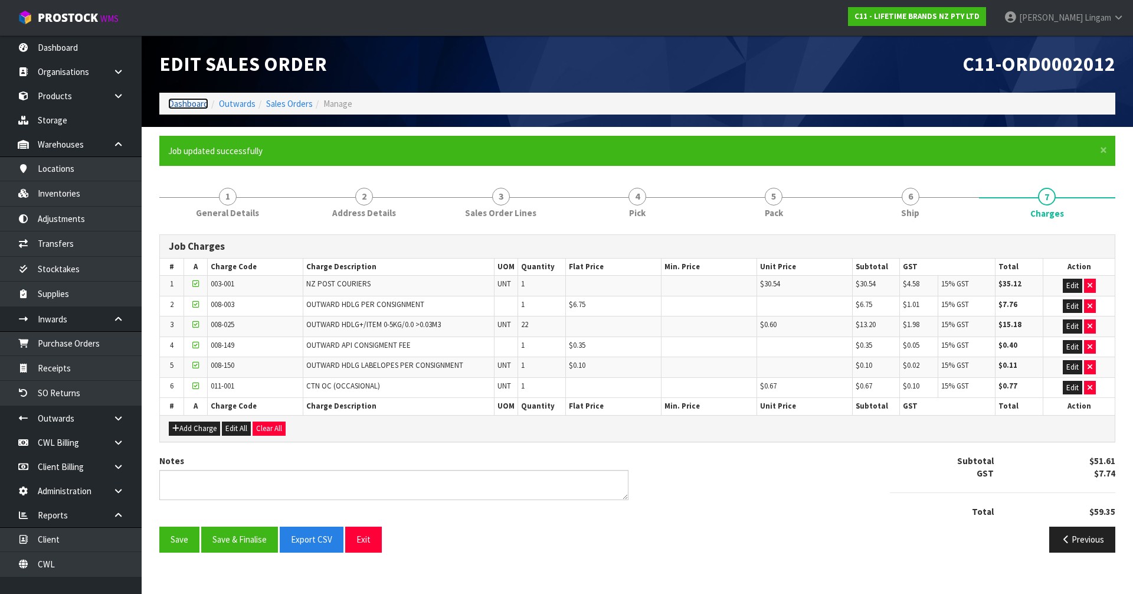
click at [178, 103] on link "Dashboard" at bounding box center [188, 103] width 40 height 11
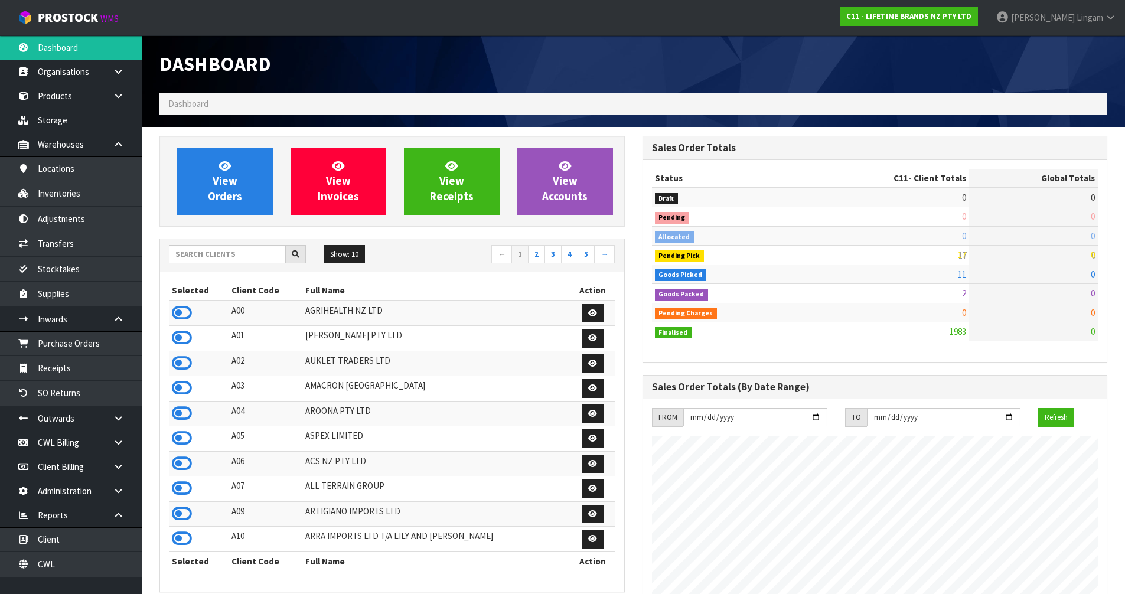
scroll to position [894, 482]
click at [245, 256] on input "text" at bounding box center [227, 254] width 117 height 18
click at [179, 315] on icon at bounding box center [182, 313] width 20 height 18
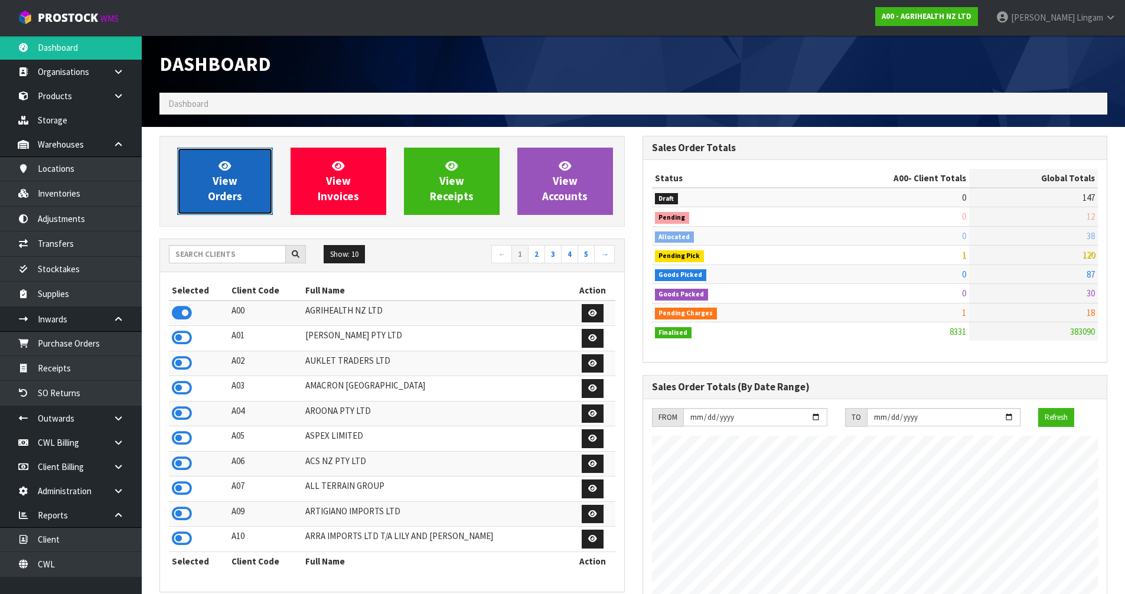
click at [230, 192] on span "View Orders" at bounding box center [225, 181] width 34 height 44
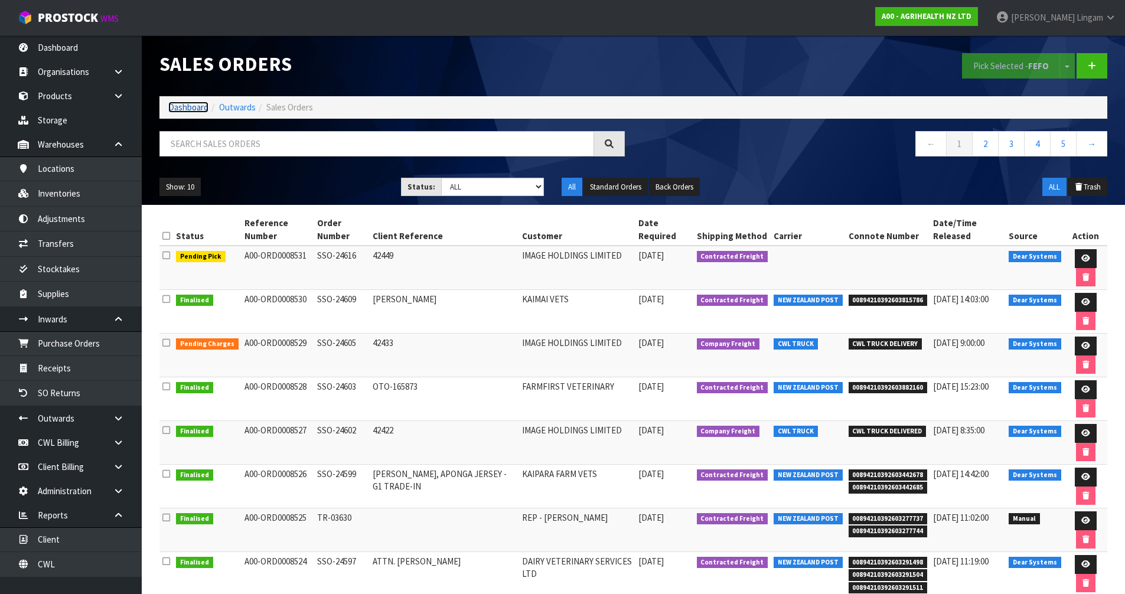
click at [172, 103] on link "Dashboard" at bounding box center [188, 107] width 40 height 11
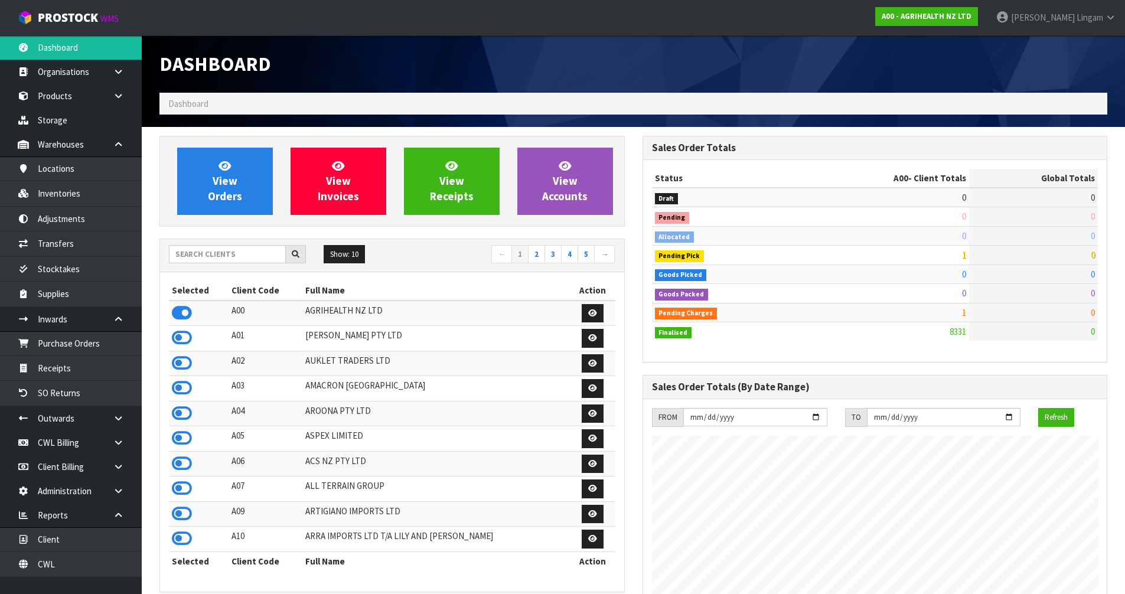
scroll to position [894, 482]
click at [199, 261] on input "text" at bounding box center [227, 254] width 117 height 18
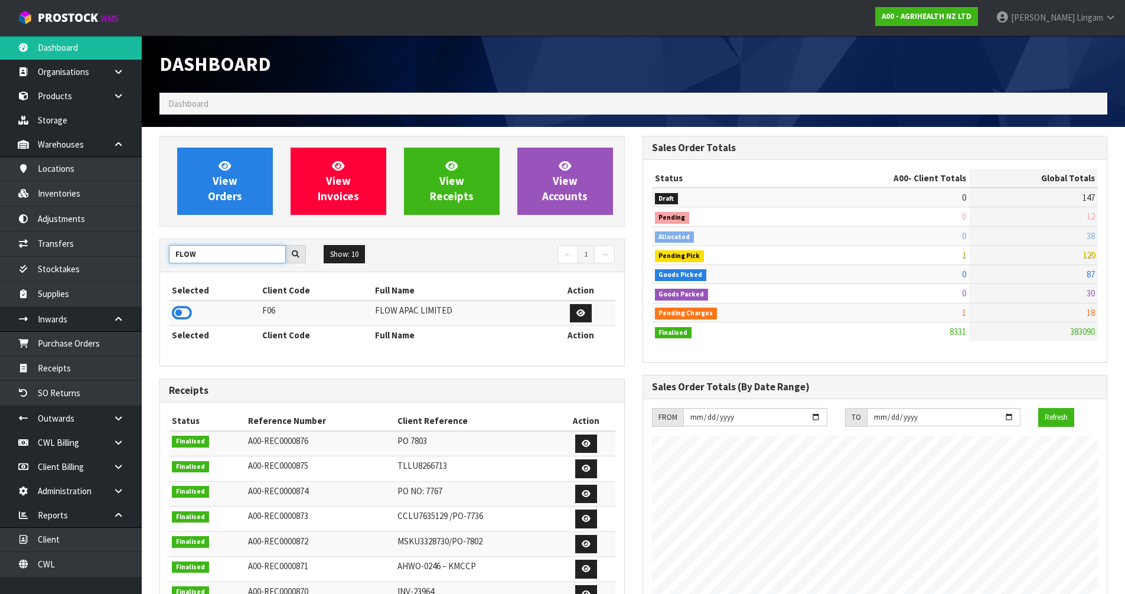
click at [223, 252] on input "FLOW" at bounding box center [227, 254] width 117 height 18
type input "FLOW"
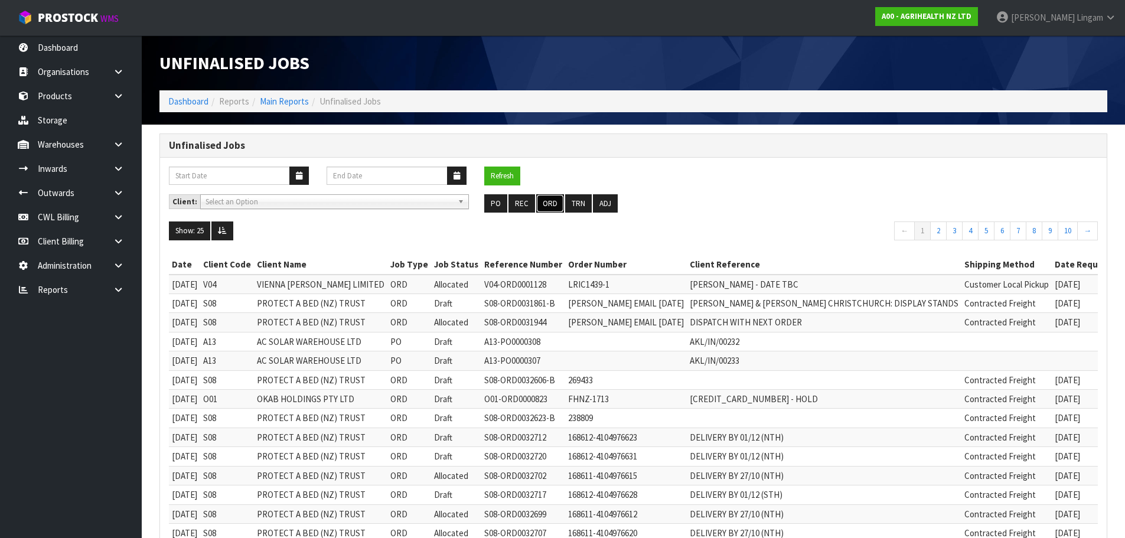
click at [550, 206] on button "ORD" at bounding box center [550, 203] width 28 height 19
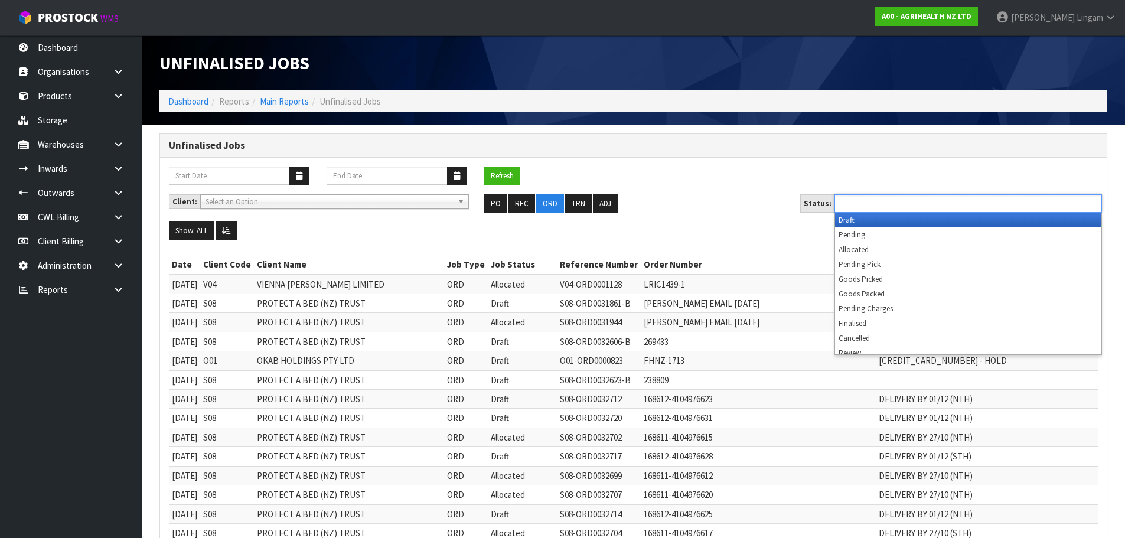
click at [904, 207] on input "text" at bounding box center [881, 203] width 87 height 15
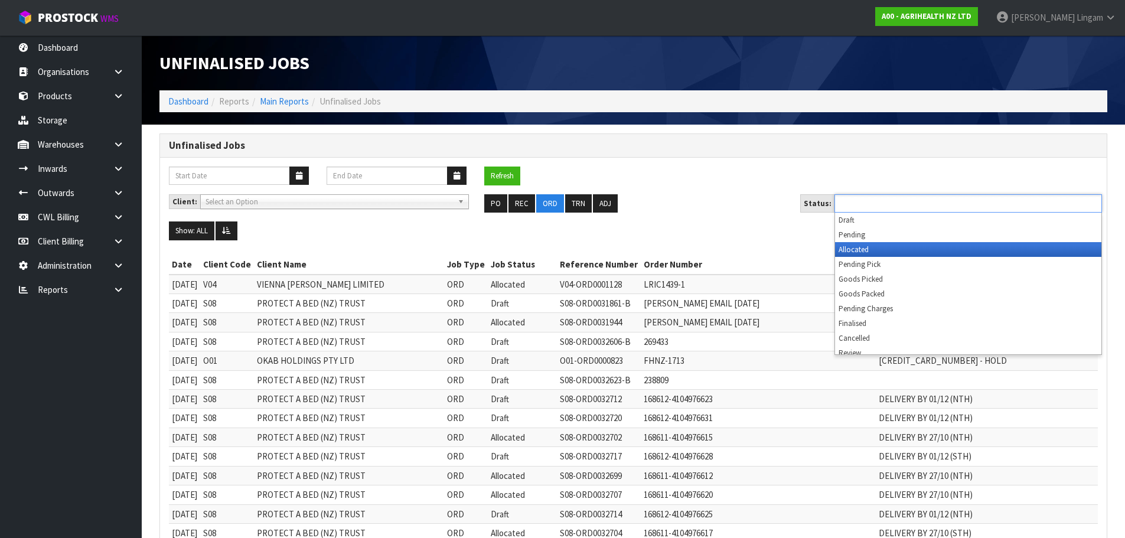
click at [903, 248] on li "Allocated" at bounding box center [968, 249] width 266 height 15
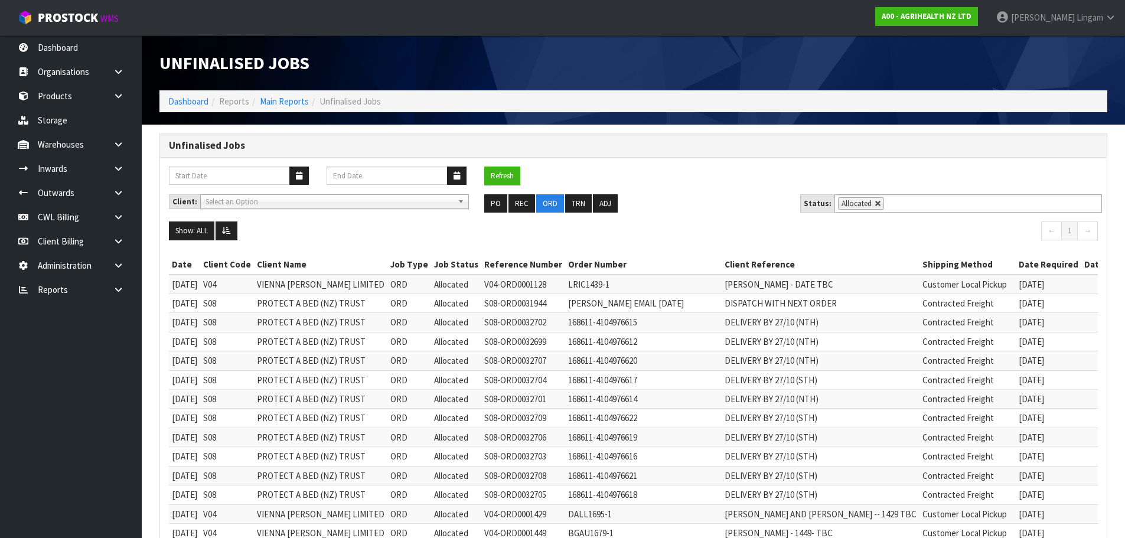
click at [874, 203] on link at bounding box center [877, 203] width 7 height 7
type input "Select Some Options"
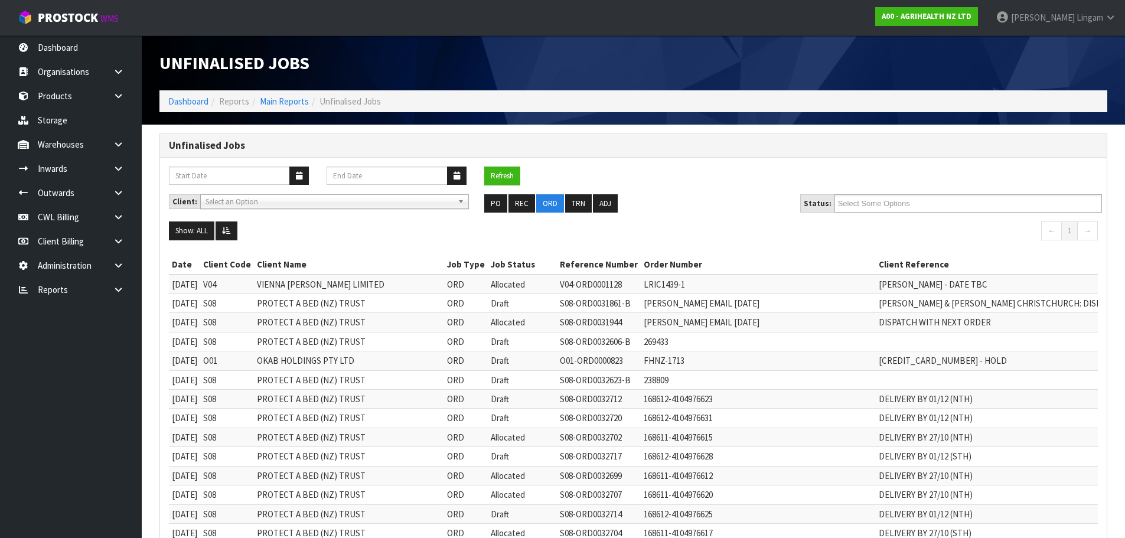
click at [872, 203] on input "Select Some Options" at bounding box center [881, 203] width 87 height 15
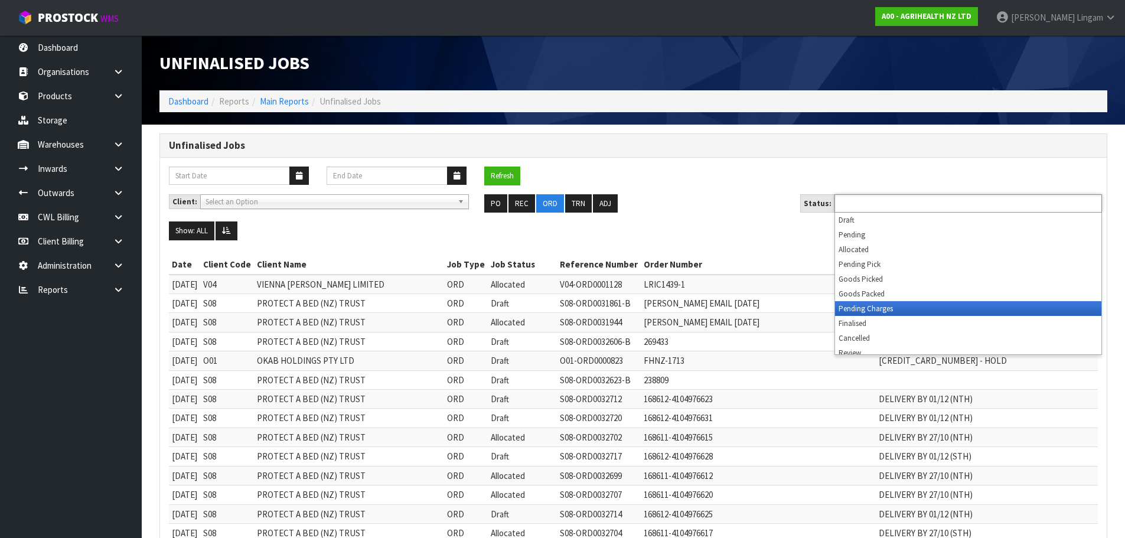
click at [889, 309] on li "Pending Charges" at bounding box center [968, 308] width 266 height 15
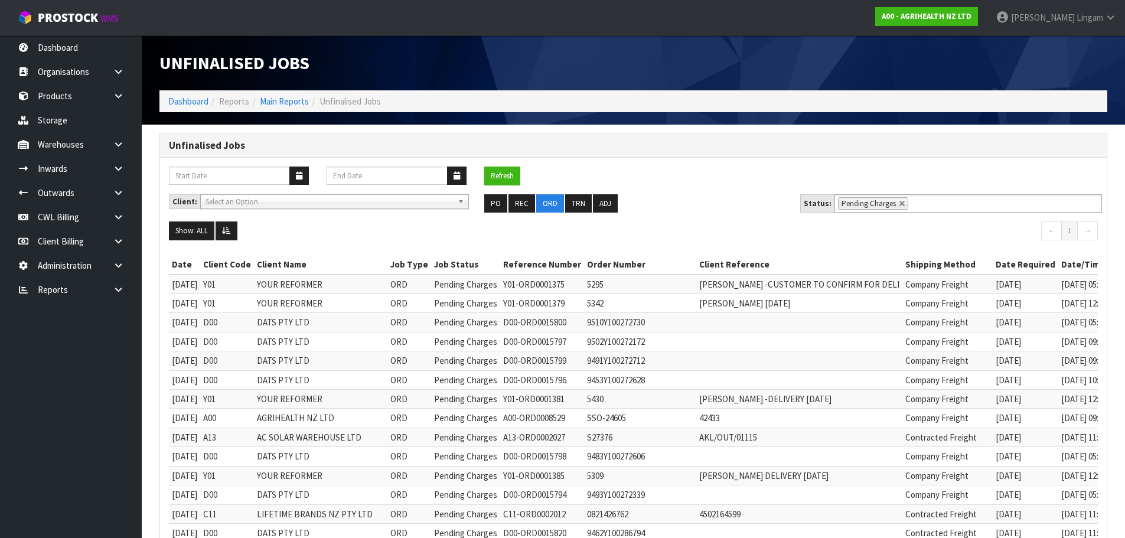
click at [711, 202] on ul "PO REC ORD TRN ADJ" at bounding box center [633, 203] width 298 height 19
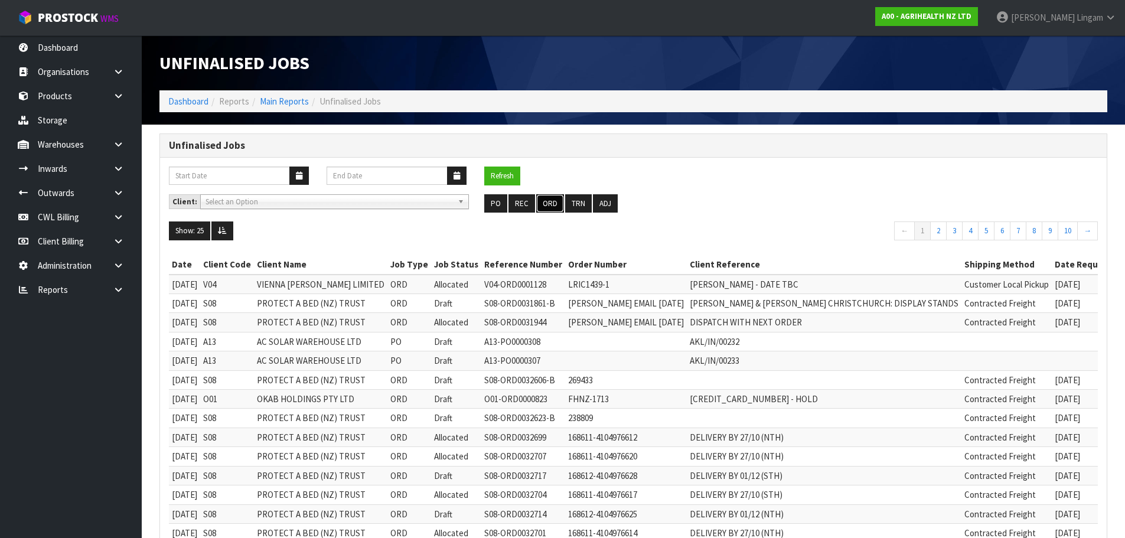
click at [558, 205] on button "ORD" at bounding box center [550, 203] width 28 height 19
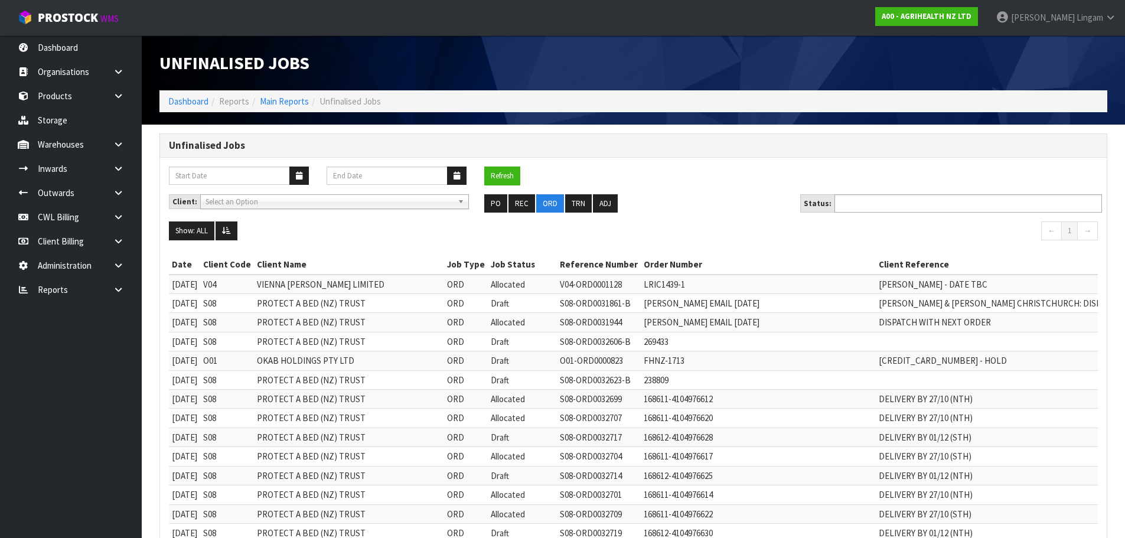
click at [909, 201] on input "text" at bounding box center [881, 203] width 87 height 15
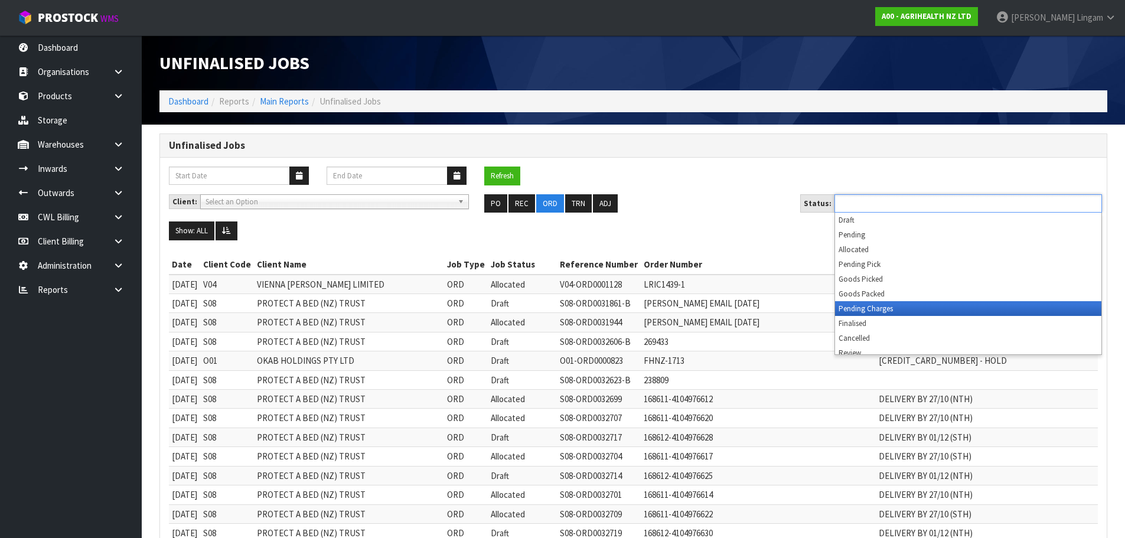
click at [889, 305] on li "Pending Charges" at bounding box center [968, 308] width 266 height 15
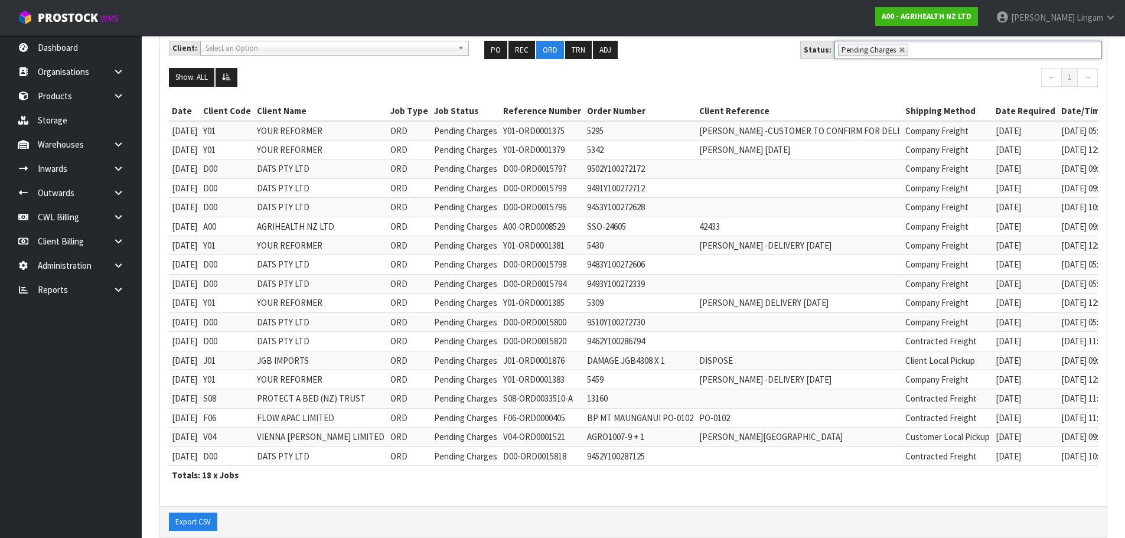
scroll to position [183, 0]
